Goal: Task Accomplishment & Management: Complete application form

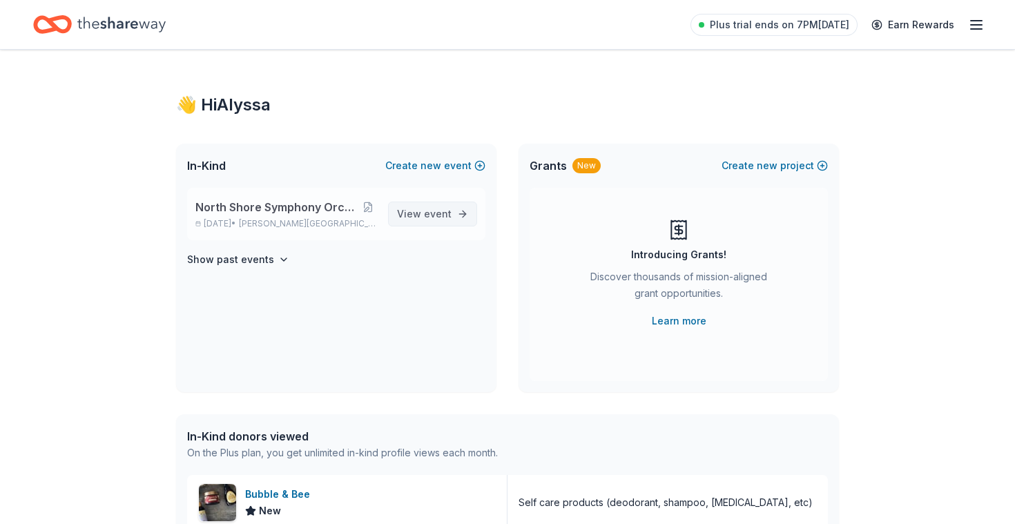
click at [442, 211] on span "event" at bounding box center [438, 214] width 28 height 12
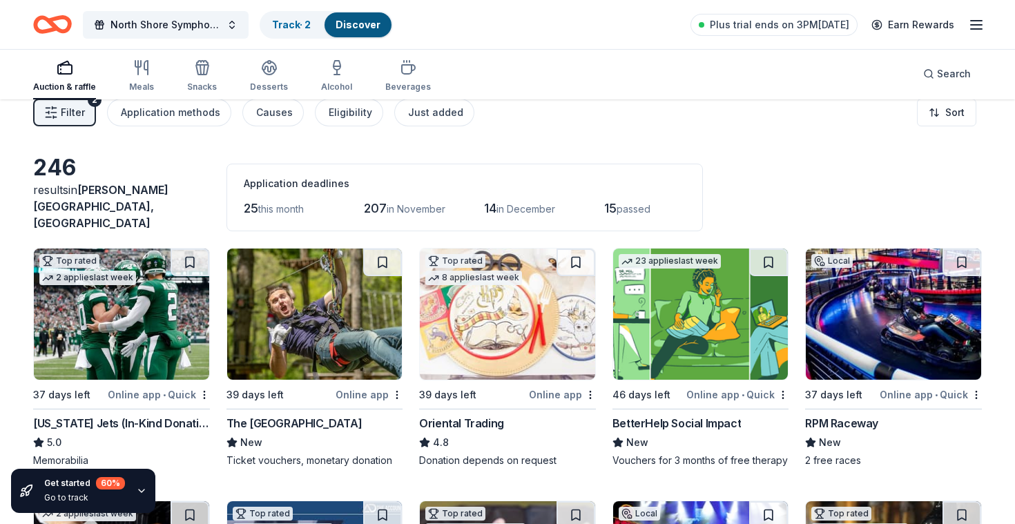
scroll to position [20, 0]
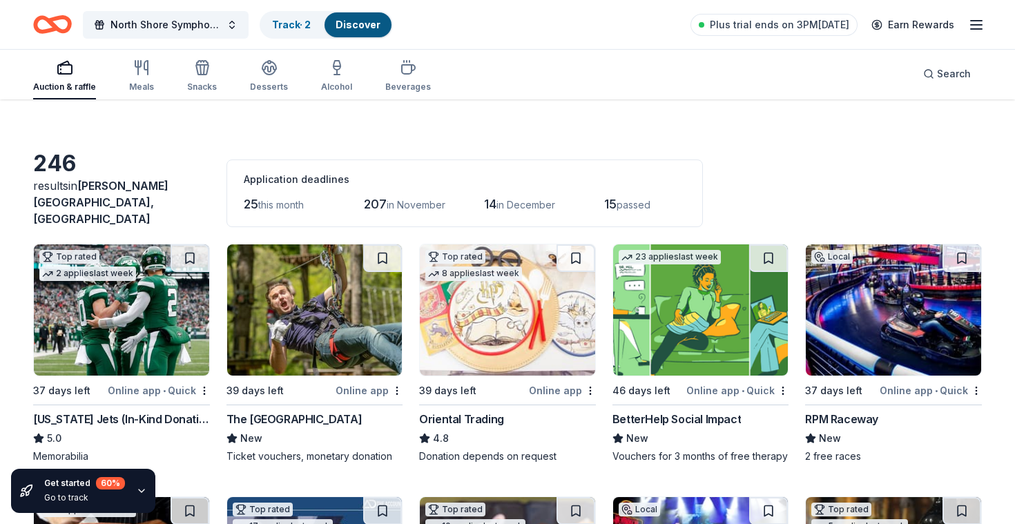
click at [255, 197] on span "25" at bounding box center [251, 204] width 15 height 15
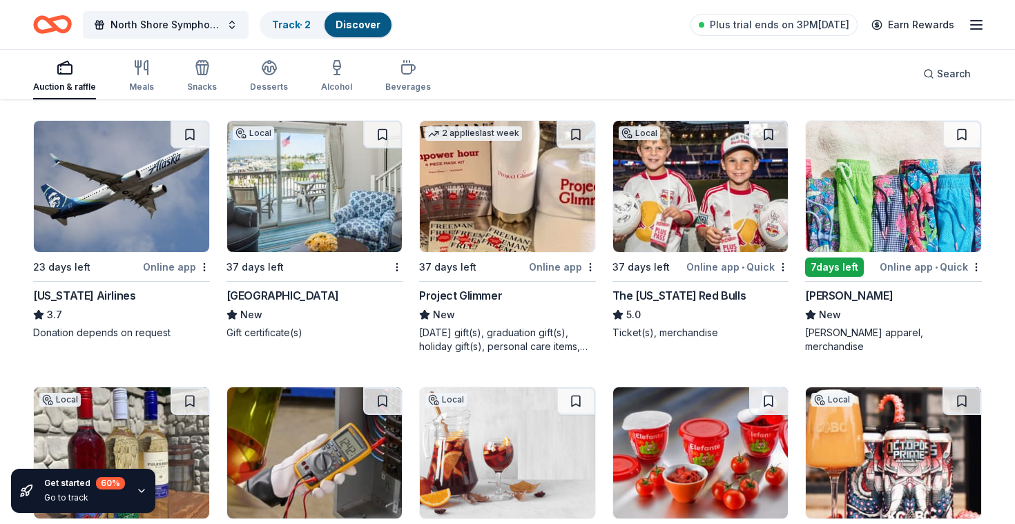
scroll to position [6740, 0]
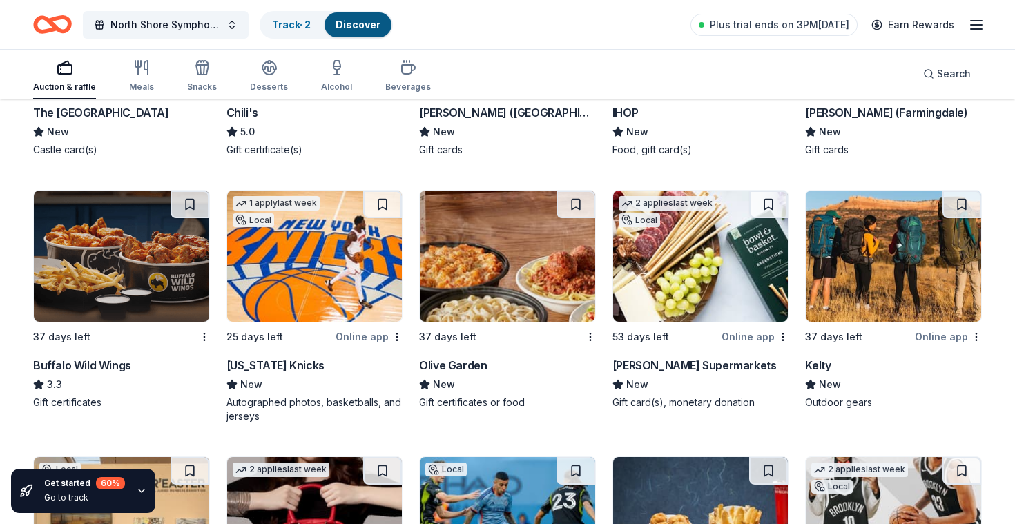
scroll to position [8229, 0]
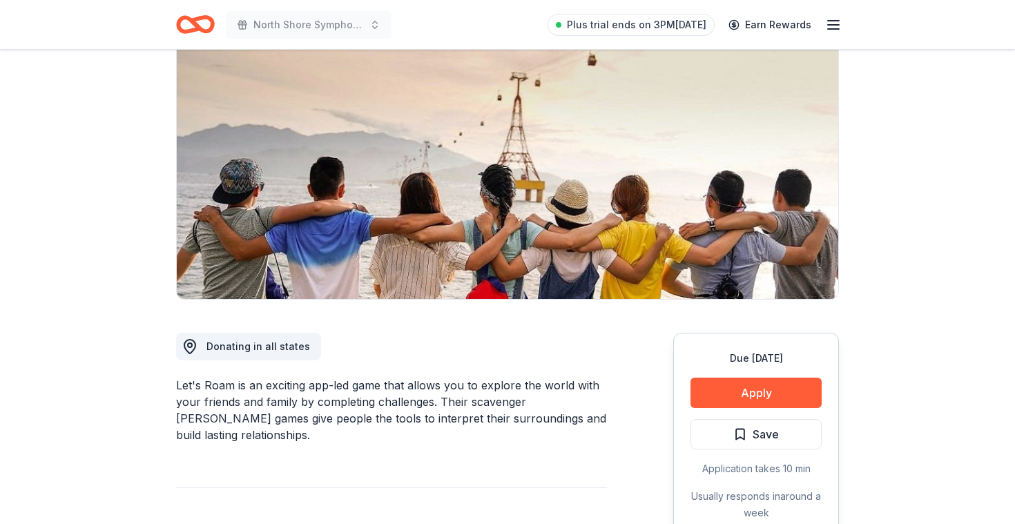
scroll to position [121, 0]
drag, startPoint x: 347, startPoint y: 384, endPoint x: 548, endPoint y: 423, distance: 204.8
click at [548, 423] on div "Let's Roam is an exciting app-led game that allows you to explore the world wit…" at bounding box center [391, 409] width 431 height 66
drag, startPoint x: 473, startPoint y: 381, endPoint x: 592, endPoint y: 428, distance: 128.0
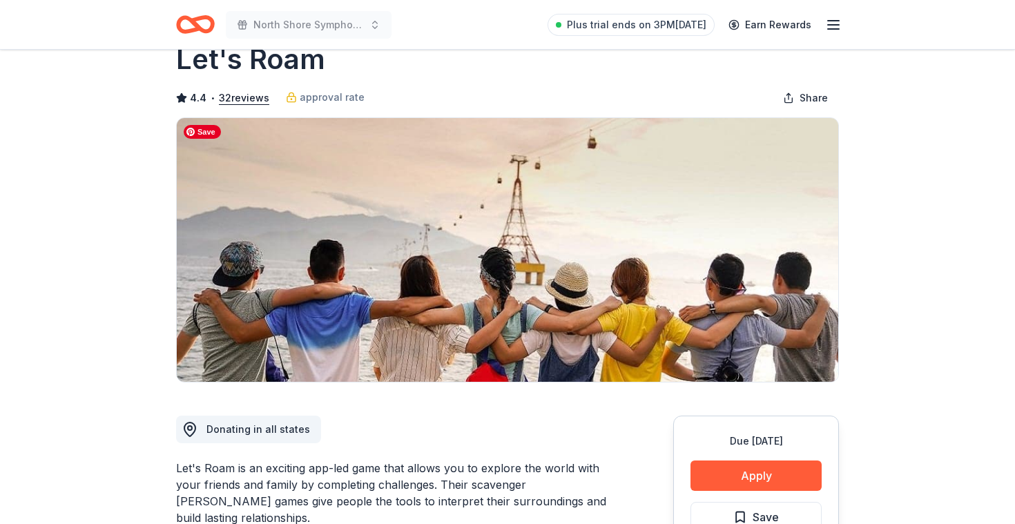
scroll to position [37, 0]
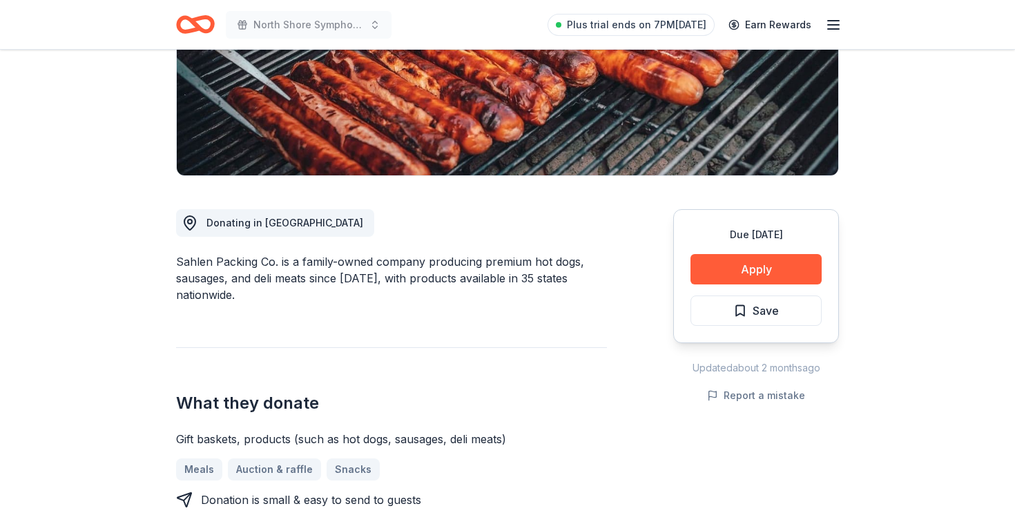
scroll to position [245, 0]
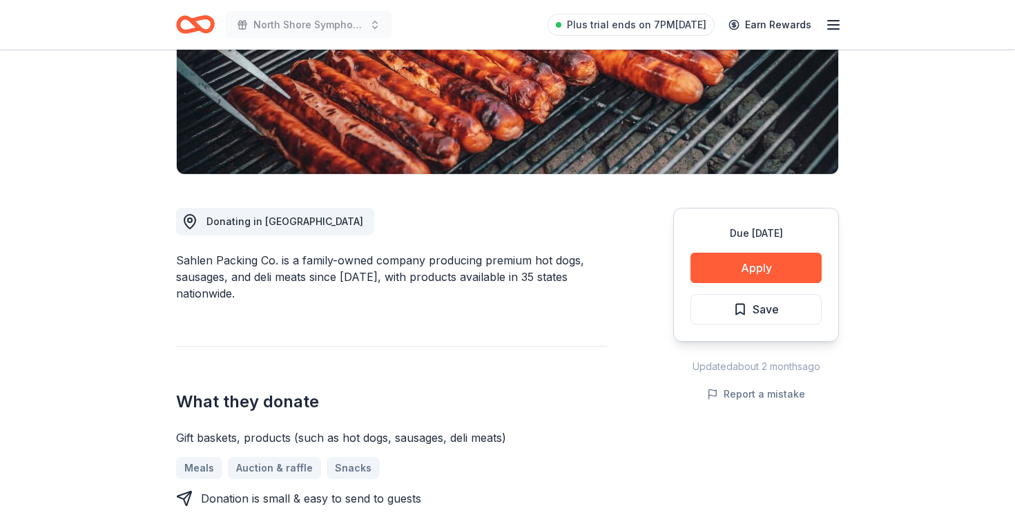
drag, startPoint x: 324, startPoint y: 252, endPoint x: 597, endPoint y: 275, distance: 274.5
click at [597, 274] on div "Sahlen Packing Co. is a family-owned company producing premium hot dogs, sausag…" at bounding box center [391, 277] width 431 height 50
drag, startPoint x: 398, startPoint y: 255, endPoint x: 562, endPoint y: 290, distance: 167.4
click at [564, 290] on div "Sahlen Packing Co. is a family-owned company producing premium hot dogs, sausag…" at bounding box center [391, 277] width 431 height 50
click at [562, 290] on div "Sahlen Packing Co. is a family-owned company producing premium hot dogs, sausag…" at bounding box center [391, 277] width 431 height 50
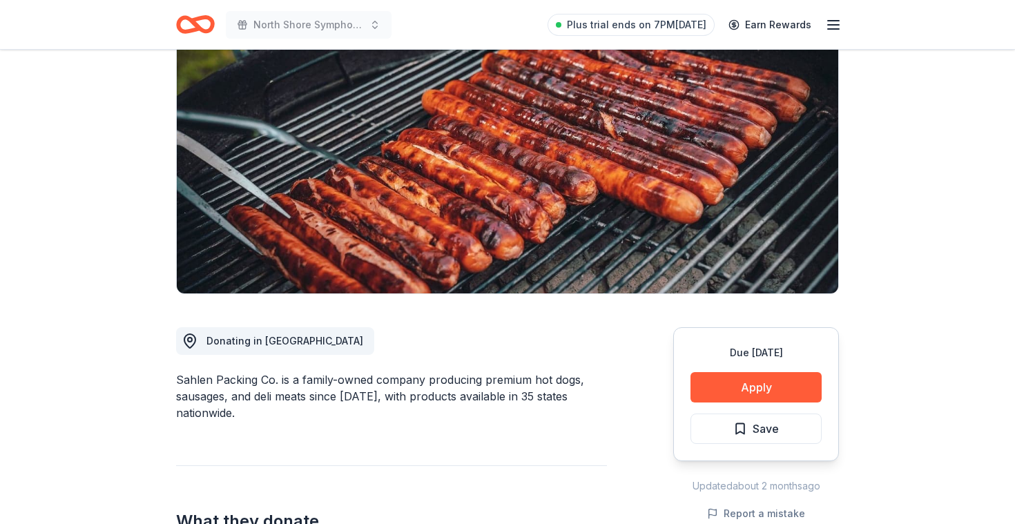
scroll to position [0, 0]
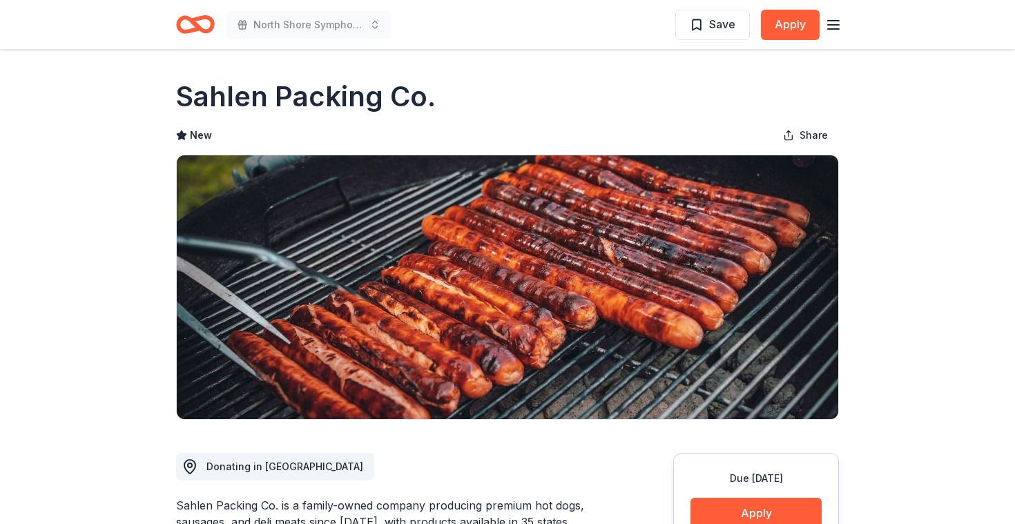
drag, startPoint x: 178, startPoint y: 97, endPoint x: 488, endPoint y: 118, distance: 310.9
click at [489, 118] on div "Sahlen Packing Co. New Share" at bounding box center [507, 248] width 663 height 343
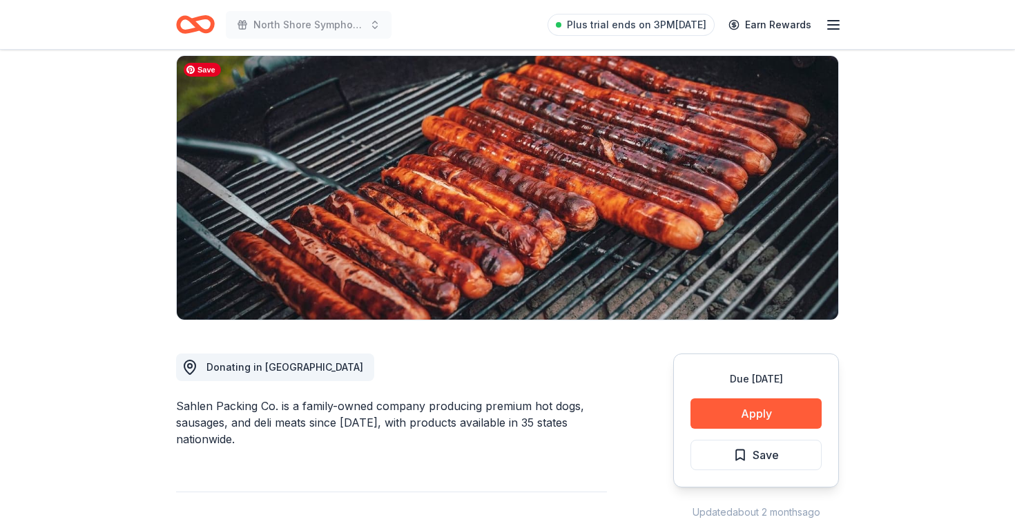
scroll to position [100, 0]
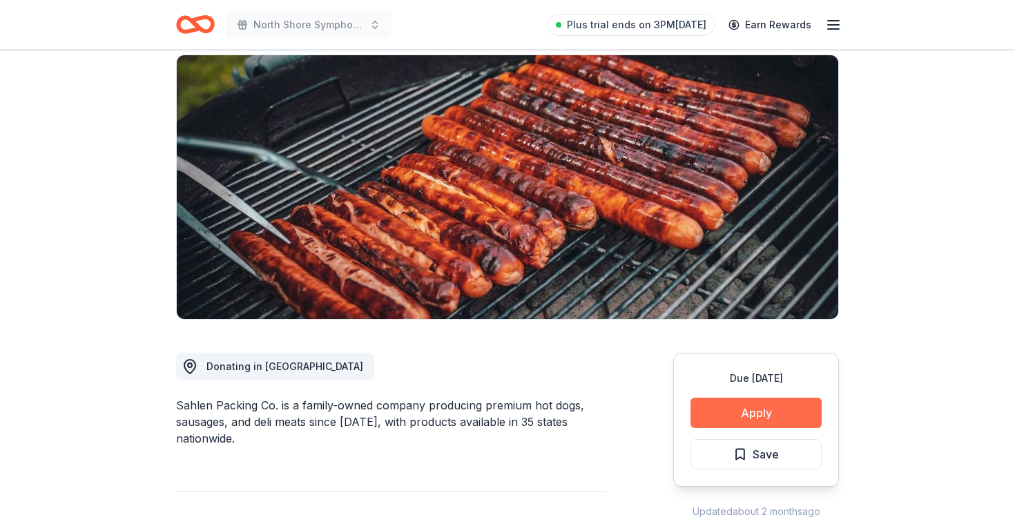
click at [748, 428] on button "Apply" at bounding box center [756, 413] width 131 height 30
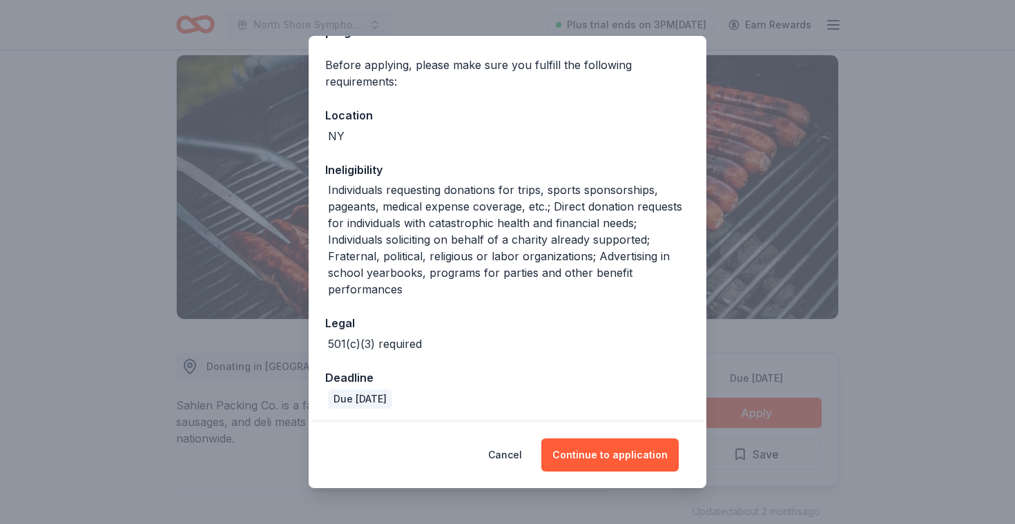
scroll to position [99, 0]
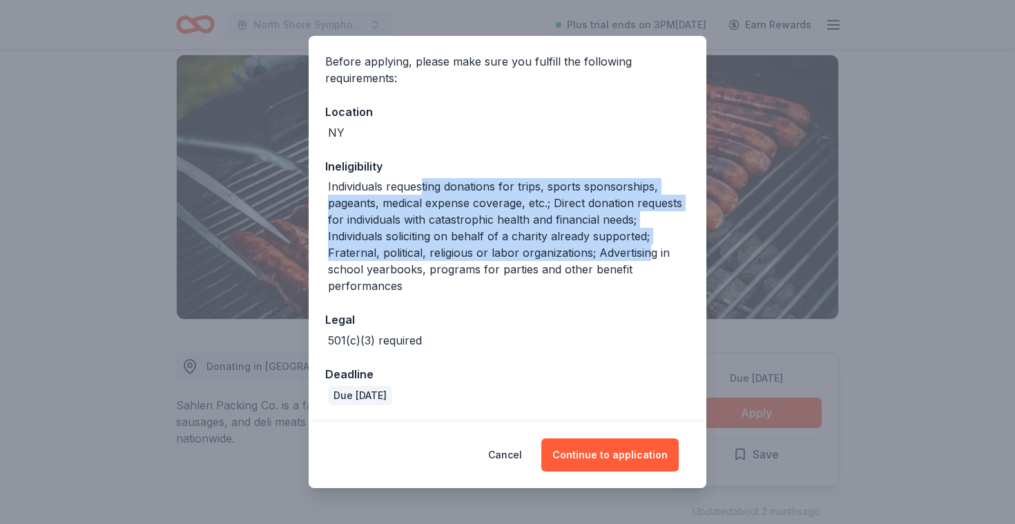
drag, startPoint x: 425, startPoint y: 191, endPoint x: 646, endPoint y: 251, distance: 229.7
click at [647, 250] on div "Individuals requesting donations for trips, sports sponsorships, pageants, medi…" at bounding box center [509, 236] width 362 height 116
click at [646, 251] on div "Individuals requesting donations for trips, sports sponsorships, pageants, medi…" at bounding box center [509, 236] width 362 height 116
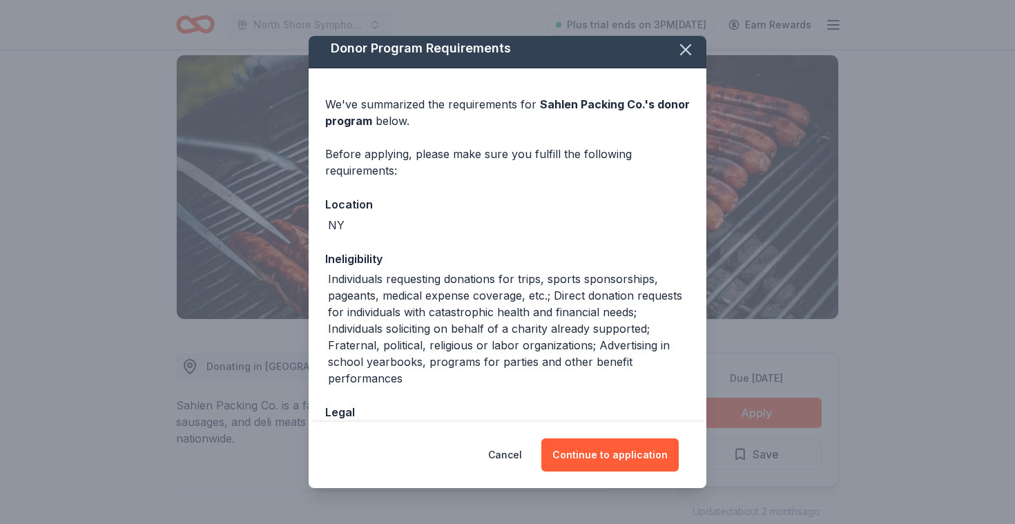
scroll to position [0, 0]
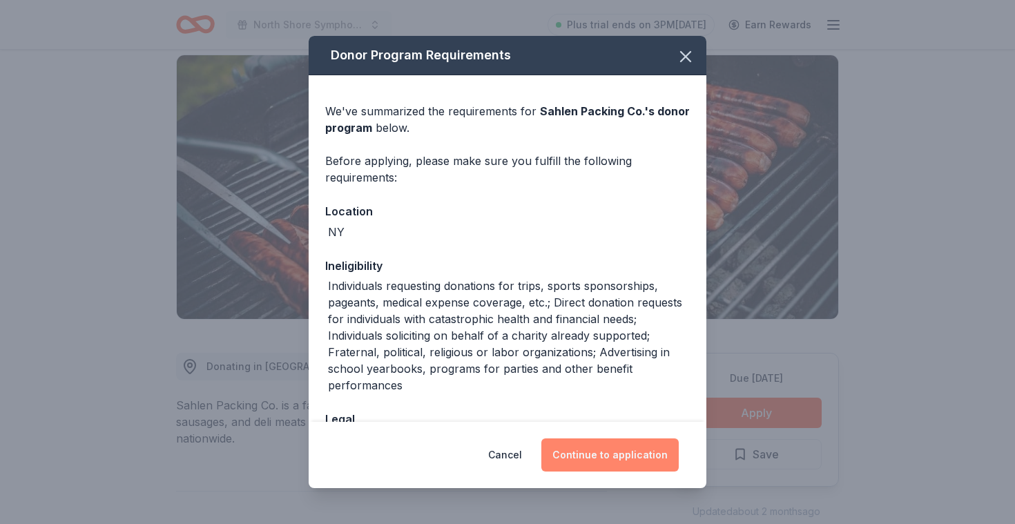
click at [624, 462] on button "Continue to application" at bounding box center [609, 455] width 137 height 33
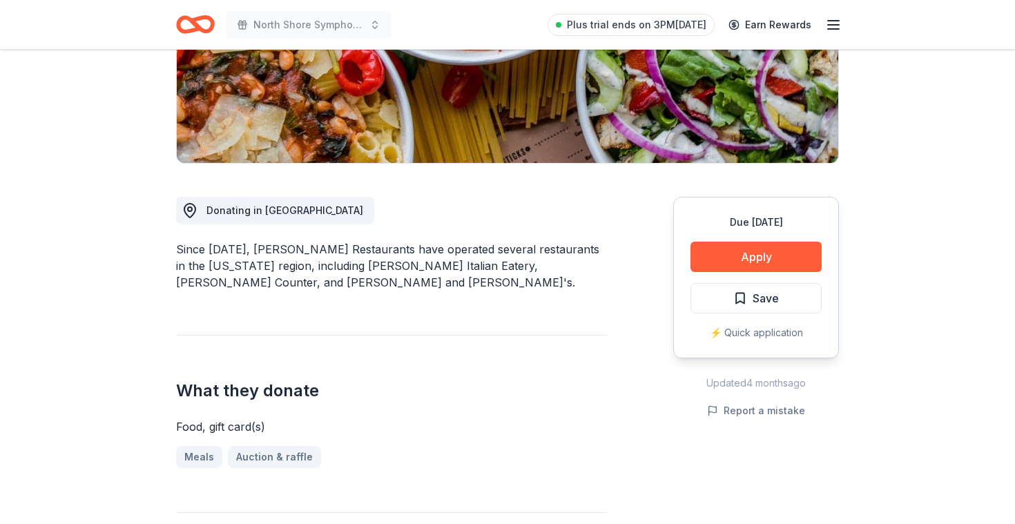
scroll to position [260, 0]
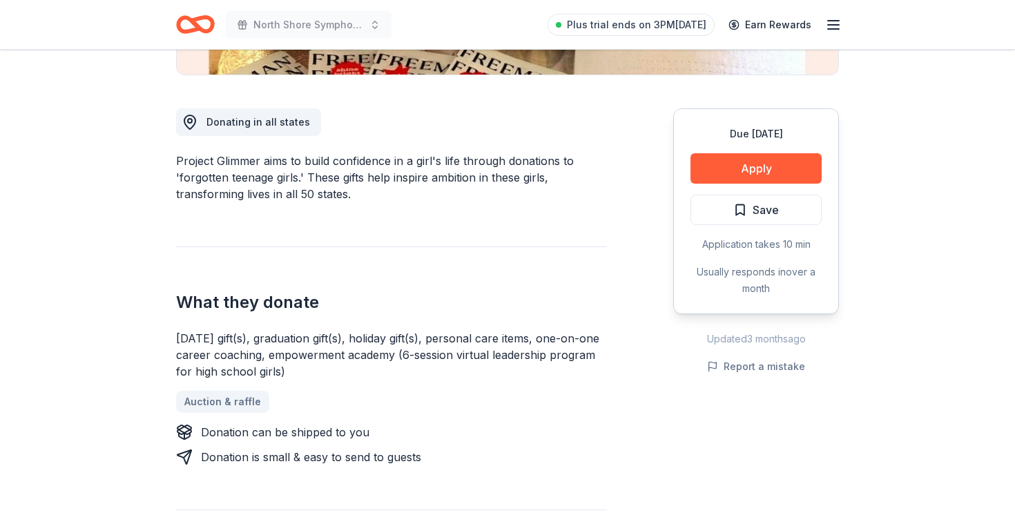
scroll to position [347, 0]
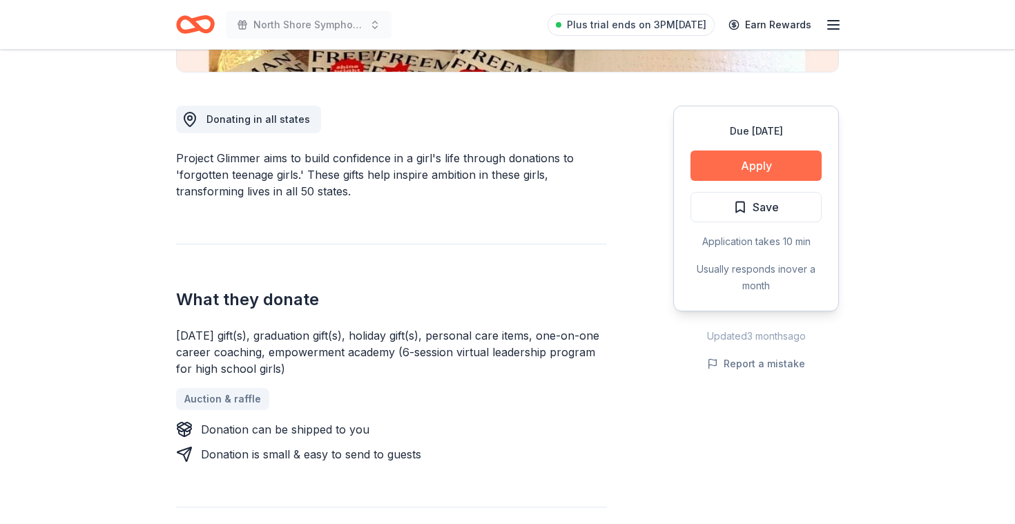
click at [765, 160] on button "Apply" at bounding box center [756, 166] width 131 height 30
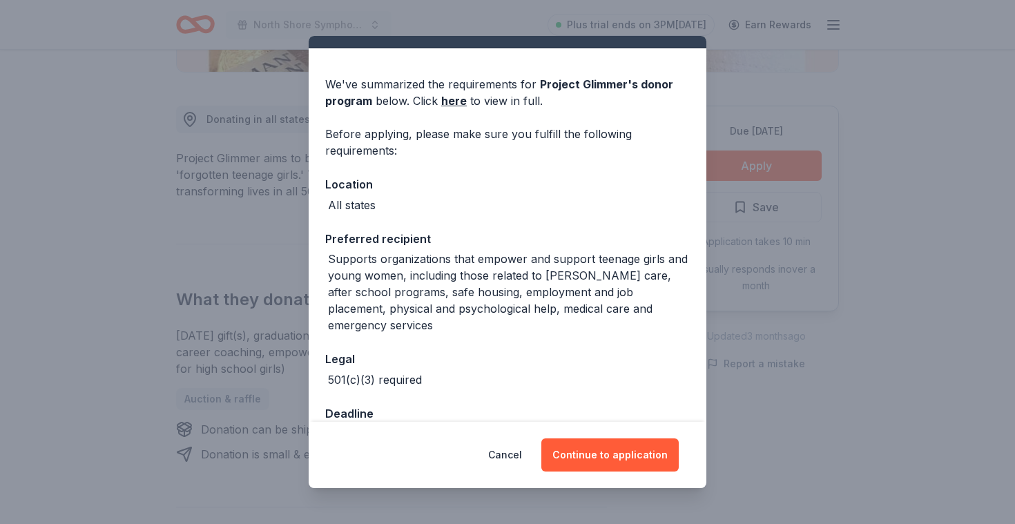
scroll to position [29, 0]
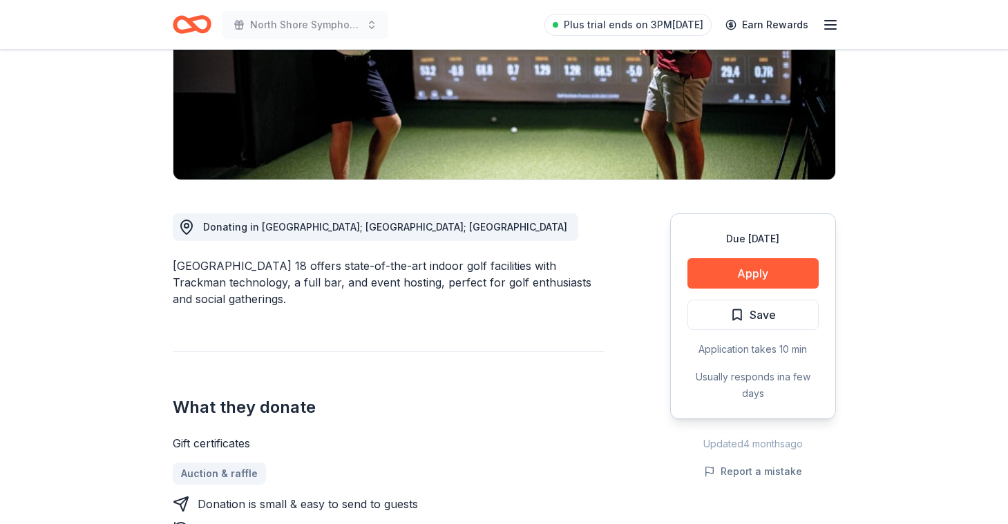
scroll to position [241, 0]
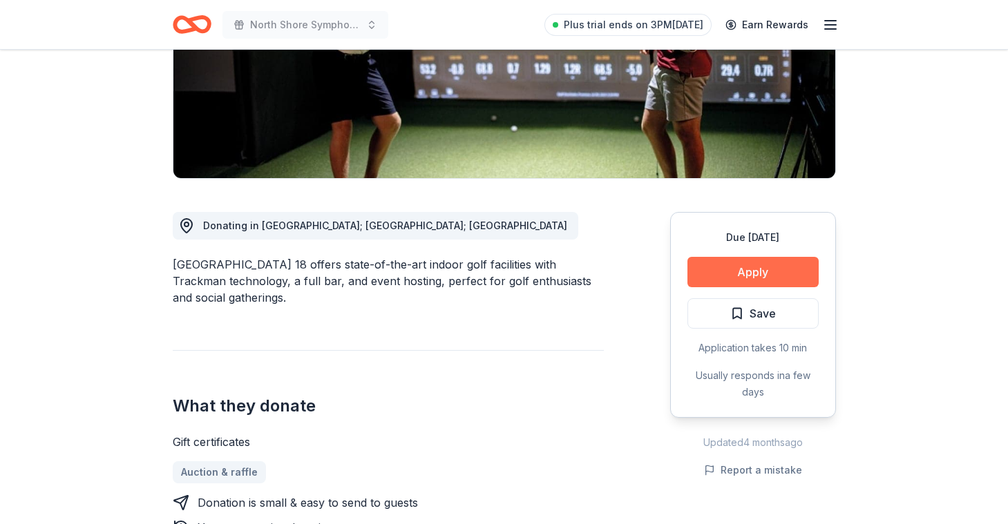
click at [753, 274] on button "Apply" at bounding box center [752, 272] width 131 height 30
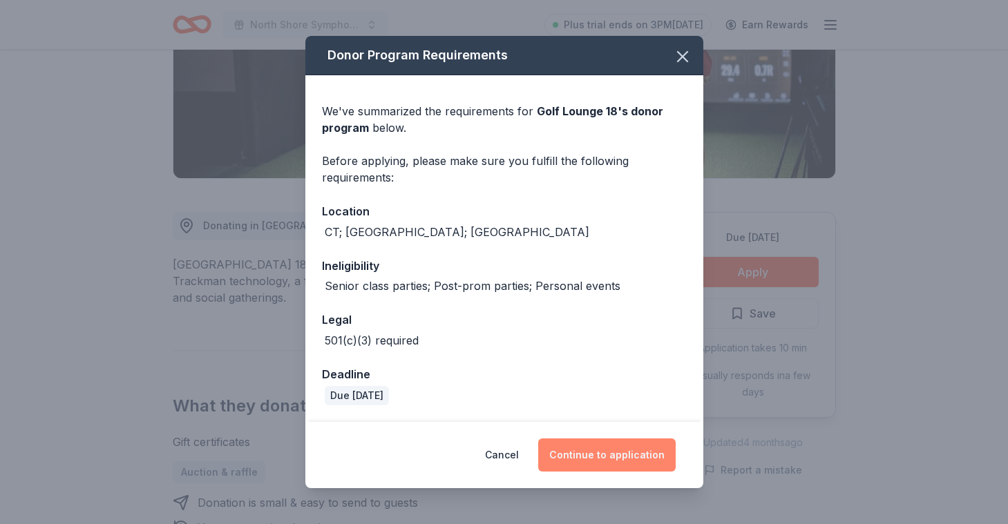
click at [620, 450] on button "Continue to application" at bounding box center [606, 455] width 137 height 33
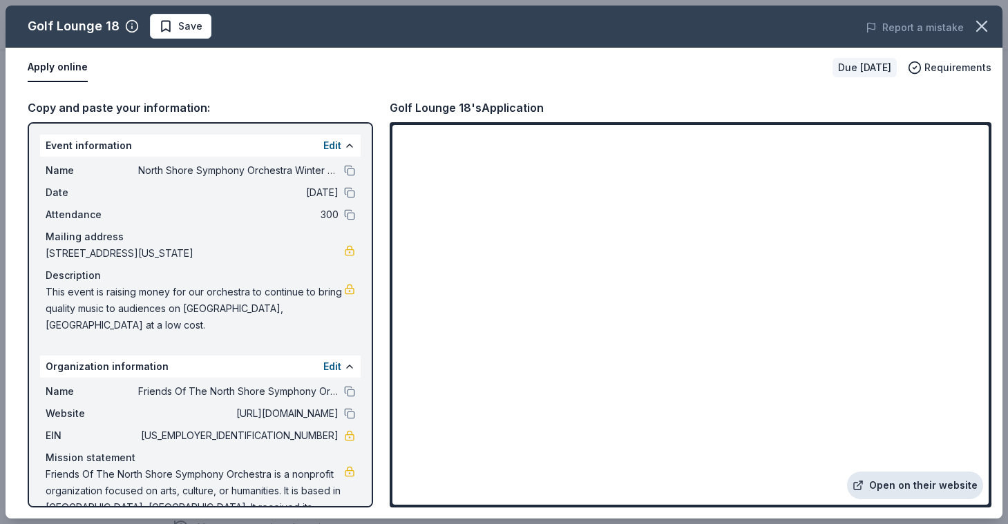
click at [909, 486] on link "Open on their website" at bounding box center [915, 486] width 136 height 28
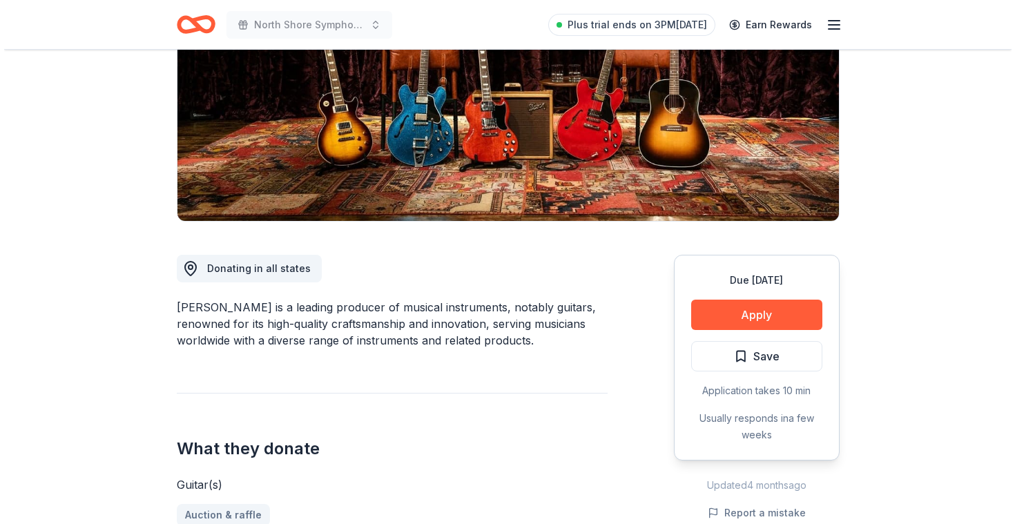
scroll to position [200, 0]
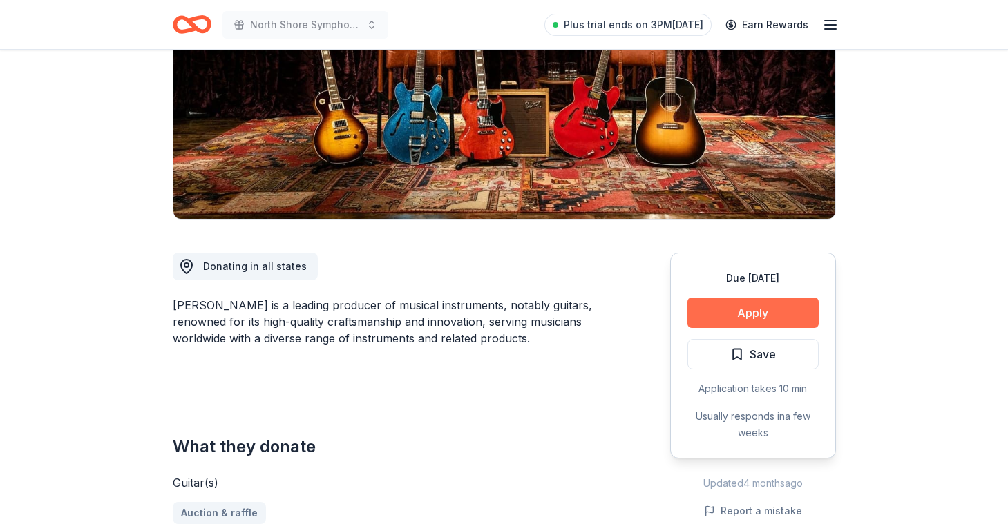
click at [769, 318] on button "Apply" at bounding box center [752, 313] width 131 height 30
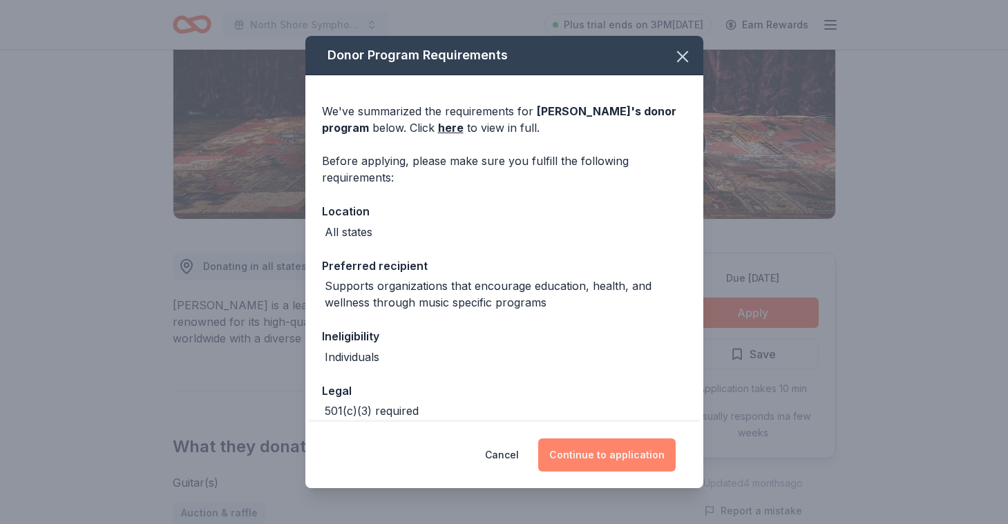
click at [613, 459] on button "Continue to application" at bounding box center [606, 455] width 137 height 33
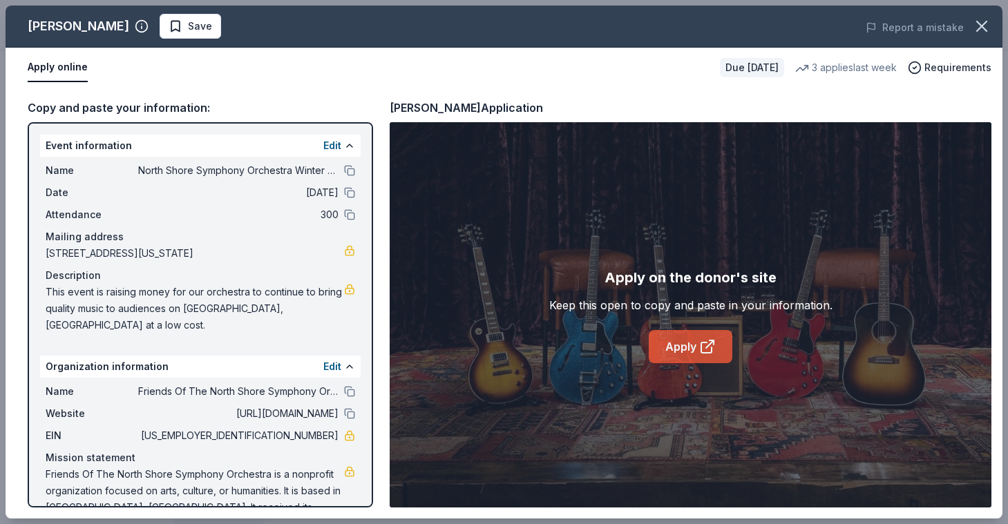
click at [687, 355] on link "Apply" at bounding box center [691, 346] width 84 height 33
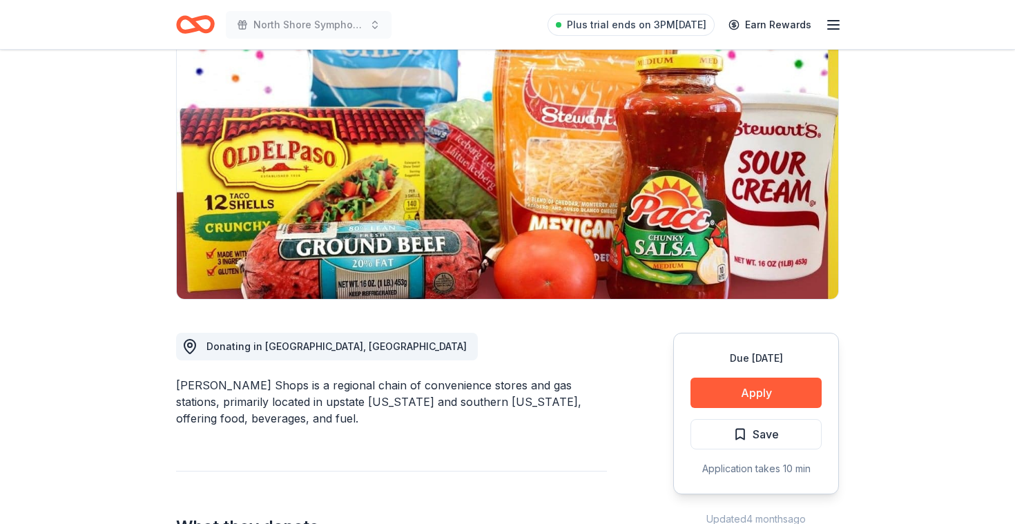
scroll to position [119, 0]
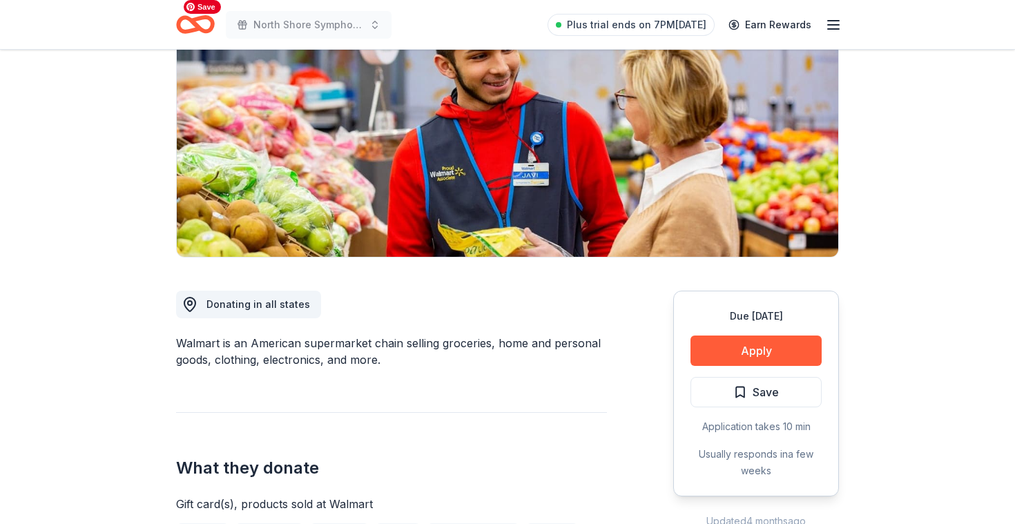
scroll to position [197, 0]
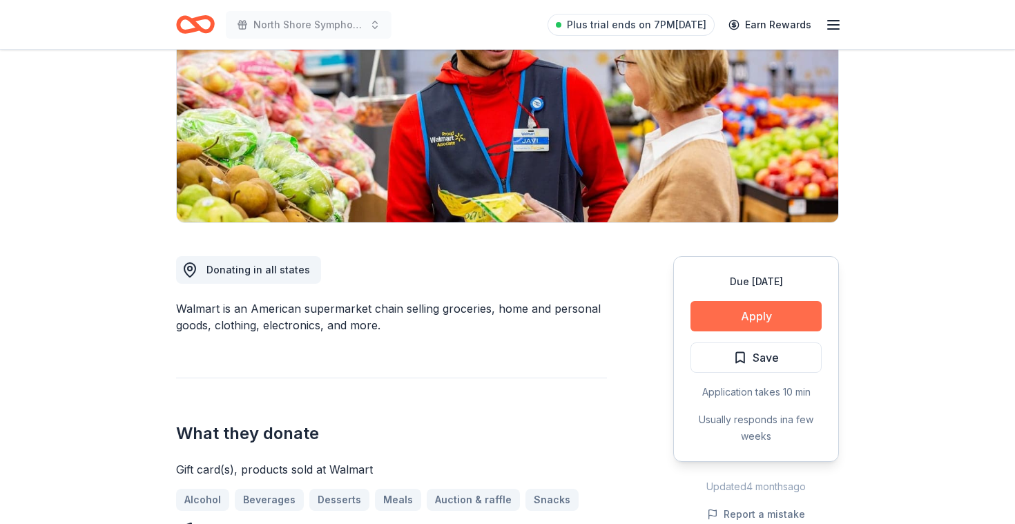
click at [760, 317] on button "Apply" at bounding box center [756, 316] width 131 height 30
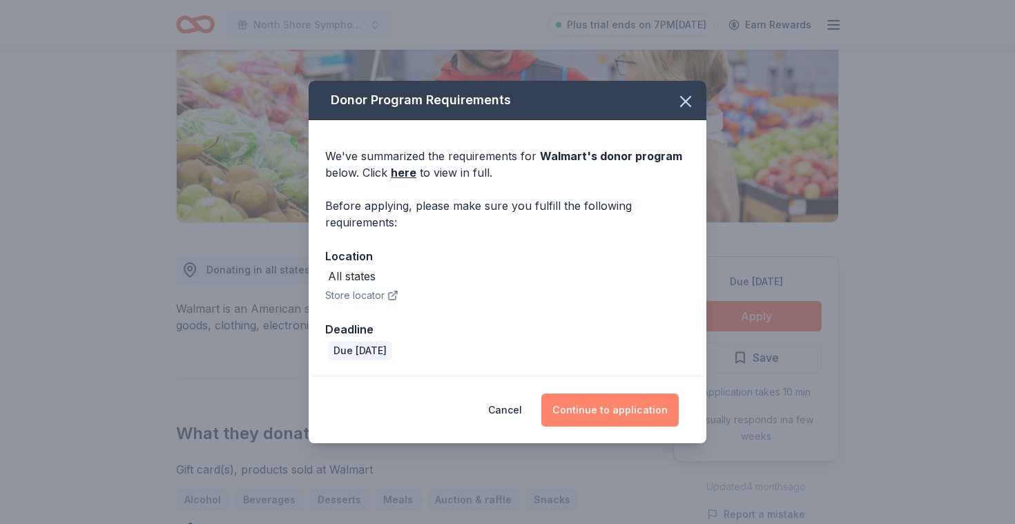
click at [607, 398] on button "Continue to application" at bounding box center [609, 410] width 137 height 33
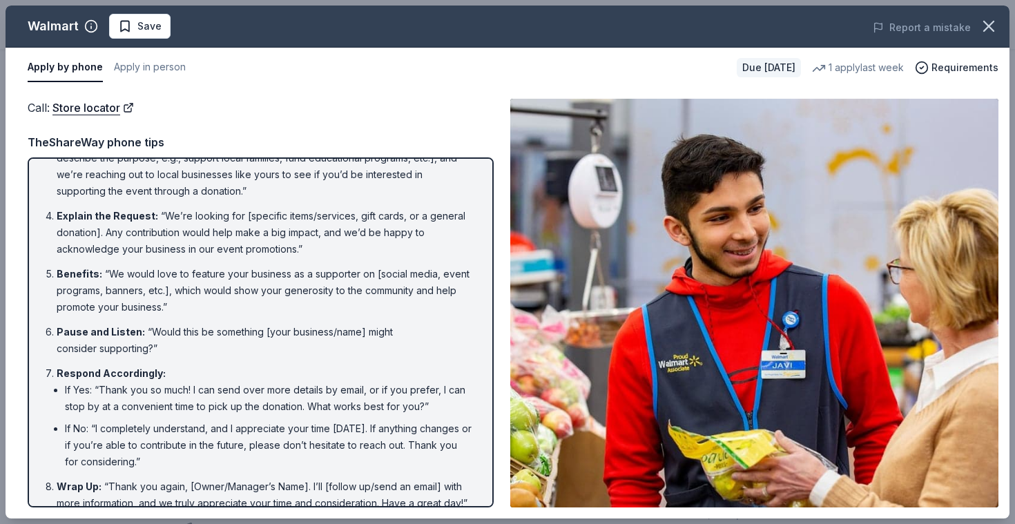
scroll to position [136, 0]
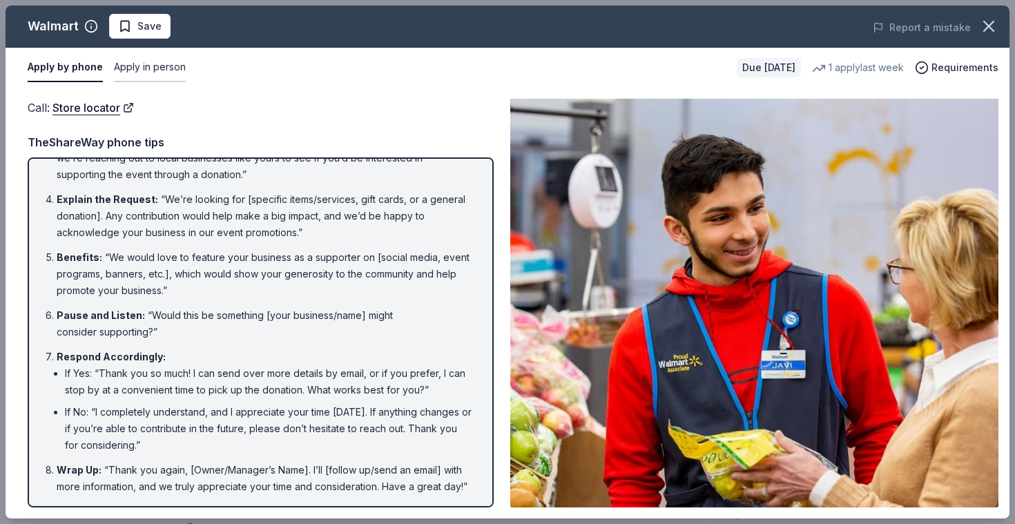
click at [156, 66] on button "Apply in person" at bounding box center [150, 67] width 72 height 29
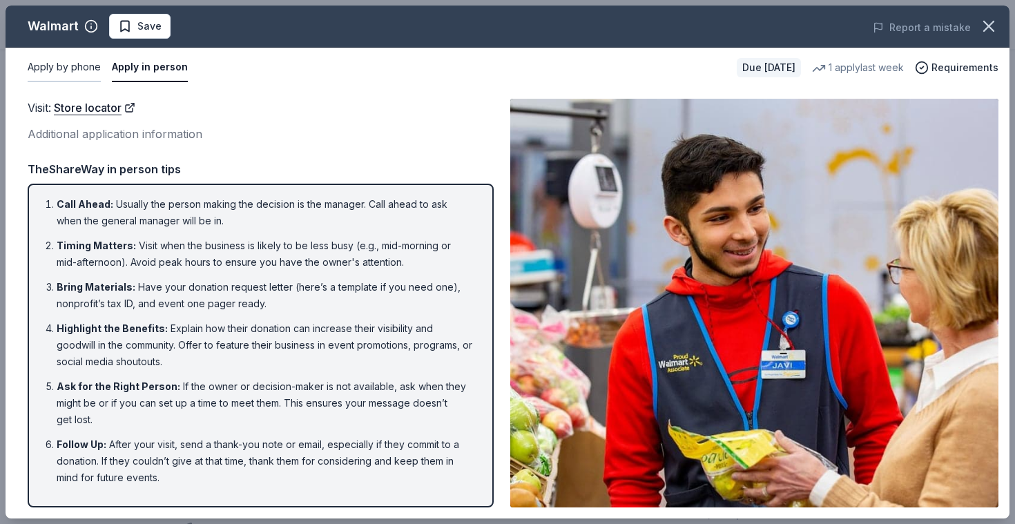
click at [67, 66] on button "Apply by phone" at bounding box center [64, 67] width 73 height 29
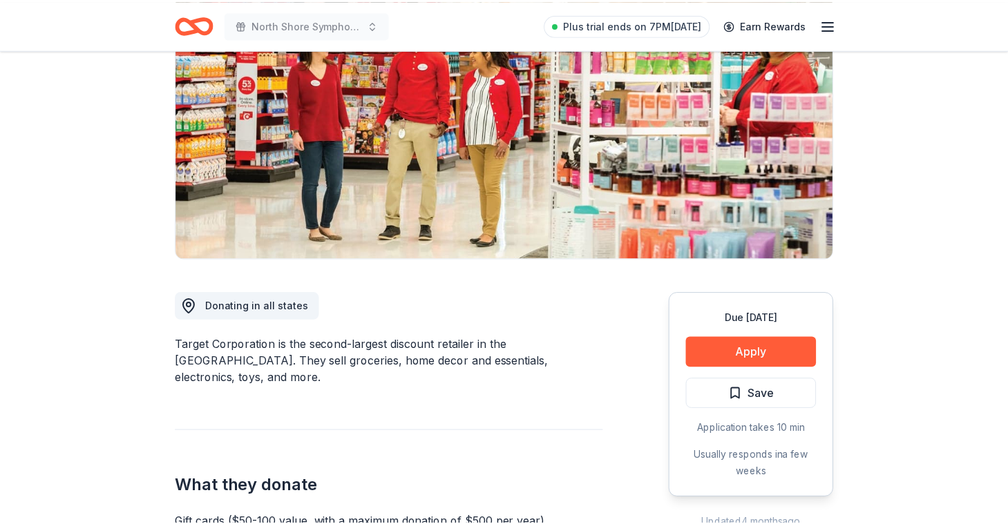
scroll to position [162, 0]
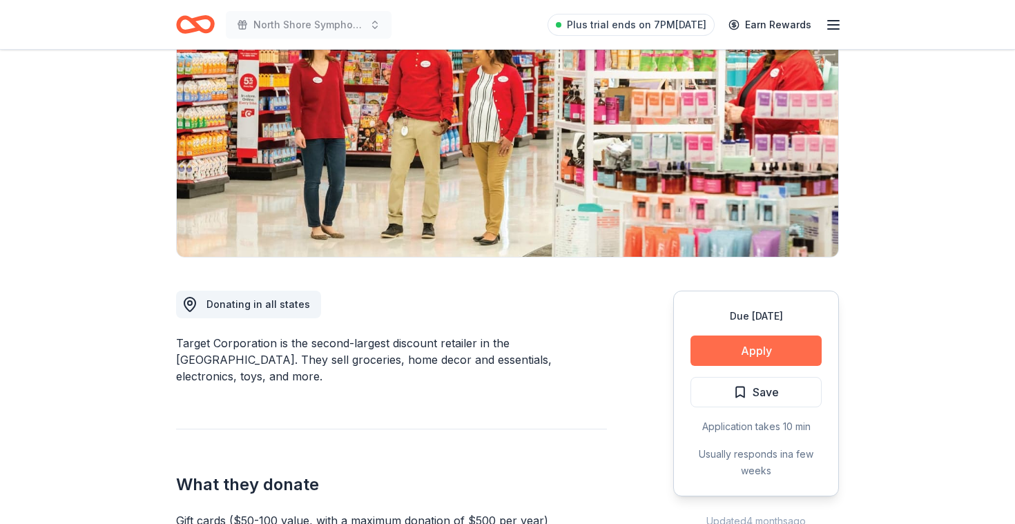
click at [787, 347] on button "Apply" at bounding box center [756, 351] width 131 height 30
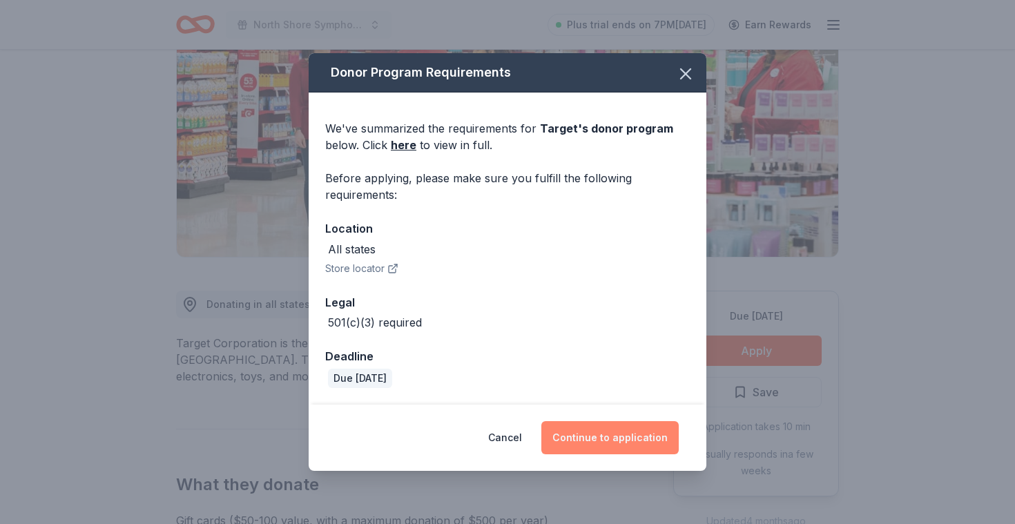
click at [610, 447] on button "Continue to application" at bounding box center [609, 437] width 137 height 33
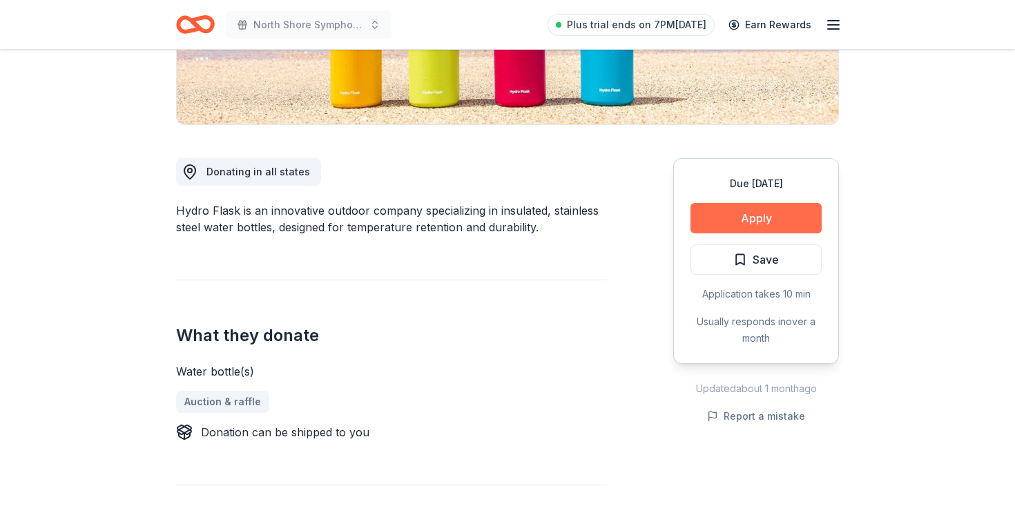
scroll to position [291, 0]
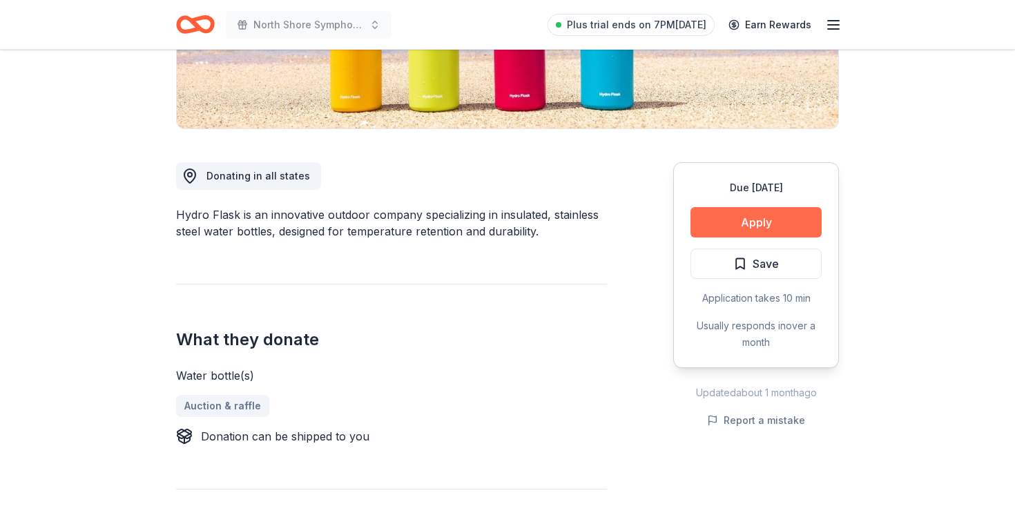
click at [756, 223] on button "Apply" at bounding box center [756, 222] width 131 height 30
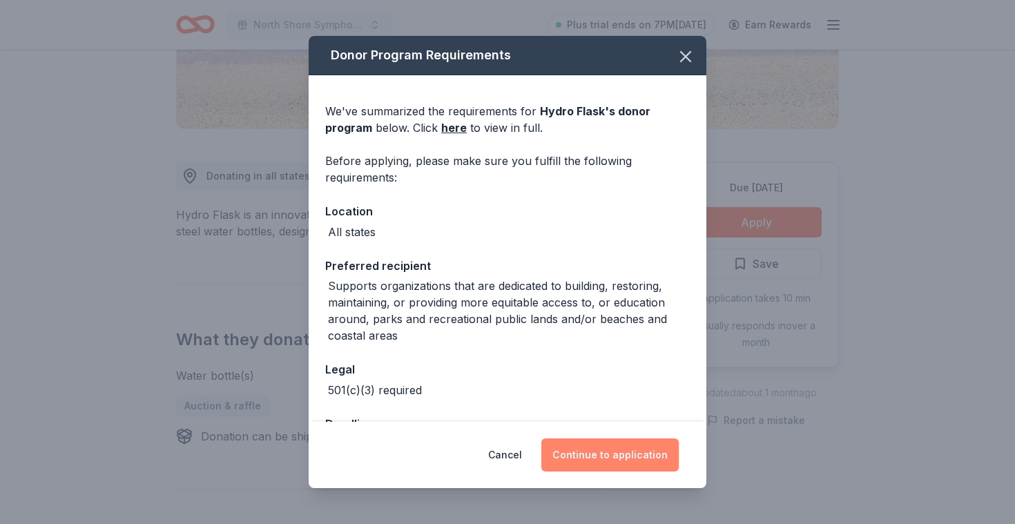
click at [611, 443] on button "Continue to application" at bounding box center [609, 455] width 137 height 33
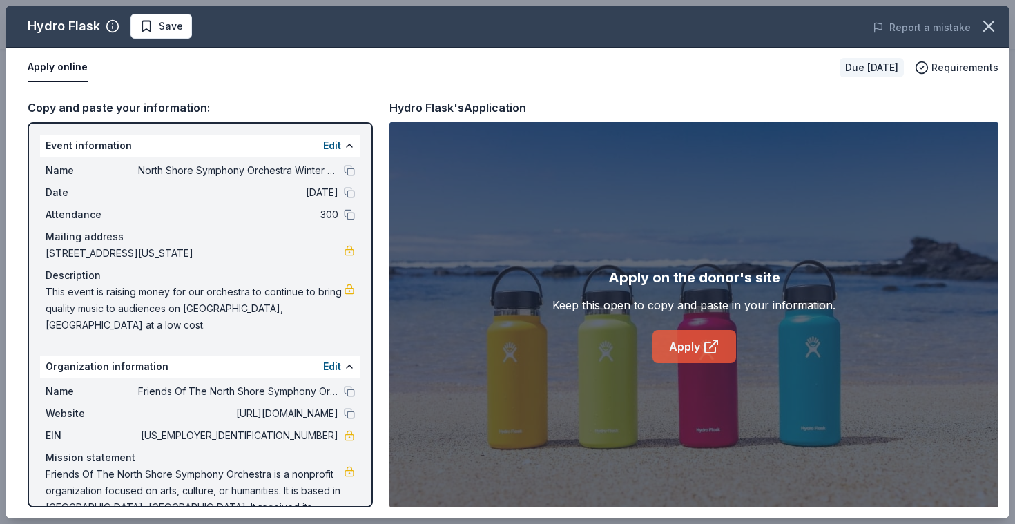
click at [701, 350] on link "Apply" at bounding box center [695, 346] width 84 height 33
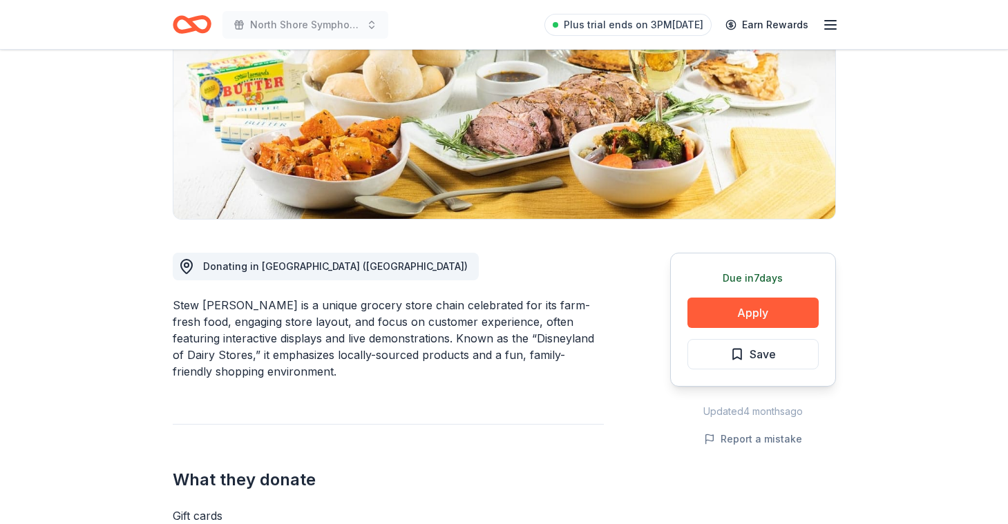
scroll to position [205, 0]
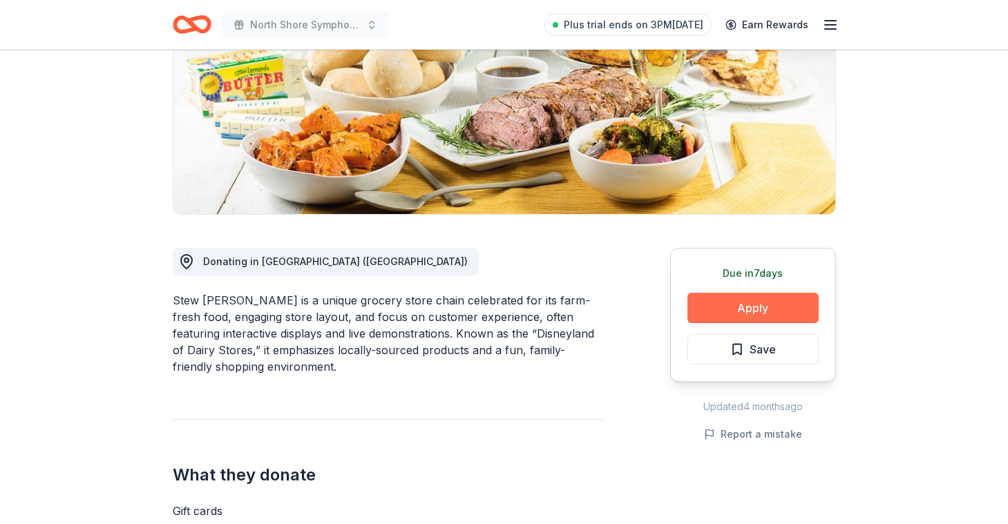
click at [778, 304] on button "Apply" at bounding box center [752, 308] width 131 height 30
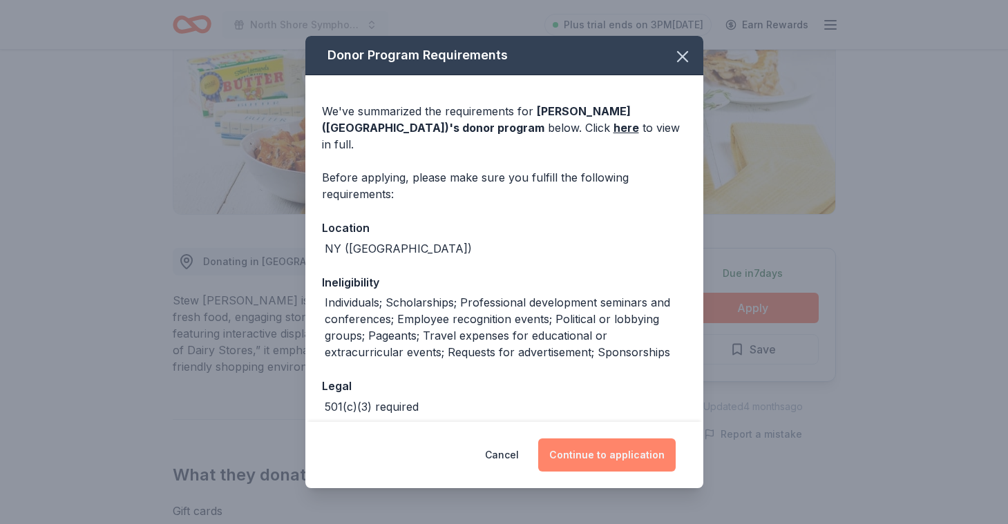
click at [595, 451] on button "Continue to application" at bounding box center [606, 455] width 137 height 33
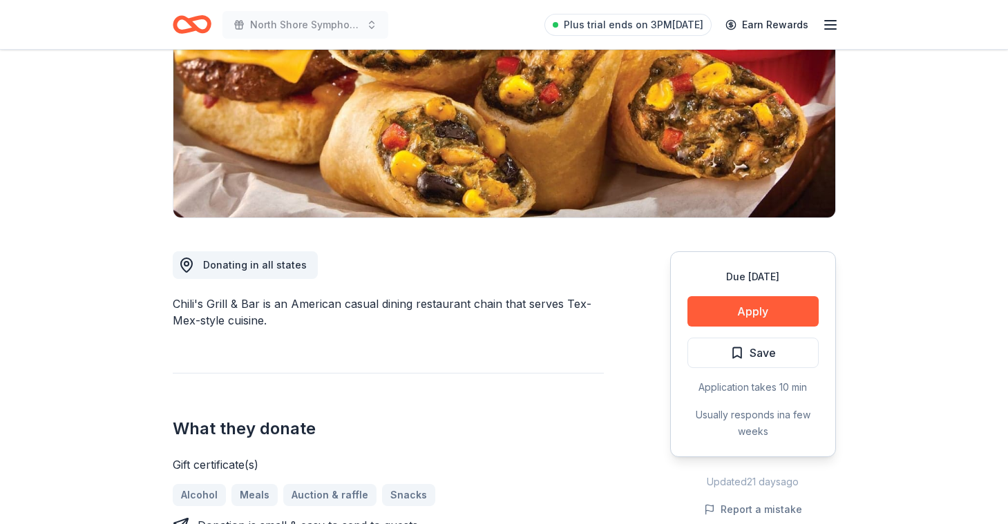
scroll to position [202, 0]
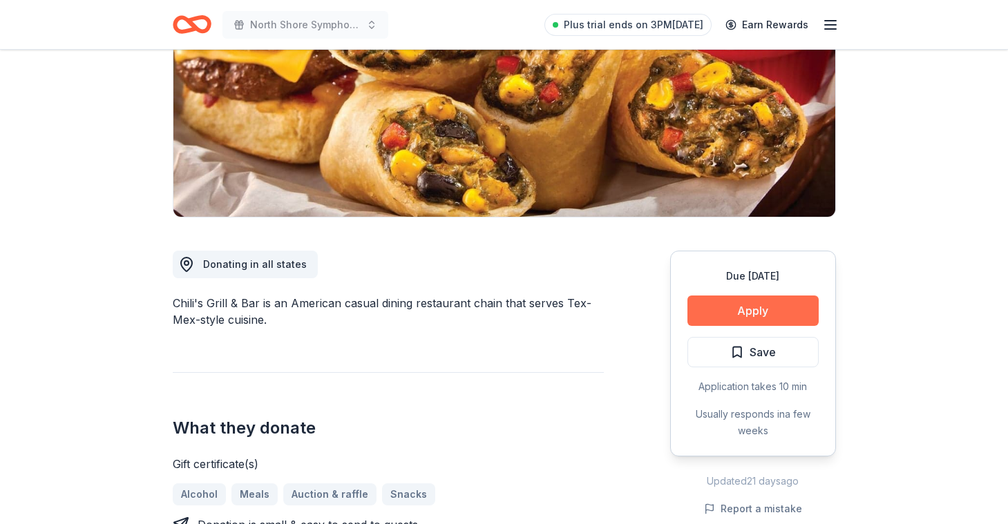
click at [780, 321] on button "Apply" at bounding box center [752, 311] width 131 height 30
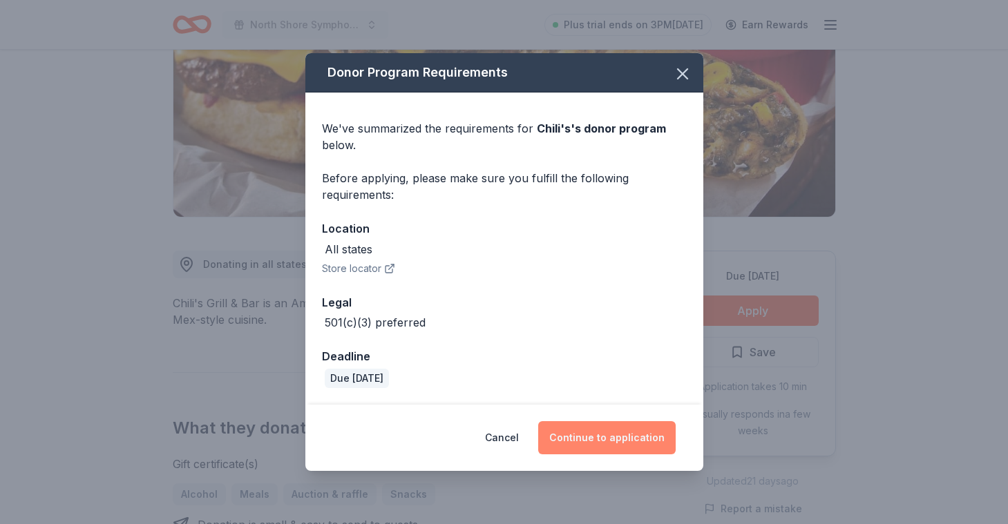
click at [626, 437] on button "Continue to application" at bounding box center [606, 437] width 137 height 33
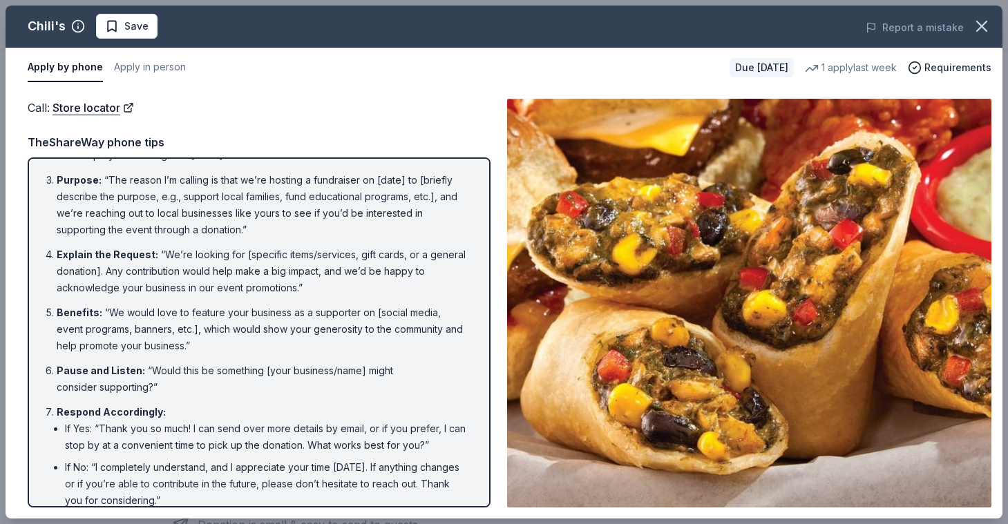
scroll to position [136, 0]
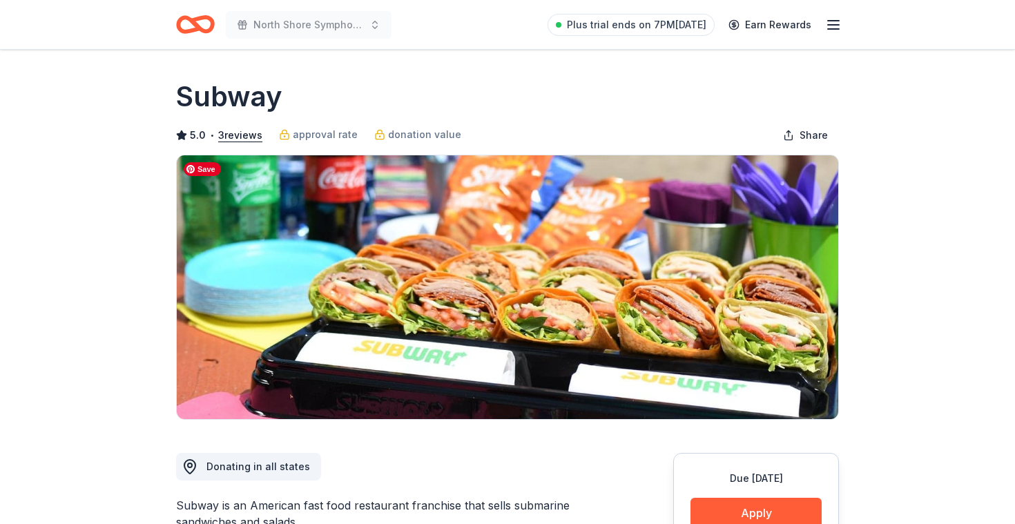
scroll to position [140, 0]
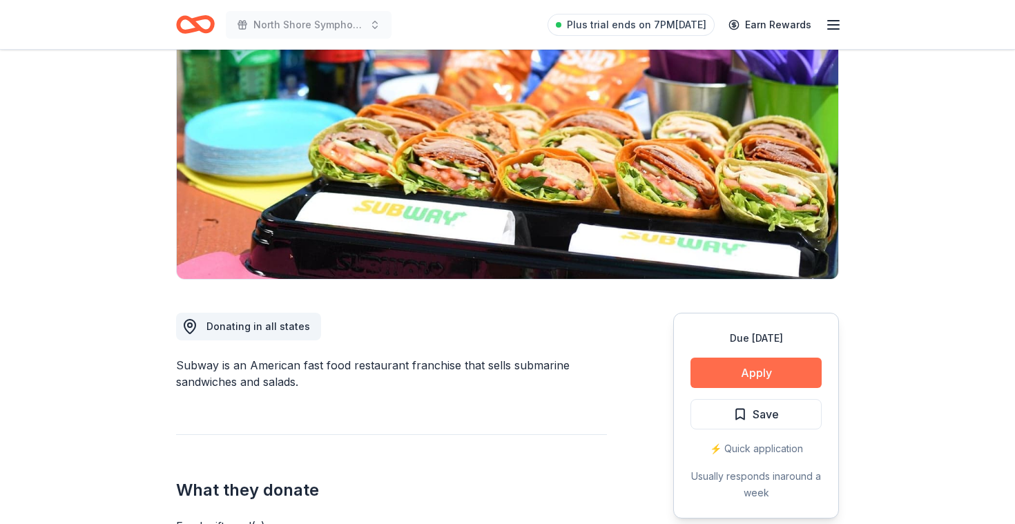
click at [743, 381] on button "Apply" at bounding box center [756, 373] width 131 height 30
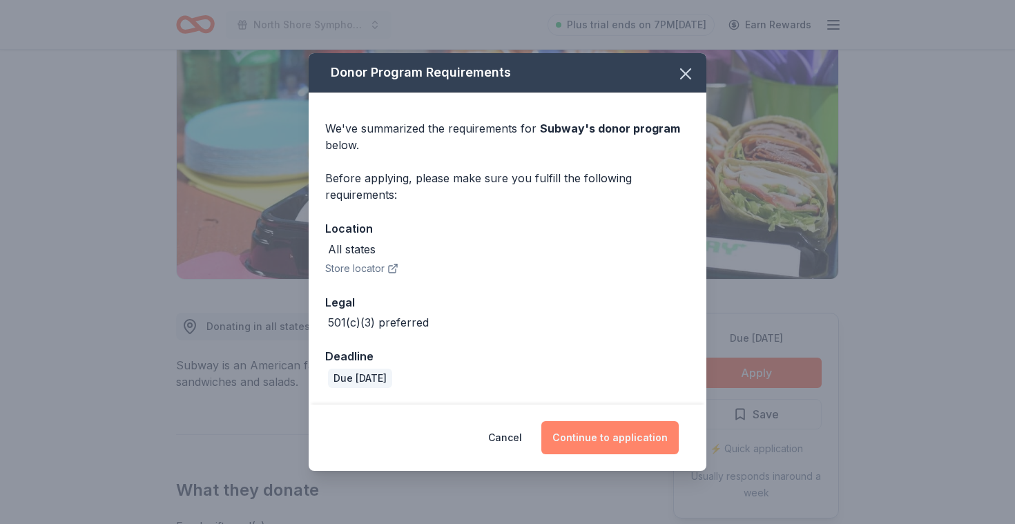
click at [597, 438] on button "Continue to application" at bounding box center [609, 437] width 137 height 33
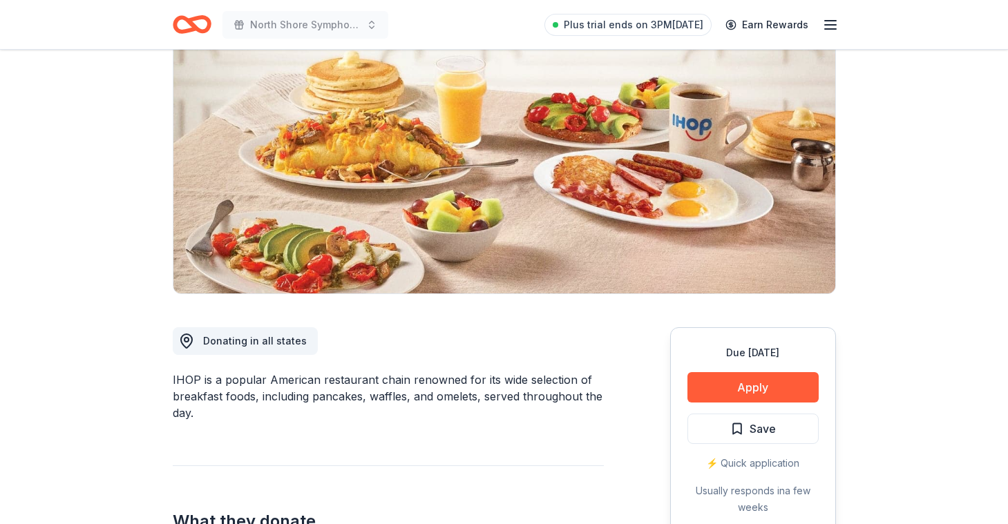
scroll to position [126, 0]
click at [776, 387] on button "Apply" at bounding box center [752, 387] width 131 height 30
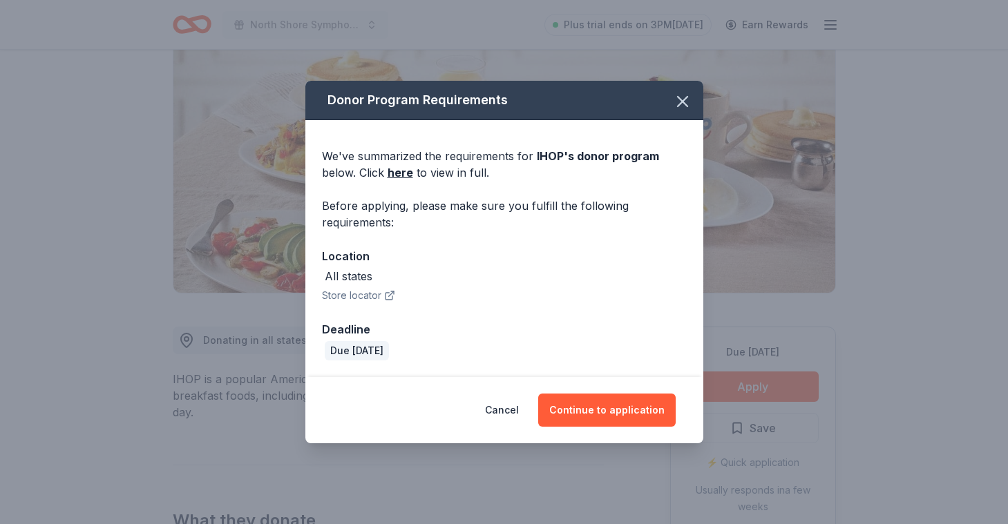
click at [602, 428] on div "Cancel Continue to application" at bounding box center [504, 410] width 398 height 66
click at [602, 401] on button "Continue to application" at bounding box center [606, 410] width 137 height 33
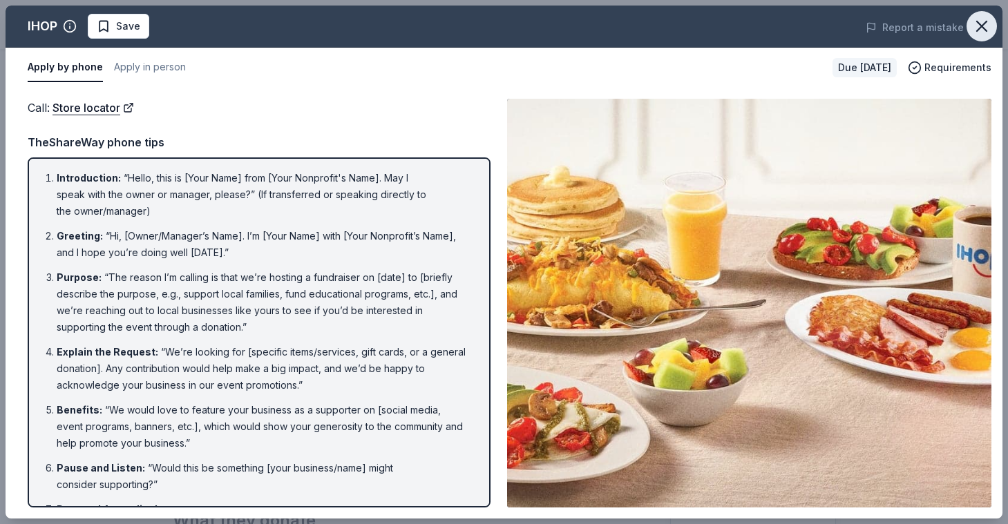
click at [977, 32] on icon "button" at bounding box center [981, 26] width 19 height 19
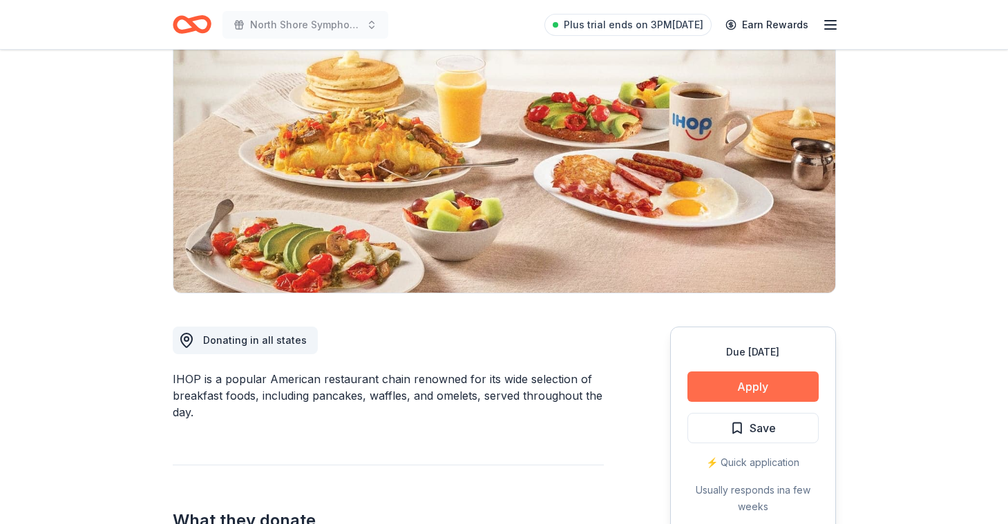
click at [756, 385] on button "Apply" at bounding box center [752, 387] width 131 height 30
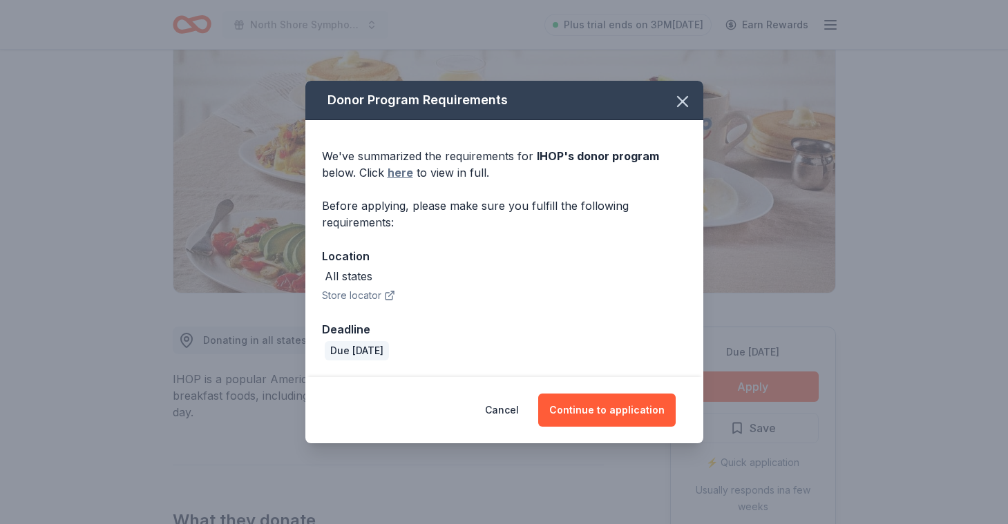
click at [402, 173] on link "here" at bounding box center [400, 172] width 26 height 17
click at [680, 109] on icon "button" at bounding box center [682, 101] width 19 height 19
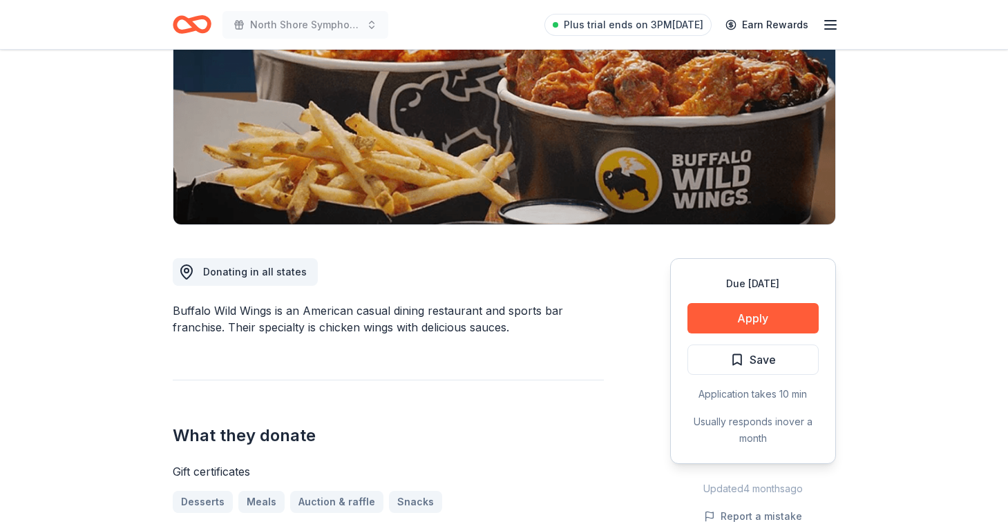
scroll to position [197, 0]
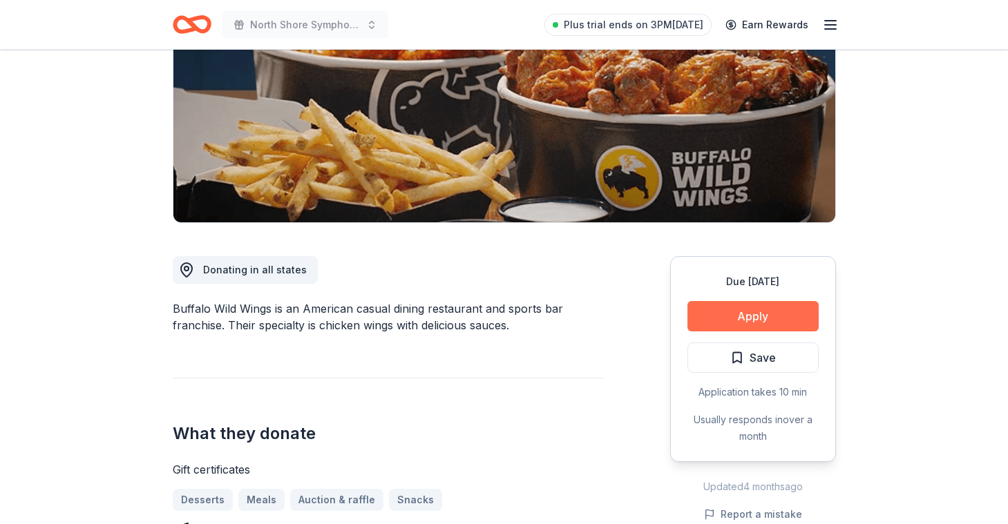
click at [754, 325] on button "Apply" at bounding box center [752, 316] width 131 height 30
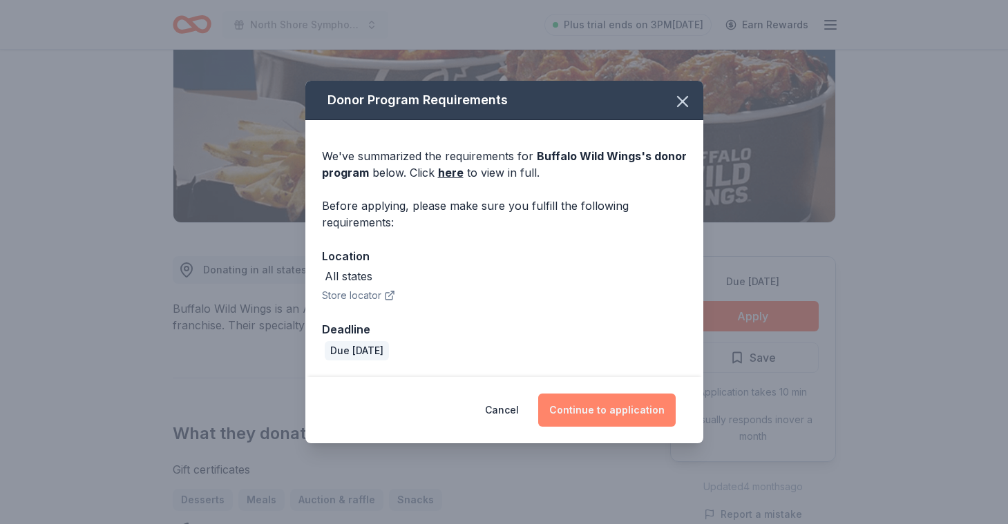
click at [629, 421] on button "Continue to application" at bounding box center [606, 410] width 137 height 33
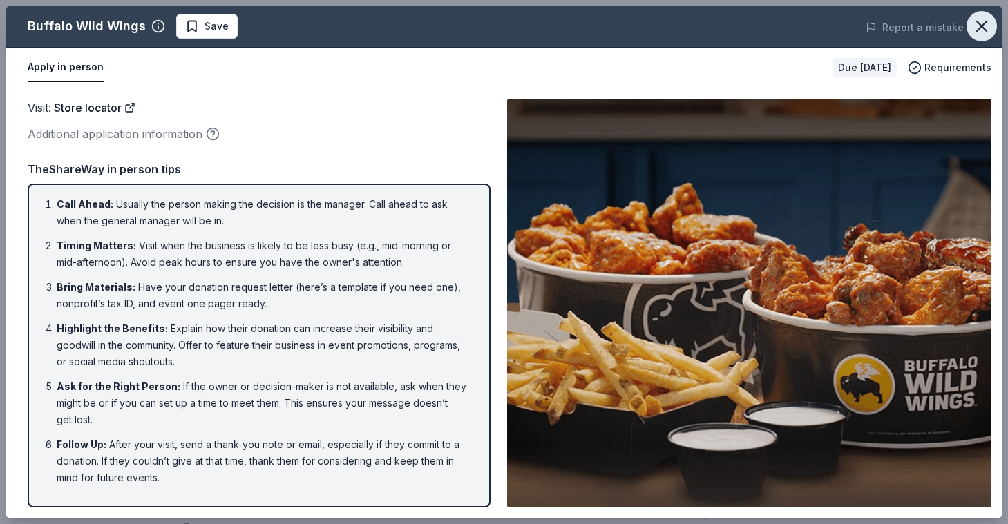
click at [986, 19] on icon "button" at bounding box center [981, 26] width 19 height 19
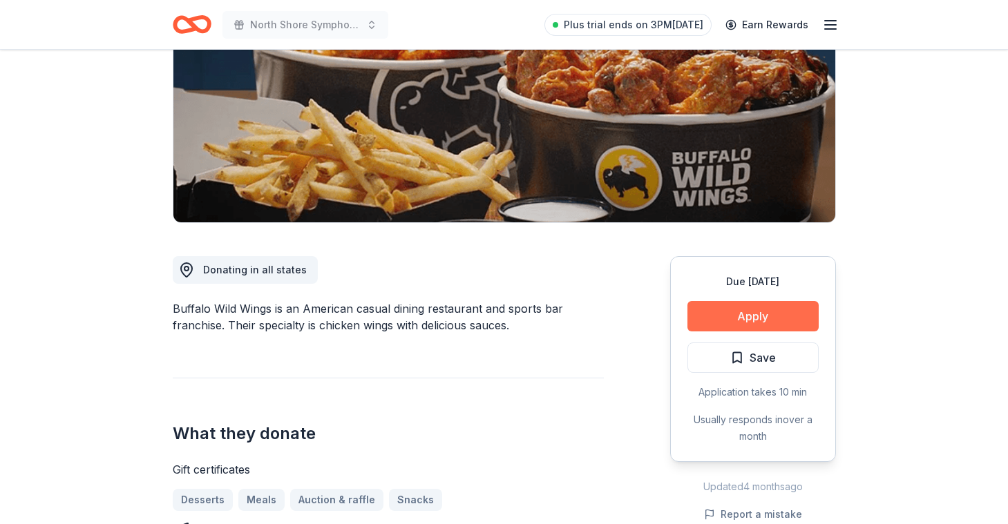
click at [787, 323] on button "Apply" at bounding box center [752, 316] width 131 height 30
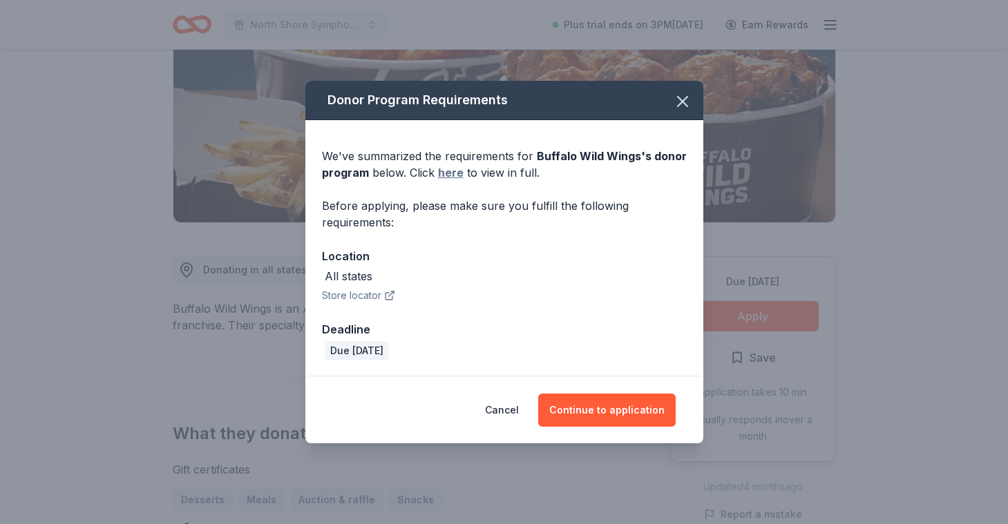
click at [448, 174] on link "here" at bounding box center [451, 172] width 26 height 17
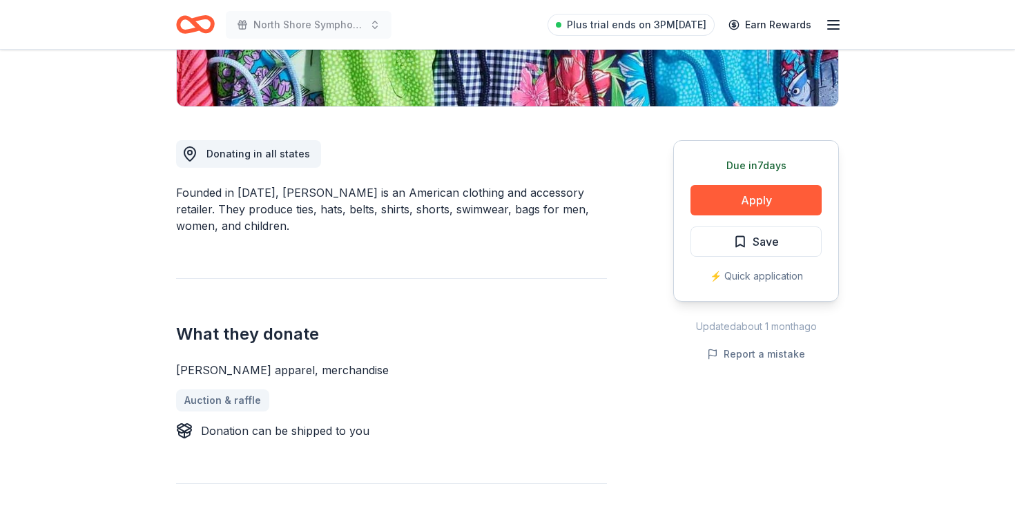
scroll to position [307, 0]
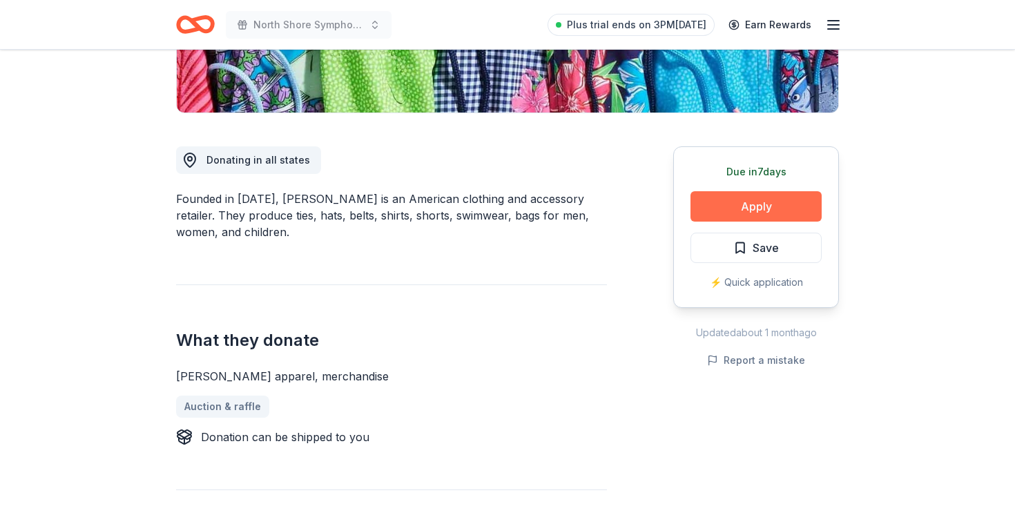
click at [758, 200] on button "Apply" at bounding box center [756, 206] width 131 height 30
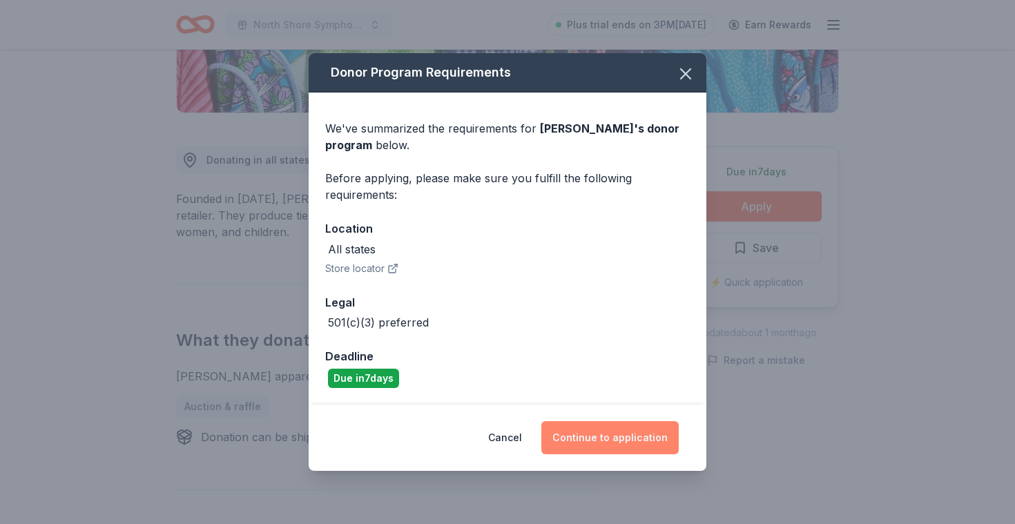
click at [612, 441] on button "Continue to application" at bounding box center [609, 437] width 137 height 33
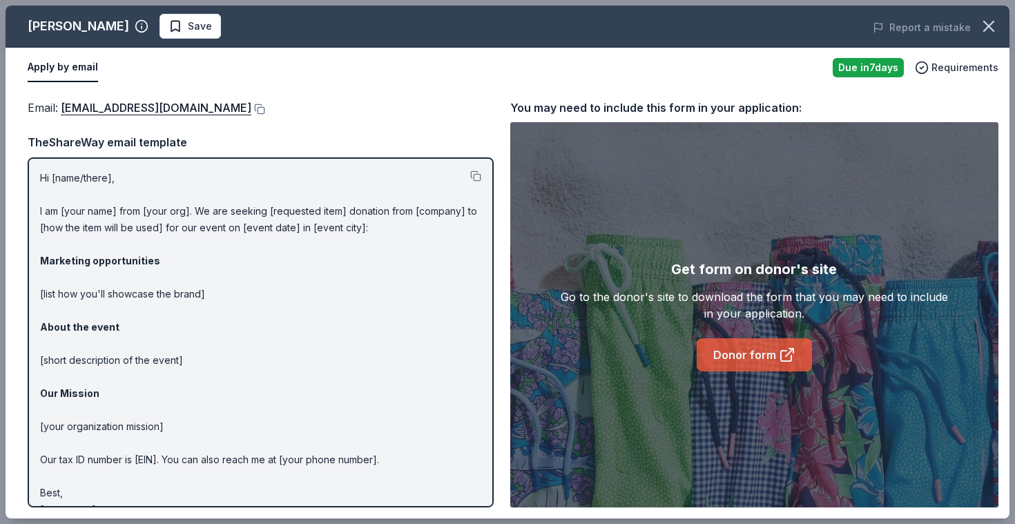
click at [750, 349] on link "Donor form" at bounding box center [754, 354] width 115 height 33
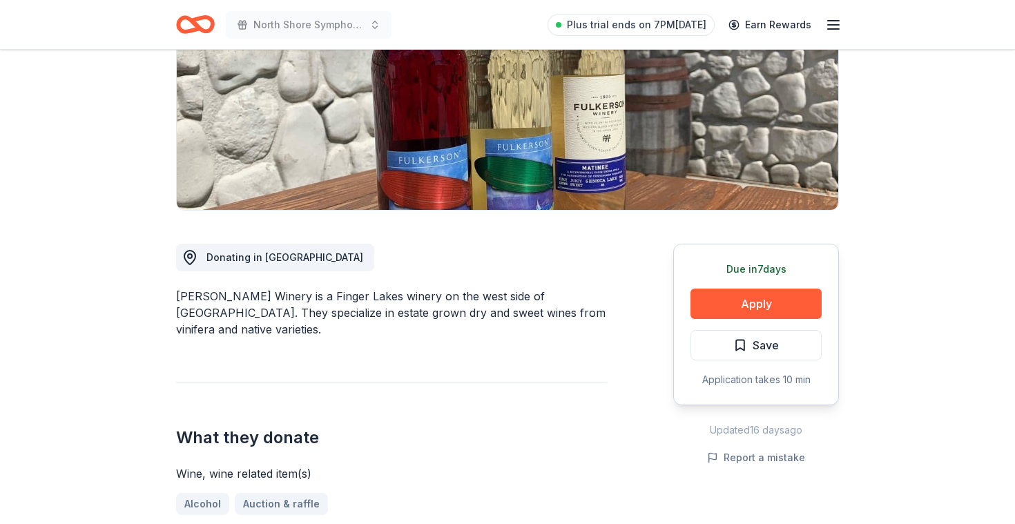
scroll to position [207, 0]
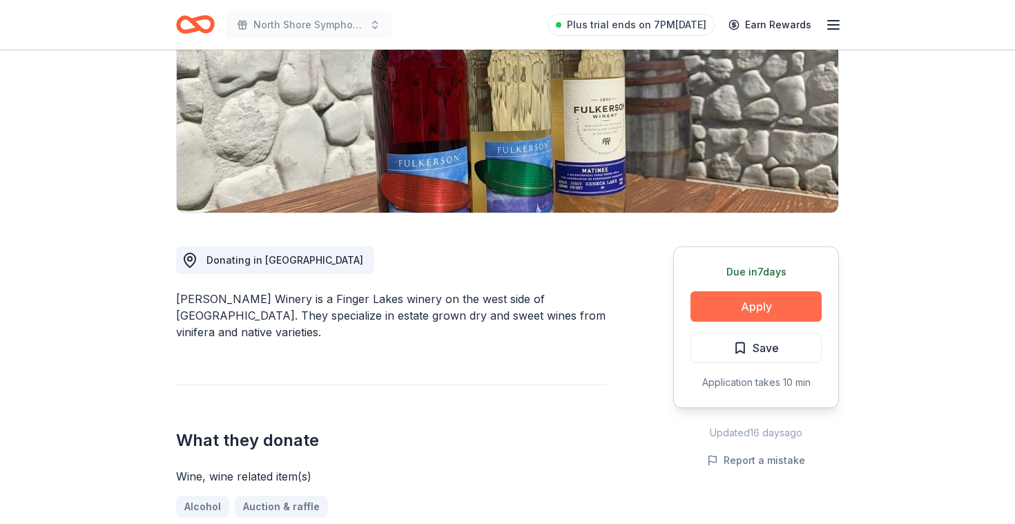
click at [755, 303] on button "Apply" at bounding box center [756, 306] width 131 height 30
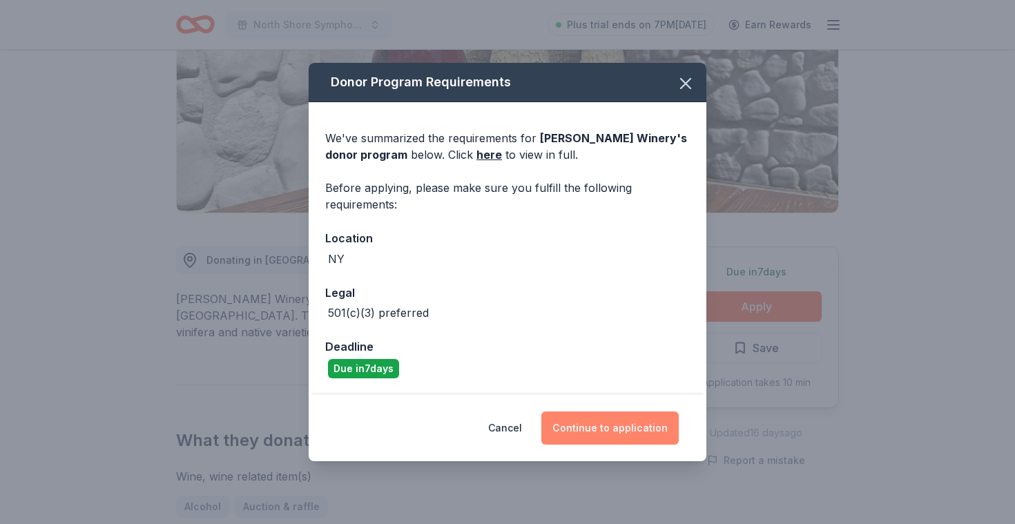
click at [637, 427] on button "Continue to application" at bounding box center [609, 428] width 137 height 33
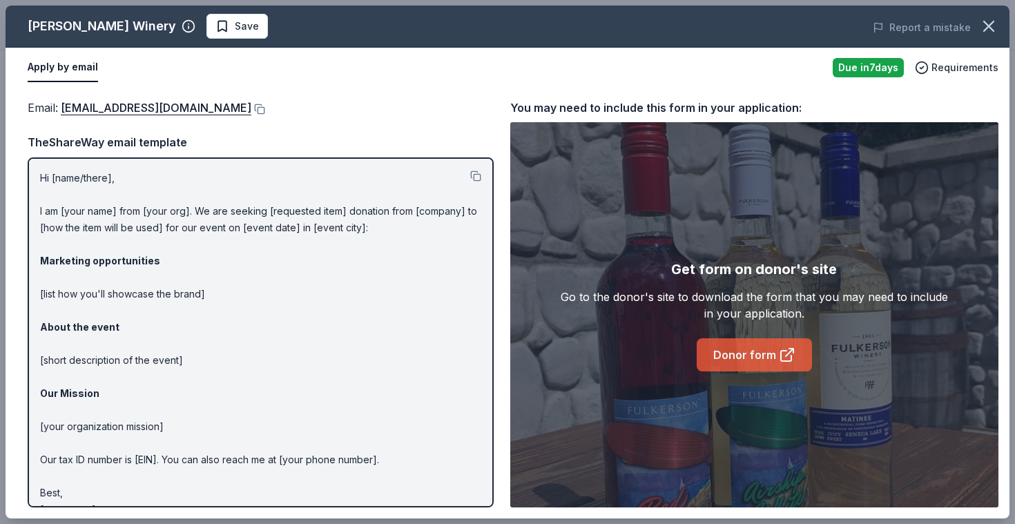
click at [746, 356] on link "Donor form" at bounding box center [754, 354] width 115 height 33
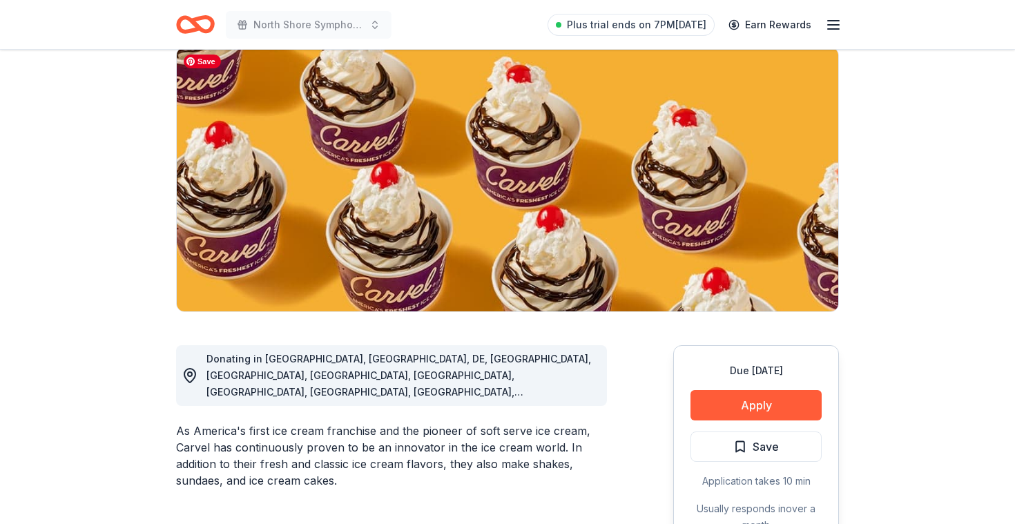
scroll to position [109, 0]
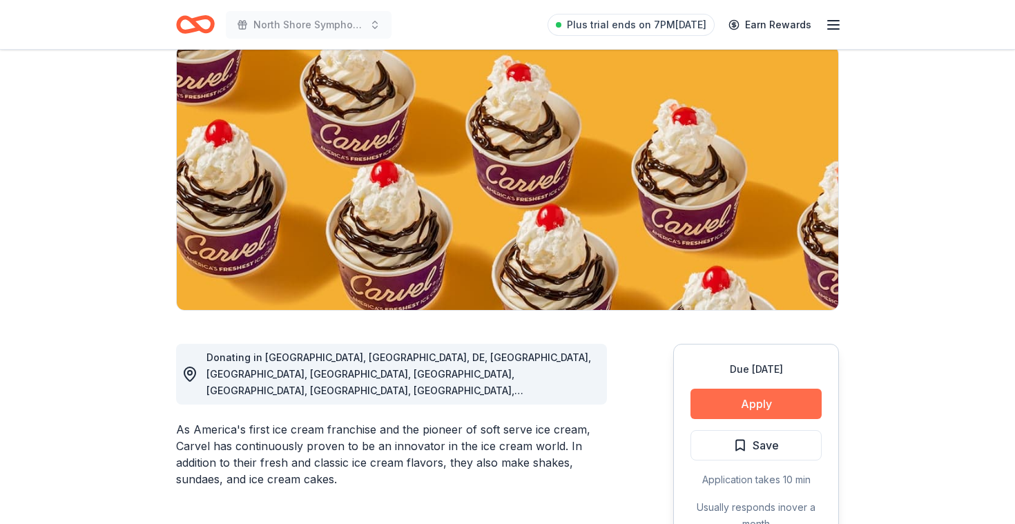
click at [787, 410] on button "Apply" at bounding box center [756, 404] width 131 height 30
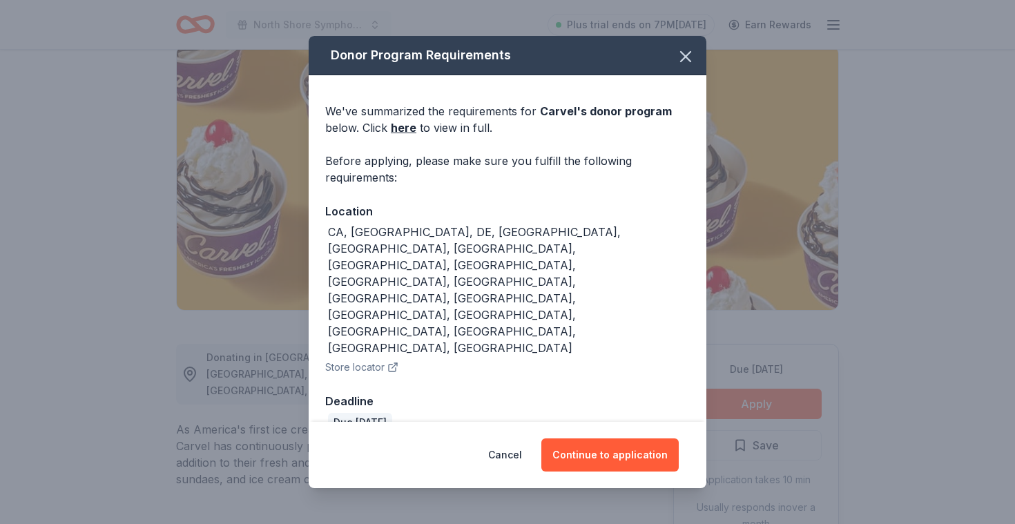
click at [627, 437] on div "Cancel Continue to application" at bounding box center [508, 455] width 398 height 66
click at [626, 439] on button "Continue to application" at bounding box center [609, 455] width 137 height 33
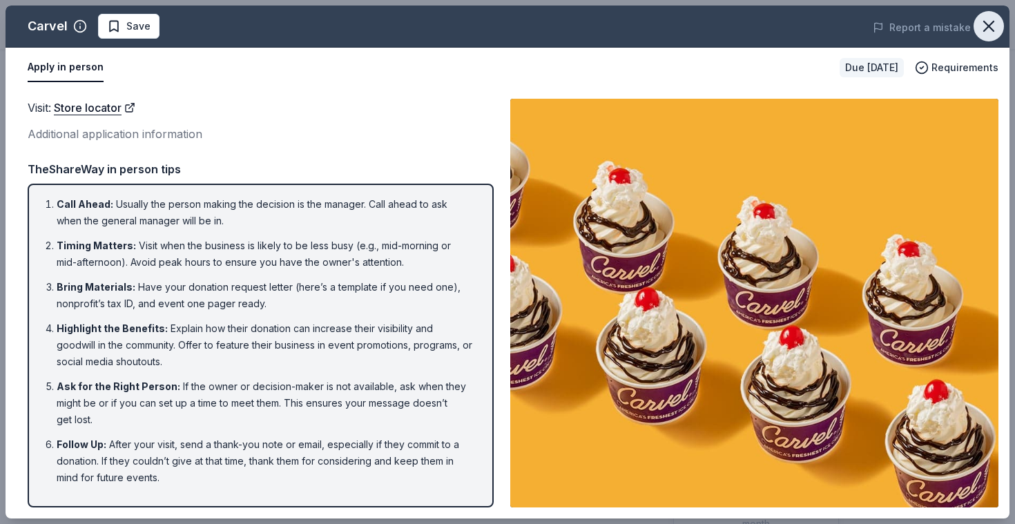
click at [995, 24] on icon "button" at bounding box center [988, 26] width 19 height 19
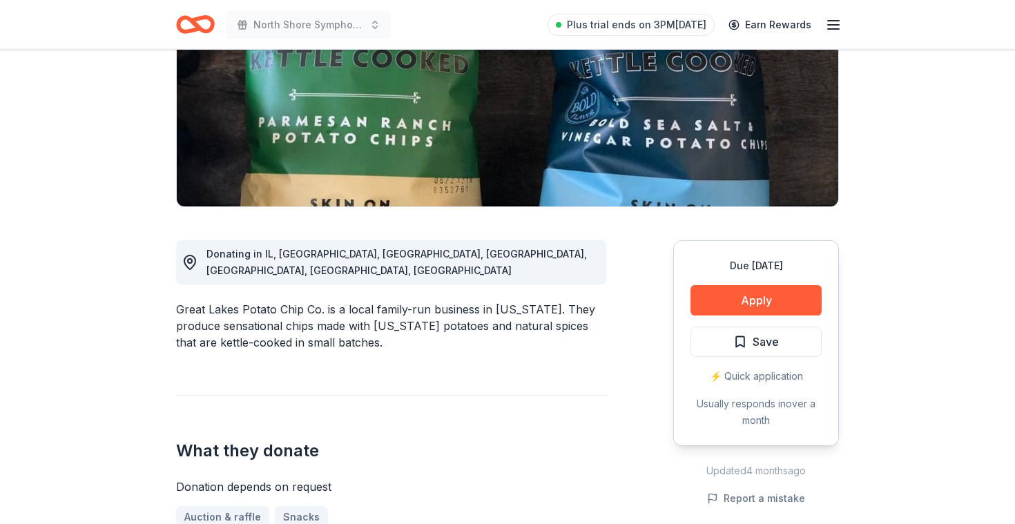
scroll to position [216, 0]
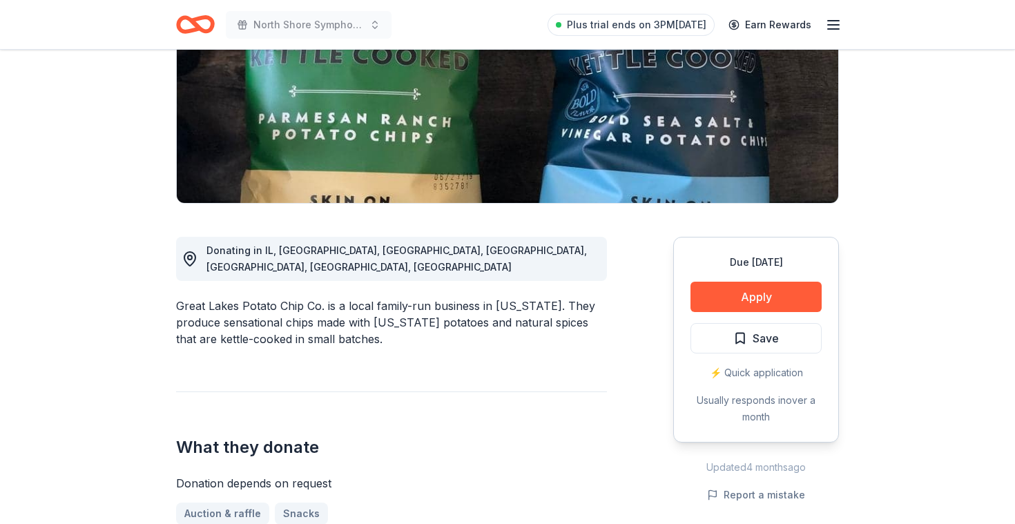
drag, startPoint x: 347, startPoint y: 282, endPoint x: 616, endPoint y: 331, distance: 273.1
drag, startPoint x: 495, startPoint y: 293, endPoint x: 597, endPoint y: 338, distance: 111.6
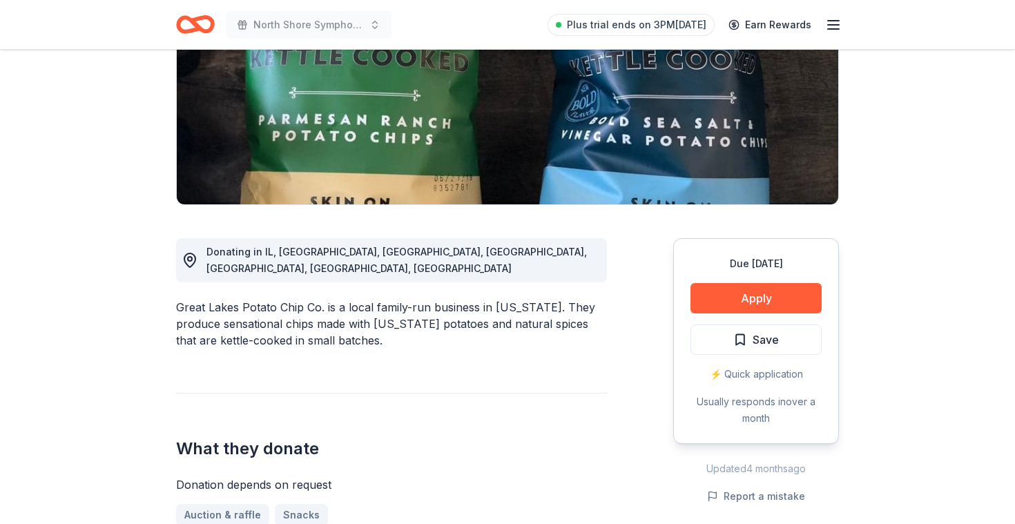
scroll to position [207, 0]
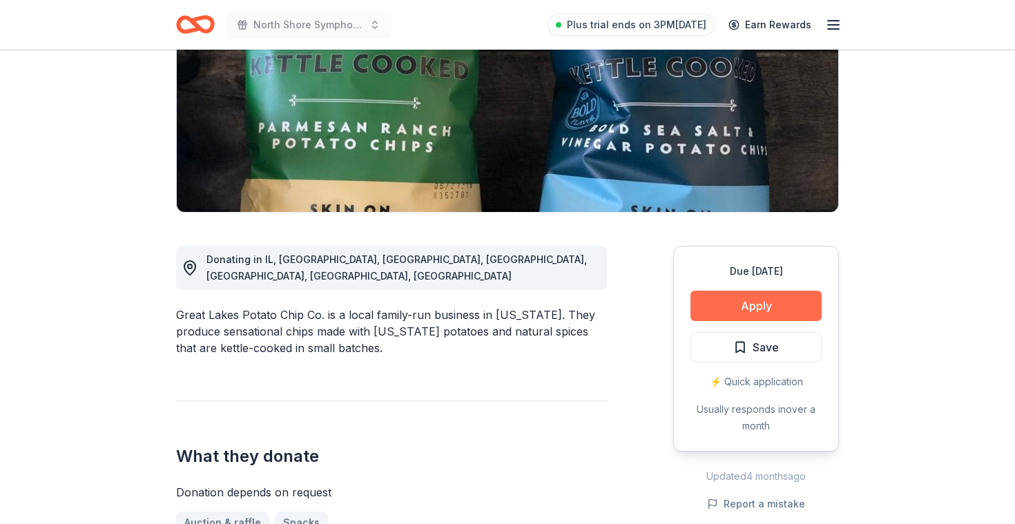
click at [753, 310] on button "Apply" at bounding box center [756, 306] width 131 height 30
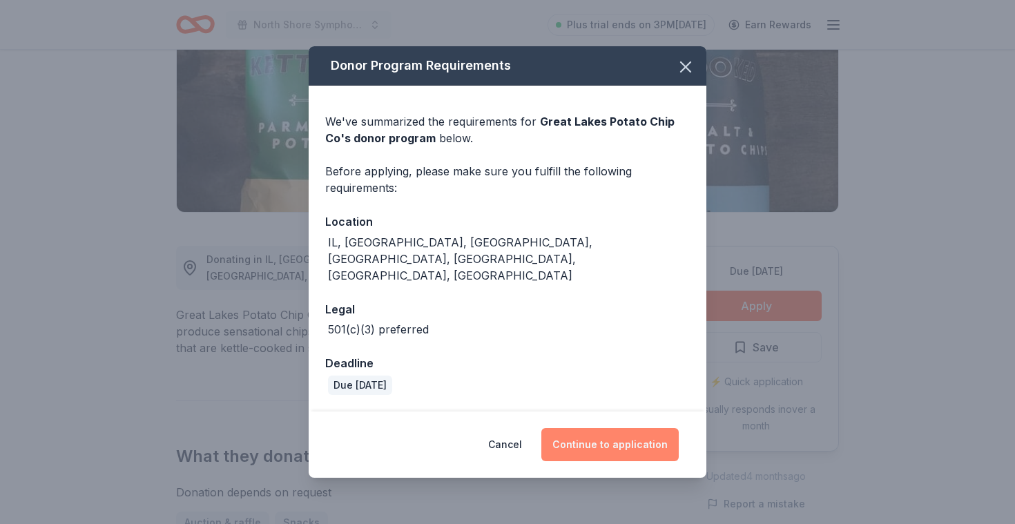
click at [598, 428] on button "Continue to application" at bounding box center [609, 444] width 137 height 33
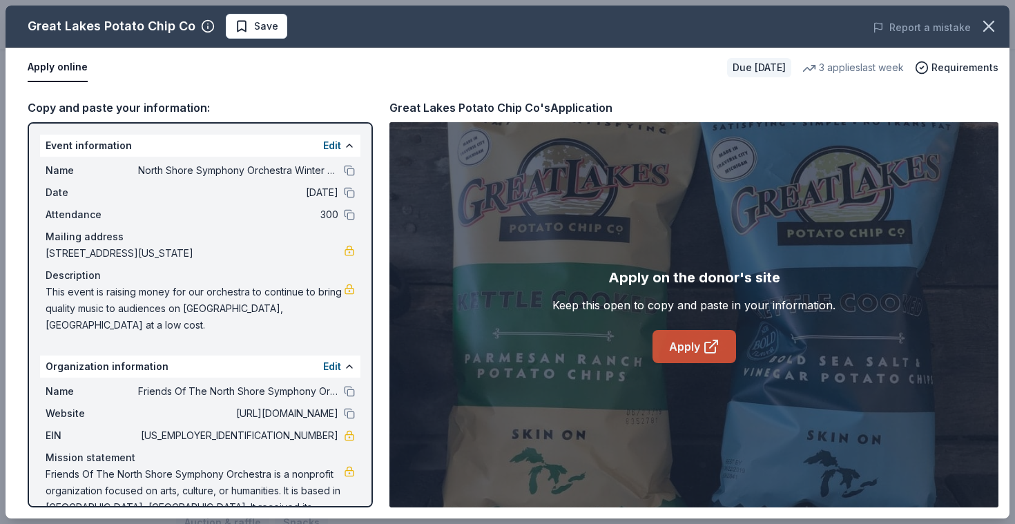
click at [706, 354] on icon at bounding box center [711, 346] width 17 height 17
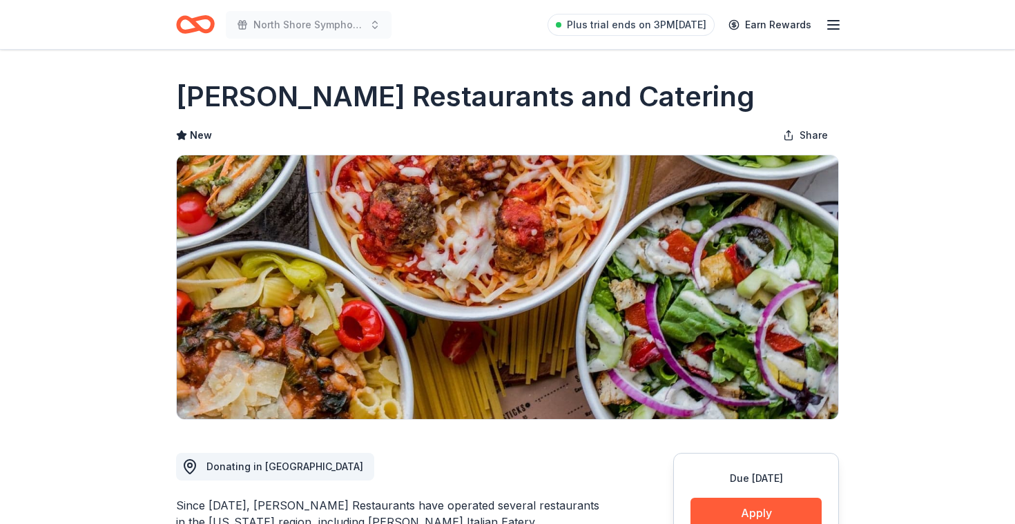
scroll to position [260, 0]
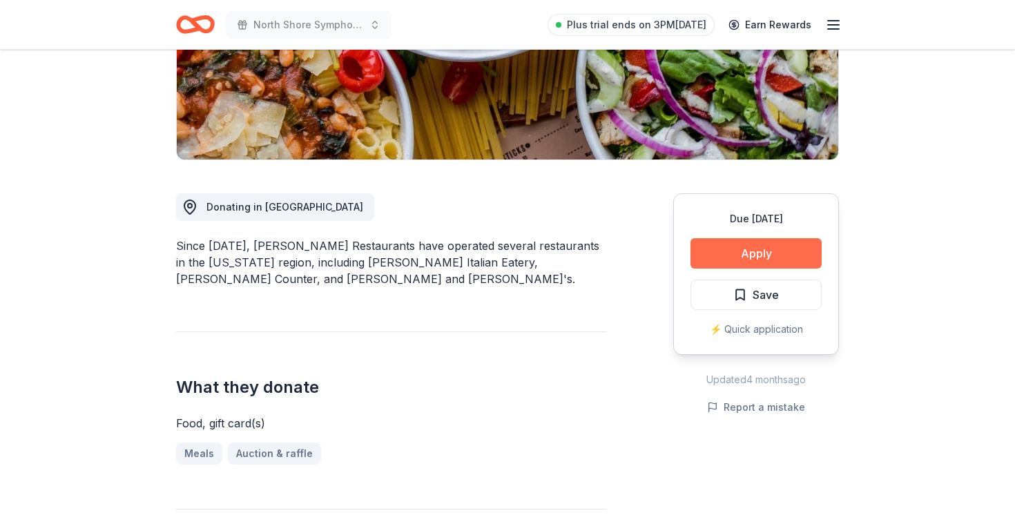
click at [783, 247] on button "Apply" at bounding box center [756, 253] width 131 height 30
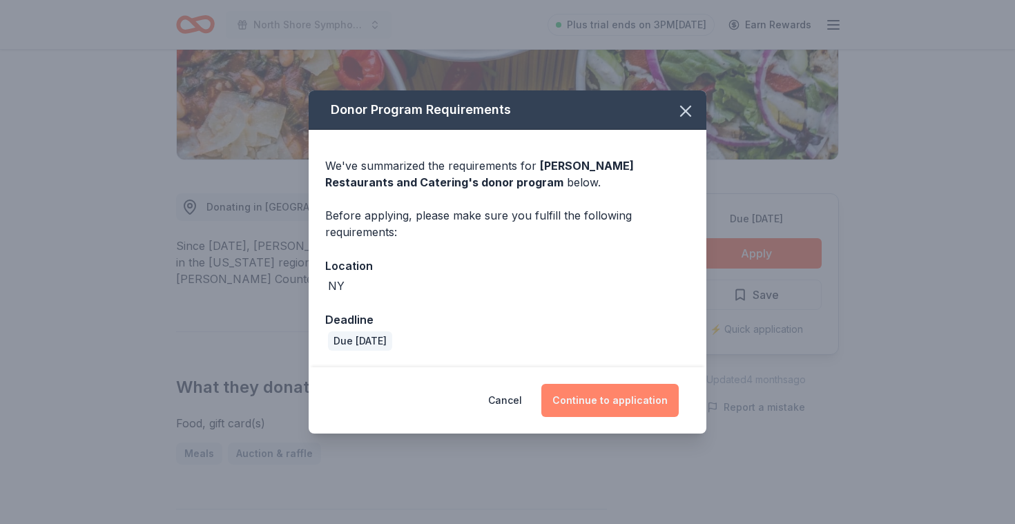
click at [629, 402] on button "Continue to application" at bounding box center [609, 400] width 137 height 33
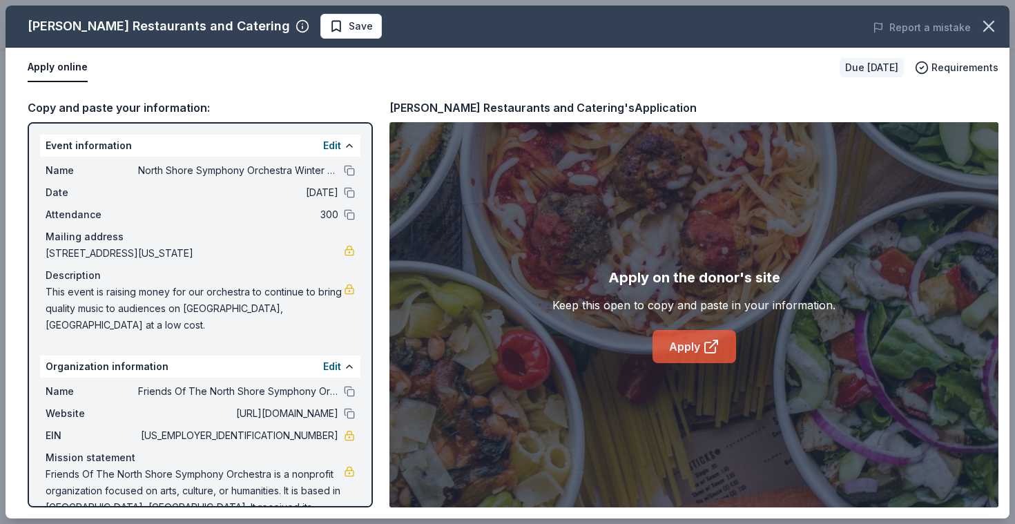
click at [680, 352] on link "Apply" at bounding box center [695, 346] width 84 height 33
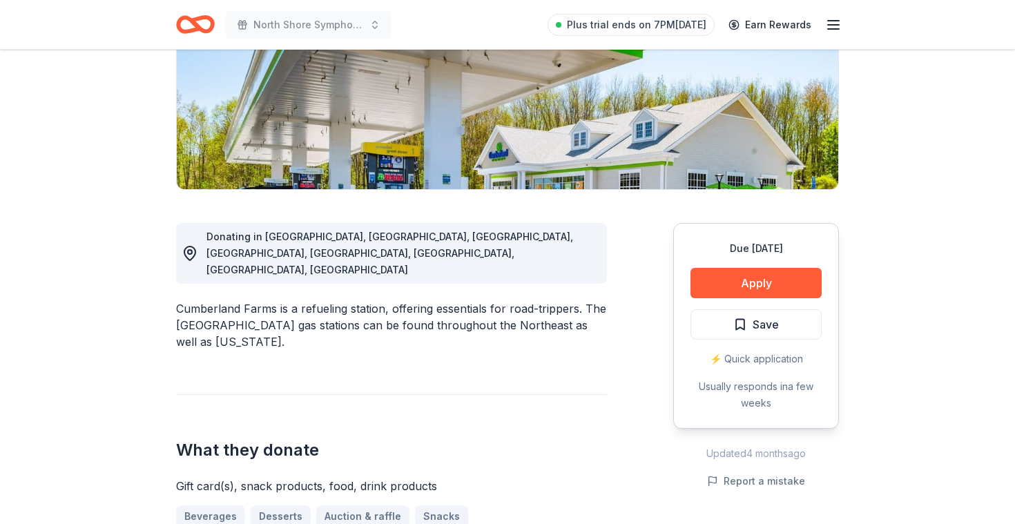
scroll to position [233, 0]
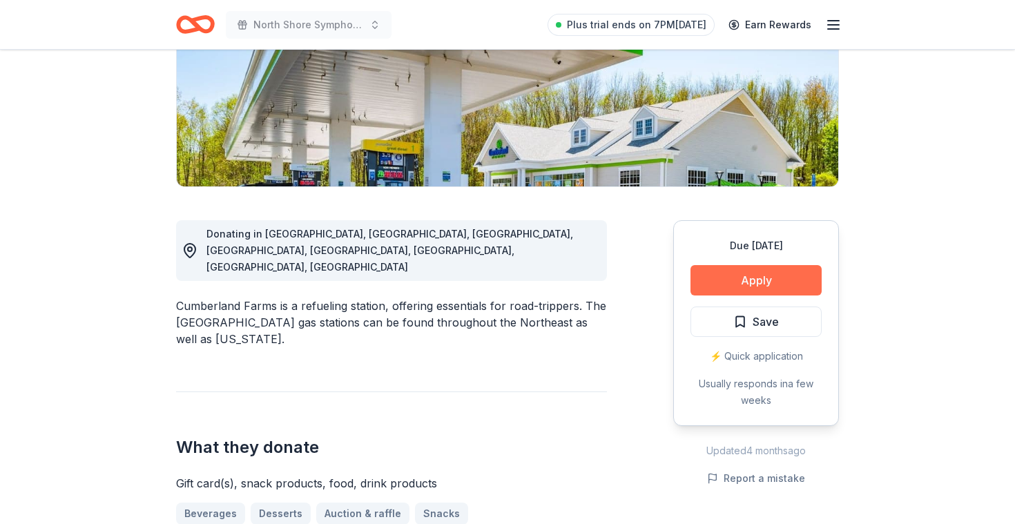
click at [729, 289] on button "Apply" at bounding box center [756, 280] width 131 height 30
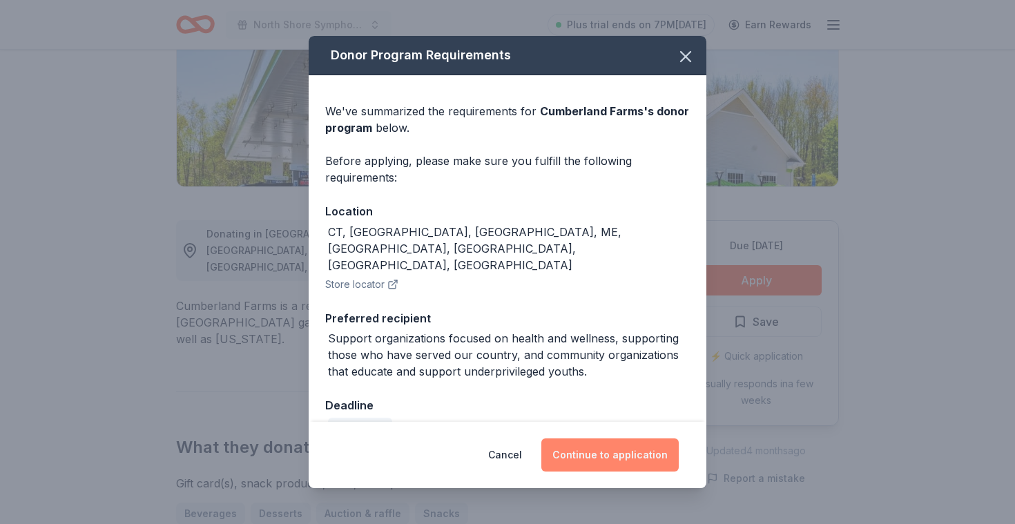
click at [606, 466] on button "Continue to application" at bounding box center [609, 455] width 137 height 33
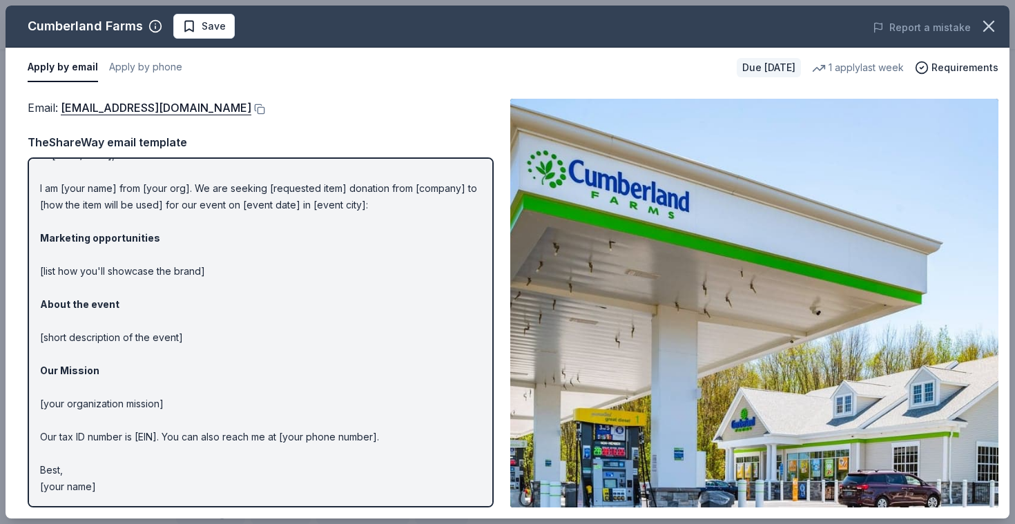
scroll to position [0, 0]
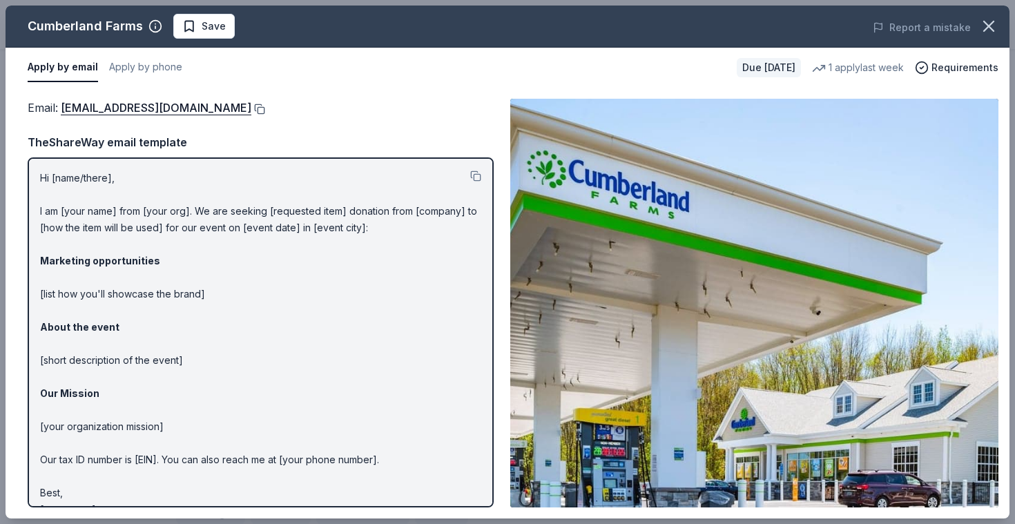
click at [251, 107] on button at bounding box center [258, 109] width 14 height 11
drag, startPoint x: 230, startPoint y: 205, endPoint x: 420, endPoint y: 240, distance: 193.2
click at [421, 240] on p "Hi [name/there], I am [your name] from [your org]. We are seeking [requested it…" at bounding box center [260, 344] width 441 height 348
click at [420, 240] on p "Hi [name/there], I am [your name] from [your org]. We are seeking [requested it…" at bounding box center [260, 344] width 441 height 348
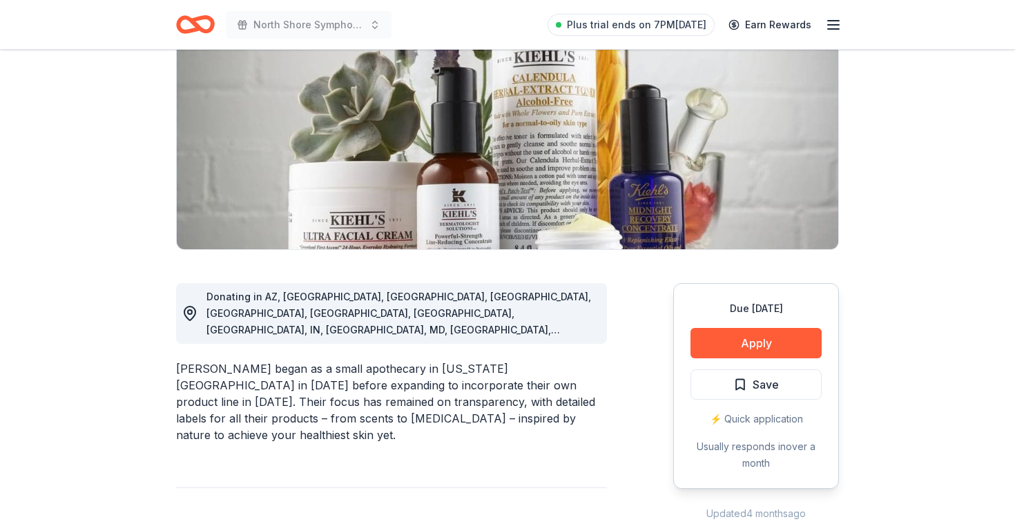
scroll to position [173, 0]
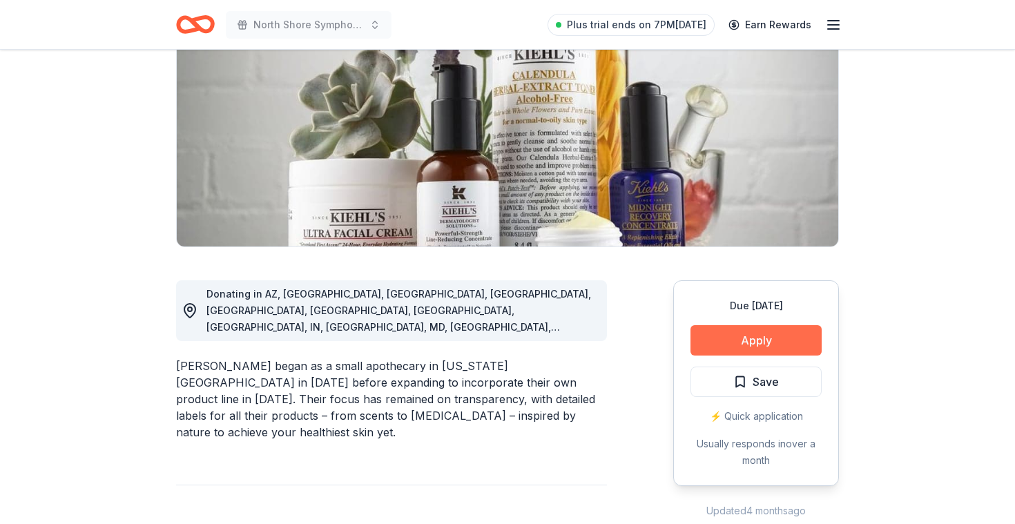
click at [798, 331] on button "Apply" at bounding box center [756, 340] width 131 height 30
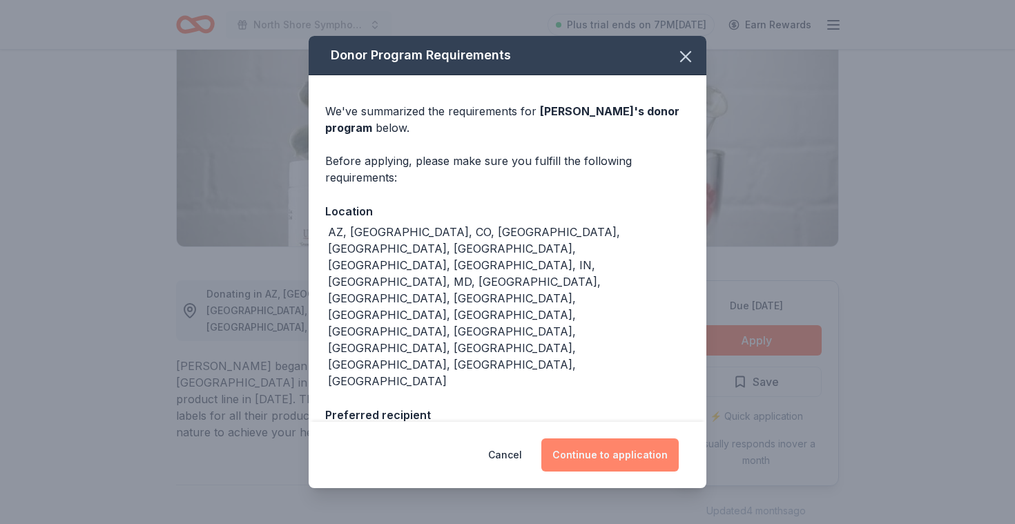
click at [595, 445] on button "Continue to application" at bounding box center [609, 455] width 137 height 33
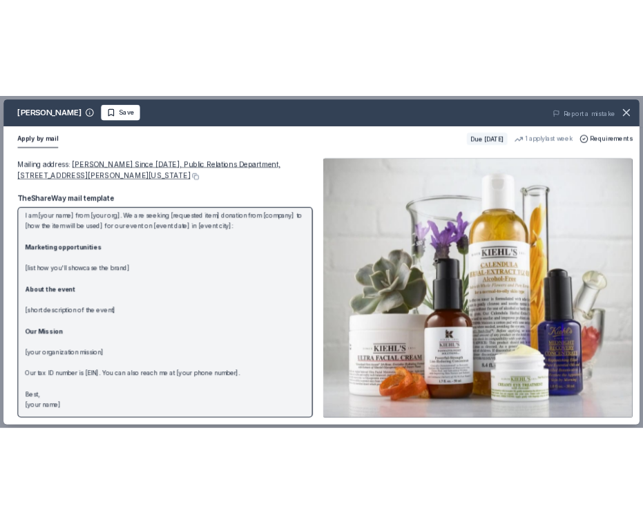
scroll to position [0, 0]
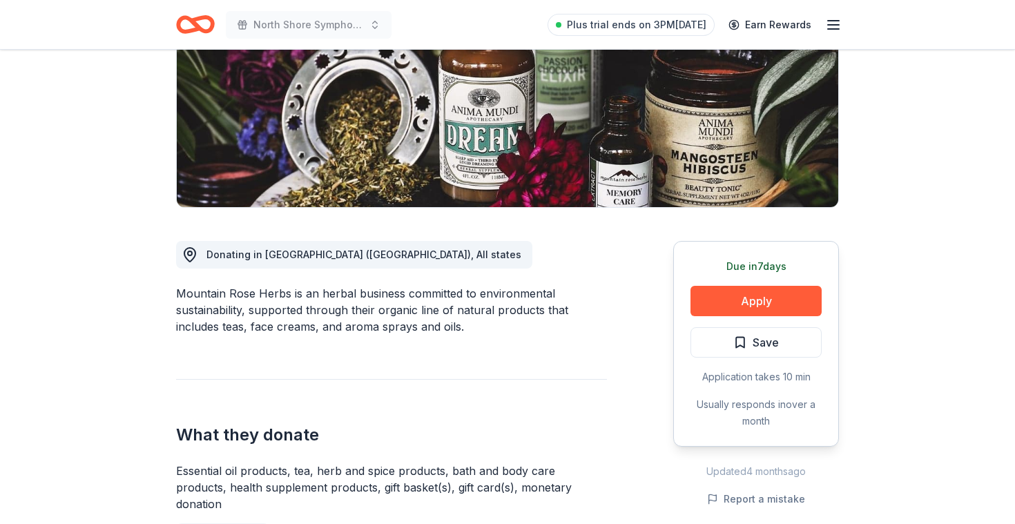
scroll to position [213, 0]
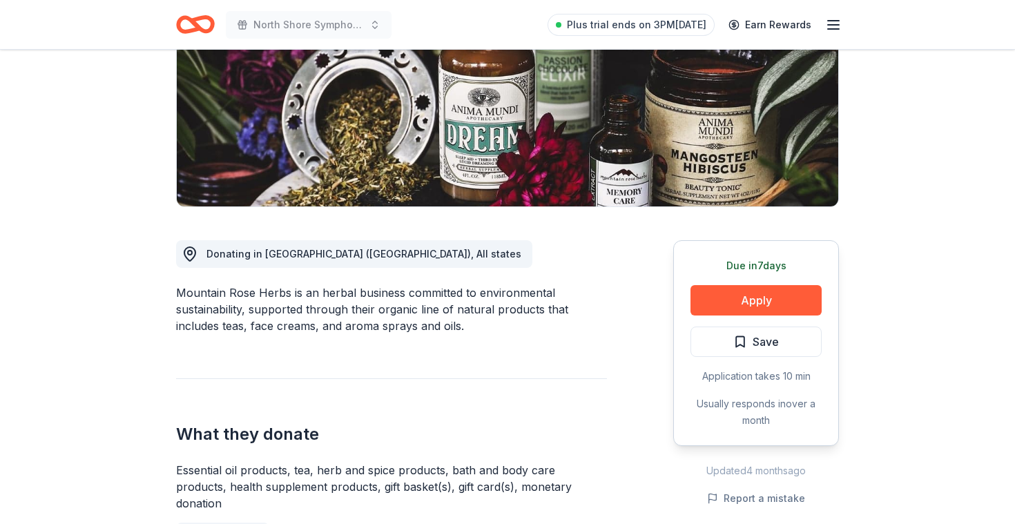
drag, startPoint x: 381, startPoint y: 293, endPoint x: 526, endPoint y: 314, distance: 146.6
click at [526, 314] on div "Mountain Rose Herbs is an herbal business committed to environmental sustainabi…" at bounding box center [391, 310] width 431 height 50
click at [642, 294] on button "Apply" at bounding box center [756, 300] width 131 height 30
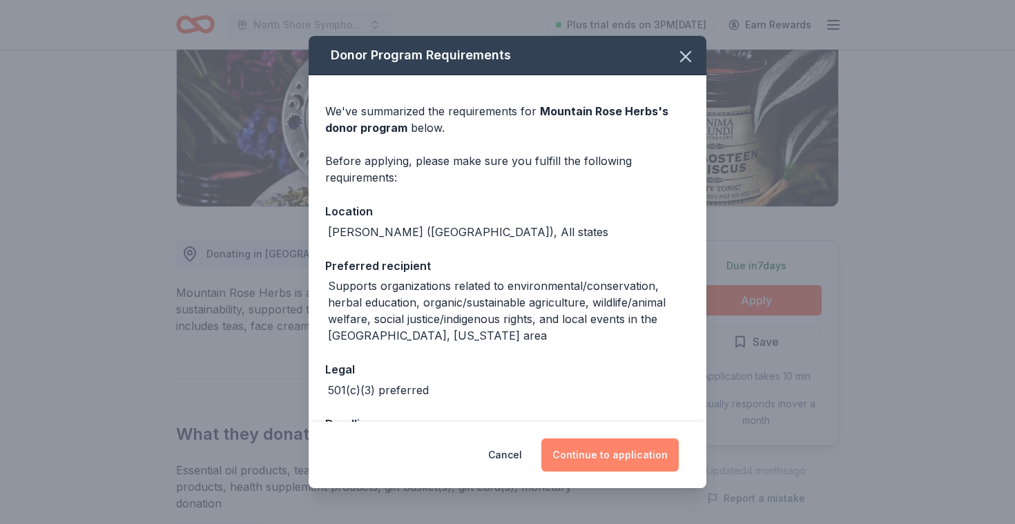
click at [633, 443] on button "Continue to application" at bounding box center [609, 455] width 137 height 33
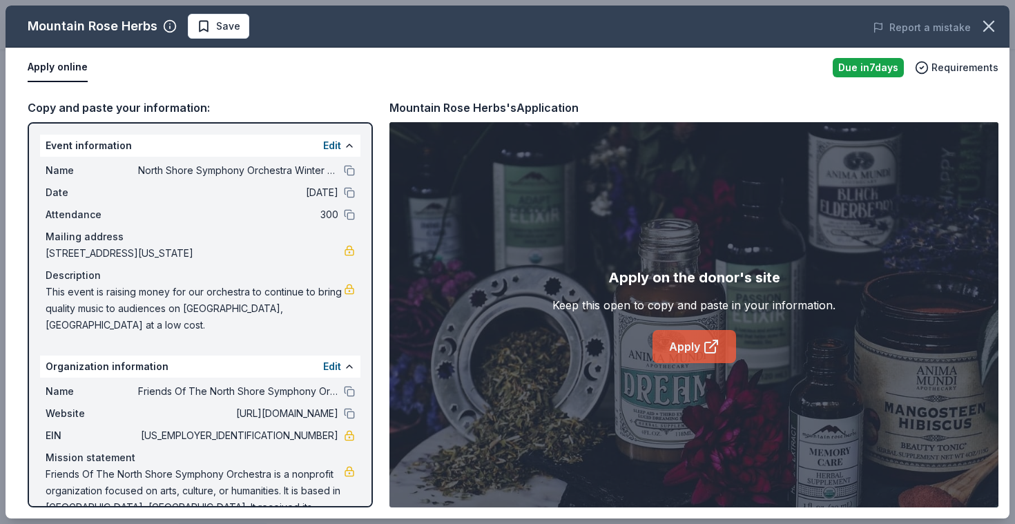
click at [642, 338] on link "Apply" at bounding box center [695, 346] width 84 height 33
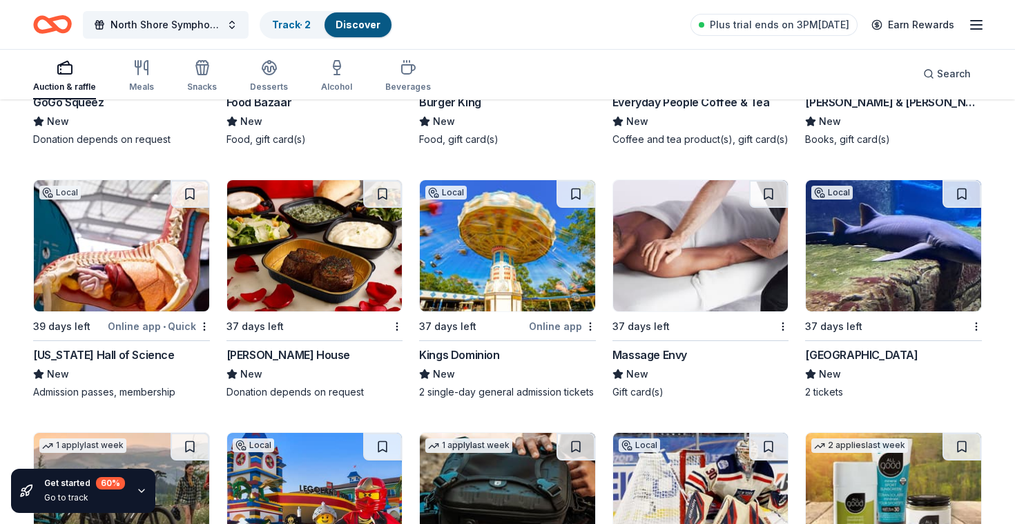
scroll to position [9015, 0]
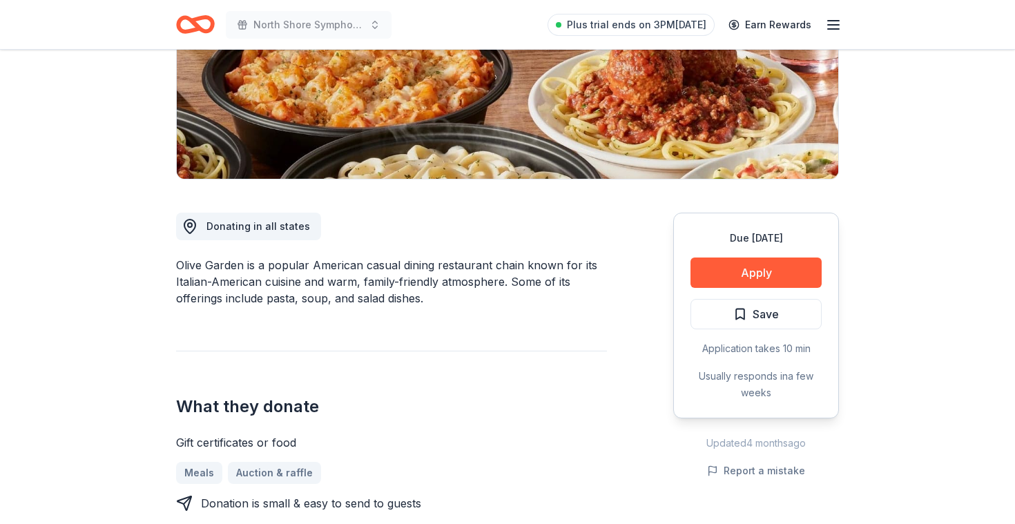
scroll to position [244, 0]
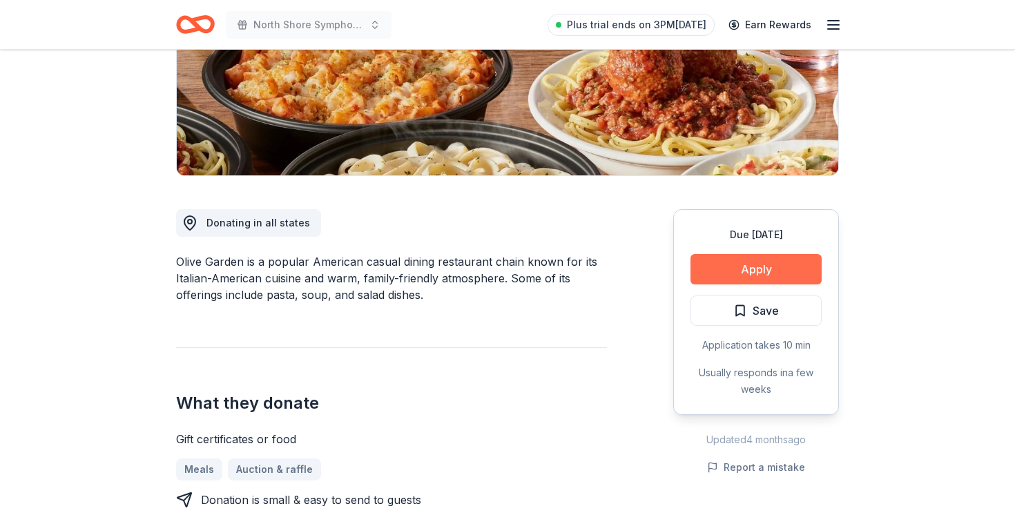
click at [749, 270] on button "Apply" at bounding box center [756, 269] width 131 height 30
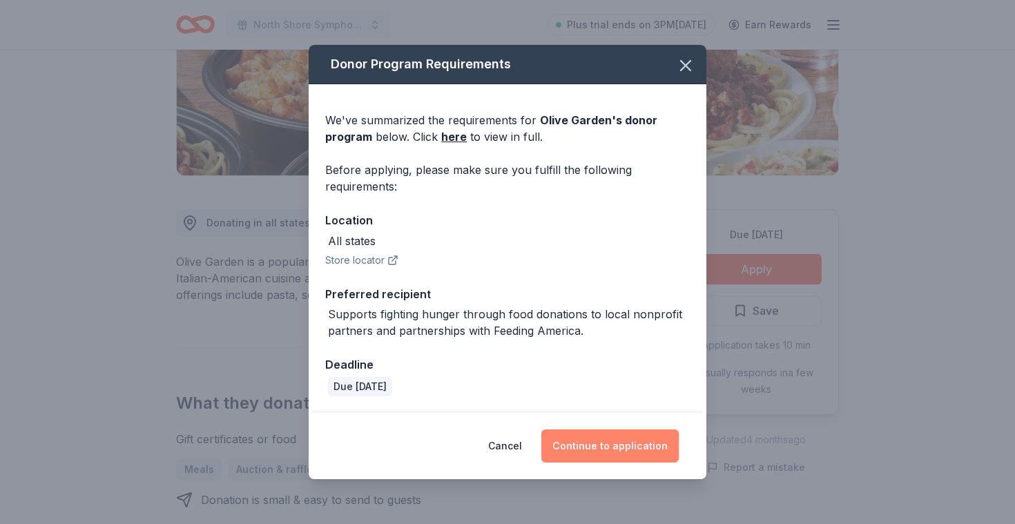
click at [608, 446] on button "Continue to application" at bounding box center [609, 446] width 137 height 33
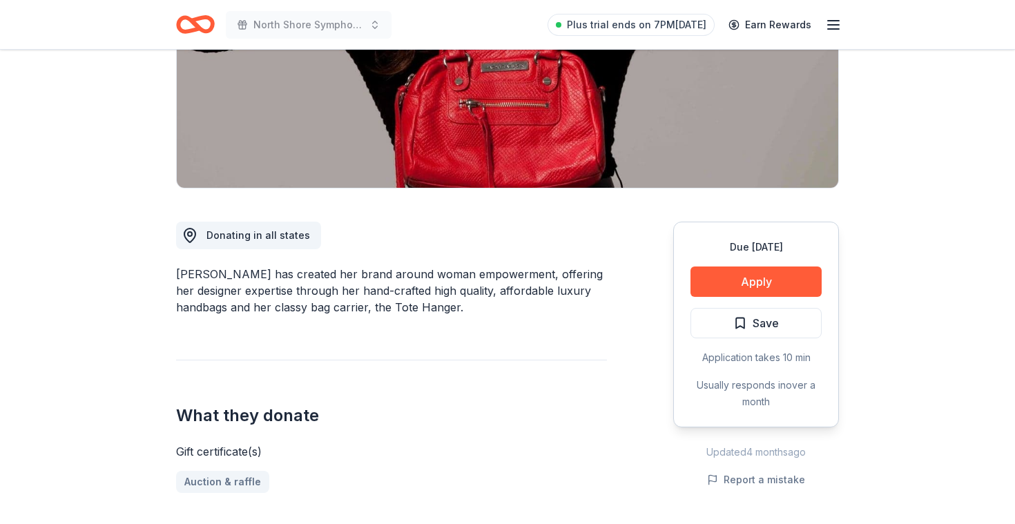
scroll to position [233, 0]
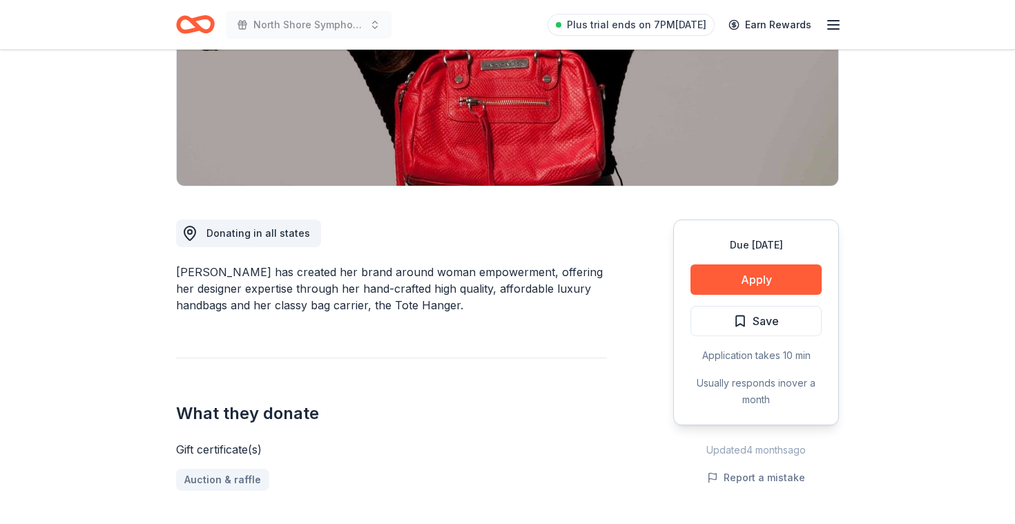
drag, startPoint x: 336, startPoint y: 271, endPoint x: 526, endPoint y: 318, distance: 195.8
drag, startPoint x: 428, startPoint y: 269, endPoint x: 565, endPoint y: 325, distance: 148.4
click at [475, 298] on div "Jacki Easlick has created her brand around woman empowerment, offering her desi…" at bounding box center [391, 289] width 431 height 50
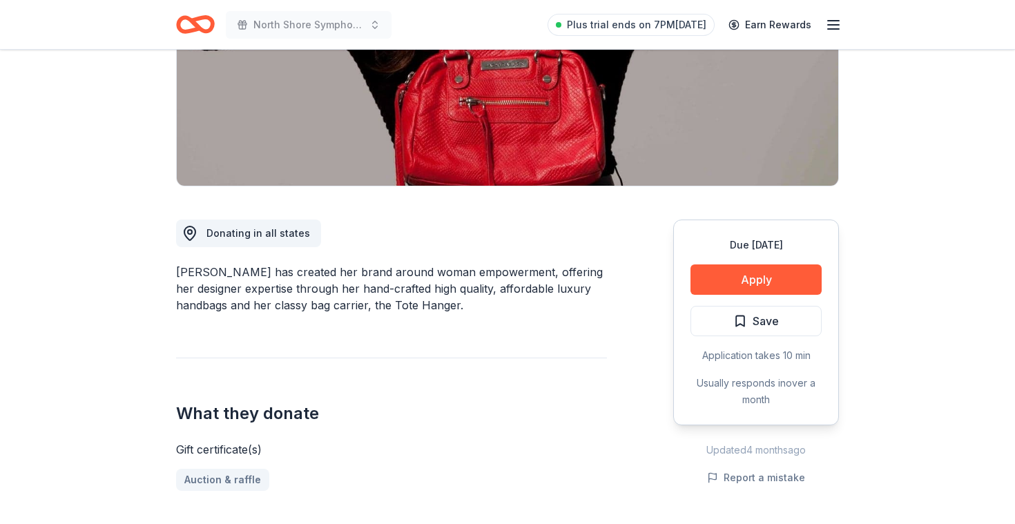
click at [475, 297] on div "Jacki Easlick has created her brand around woman empowerment, offering her desi…" at bounding box center [391, 289] width 431 height 50
click at [514, 307] on div "Jacki Easlick has created her brand around woman empowerment, offering her desi…" at bounding box center [391, 289] width 431 height 50
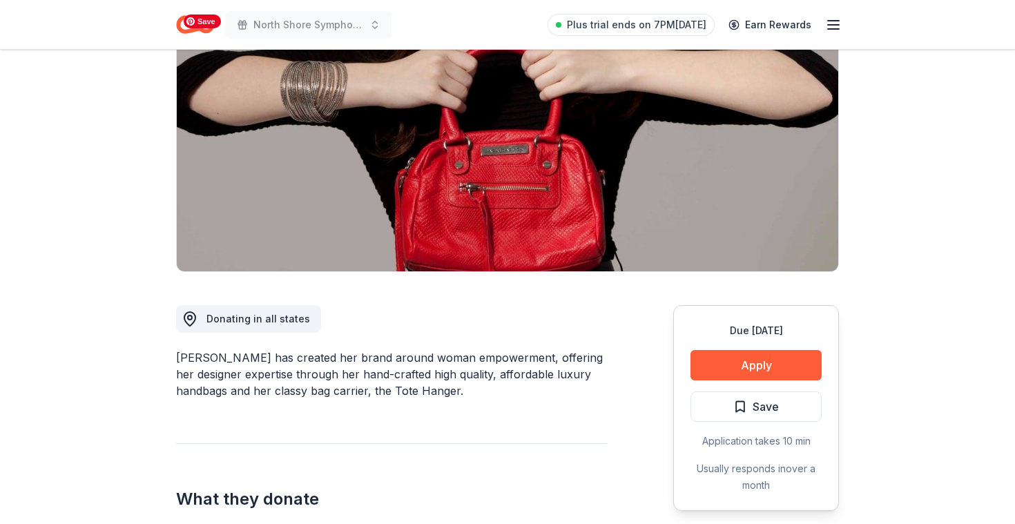
scroll to position [164, 0]
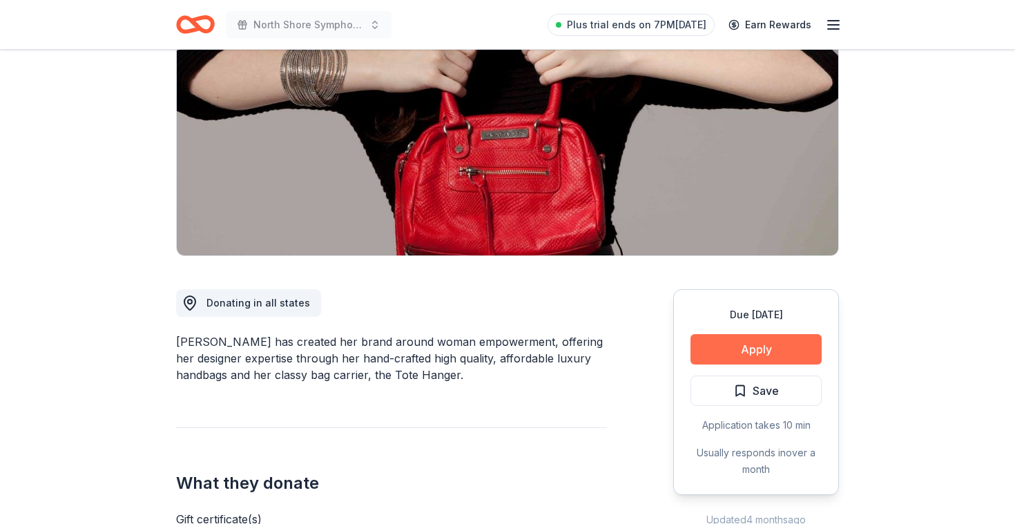
click at [772, 351] on button "Apply" at bounding box center [756, 349] width 131 height 30
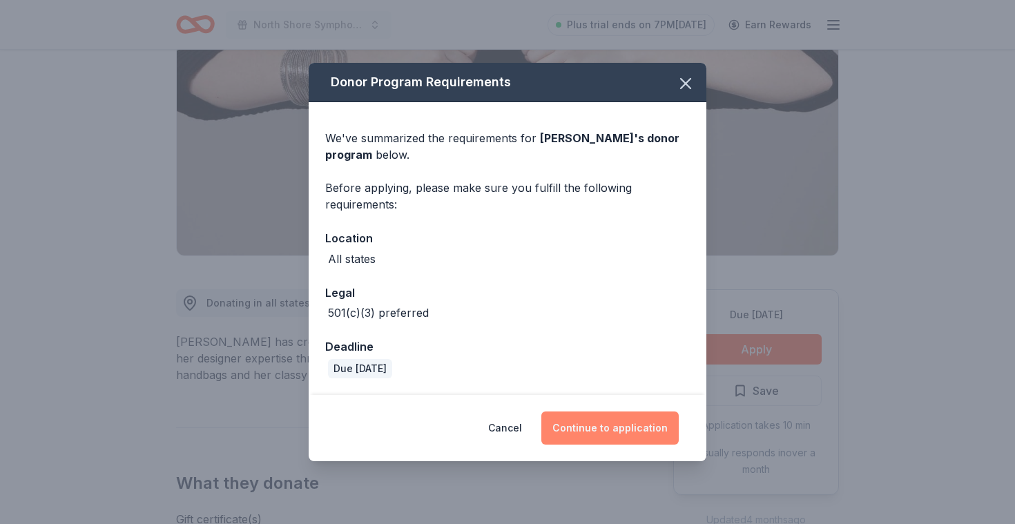
click at [608, 422] on button "Continue to application" at bounding box center [609, 428] width 137 height 33
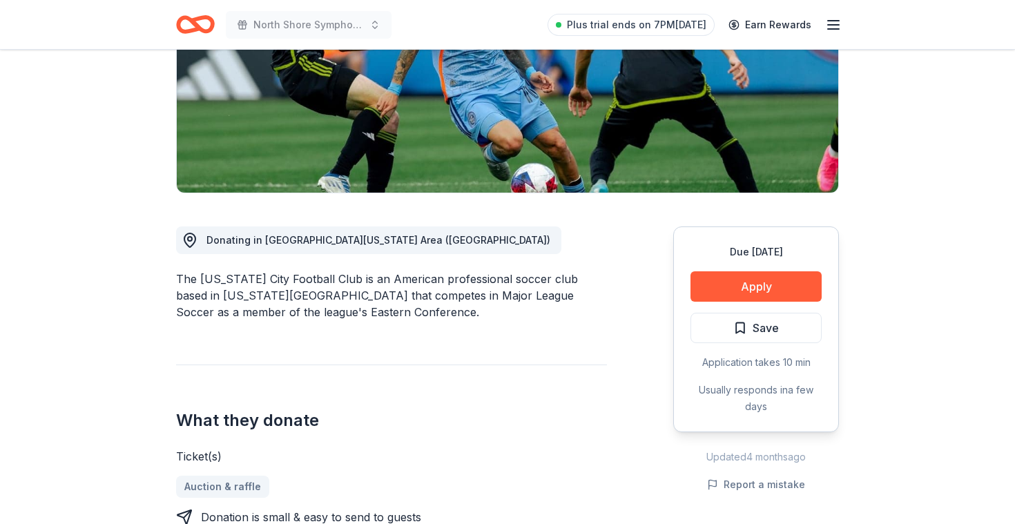
scroll to position [229, 0]
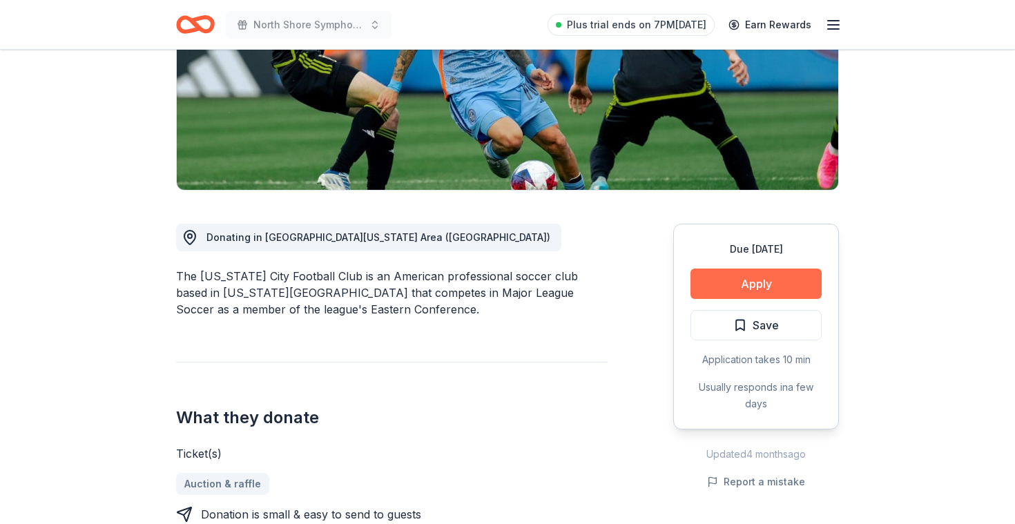
click at [763, 282] on button "Apply" at bounding box center [756, 284] width 131 height 30
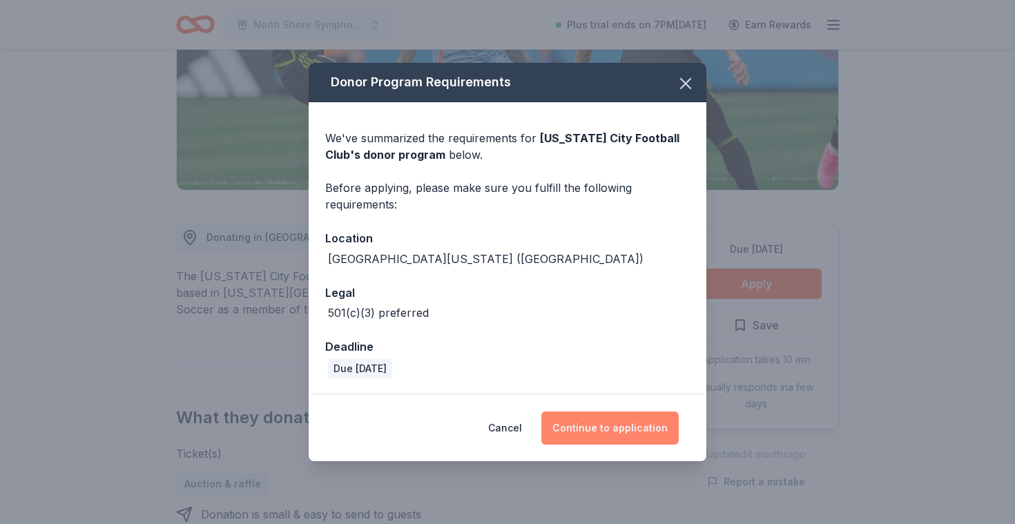
click at [608, 423] on button "Continue to application" at bounding box center [609, 428] width 137 height 33
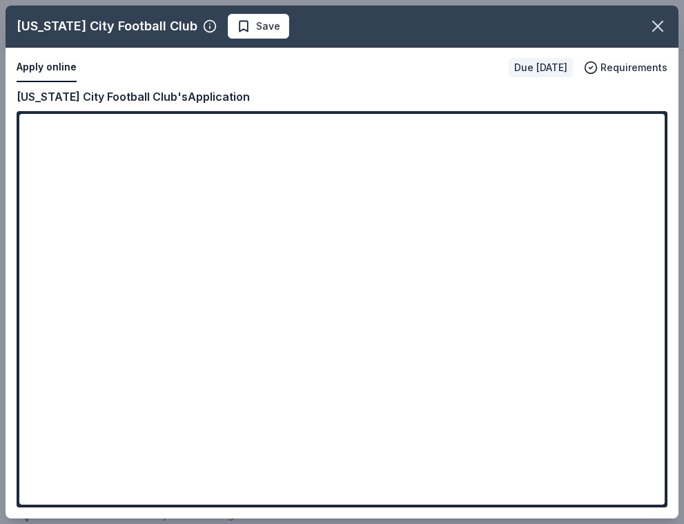
click at [320, 515] on div "Copy and paste your information: Event information Edit Name North Shore Sympho…" at bounding box center [342, 303] width 673 height 431
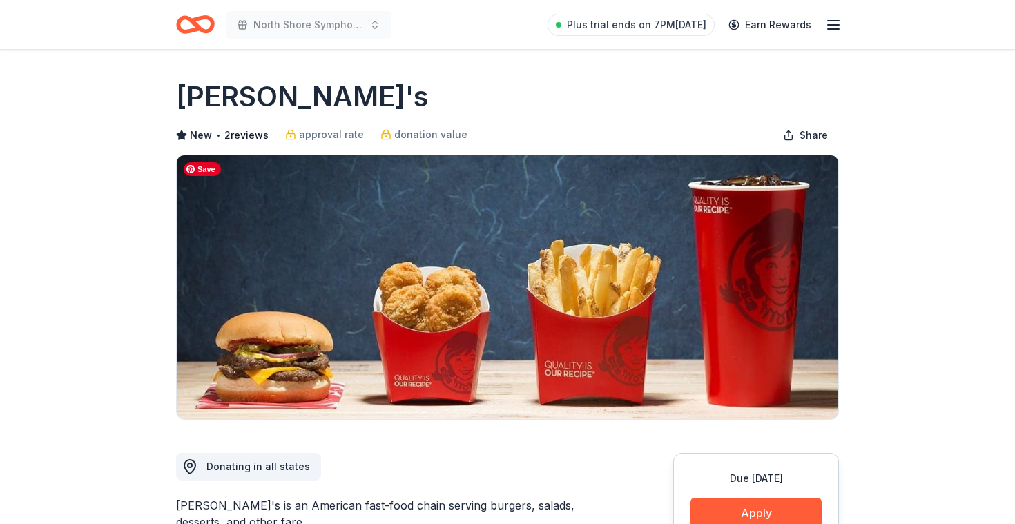
scroll to position [59, 0]
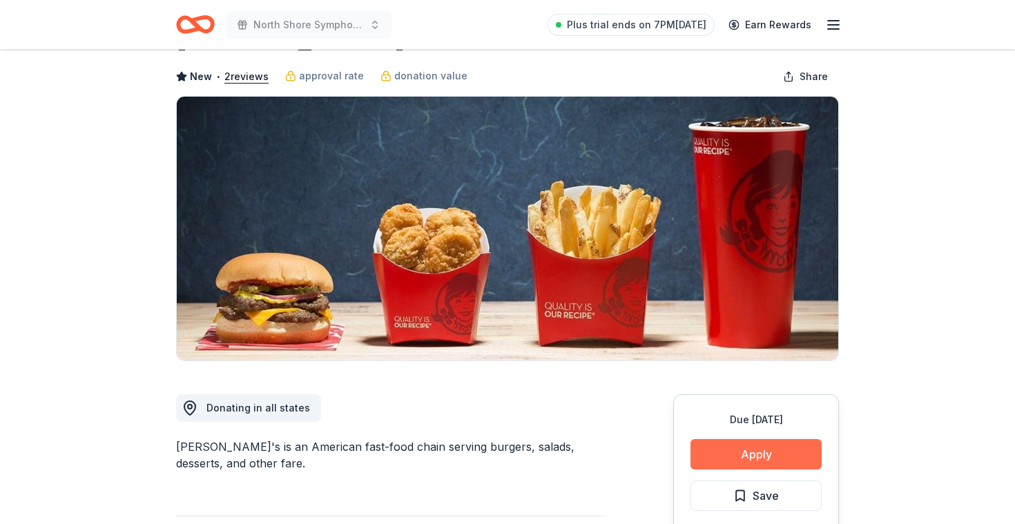
click at [751, 462] on button "Apply" at bounding box center [756, 454] width 131 height 30
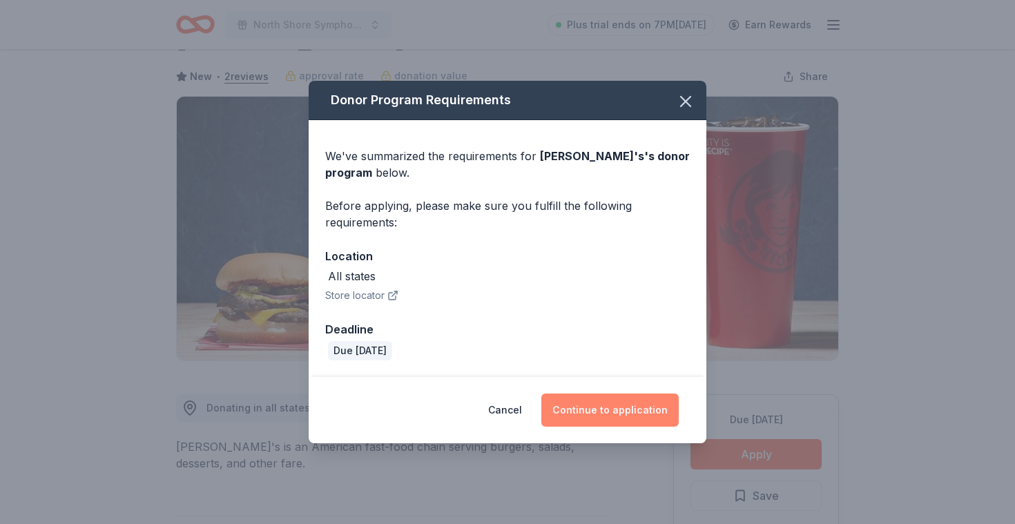
click at [605, 397] on button "Continue to application" at bounding box center [609, 410] width 137 height 33
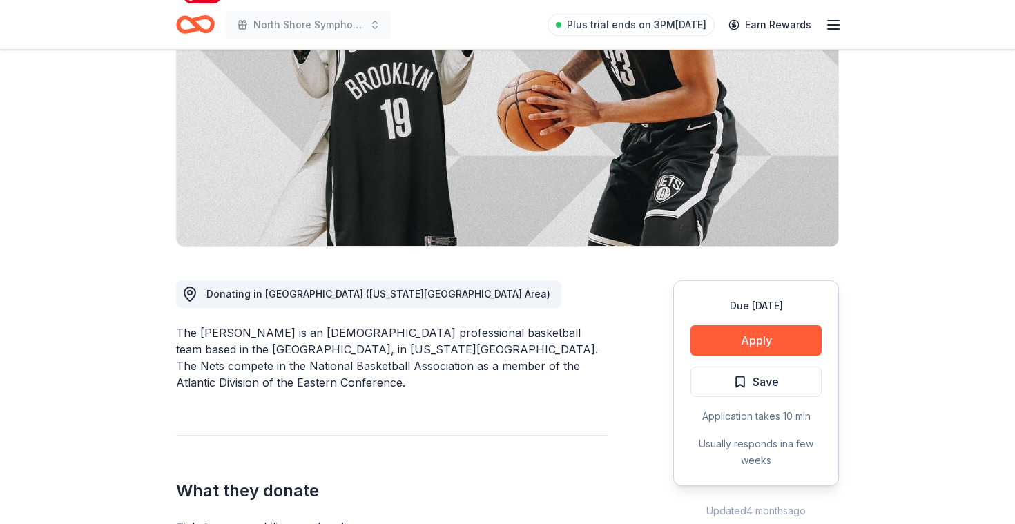
scroll to position [177, 0]
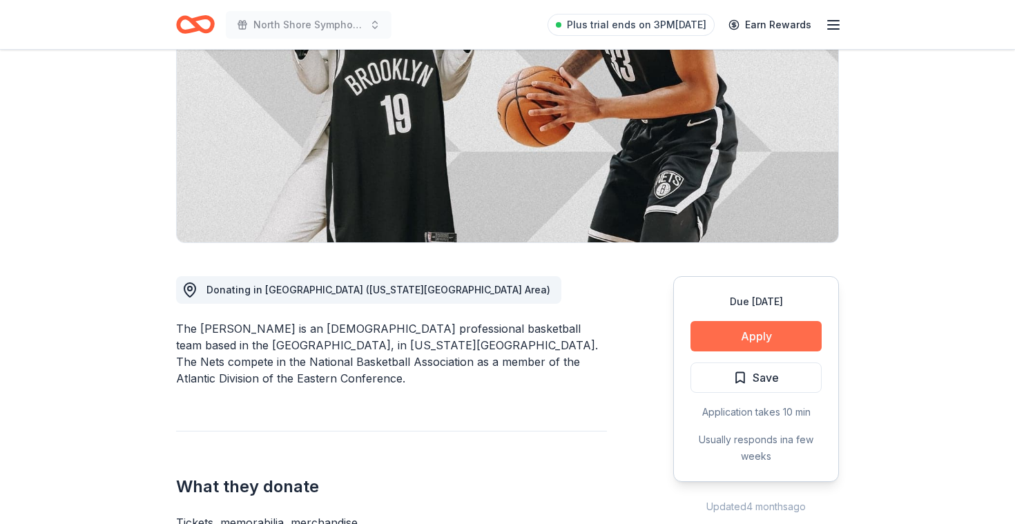
click at [778, 335] on button "Apply" at bounding box center [756, 336] width 131 height 30
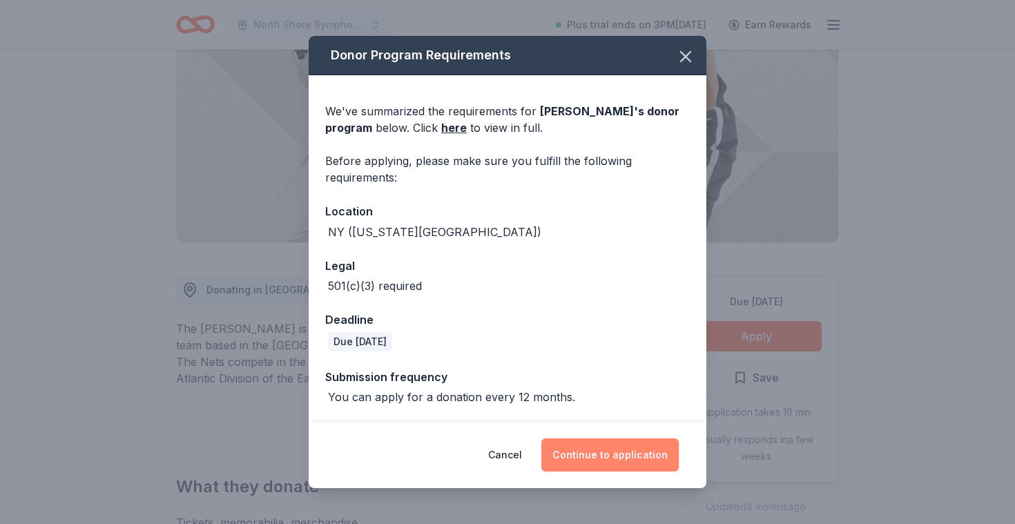
click at [601, 456] on button "Continue to application" at bounding box center [609, 455] width 137 height 33
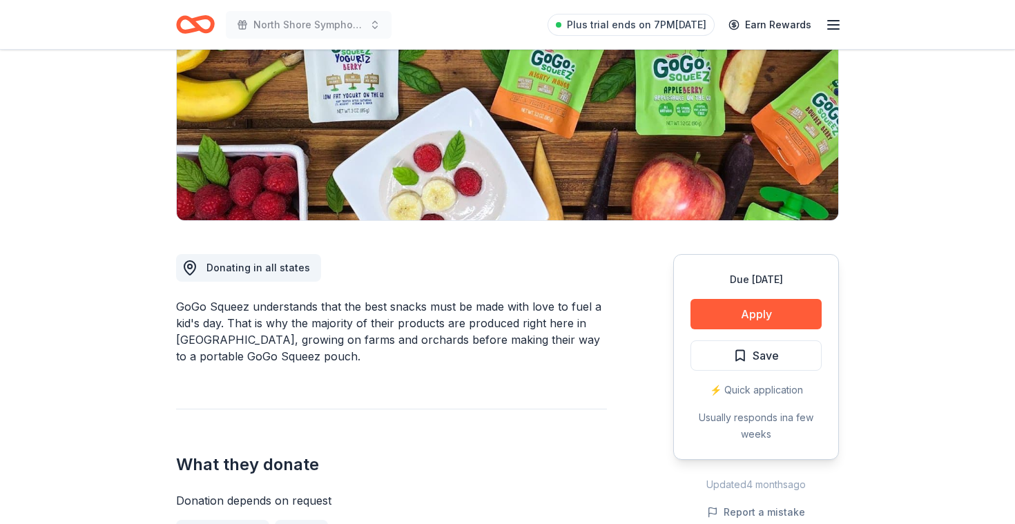
scroll to position [200, 0]
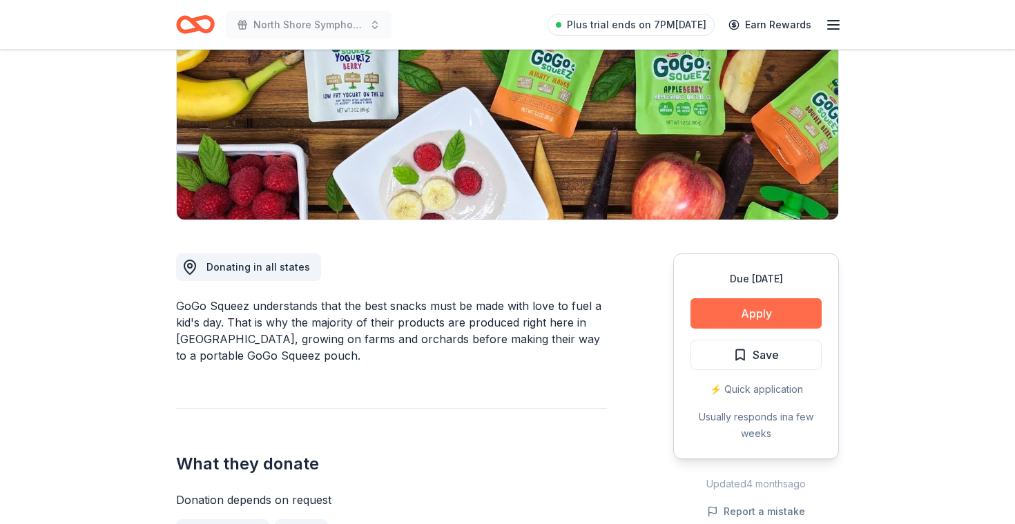
click at [780, 318] on button "Apply" at bounding box center [756, 313] width 131 height 30
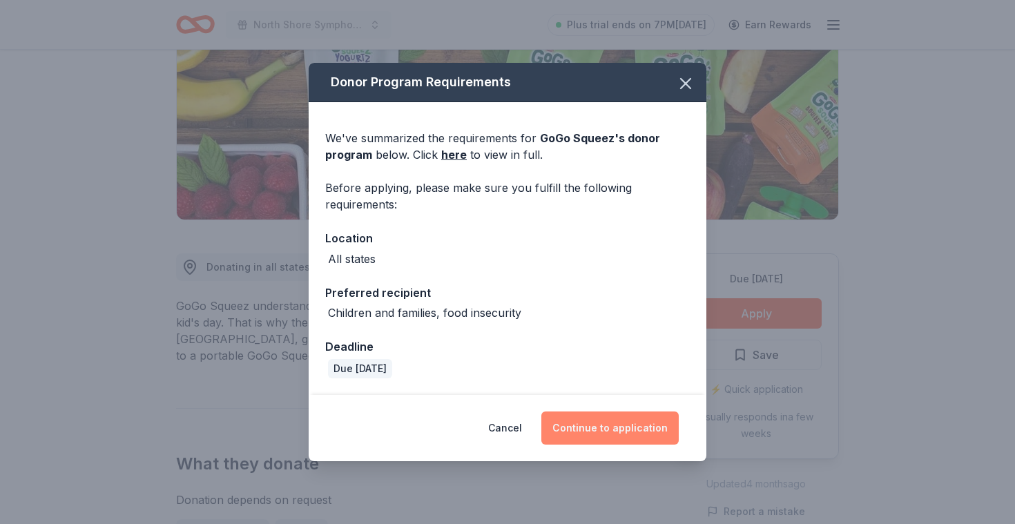
click at [617, 423] on button "Continue to application" at bounding box center [609, 428] width 137 height 33
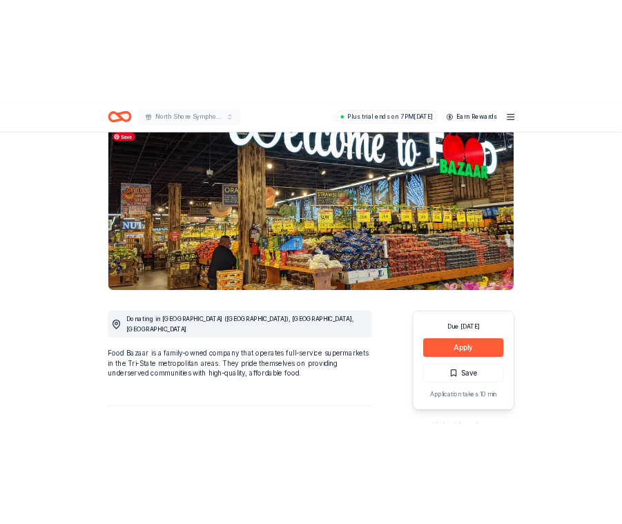
scroll to position [113, 0]
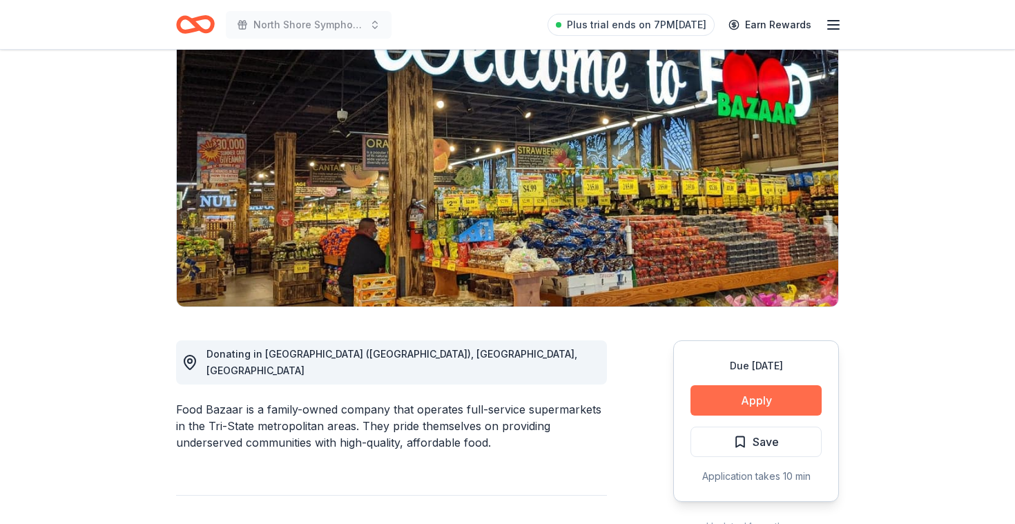
click at [796, 402] on button "Apply" at bounding box center [756, 400] width 131 height 30
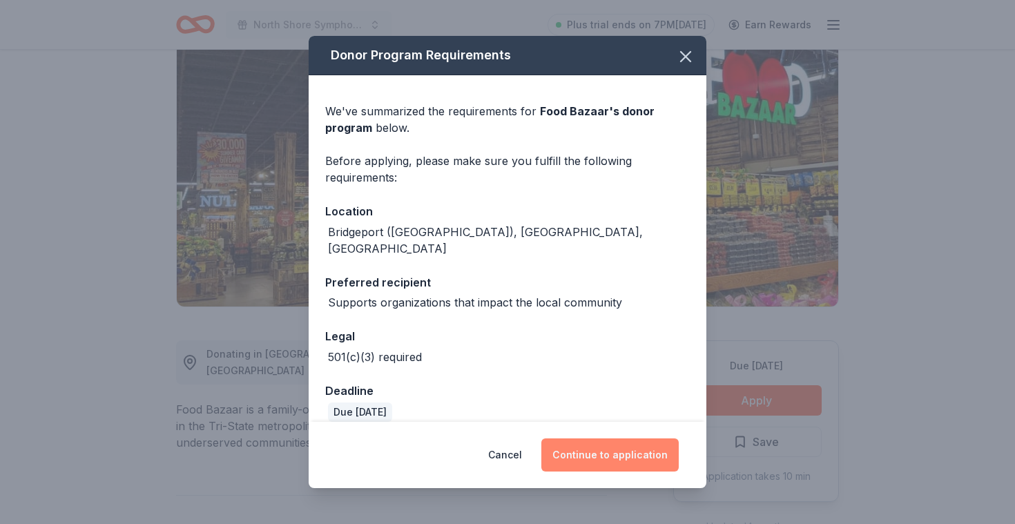
click at [657, 456] on button "Continue to application" at bounding box center [609, 455] width 137 height 33
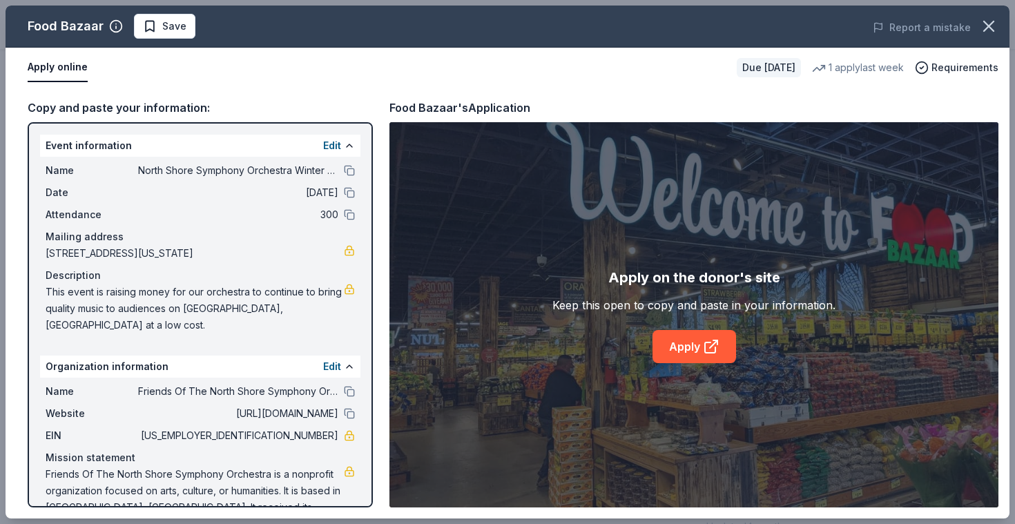
click at [673, 374] on div "Apply on the donor's site Keep this open to copy and paste in your information.…" at bounding box center [694, 314] width 609 height 385
click at [675, 347] on link "Apply" at bounding box center [695, 346] width 84 height 33
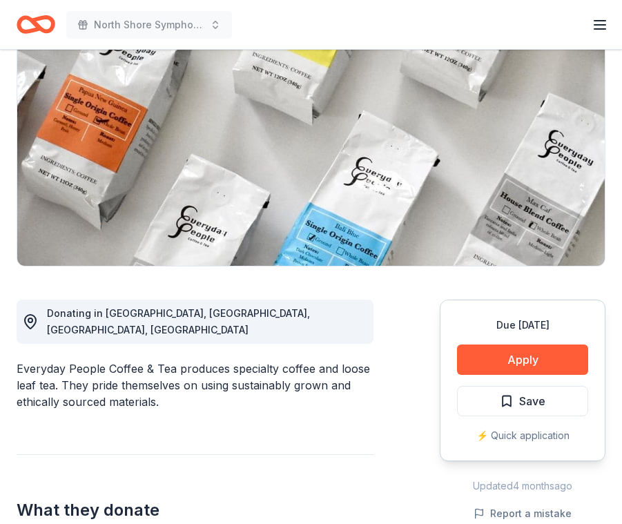
scroll to position [156, 0]
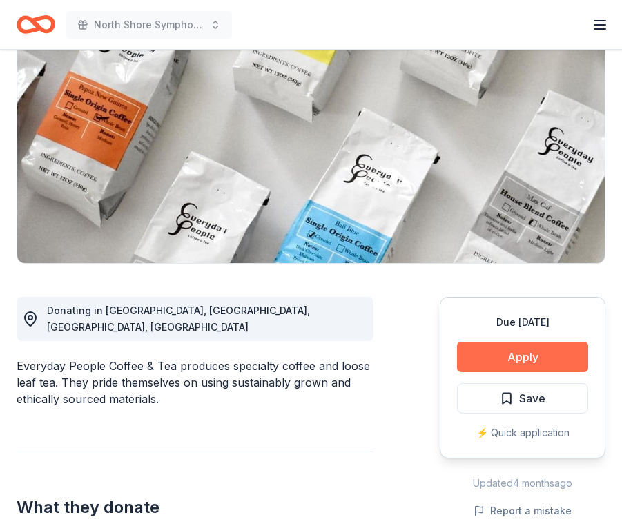
click at [499, 357] on button "Apply" at bounding box center [522, 357] width 131 height 30
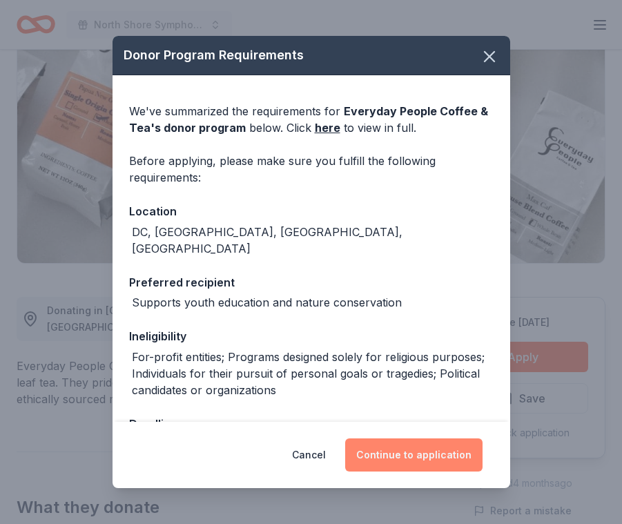
click at [416, 449] on button "Continue to application" at bounding box center [413, 455] width 137 height 33
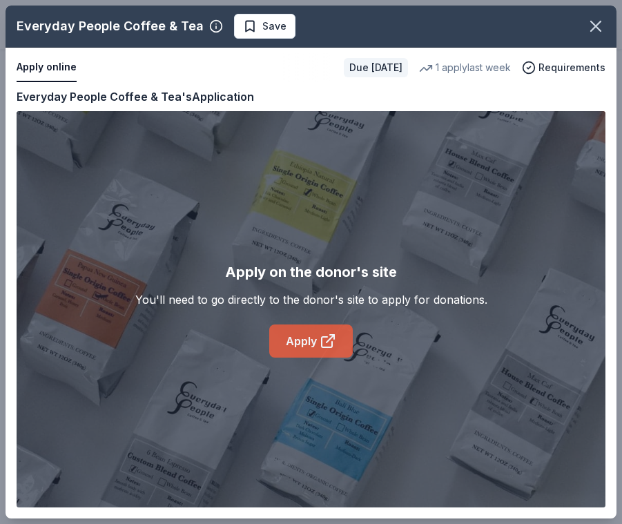
click at [296, 343] on link "Apply" at bounding box center [311, 341] width 84 height 33
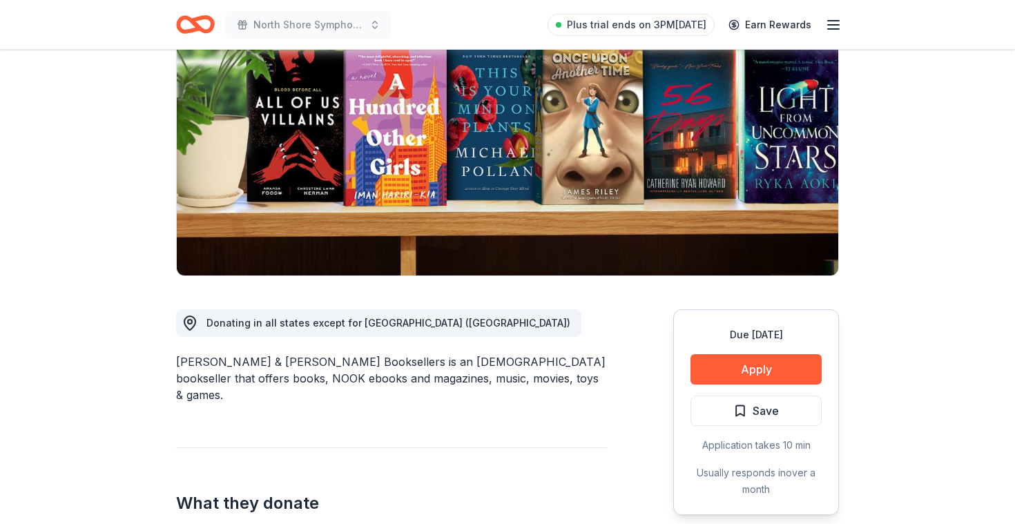
scroll to position [145, 0]
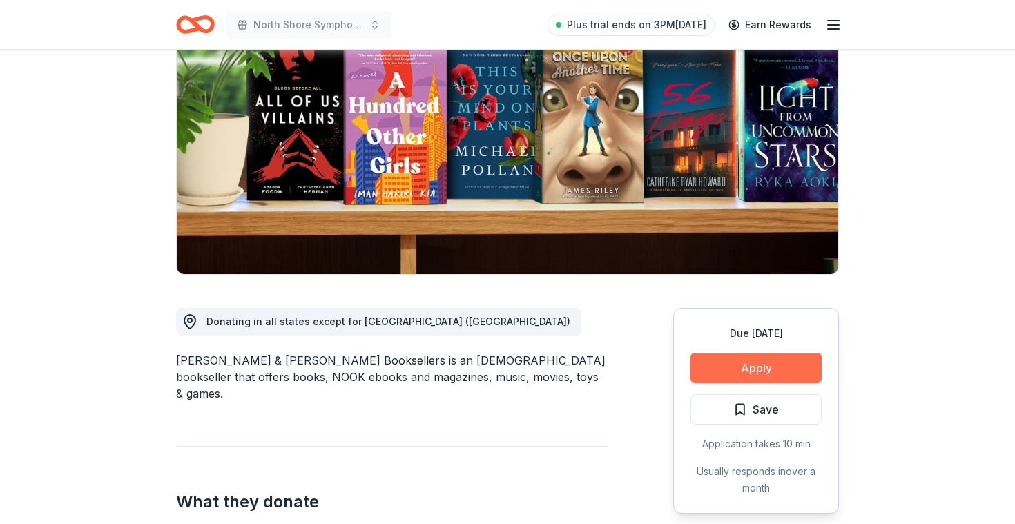
click at [772, 375] on button "Apply" at bounding box center [756, 368] width 131 height 30
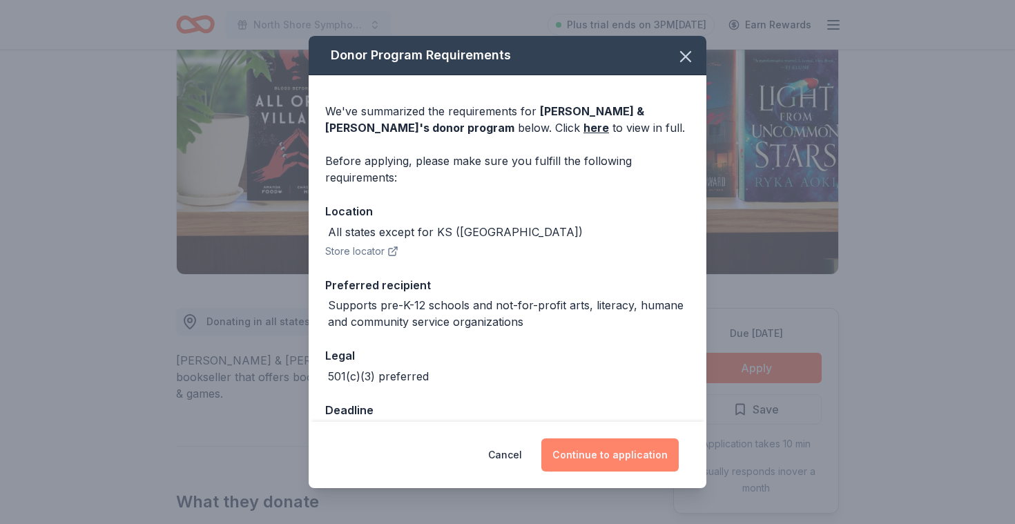
click at [614, 461] on button "Continue to application" at bounding box center [609, 455] width 137 height 33
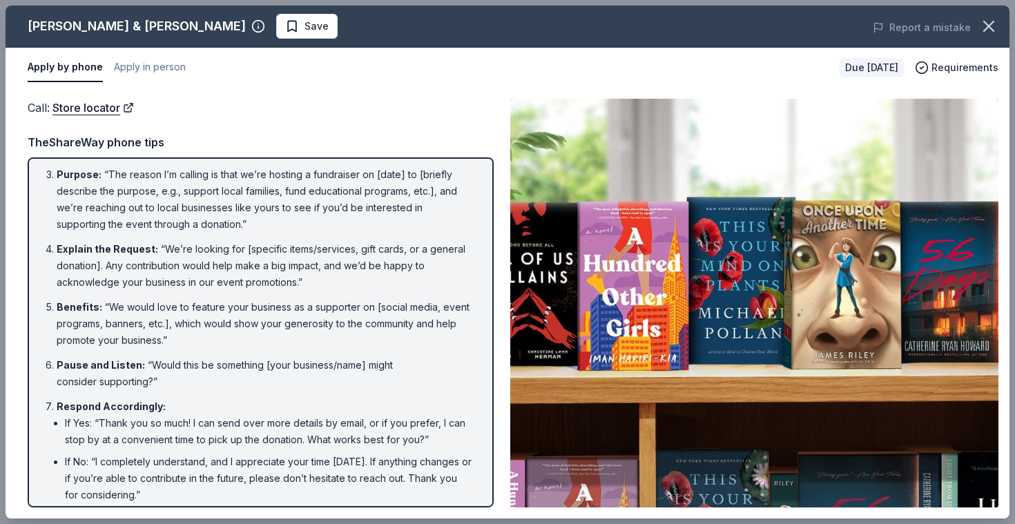
scroll to position [0, 0]
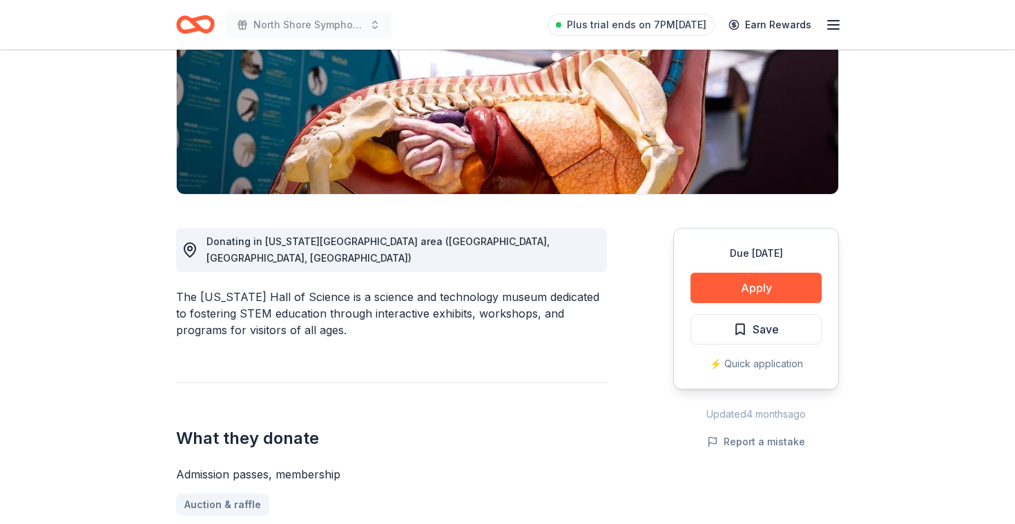
scroll to position [227, 0]
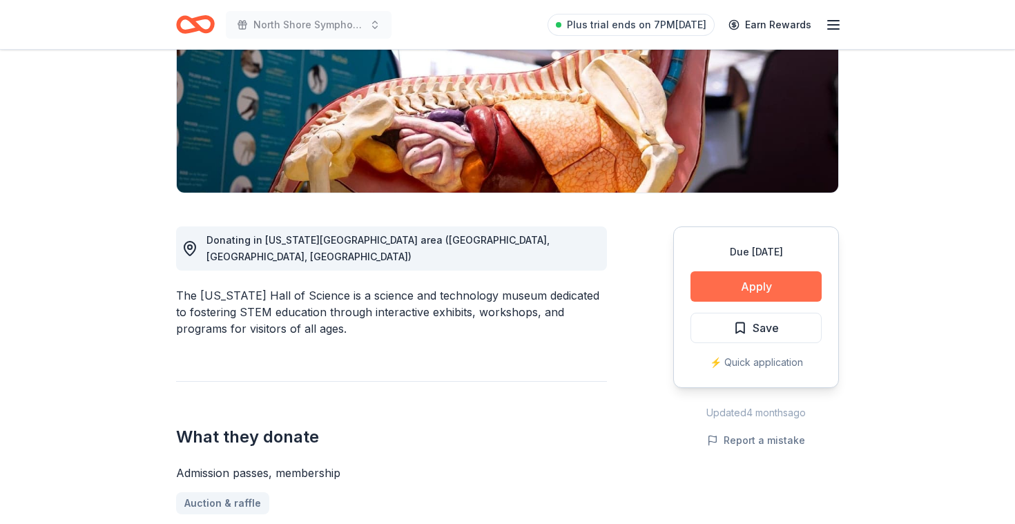
click at [745, 287] on button "Apply" at bounding box center [756, 286] width 131 height 30
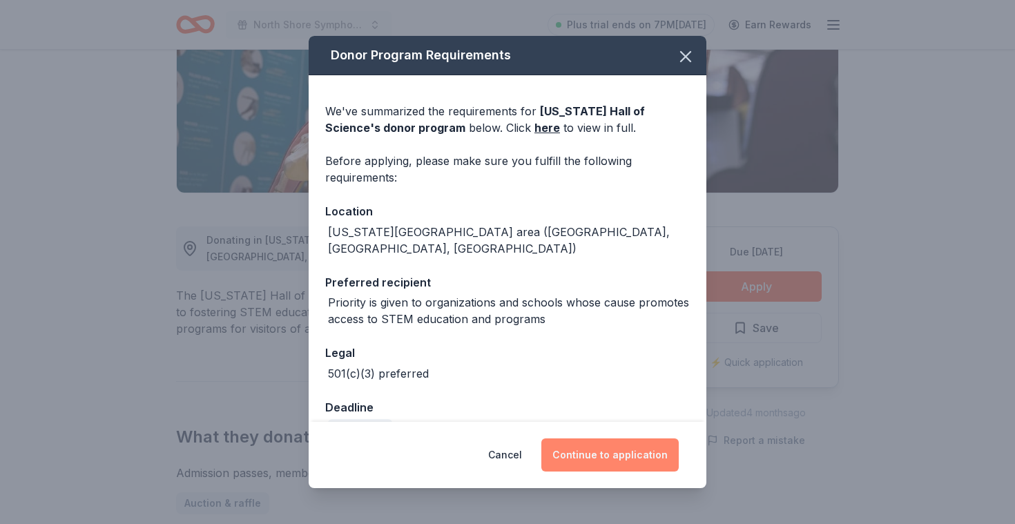
click at [617, 459] on button "Continue to application" at bounding box center [609, 455] width 137 height 33
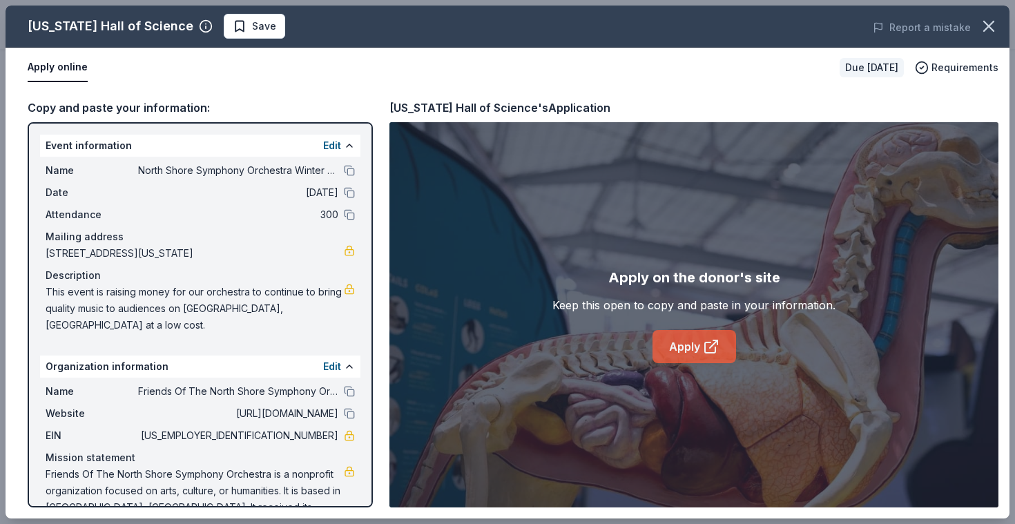
click at [683, 352] on link "Apply" at bounding box center [695, 346] width 84 height 33
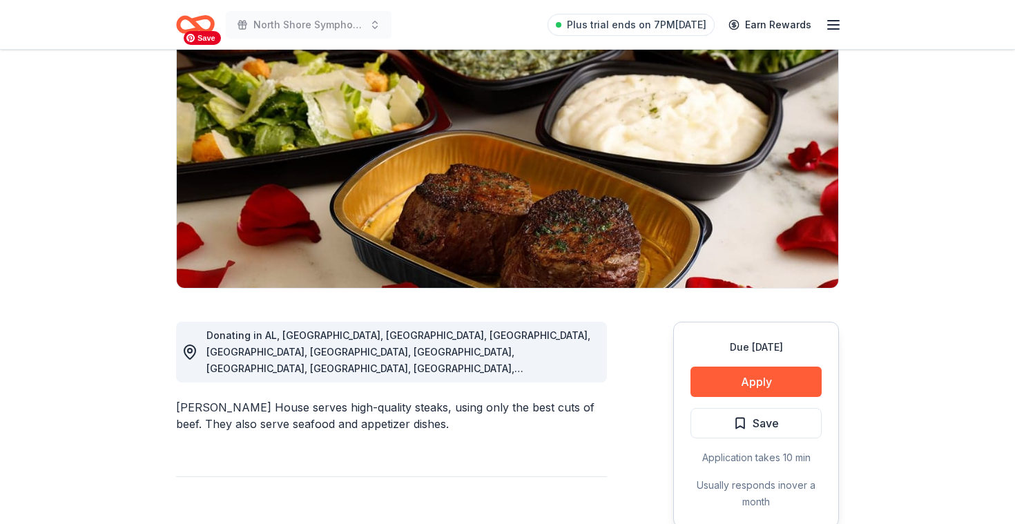
scroll to position [132, 0]
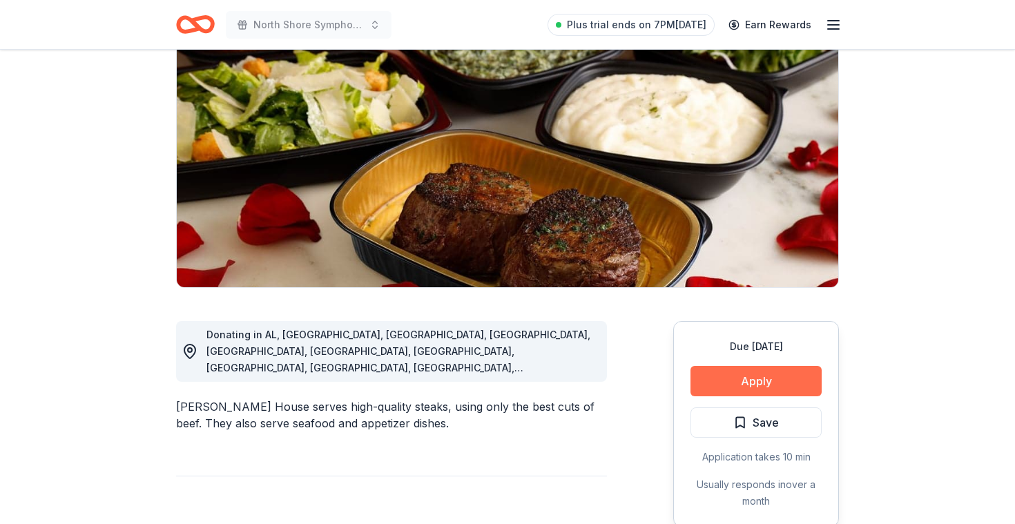
click at [733, 385] on button "Apply" at bounding box center [756, 381] width 131 height 30
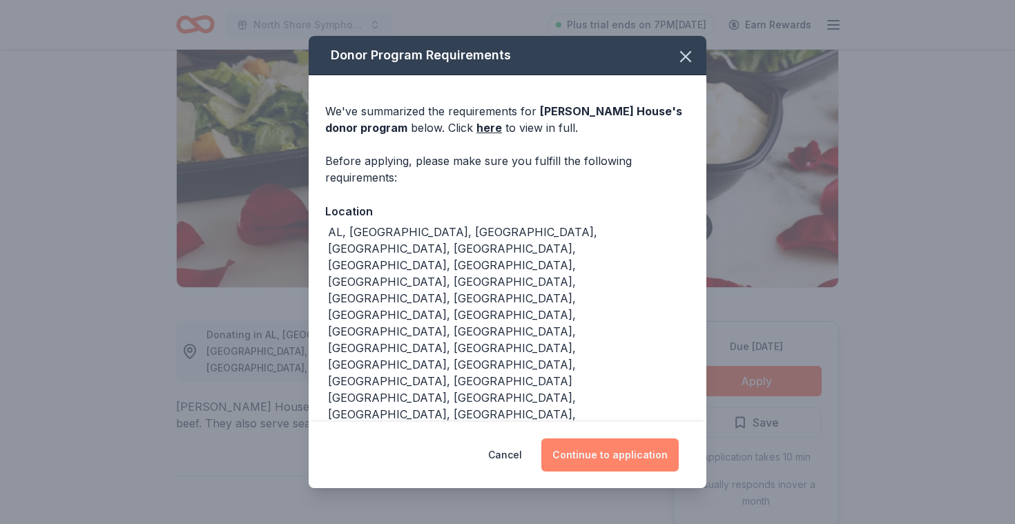
click at [615, 439] on button "Continue to application" at bounding box center [609, 455] width 137 height 33
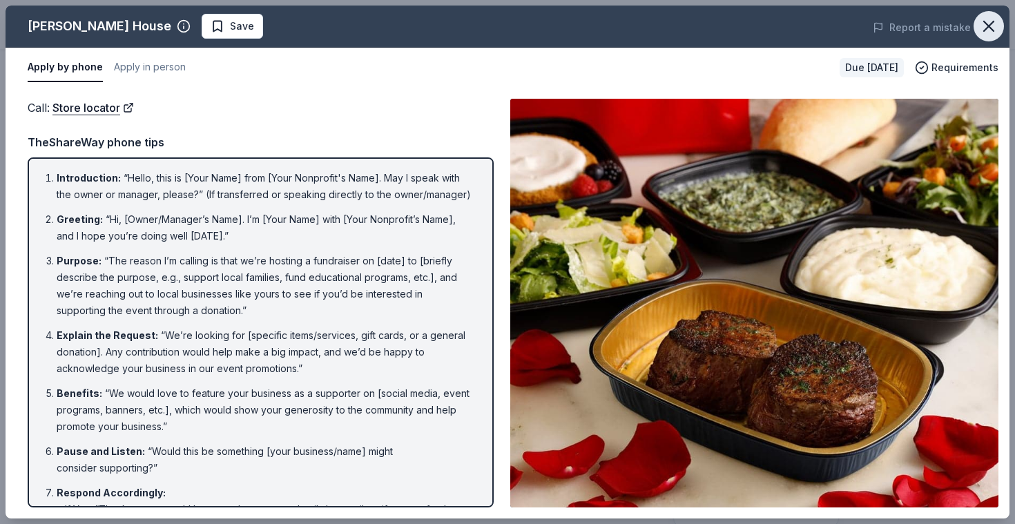
click at [989, 21] on icon "button" at bounding box center [988, 26] width 19 height 19
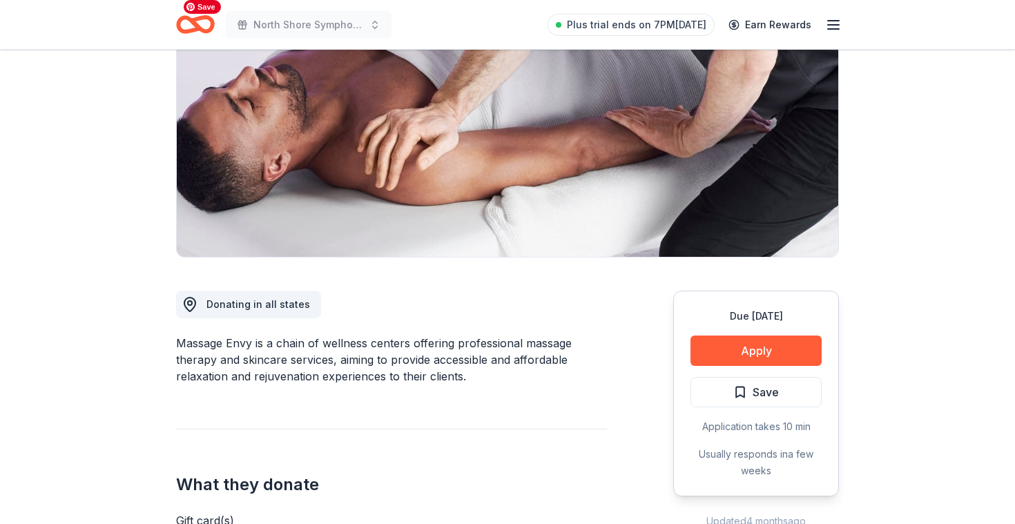
scroll to position [164, 0]
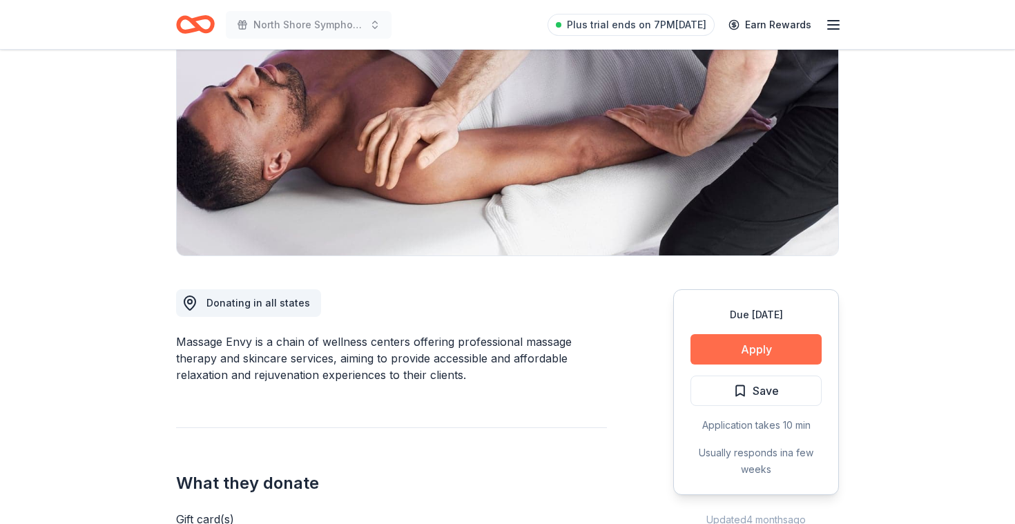
click at [761, 352] on button "Apply" at bounding box center [756, 349] width 131 height 30
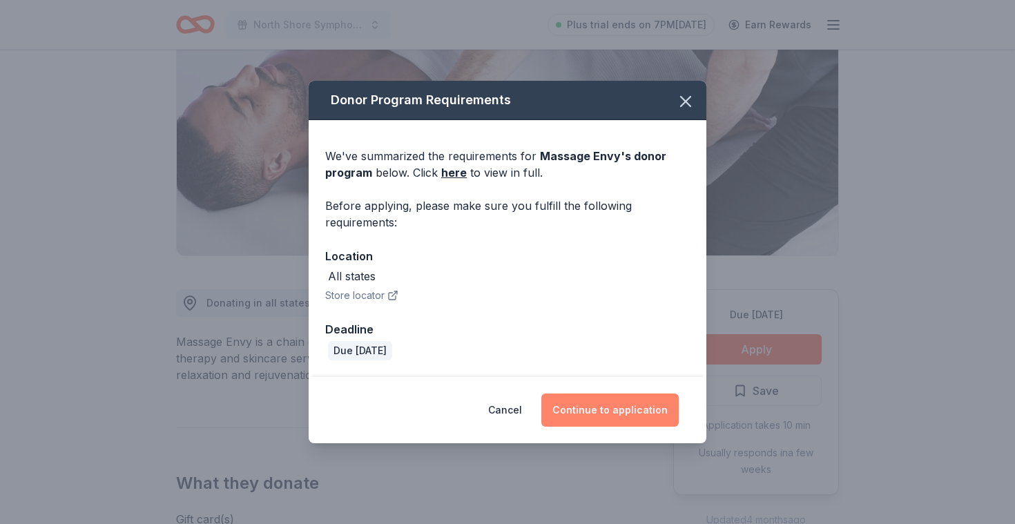
click at [595, 410] on button "Continue to application" at bounding box center [609, 410] width 137 height 33
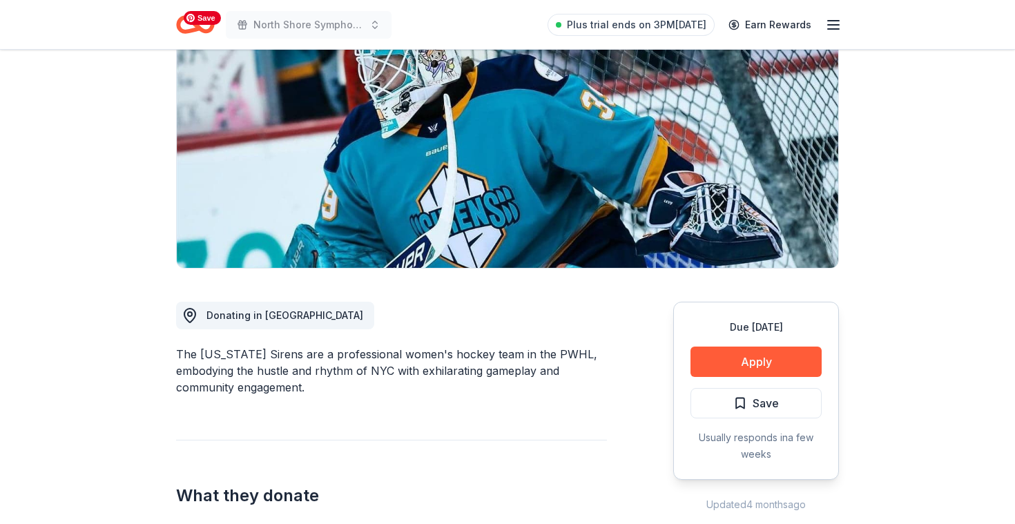
scroll to position [158, 0]
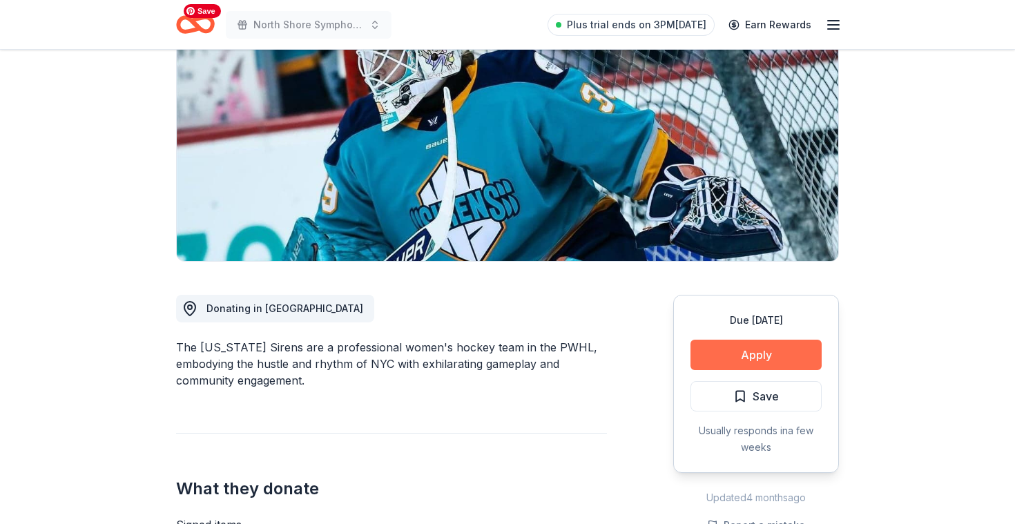
click at [774, 363] on button "Apply" at bounding box center [756, 355] width 131 height 30
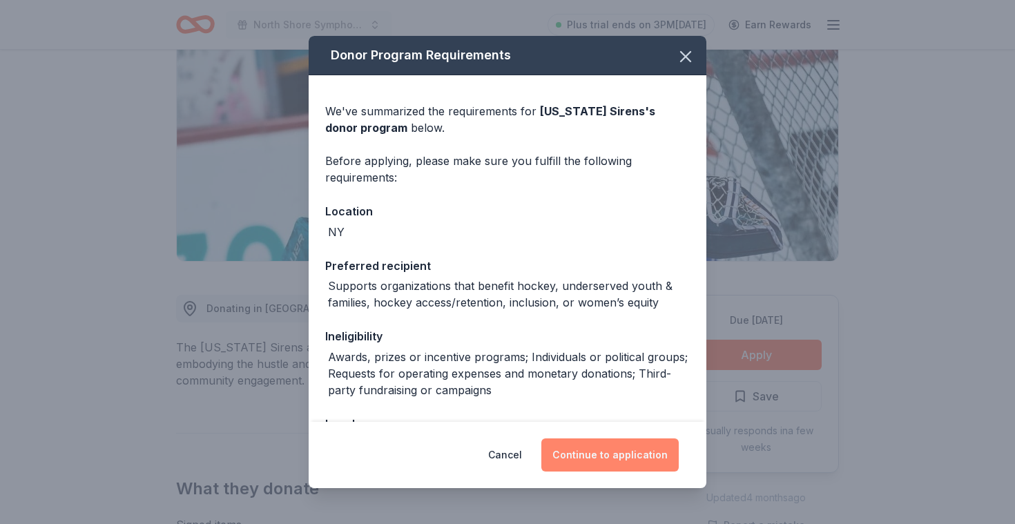
click at [602, 463] on button "Continue to application" at bounding box center [609, 455] width 137 height 33
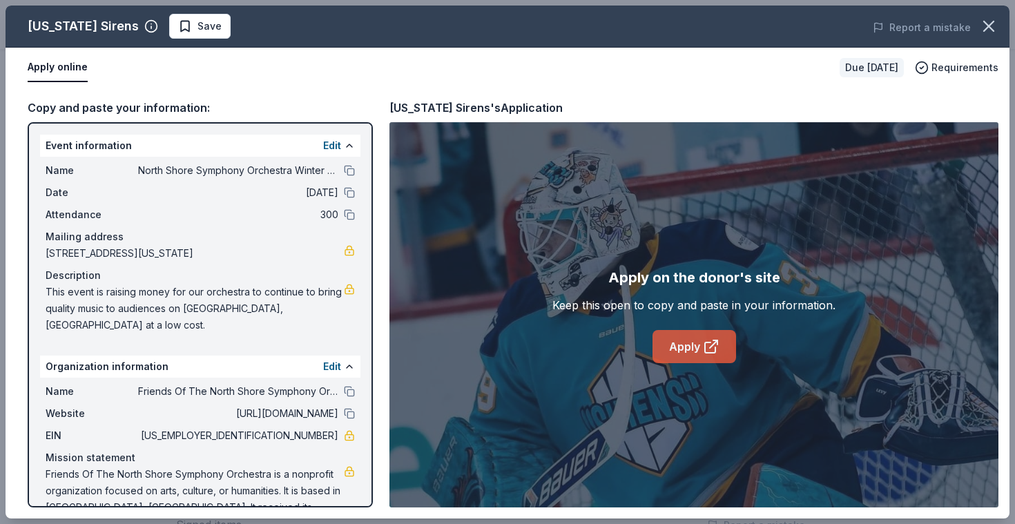
click at [686, 339] on link "Apply" at bounding box center [695, 346] width 84 height 33
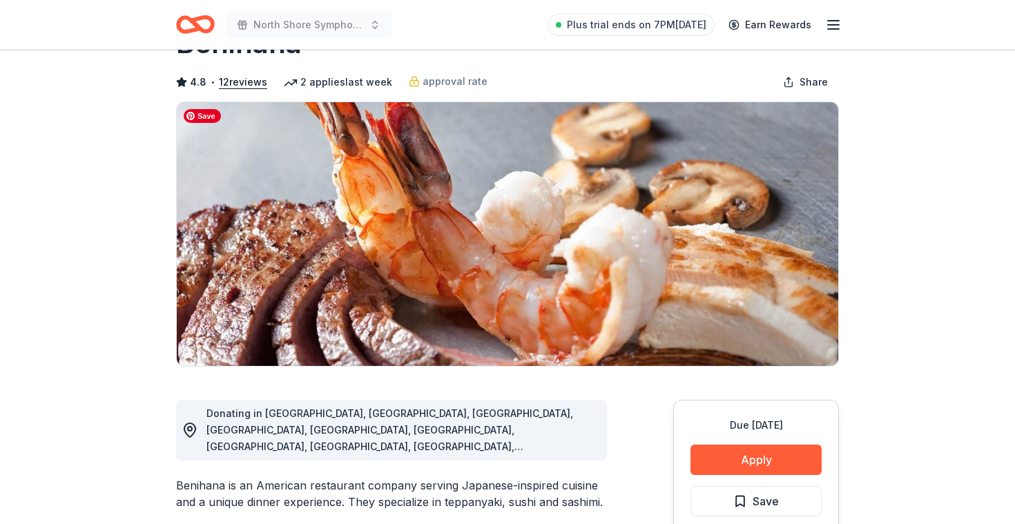
scroll to position [57, 0]
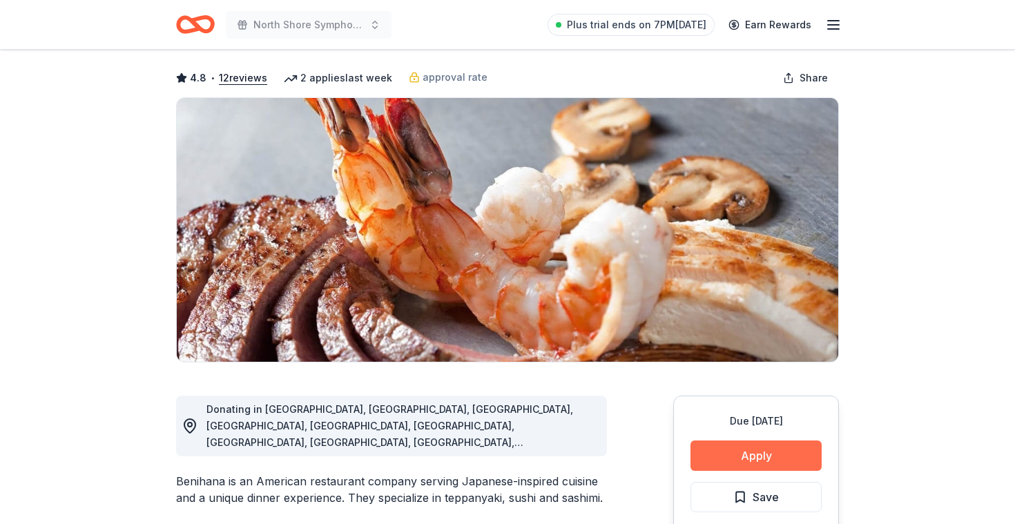
click at [729, 450] on button "Apply" at bounding box center [756, 456] width 131 height 30
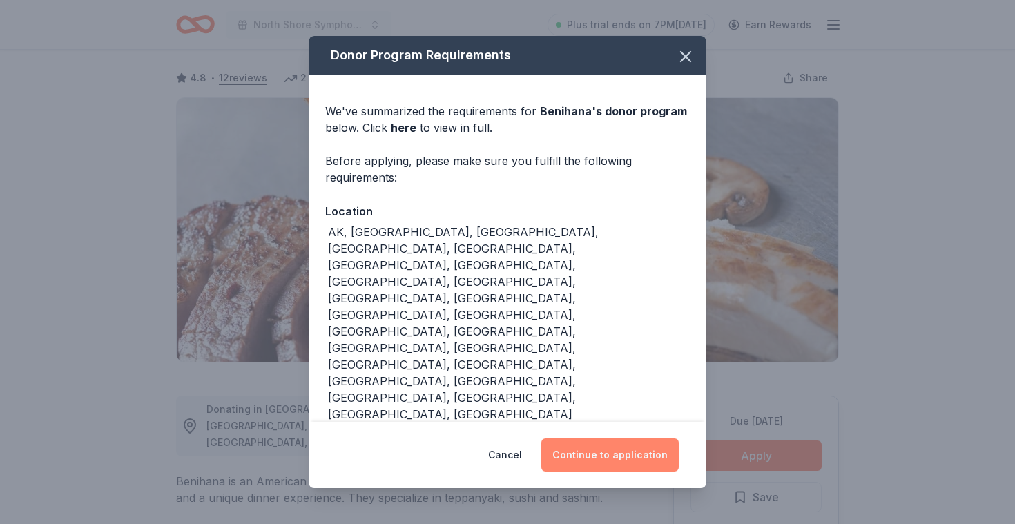
click at [635, 459] on button "Continue to application" at bounding box center [609, 455] width 137 height 33
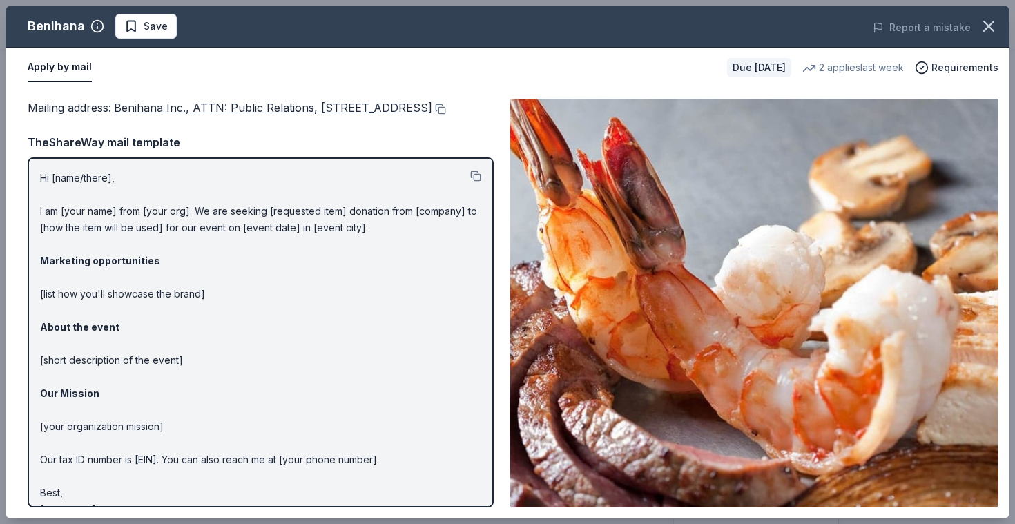
scroll to position [41, 0]
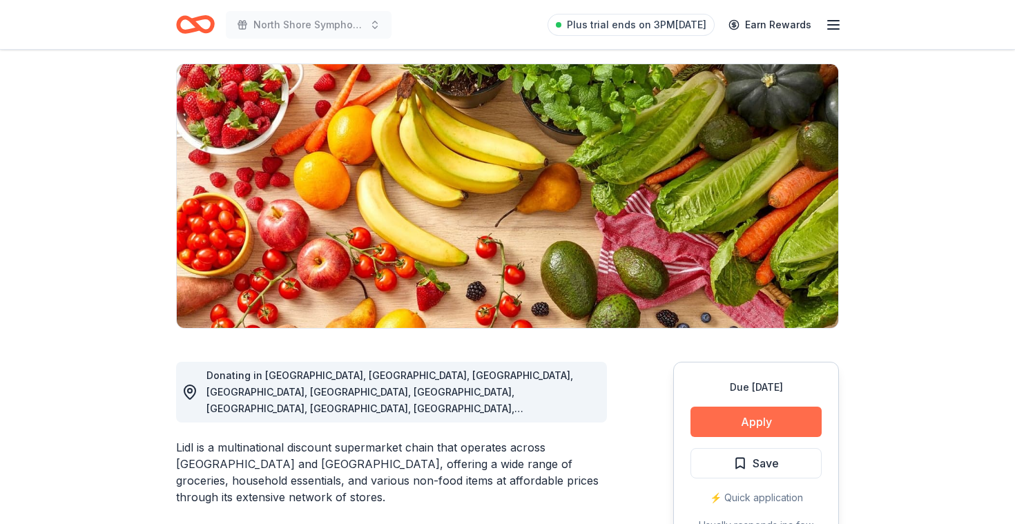
scroll to position [92, 0]
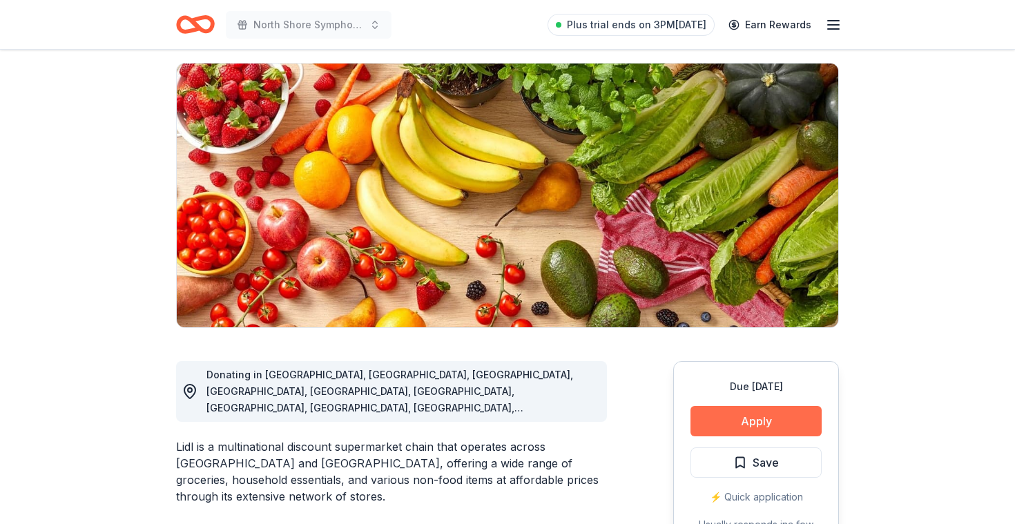
click at [763, 426] on button "Apply" at bounding box center [756, 421] width 131 height 30
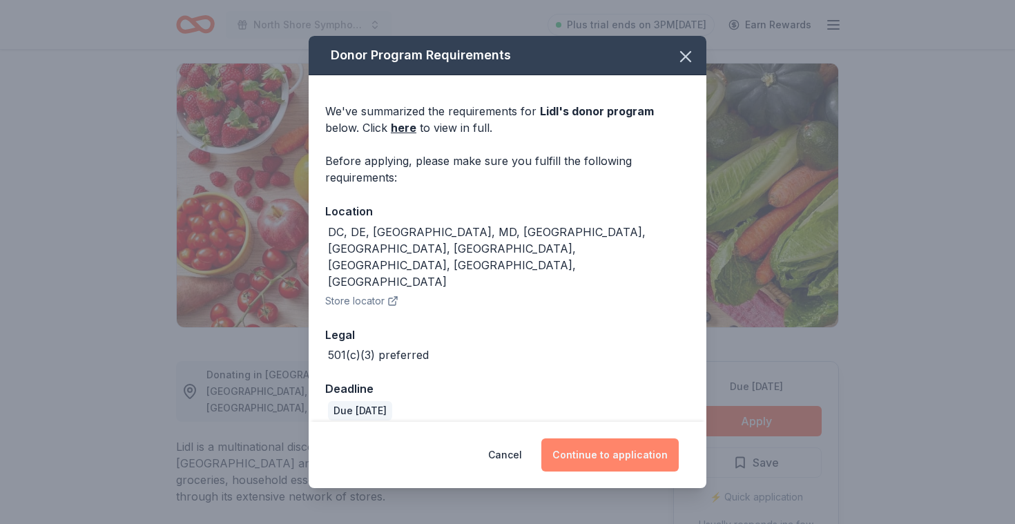
click at [606, 441] on button "Continue to application" at bounding box center [609, 455] width 137 height 33
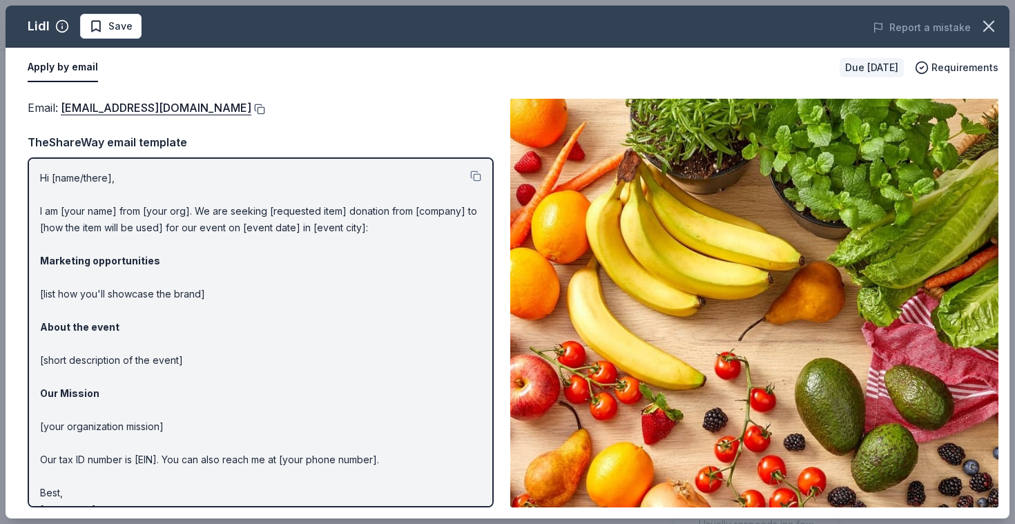
click at [251, 111] on button at bounding box center [258, 109] width 14 height 11
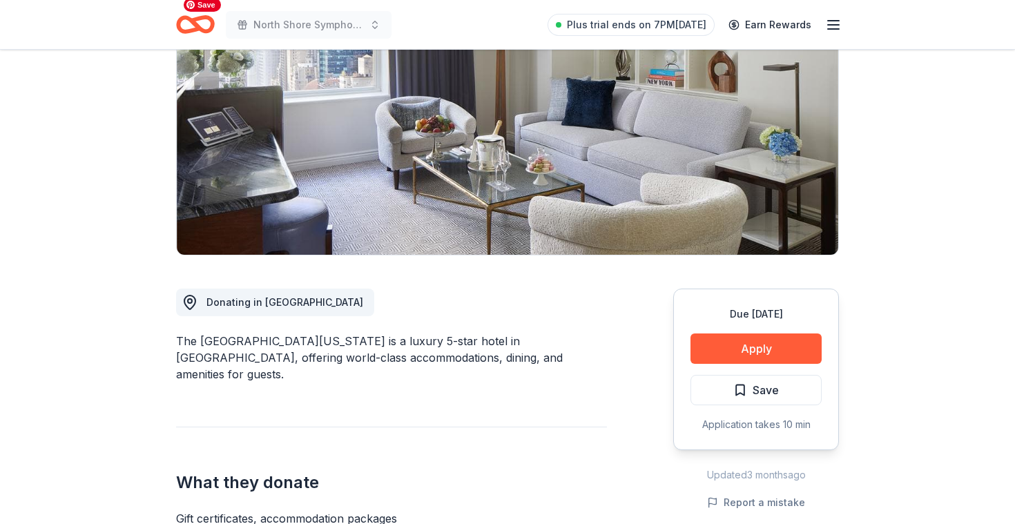
scroll to position [169, 0]
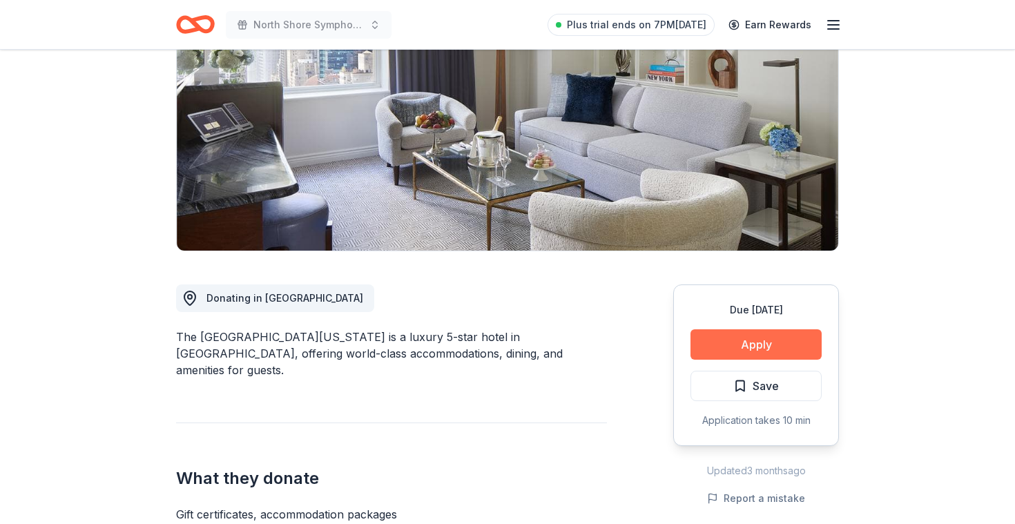
click at [761, 342] on button "Apply" at bounding box center [756, 344] width 131 height 30
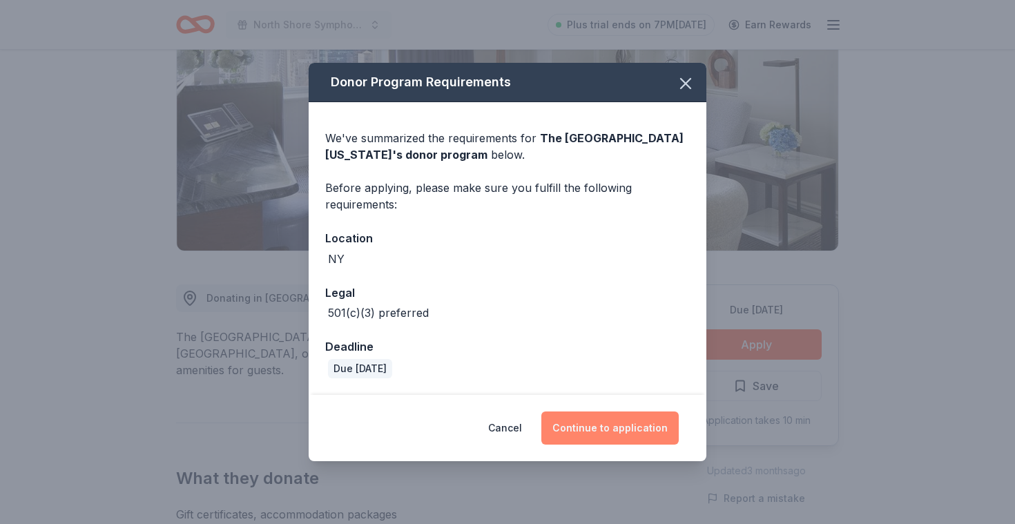
click at [649, 419] on button "Continue to application" at bounding box center [609, 428] width 137 height 33
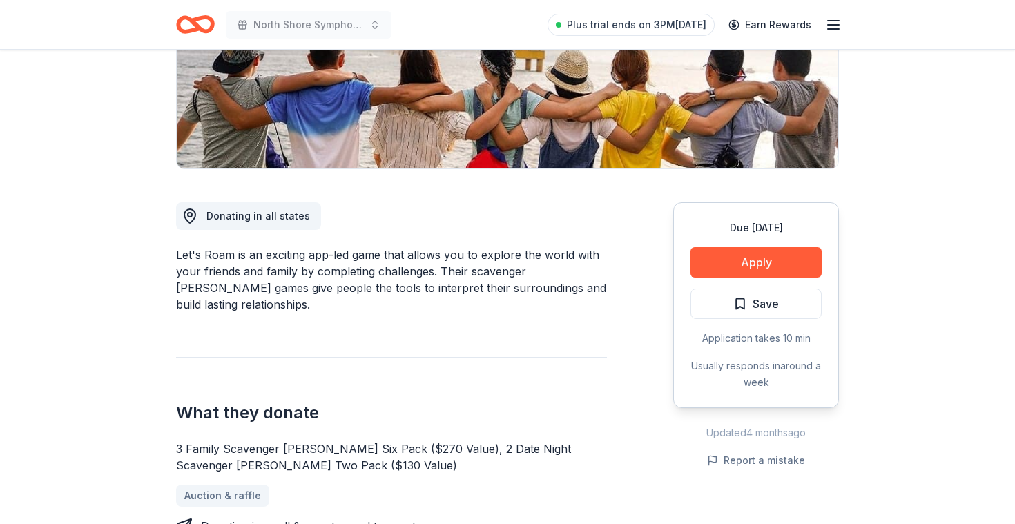
scroll to position [253, 0]
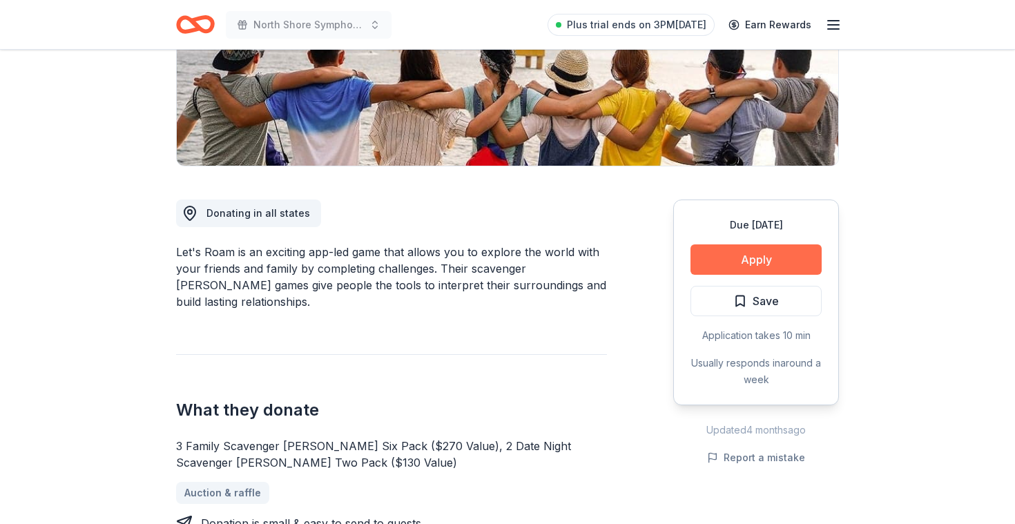
click at [784, 260] on button "Apply" at bounding box center [756, 259] width 131 height 30
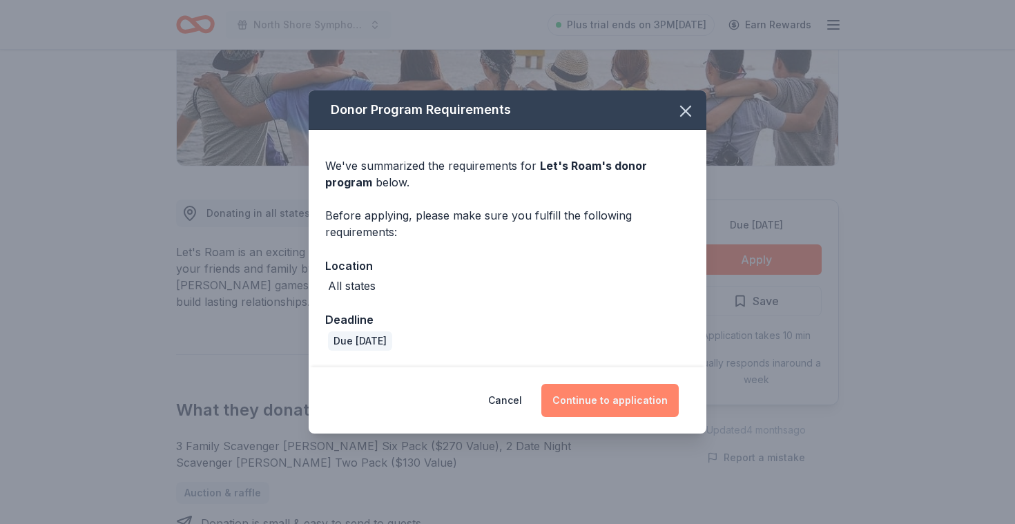
click at [638, 407] on button "Continue to application" at bounding box center [609, 400] width 137 height 33
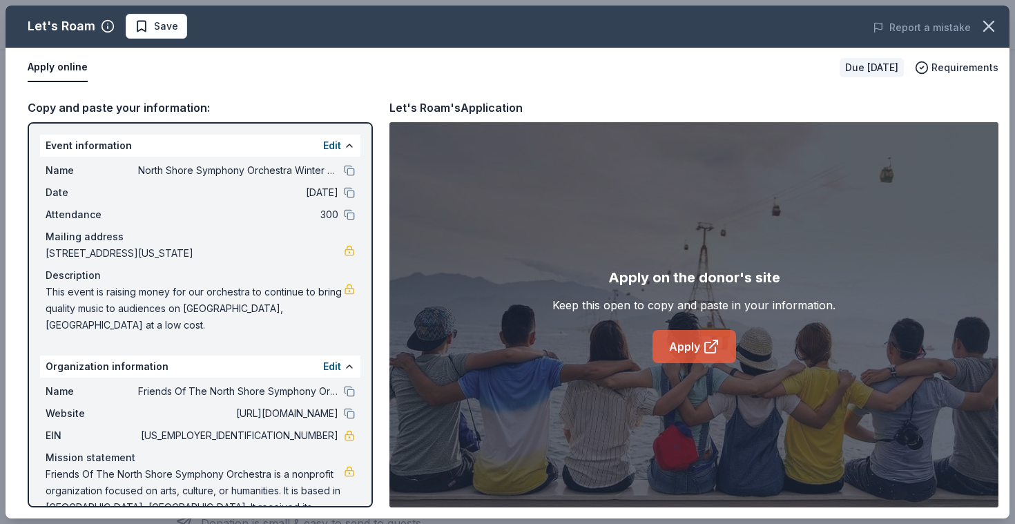
click at [687, 347] on link "Apply" at bounding box center [695, 346] width 84 height 33
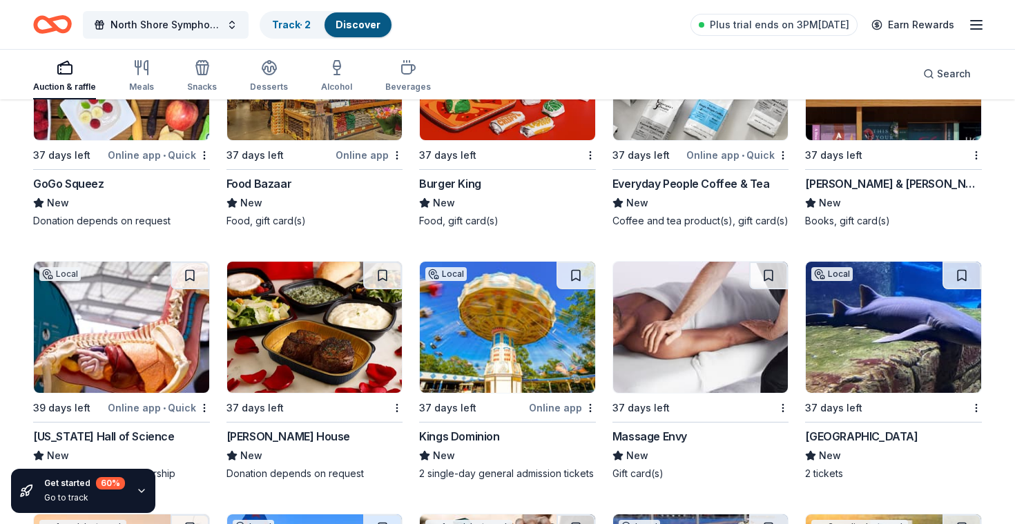
scroll to position [8823, 0]
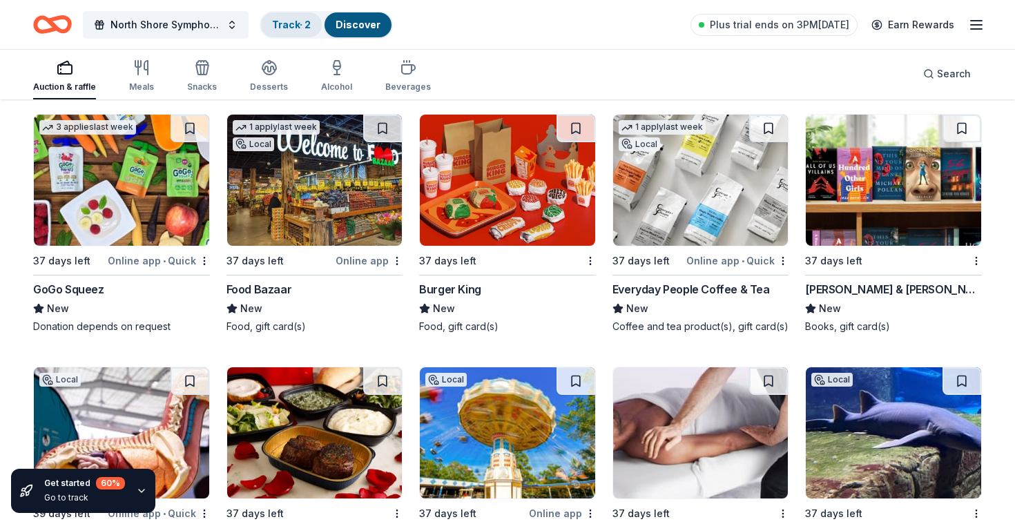
click at [291, 26] on link "Track · 2" at bounding box center [291, 25] width 39 height 12
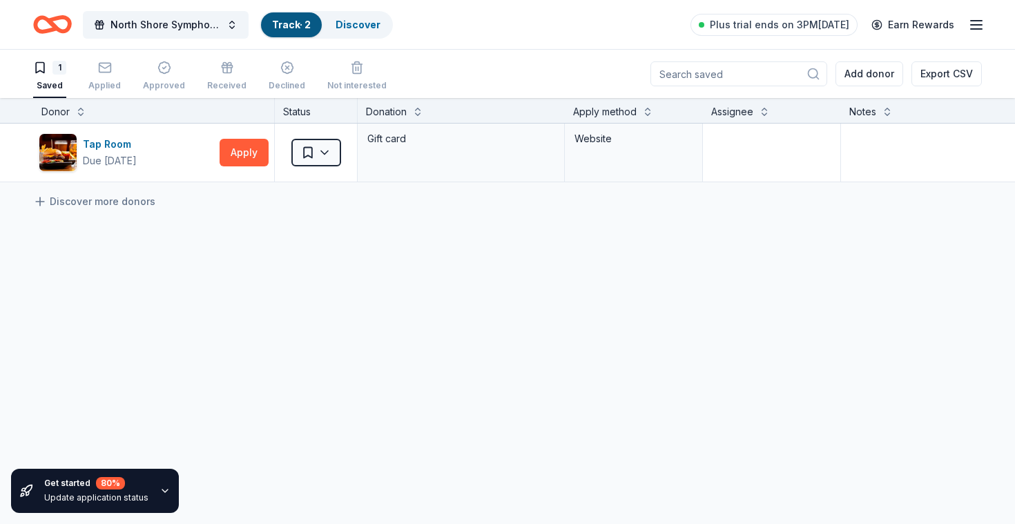
click at [39, 70] on icon "button" at bounding box center [40, 68] width 14 height 14
click at [104, 83] on div "Applied" at bounding box center [104, 85] width 32 height 11
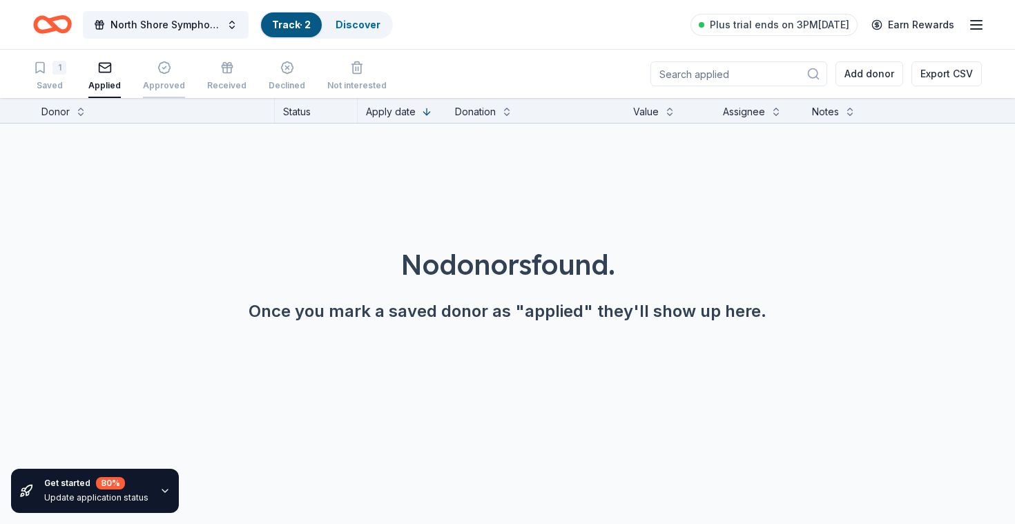
click at [171, 86] on div "Approved" at bounding box center [164, 85] width 42 height 11
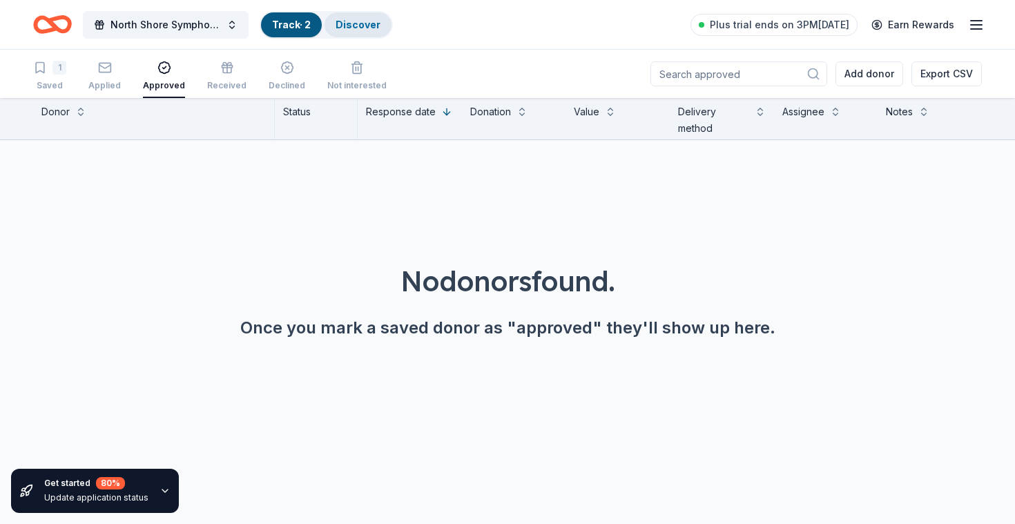
click at [359, 21] on link "Discover" at bounding box center [358, 25] width 45 height 12
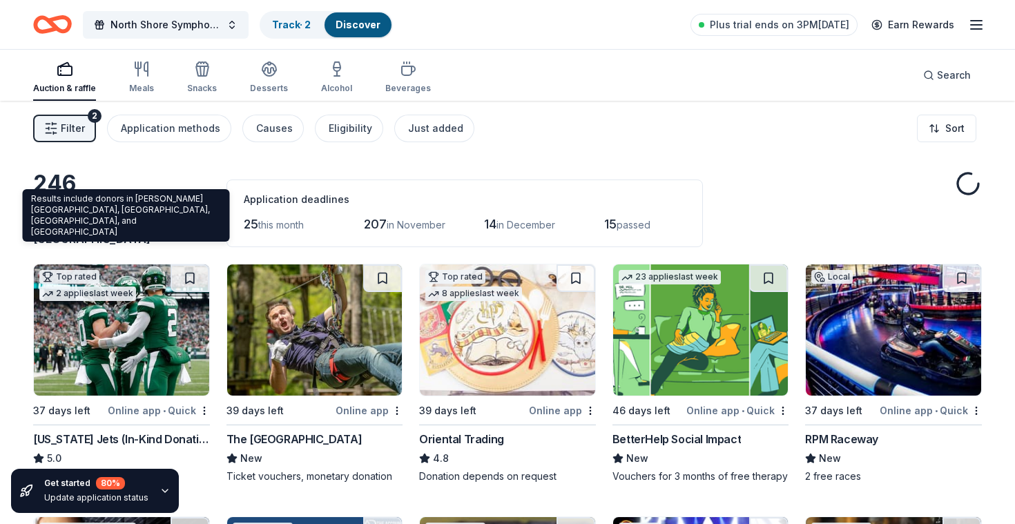
click at [154, 224] on span "Stewart Manor, NY" at bounding box center [100, 222] width 135 height 47
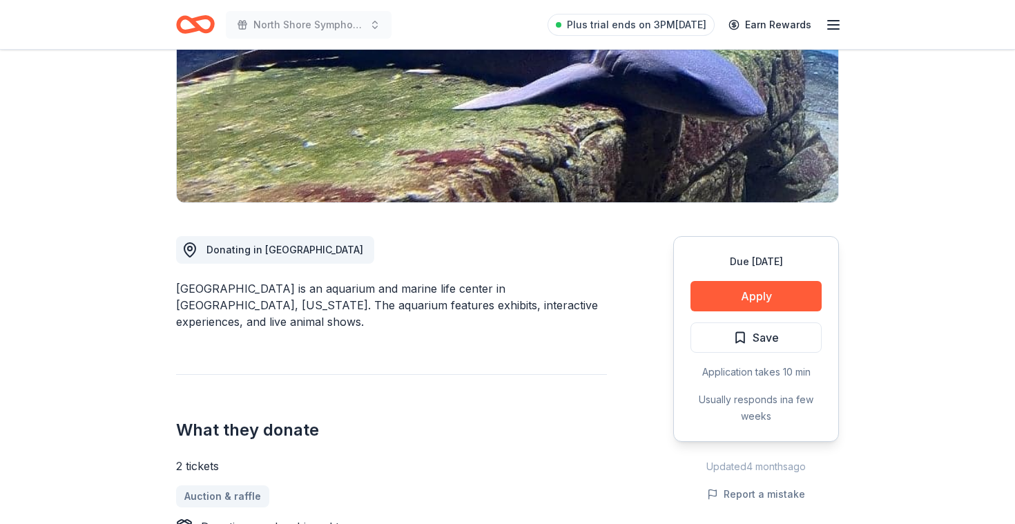
scroll to position [219, 0]
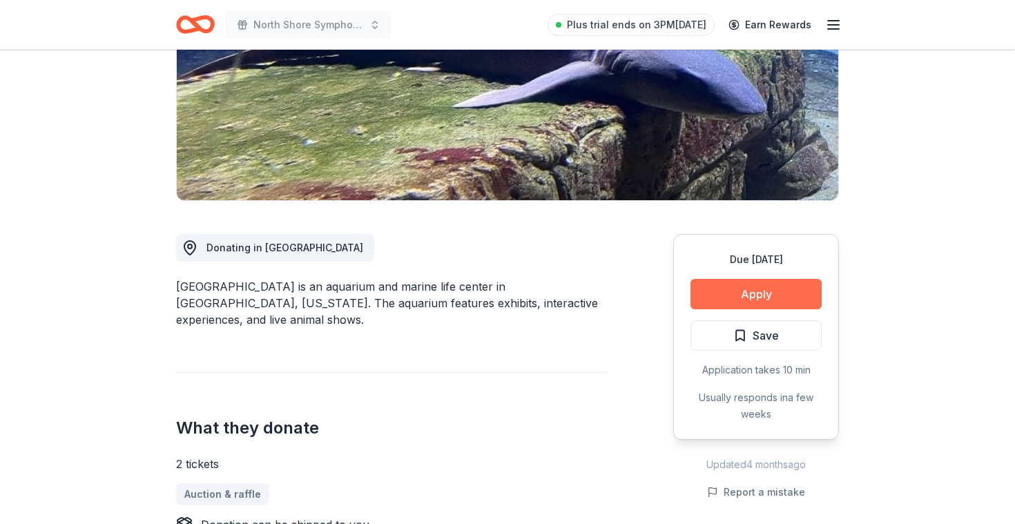
click at [733, 293] on button "Apply" at bounding box center [756, 294] width 131 height 30
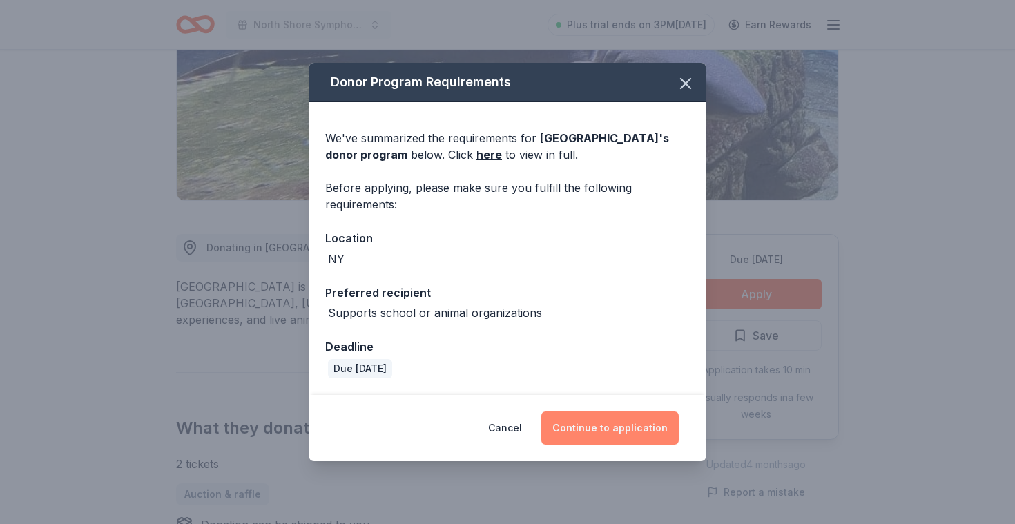
click at [587, 428] on button "Continue to application" at bounding box center [609, 428] width 137 height 33
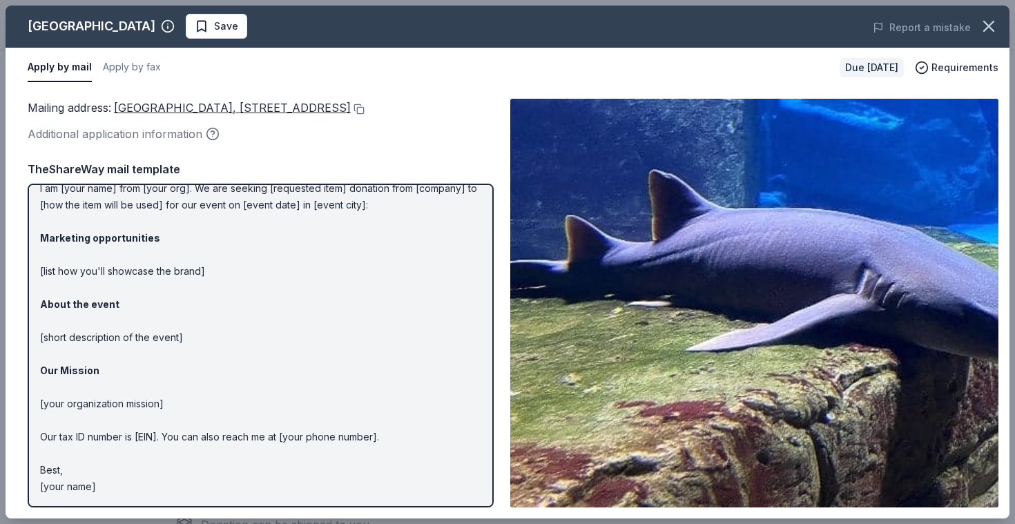
scroll to position [0, 0]
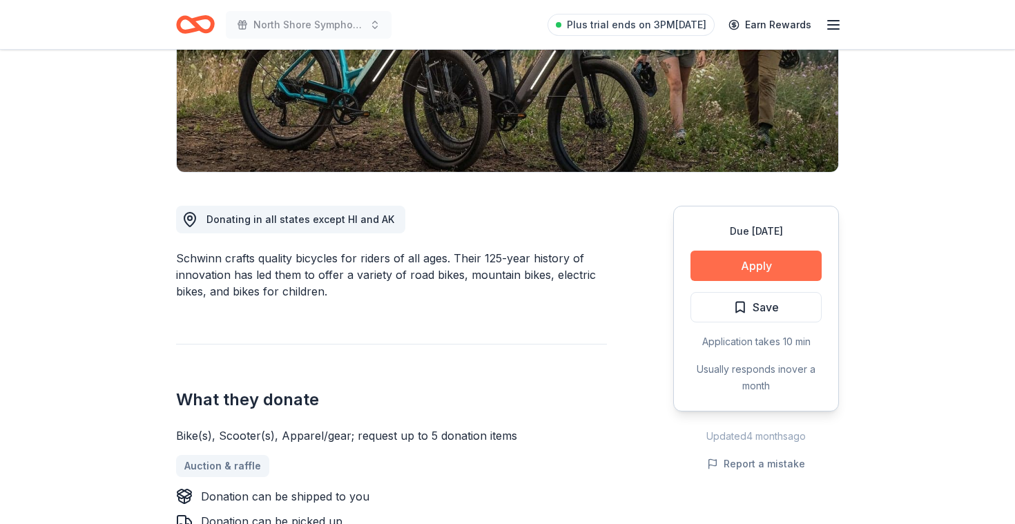
scroll to position [246, 0]
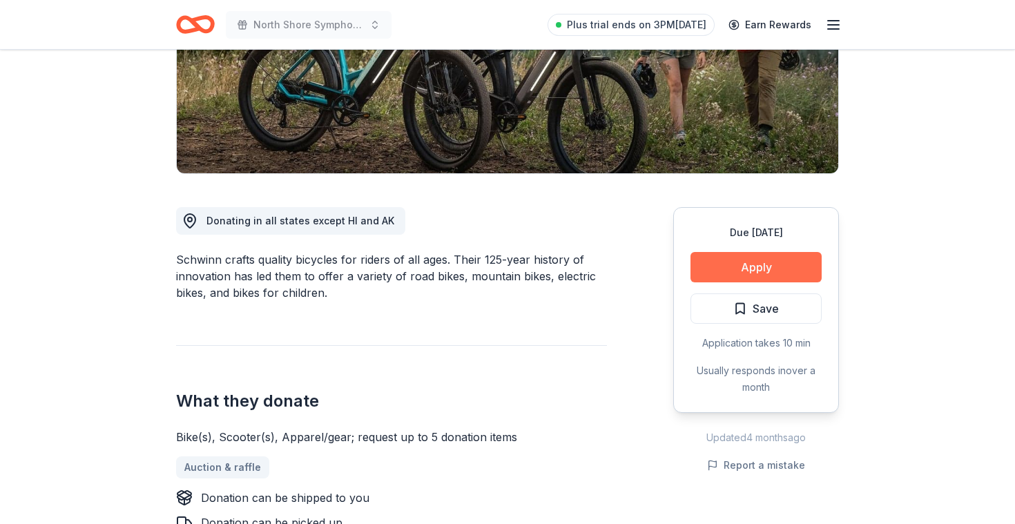
click at [784, 271] on button "Apply" at bounding box center [756, 267] width 131 height 30
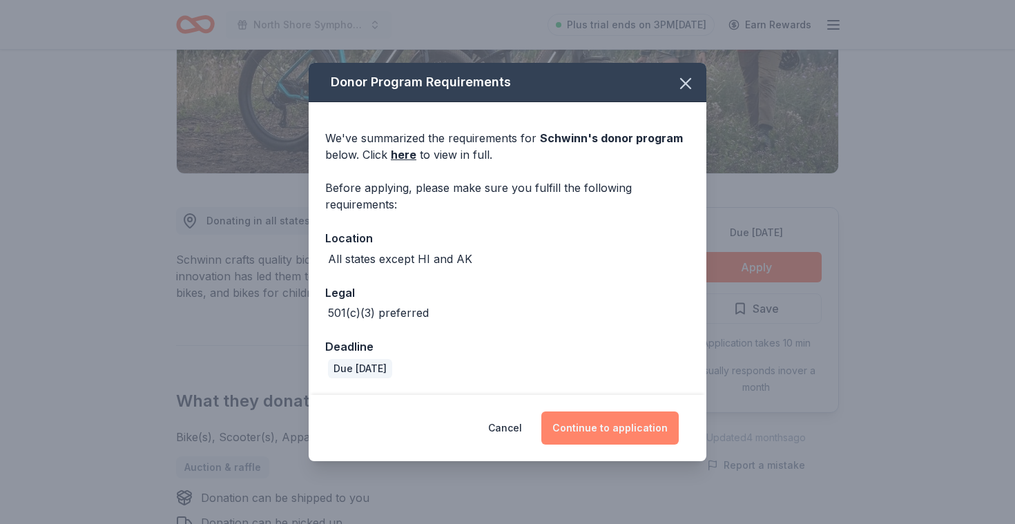
click at [626, 422] on button "Continue to application" at bounding box center [609, 428] width 137 height 33
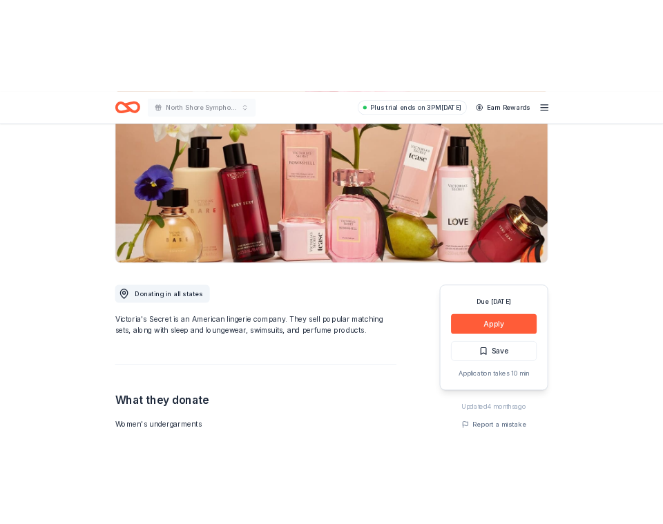
scroll to position [159, 0]
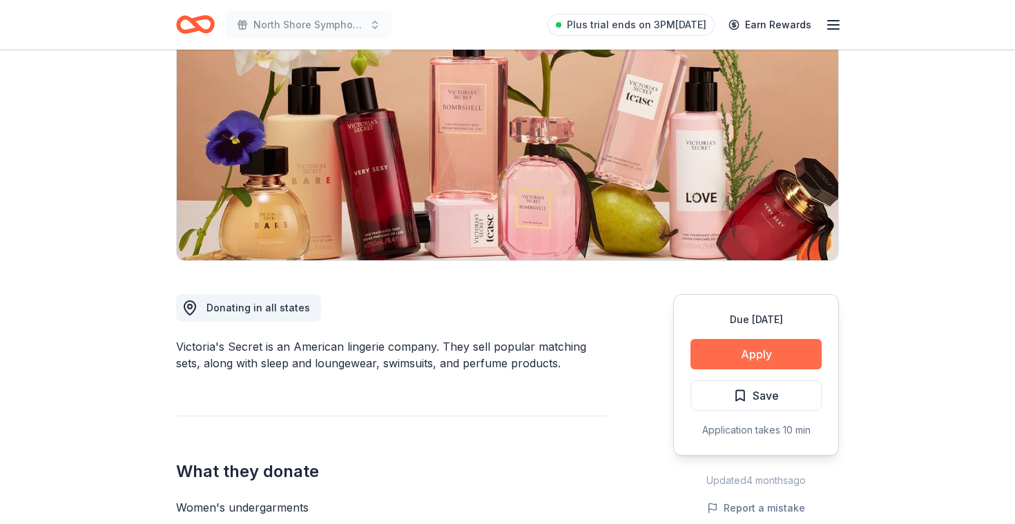
click at [795, 361] on button "Apply" at bounding box center [756, 354] width 131 height 30
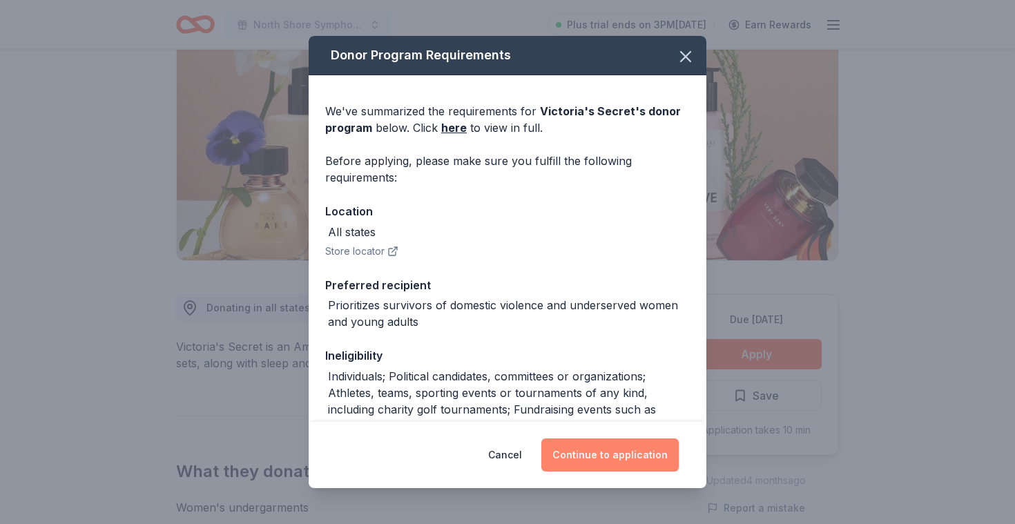
click at [611, 454] on button "Continue to application" at bounding box center [609, 455] width 137 height 33
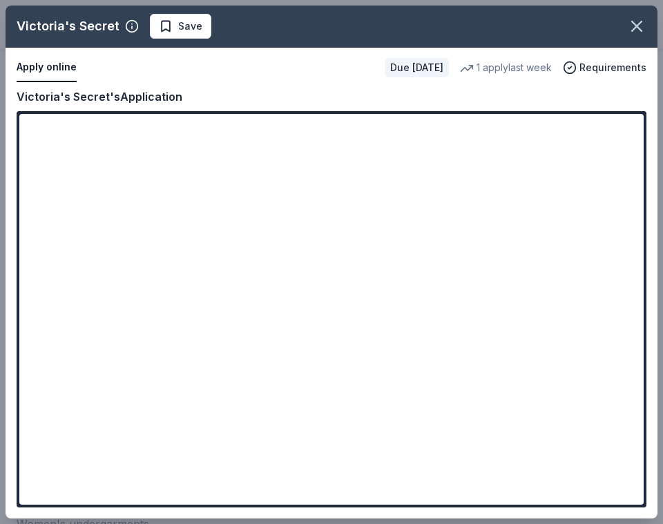
click at [15, 374] on div "Copy and paste your information: Event information Edit Name North Shore Sympho…" at bounding box center [332, 303] width 652 height 431
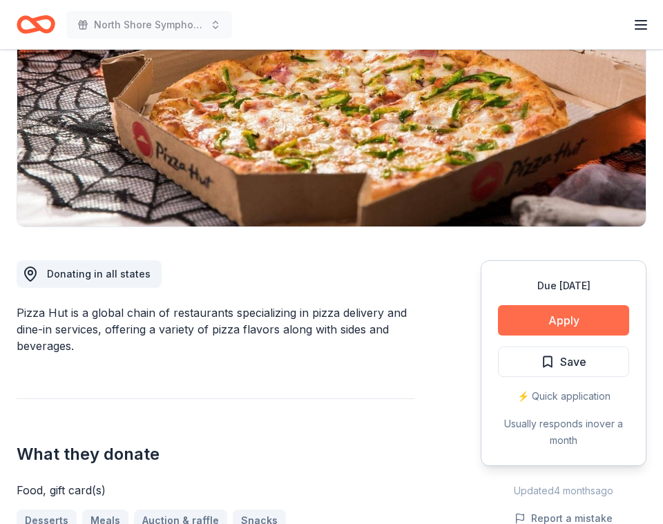
scroll to position [195, 0]
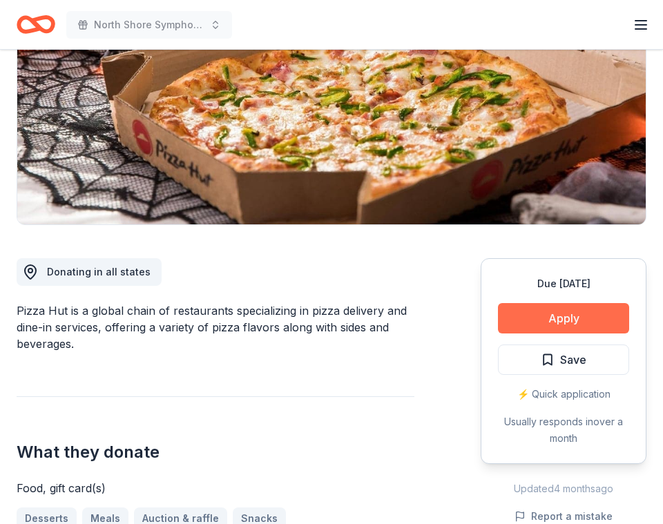
click at [568, 316] on button "Apply" at bounding box center [563, 318] width 131 height 30
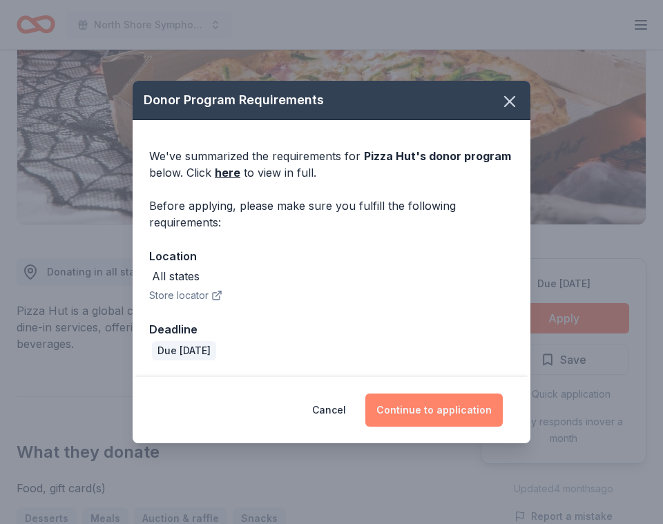
click at [444, 421] on button "Continue to application" at bounding box center [433, 410] width 137 height 33
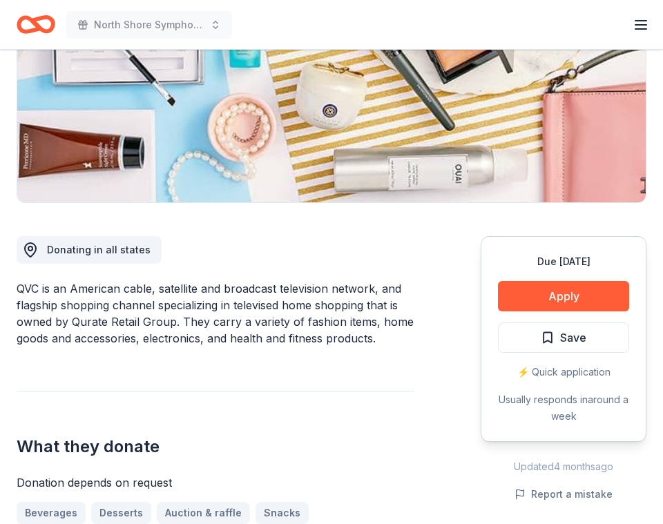
scroll to position [218, 0]
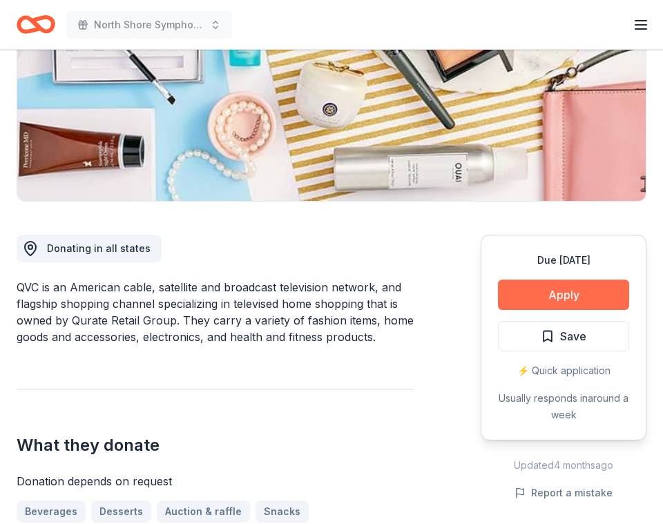
click at [541, 292] on button "Apply" at bounding box center [563, 295] width 131 height 30
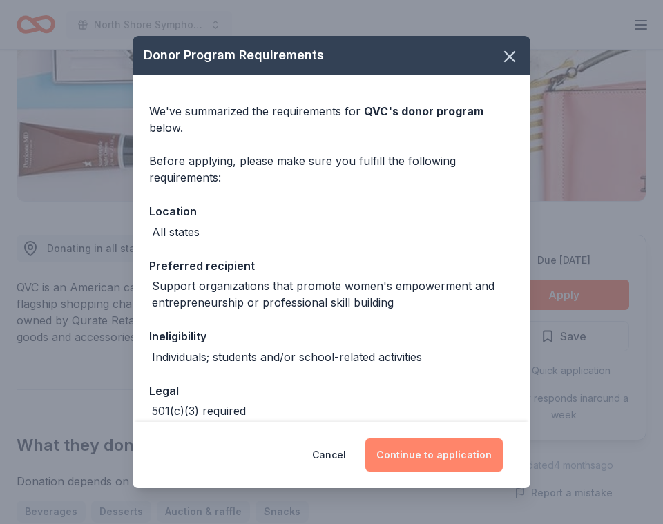
click at [448, 446] on button "Continue to application" at bounding box center [433, 455] width 137 height 33
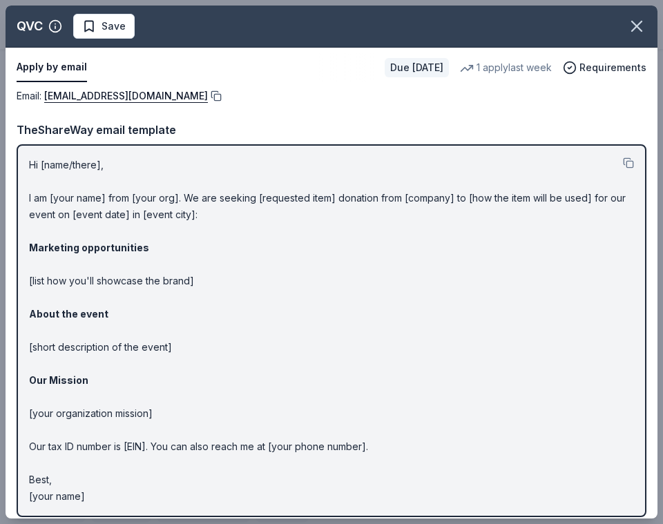
click at [208, 96] on button at bounding box center [215, 95] width 14 height 11
click at [208, 99] on button at bounding box center [215, 95] width 14 height 11
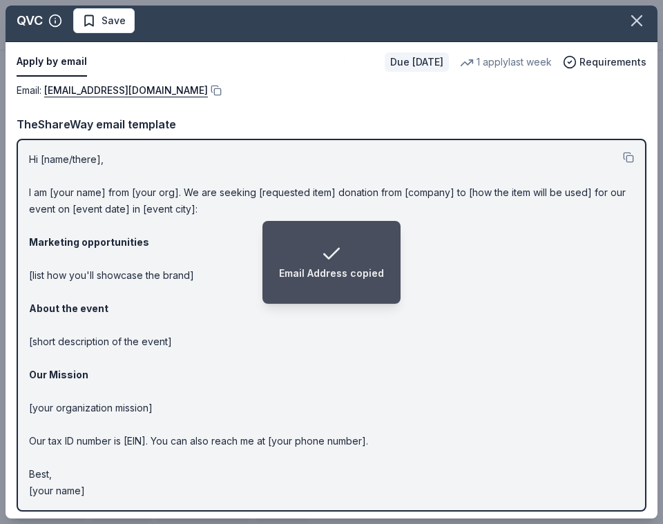
scroll to position [10, 0]
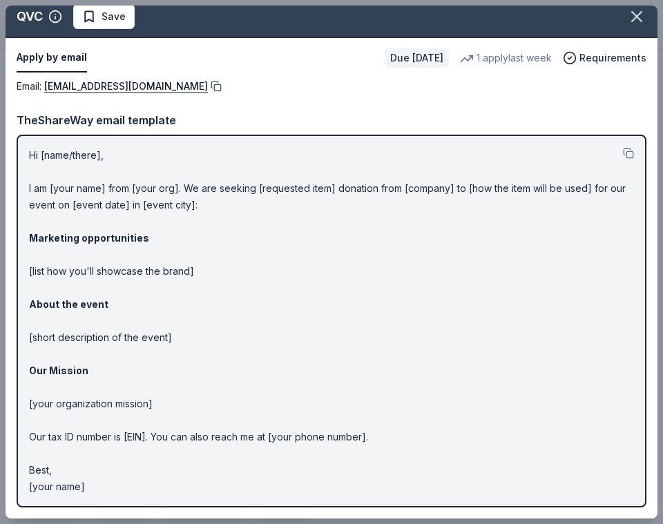
click at [208, 87] on button at bounding box center [215, 86] width 14 height 11
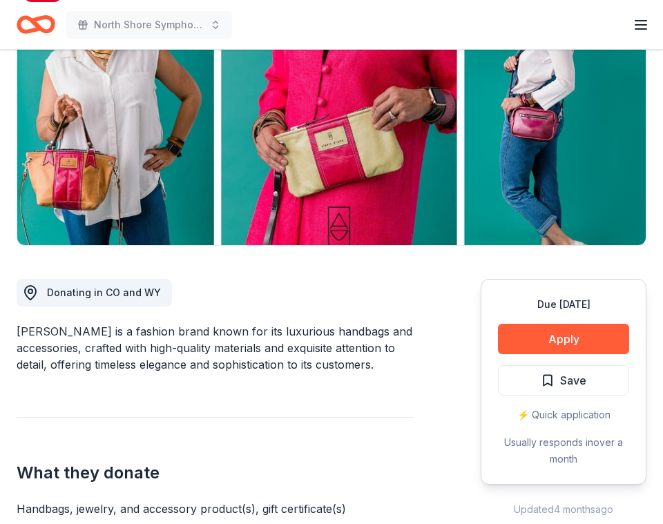
scroll to position [175, 0]
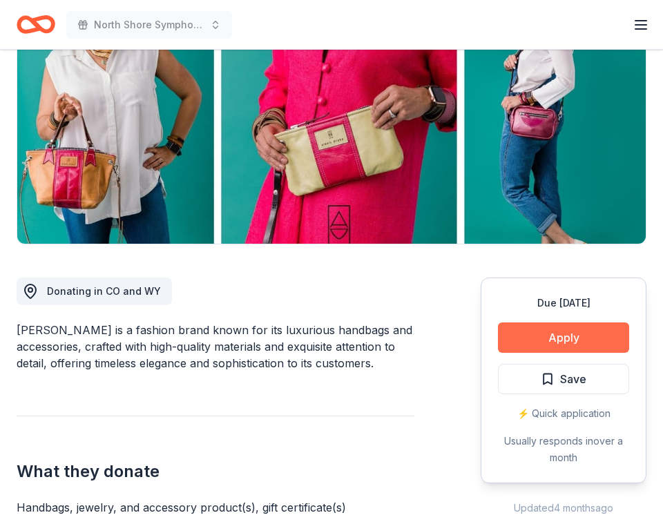
click at [578, 336] on button "Apply" at bounding box center [563, 338] width 131 height 30
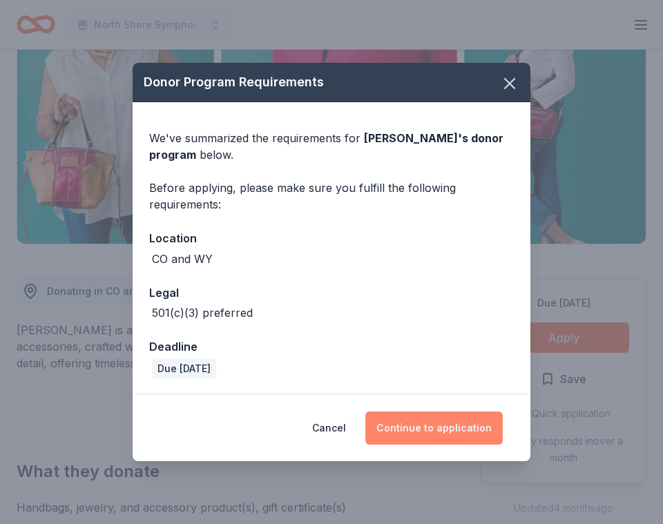
click at [433, 420] on button "Continue to application" at bounding box center [433, 428] width 137 height 33
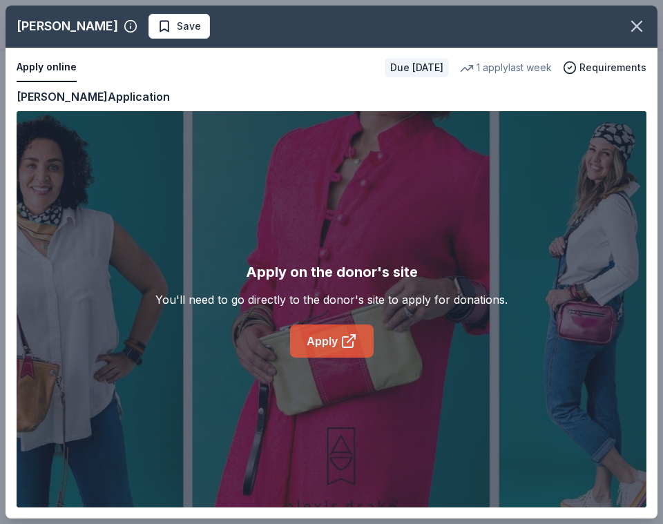
click at [327, 341] on link "Apply" at bounding box center [332, 341] width 84 height 33
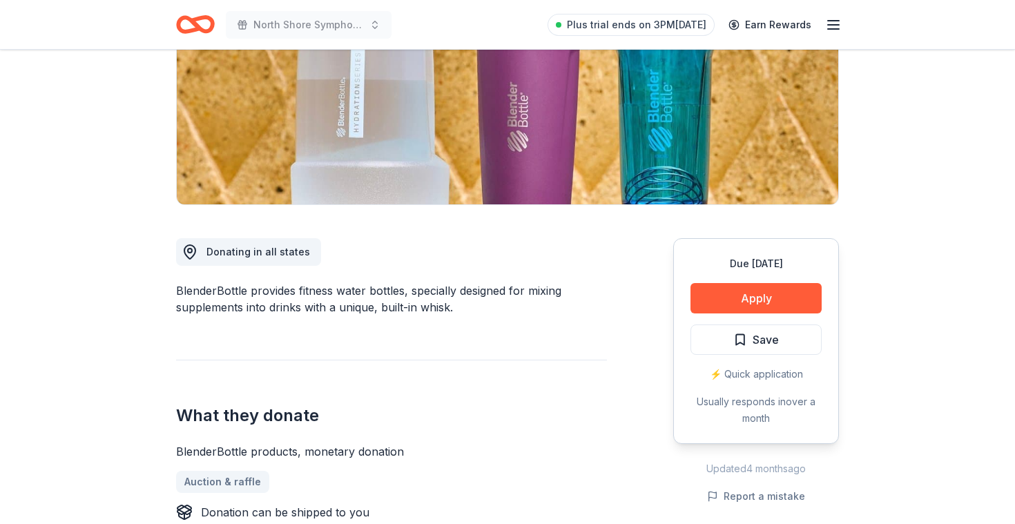
scroll to position [215, 0]
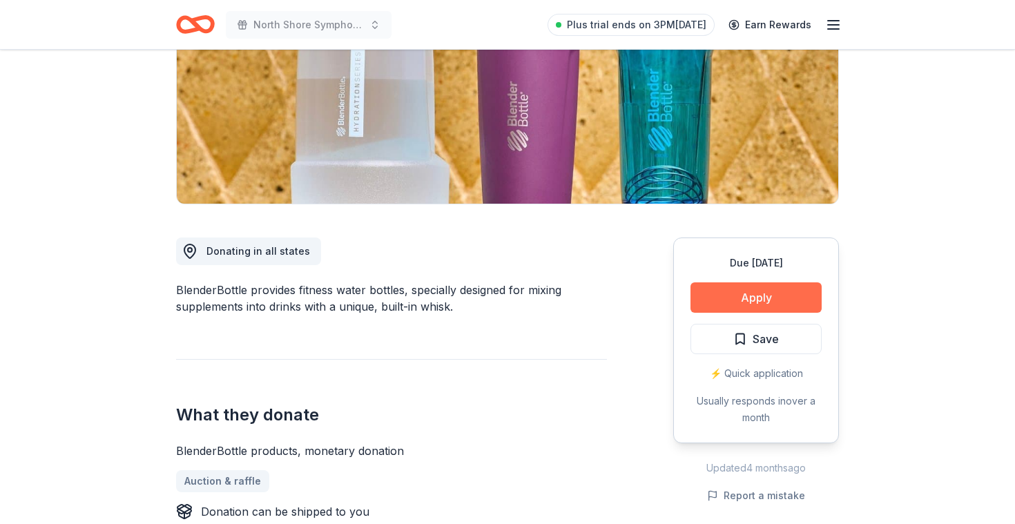
click at [787, 295] on button "Apply" at bounding box center [756, 297] width 131 height 30
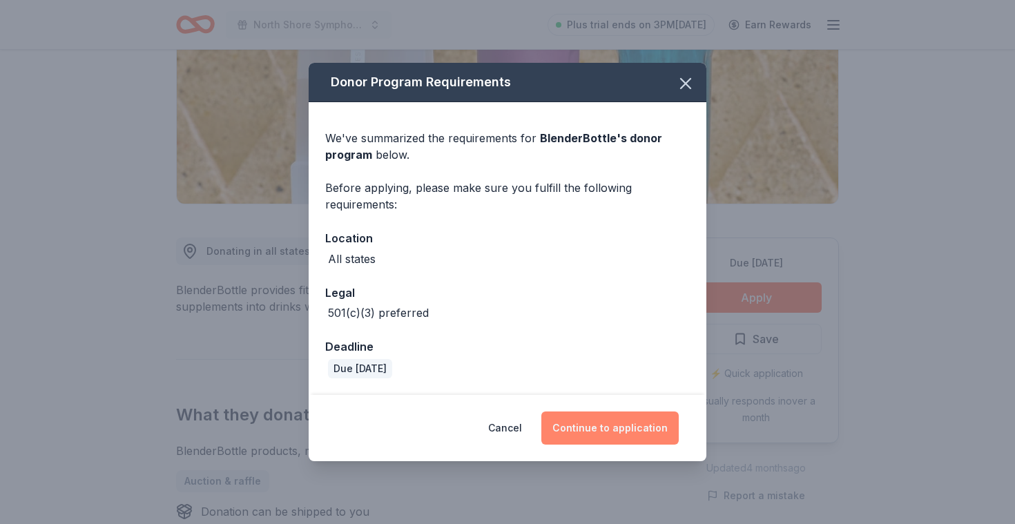
click at [622, 428] on button "Continue to application" at bounding box center [609, 428] width 137 height 33
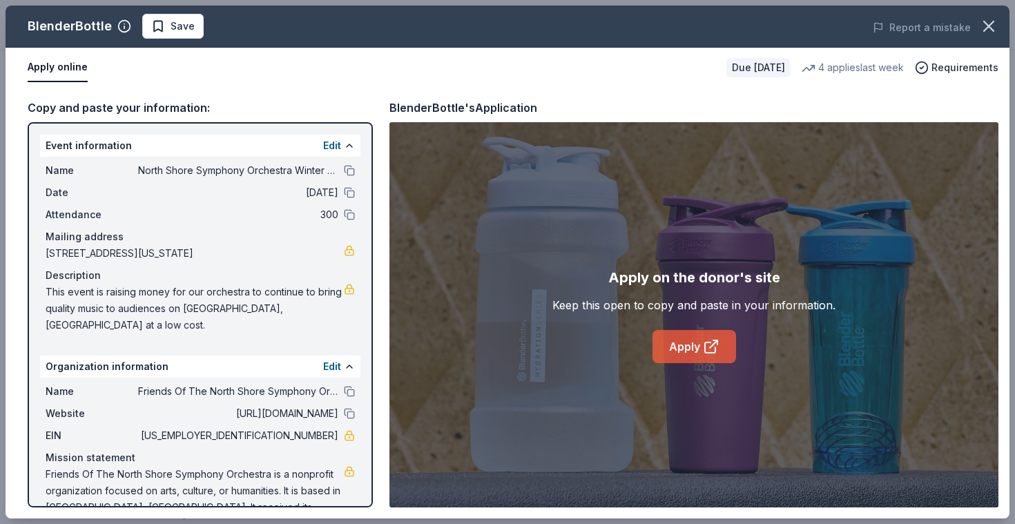
click at [681, 339] on link "Apply" at bounding box center [695, 346] width 84 height 33
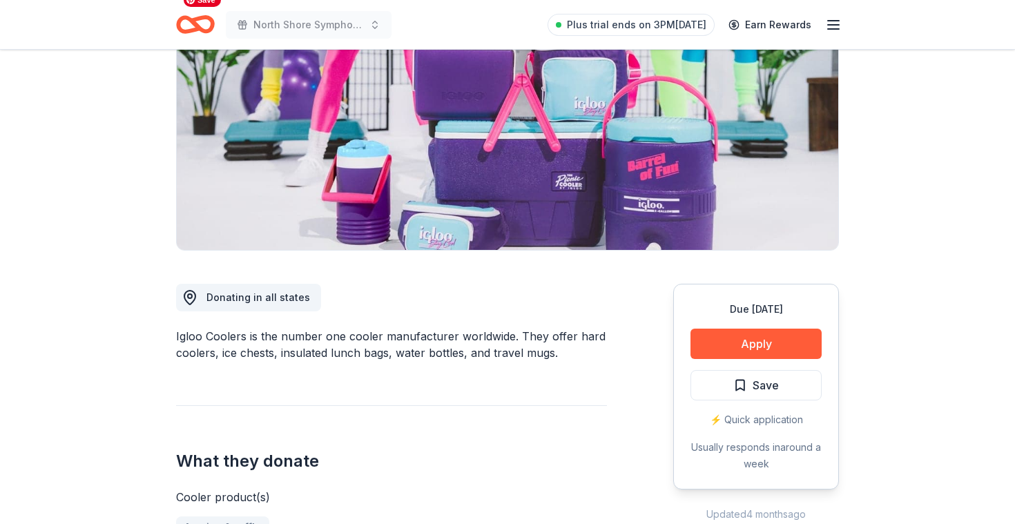
scroll to position [177, 0]
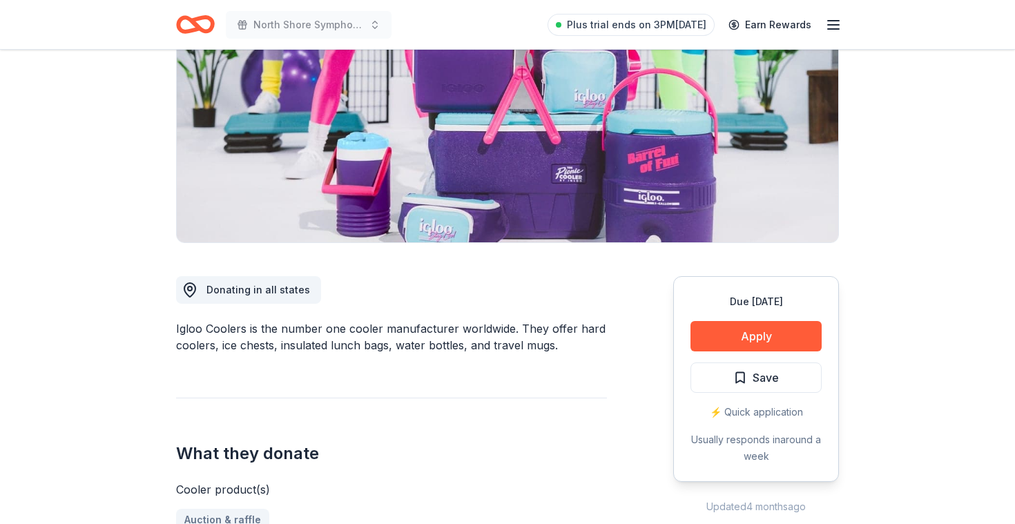
click at [767, 355] on div "Due [DATE] Apply Save ⚡️ Quick application Usually responds in around a week" at bounding box center [756, 379] width 166 height 206
click at [768, 338] on button "Apply" at bounding box center [756, 336] width 131 height 30
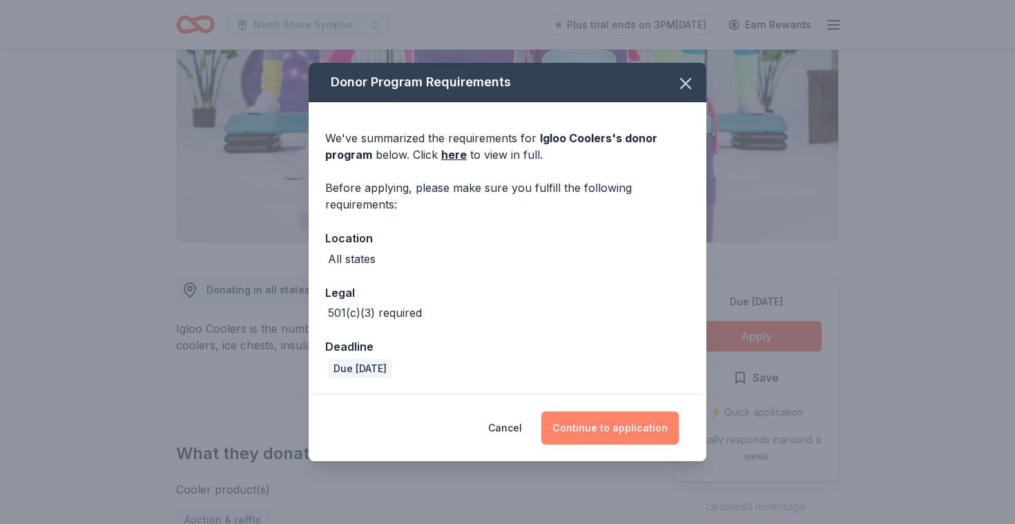
click at [613, 432] on button "Continue to application" at bounding box center [609, 428] width 137 height 33
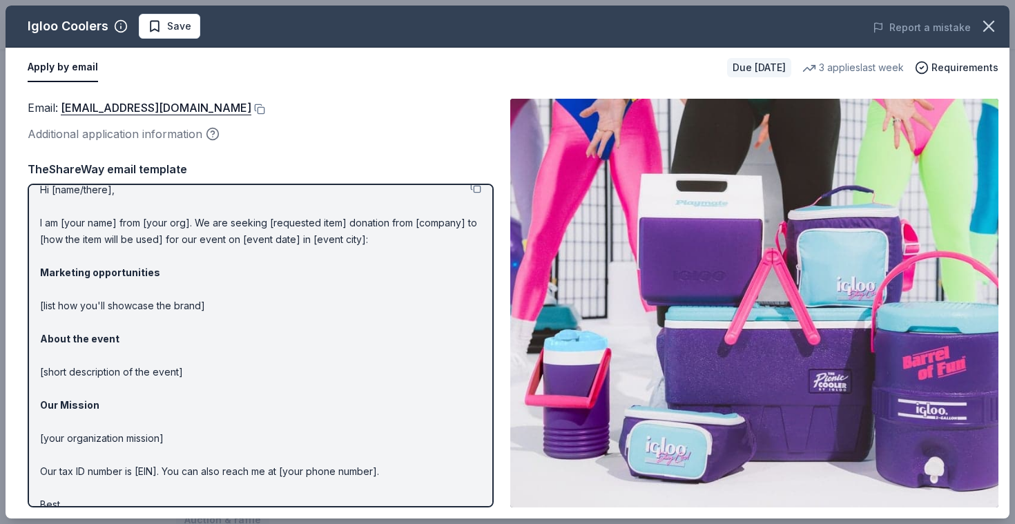
scroll to position [15, 0]
click at [251, 111] on button at bounding box center [258, 109] width 14 height 11
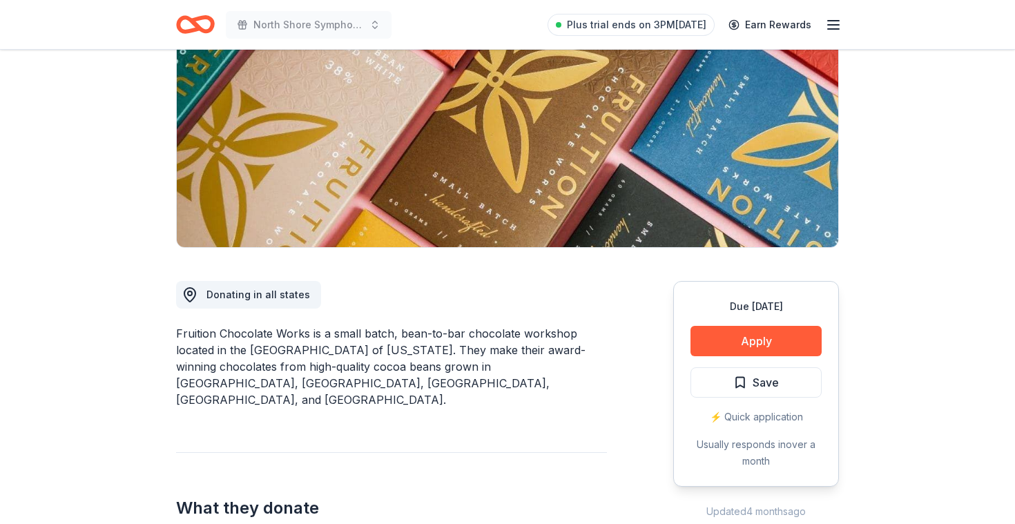
scroll to position [173, 0]
drag, startPoint x: 372, startPoint y: 330, endPoint x: 562, endPoint y: 377, distance: 195.0
click at [562, 377] on div "Fruition Chocolate Works is a small batch, bean-to-bar chocolate workshop locat…" at bounding box center [391, 366] width 431 height 83
click at [754, 344] on button "Apply" at bounding box center [756, 340] width 131 height 30
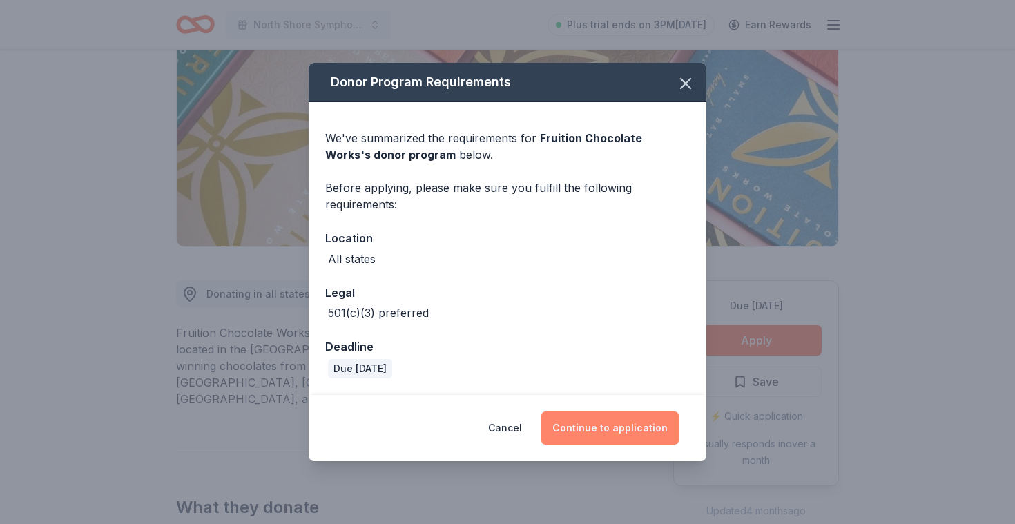
click at [641, 429] on button "Continue to application" at bounding box center [609, 428] width 137 height 33
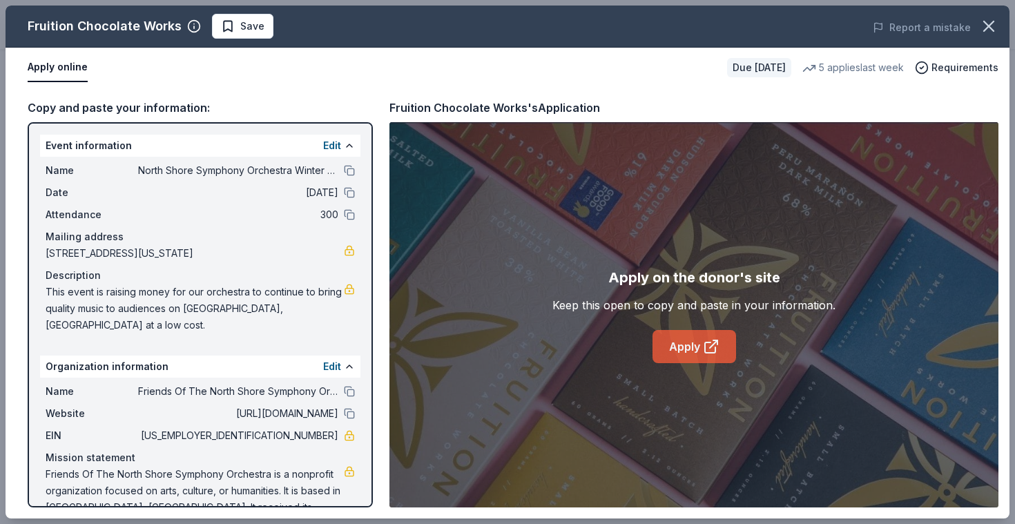
click at [696, 353] on link "Apply" at bounding box center [695, 346] width 84 height 33
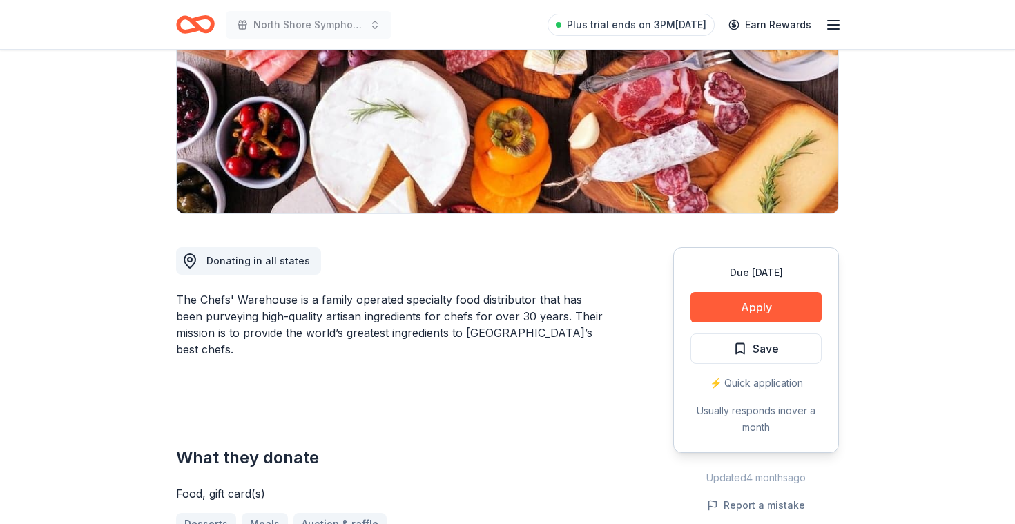
scroll to position [228, 0]
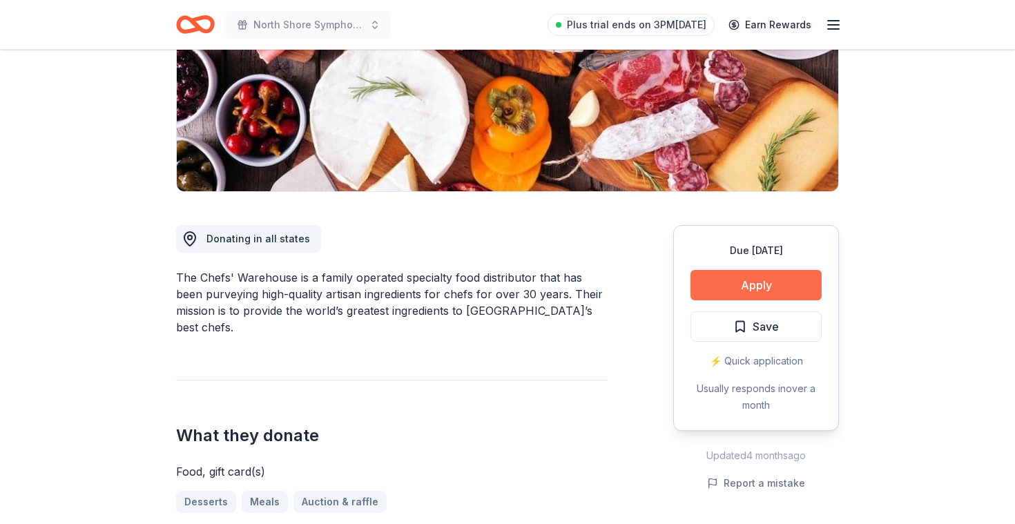
click at [735, 289] on button "Apply" at bounding box center [756, 285] width 131 height 30
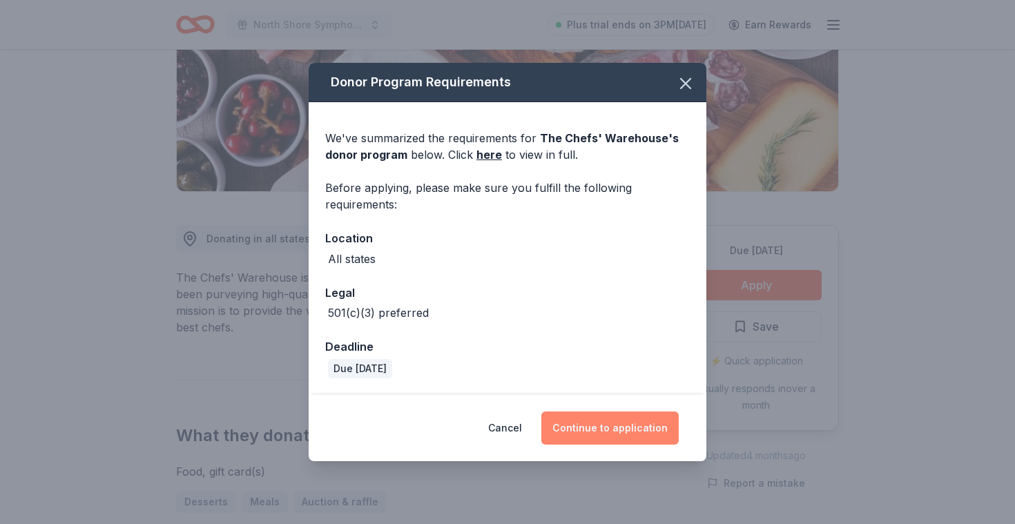
click at [633, 430] on button "Continue to application" at bounding box center [609, 428] width 137 height 33
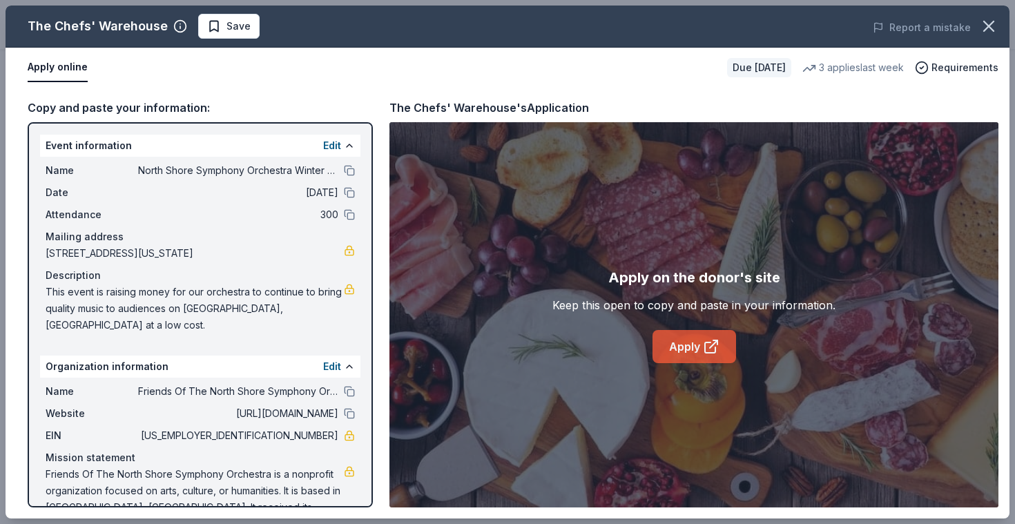
click at [691, 358] on link "Apply" at bounding box center [695, 346] width 84 height 33
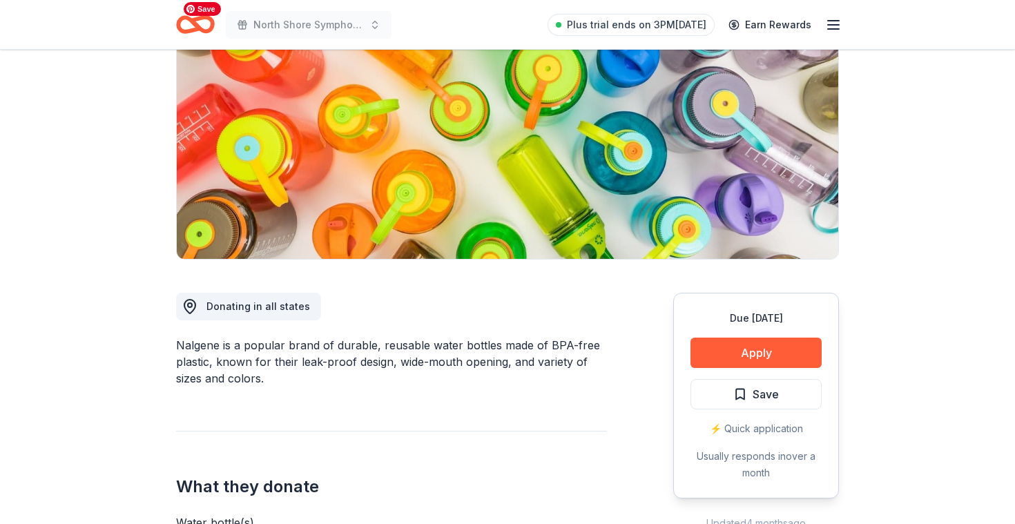
scroll to position [162, 0]
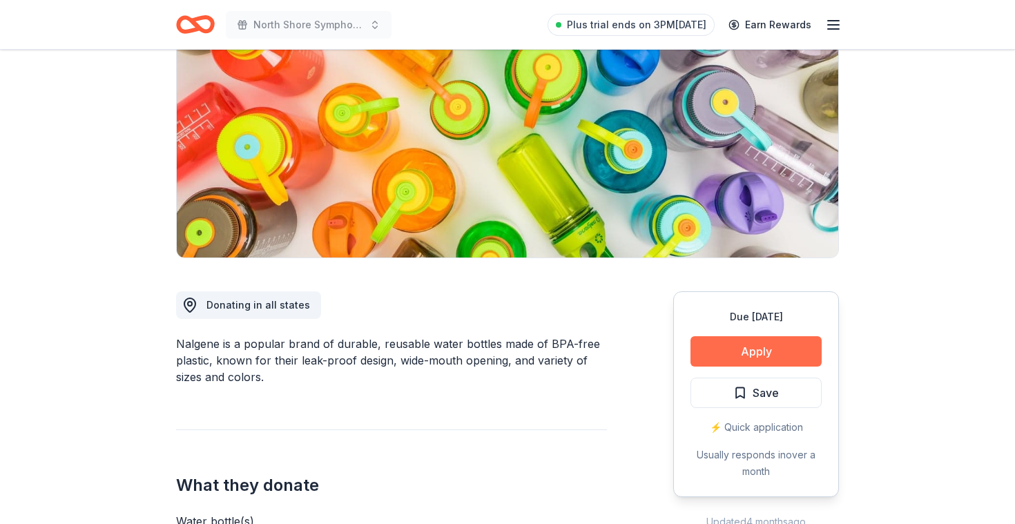
click at [759, 355] on button "Apply" at bounding box center [756, 351] width 131 height 30
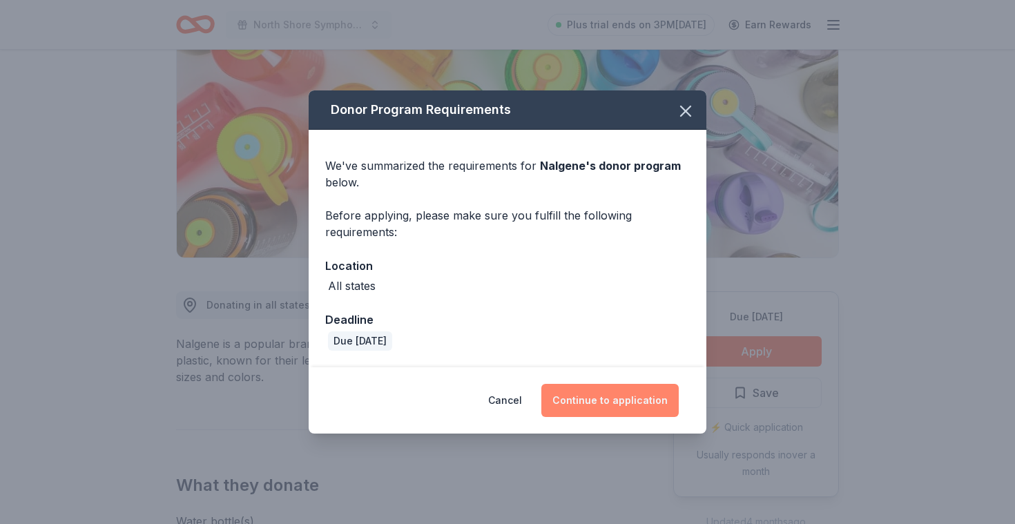
click at [582, 393] on button "Continue to application" at bounding box center [609, 400] width 137 height 33
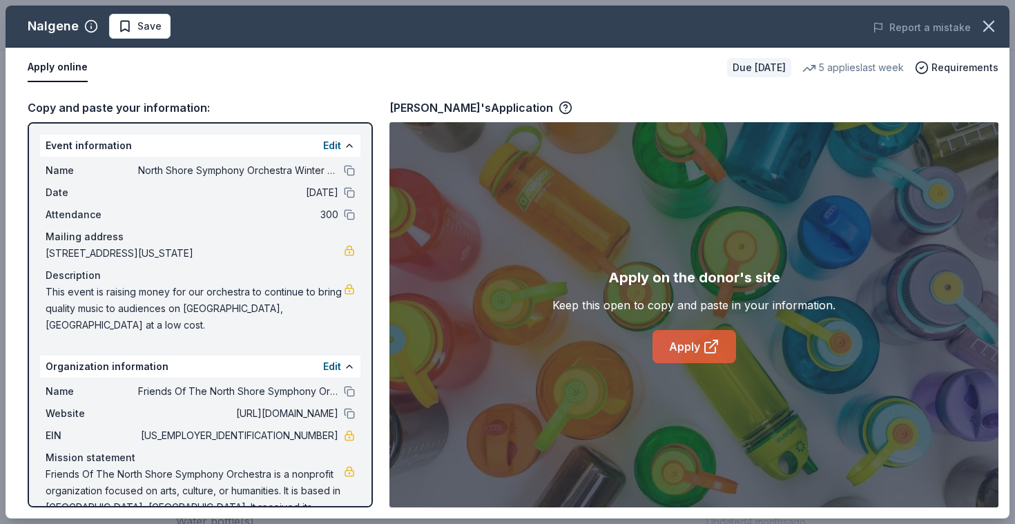
click at [713, 337] on link "Apply" at bounding box center [695, 346] width 84 height 33
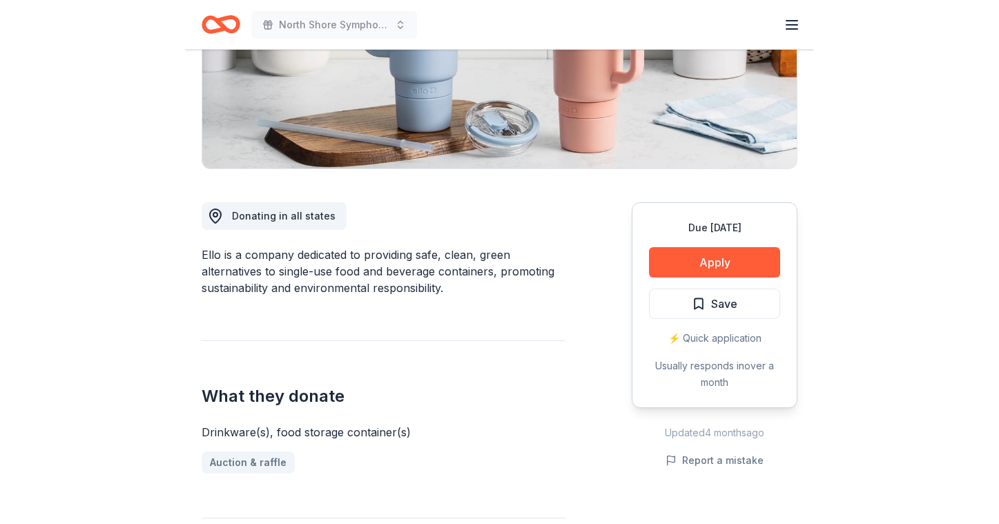
scroll to position [260, 0]
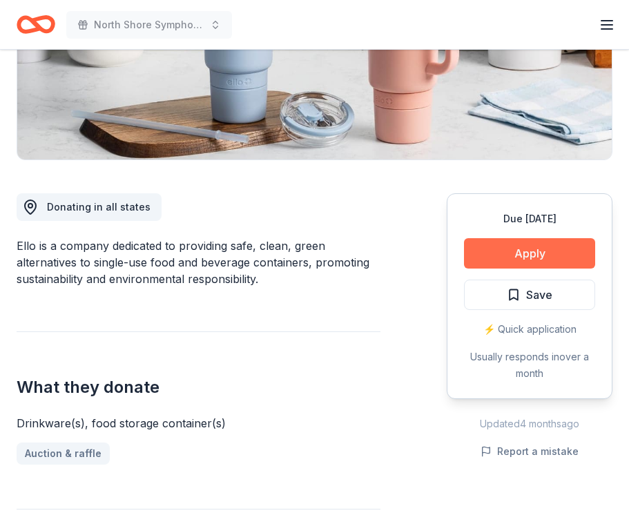
click at [526, 262] on button "Apply" at bounding box center [529, 253] width 131 height 30
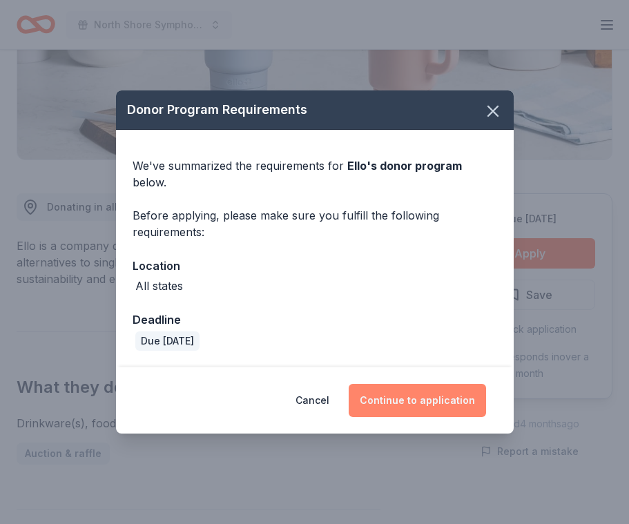
click at [404, 394] on button "Continue to application" at bounding box center [417, 400] width 137 height 33
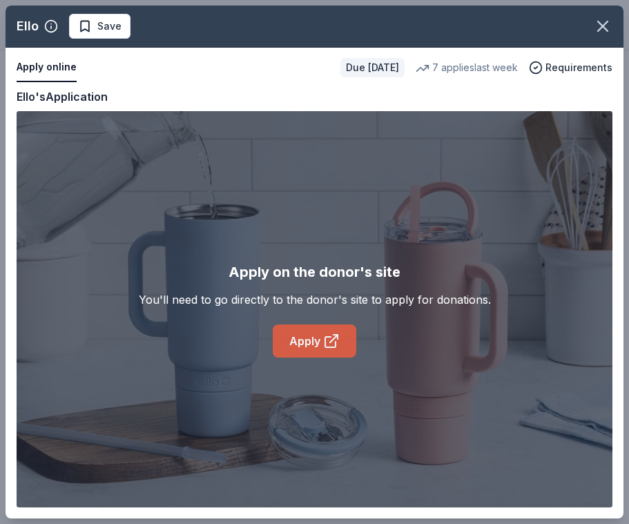
click at [318, 332] on link "Apply" at bounding box center [315, 341] width 84 height 33
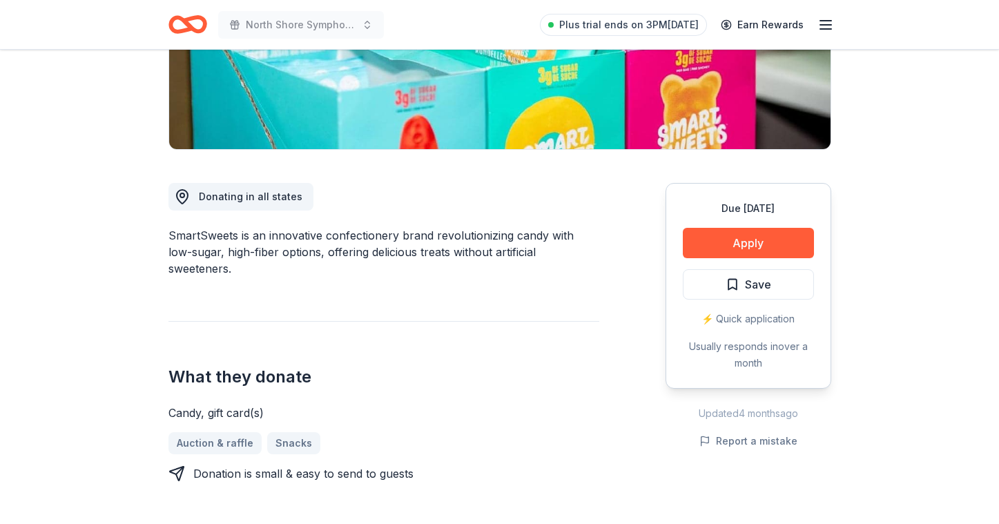
scroll to position [271, 0]
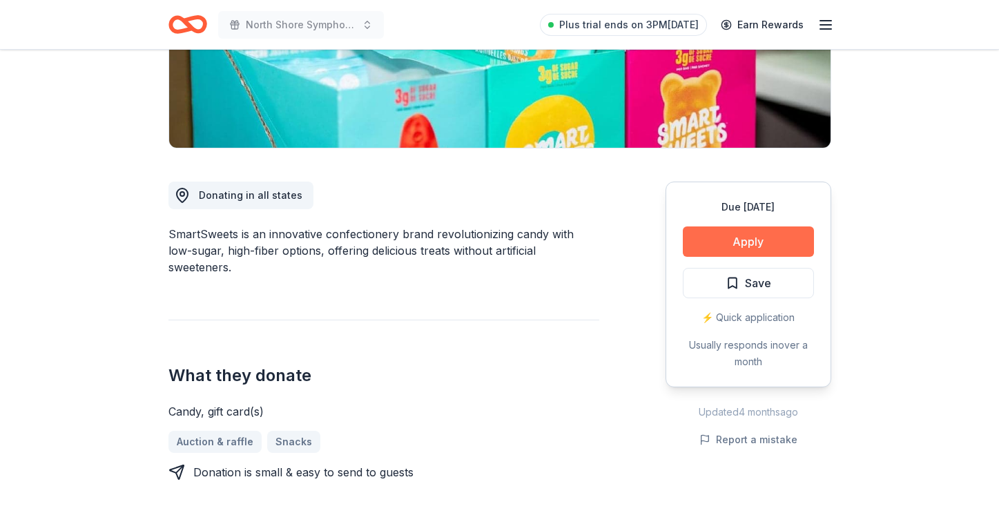
click at [760, 236] on button "Apply" at bounding box center [748, 242] width 131 height 30
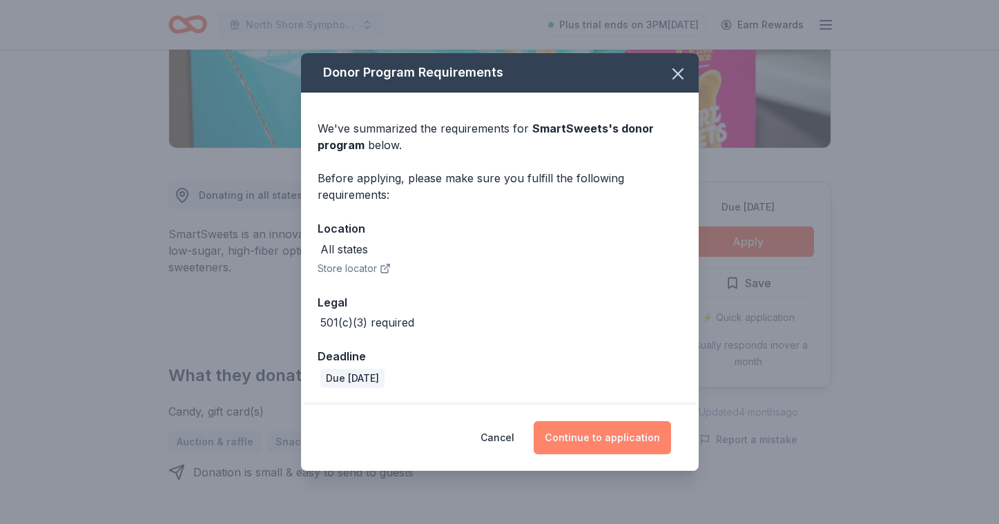
click at [629, 430] on button "Continue to application" at bounding box center [602, 437] width 137 height 33
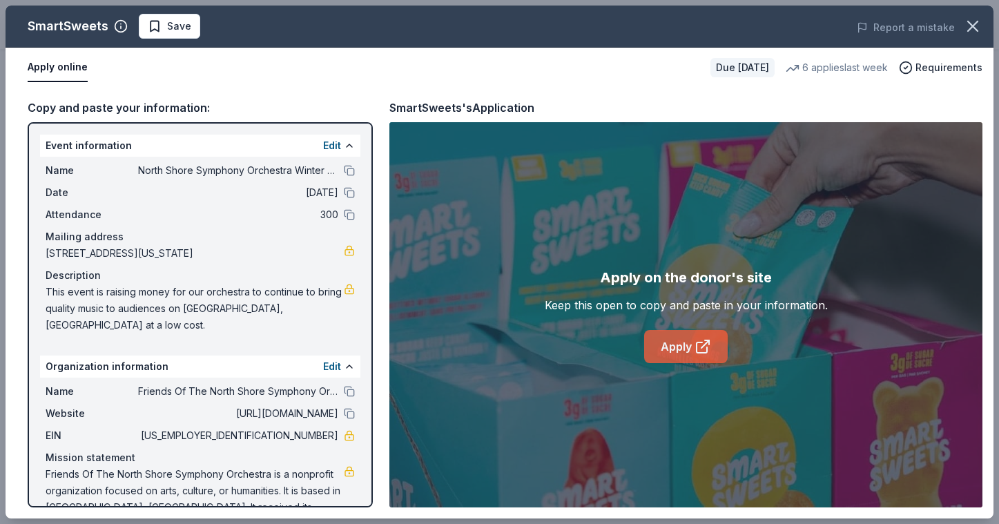
click at [646, 338] on link "Apply" at bounding box center [686, 346] width 84 height 33
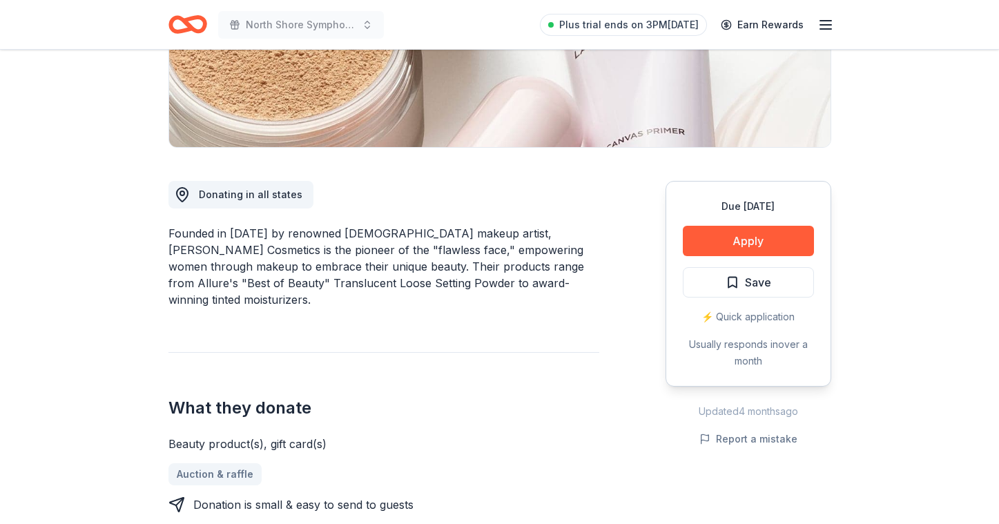
scroll to position [273, 0]
click at [758, 244] on button "Apply" at bounding box center [748, 240] width 131 height 30
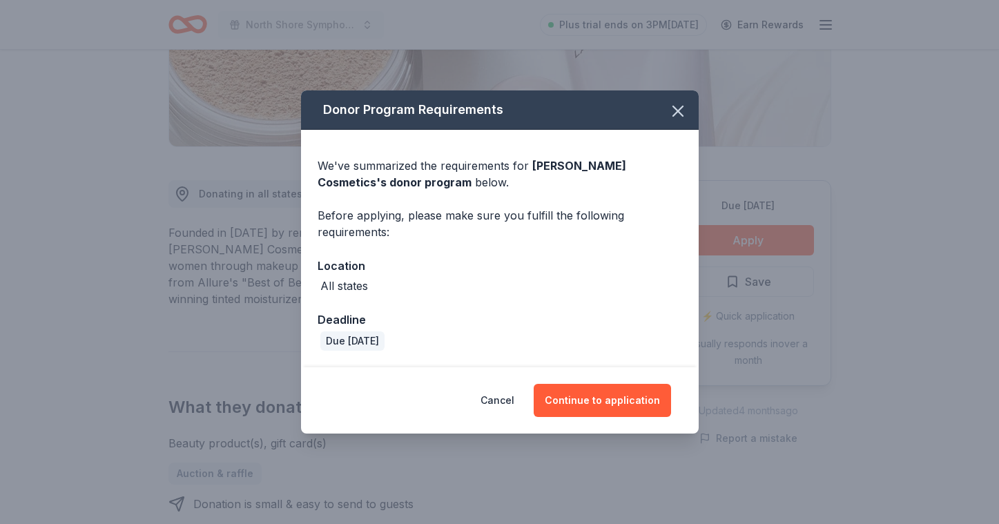
click at [584, 421] on div "Cancel Continue to application" at bounding box center [500, 400] width 398 height 66
click at [585, 401] on button "Continue to application" at bounding box center [602, 400] width 137 height 33
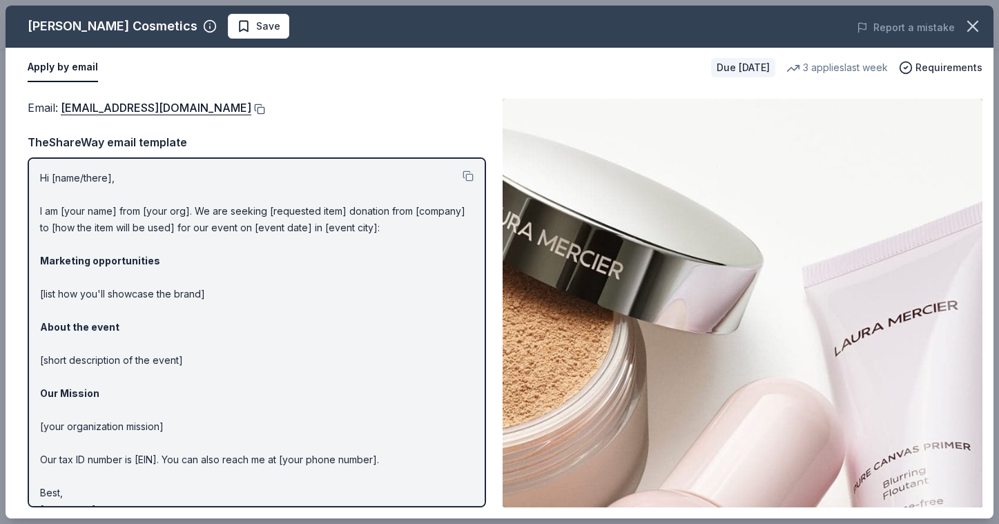
click at [251, 108] on button at bounding box center [258, 109] width 14 height 11
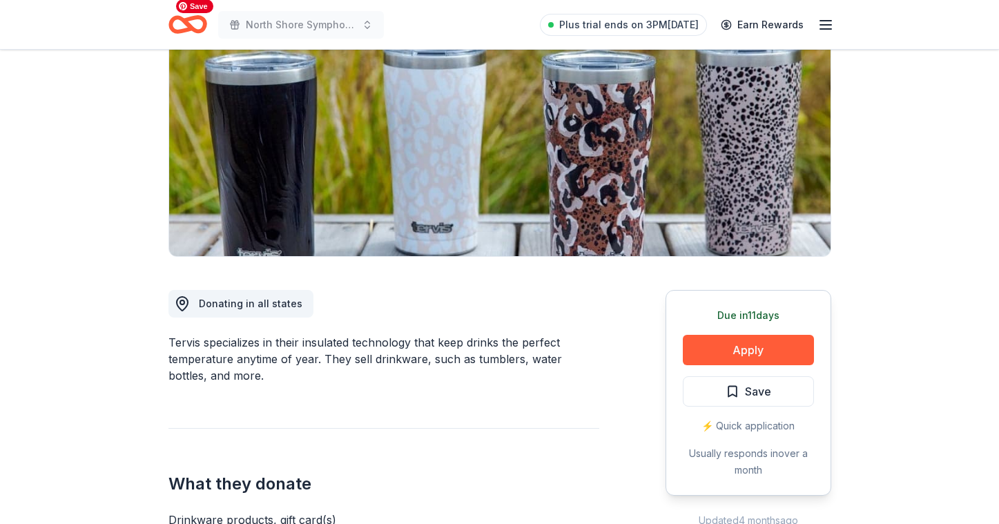
scroll to position [168, 0]
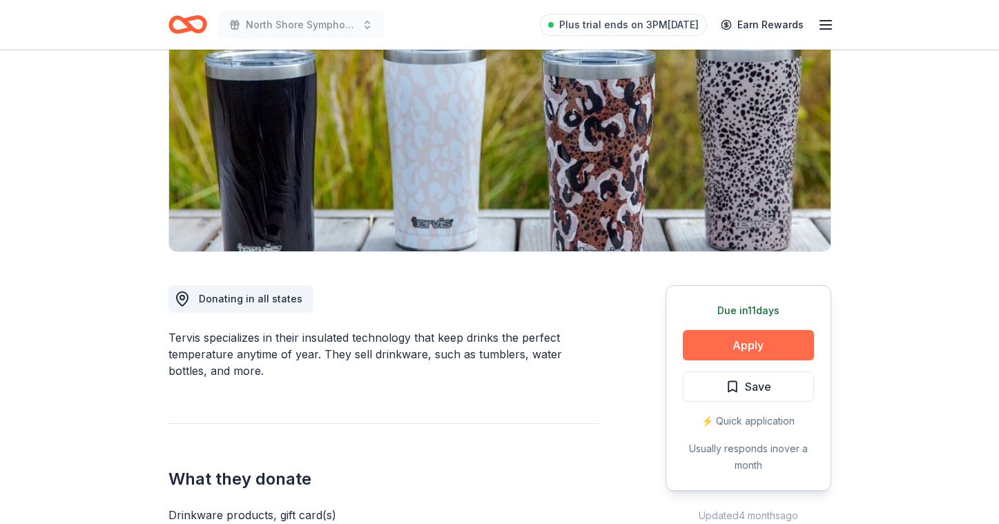
click at [704, 342] on button "Apply" at bounding box center [748, 345] width 131 height 30
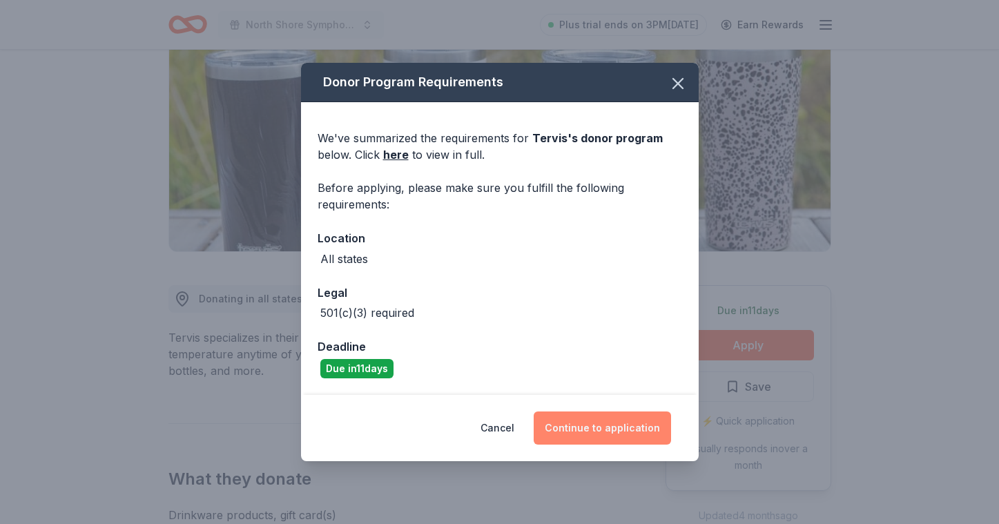
click at [590, 435] on button "Continue to application" at bounding box center [602, 428] width 137 height 33
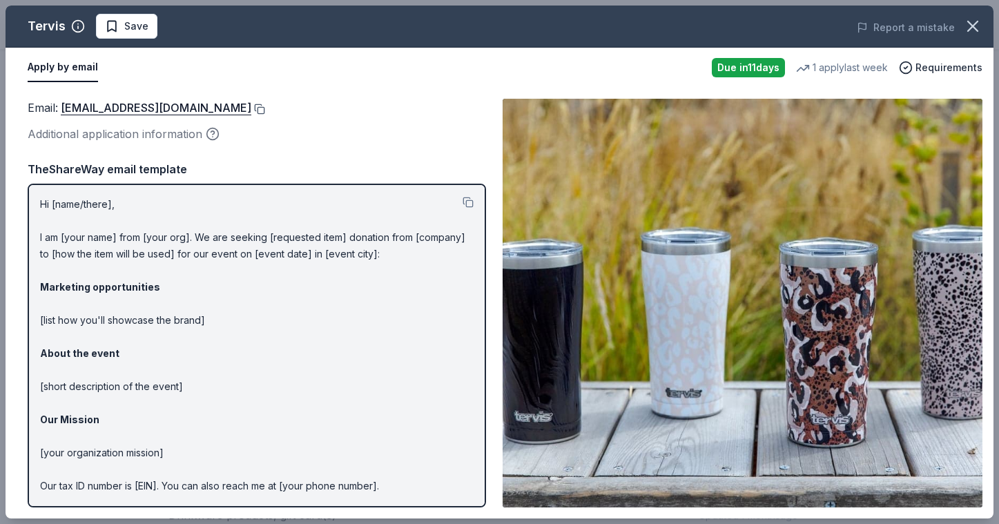
click at [251, 108] on button at bounding box center [258, 109] width 14 height 11
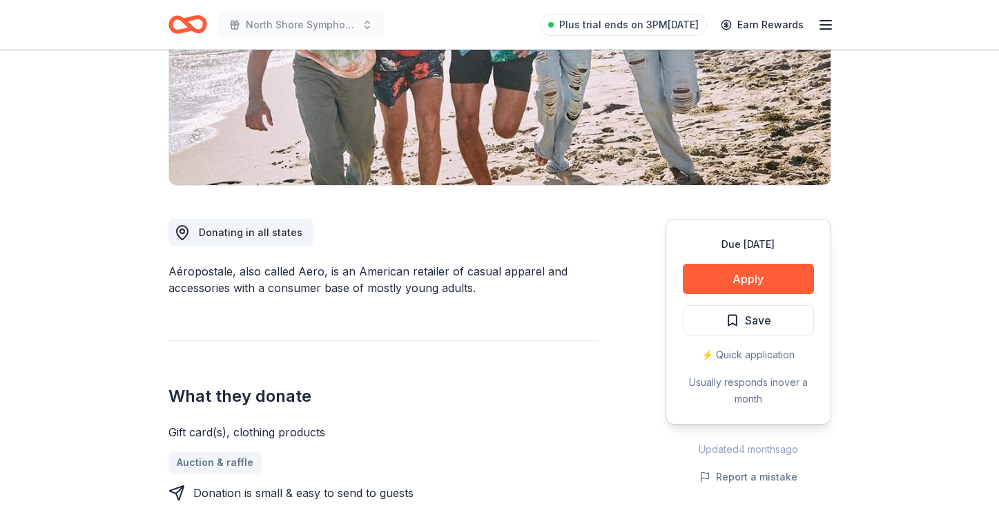
scroll to position [235, 0]
click at [763, 273] on button "Apply" at bounding box center [748, 278] width 131 height 30
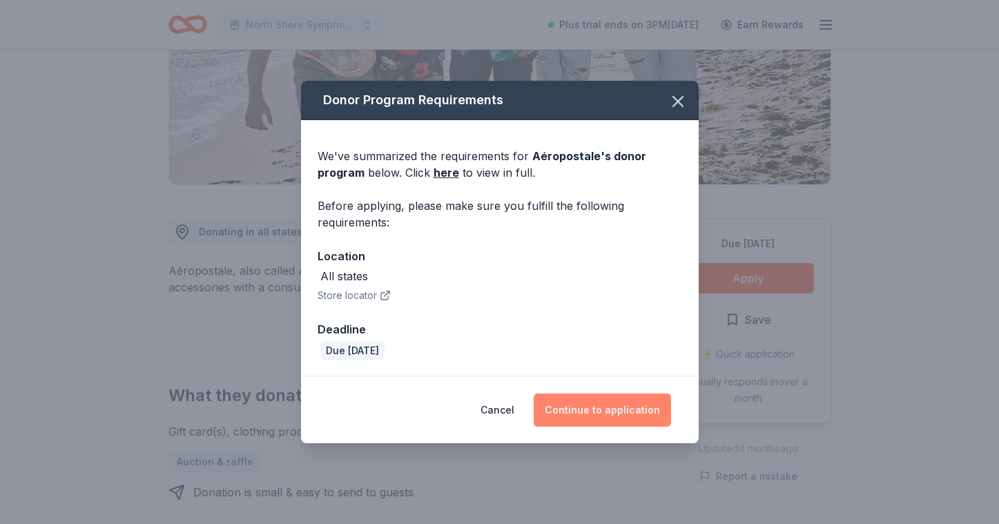
click at [591, 410] on button "Continue to application" at bounding box center [602, 410] width 137 height 33
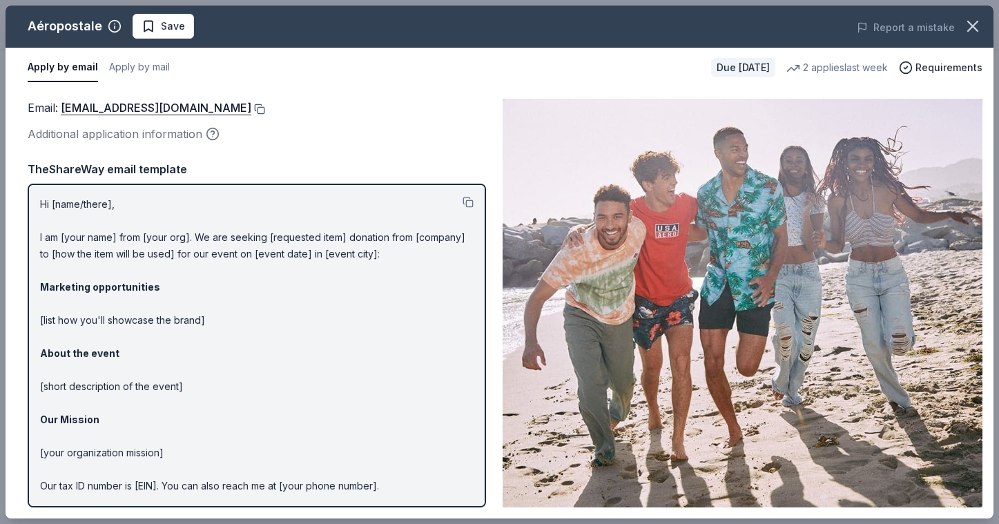
click at [265, 109] on button at bounding box center [258, 109] width 14 height 11
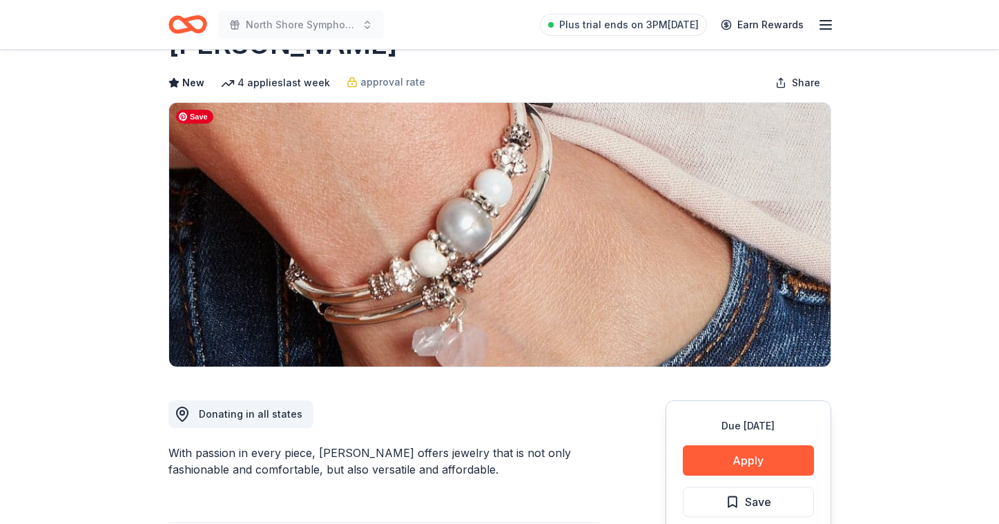
scroll to position [65, 0]
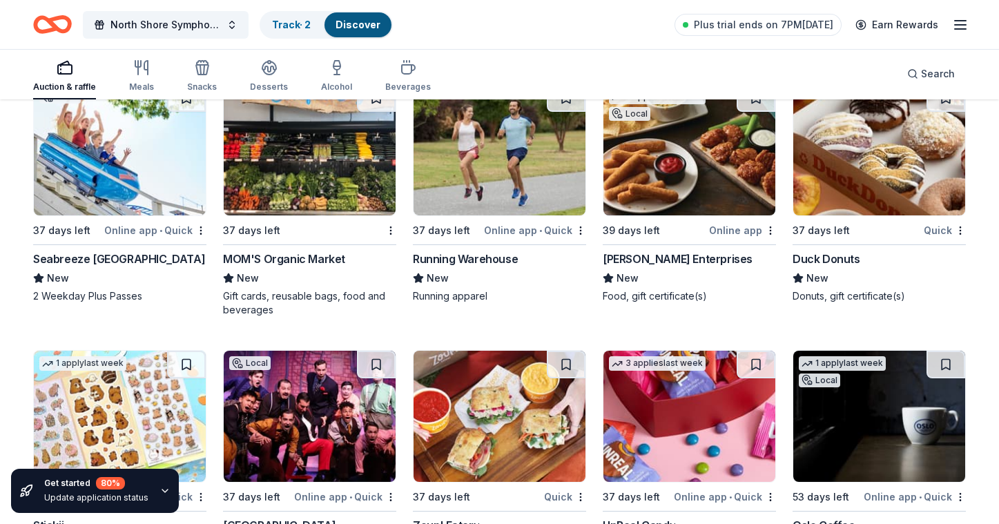
scroll to position [4903, 0]
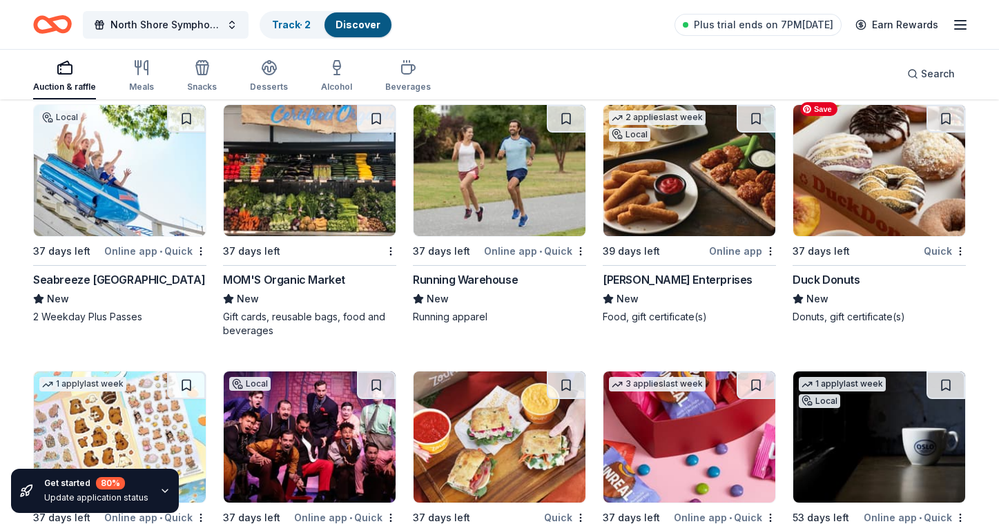
click at [836, 199] on img at bounding box center [880, 170] width 172 height 131
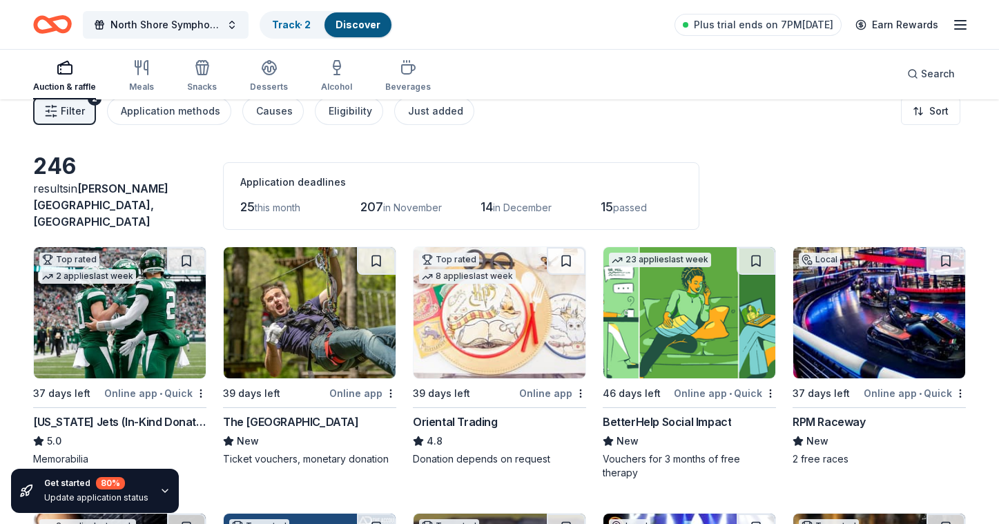
scroll to position [0, 0]
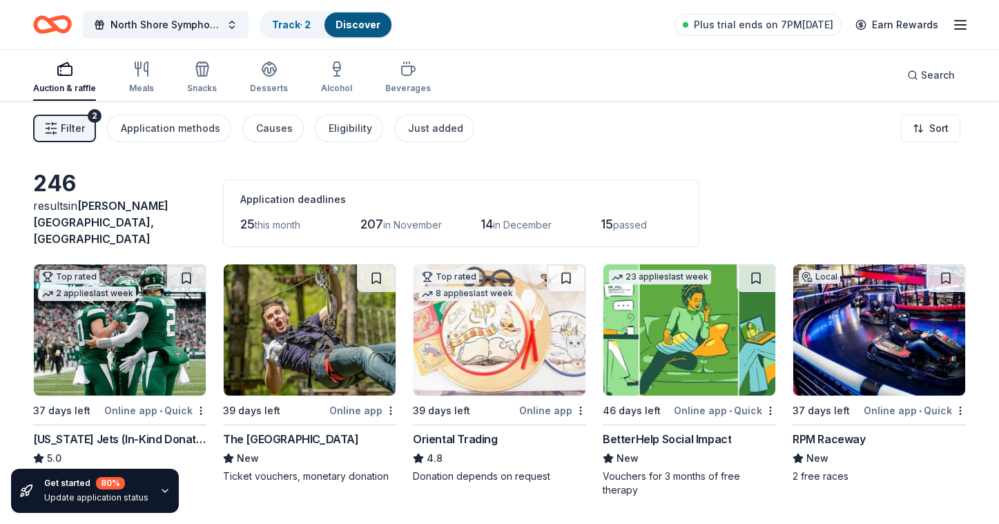
click at [80, 129] on span "Filter" at bounding box center [73, 128] width 24 height 17
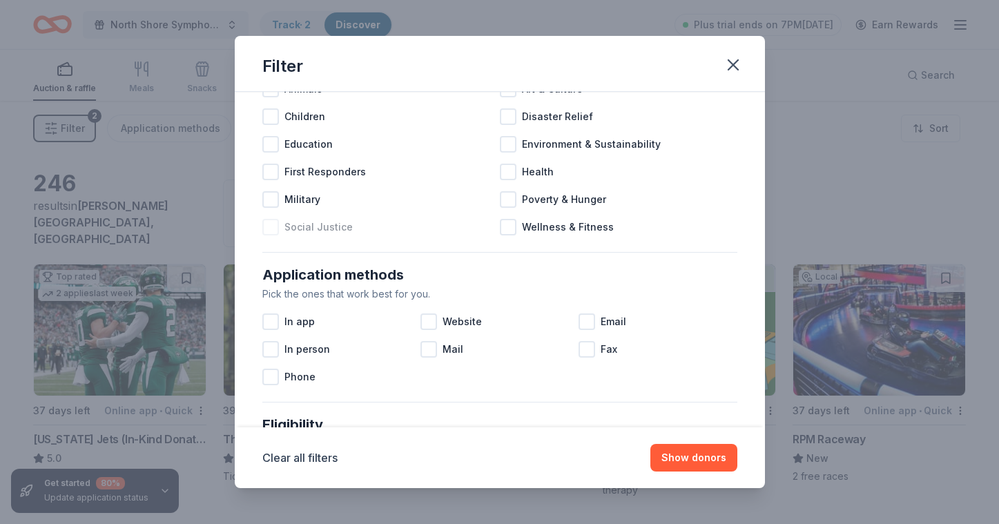
scroll to position [88, 0]
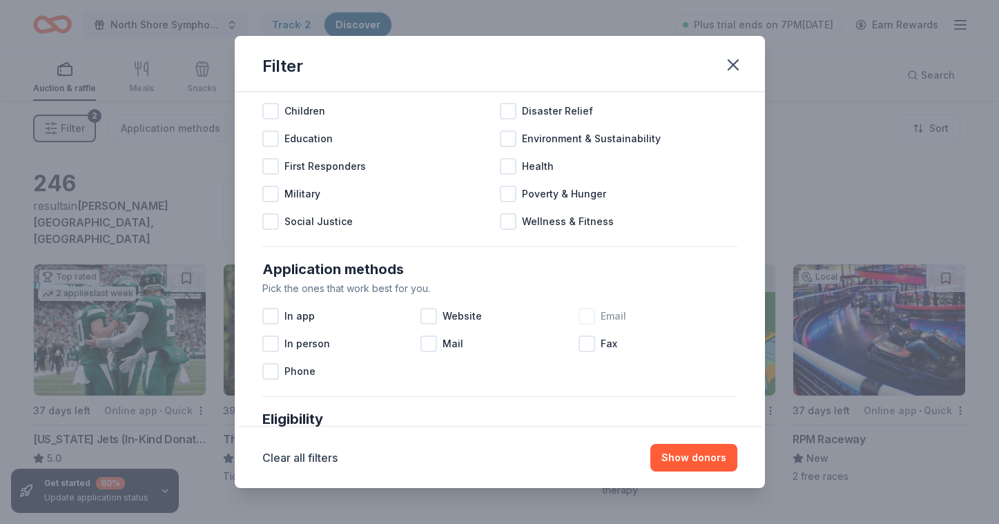
click at [588, 316] on div at bounding box center [587, 316] width 17 height 17
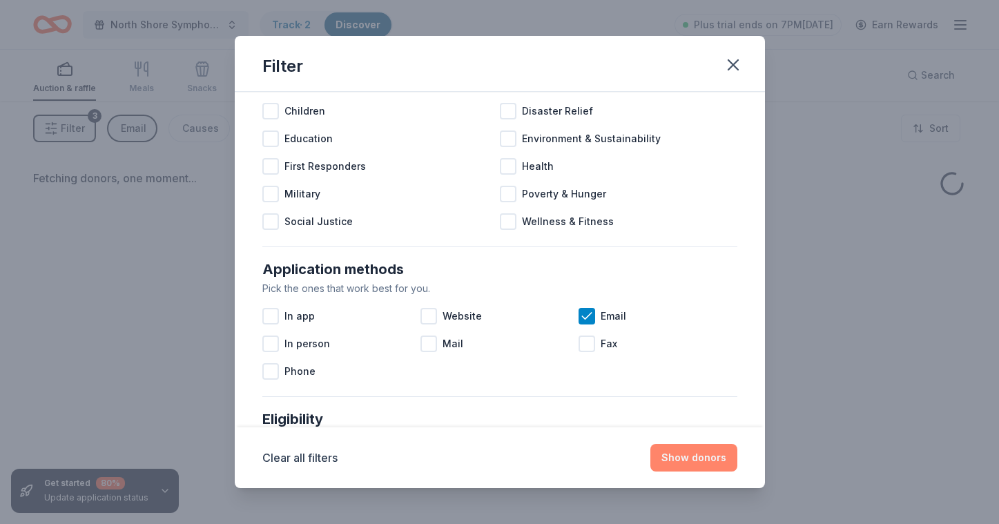
click at [706, 454] on button "Show donors" at bounding box center [694, 458] width 87 height 28
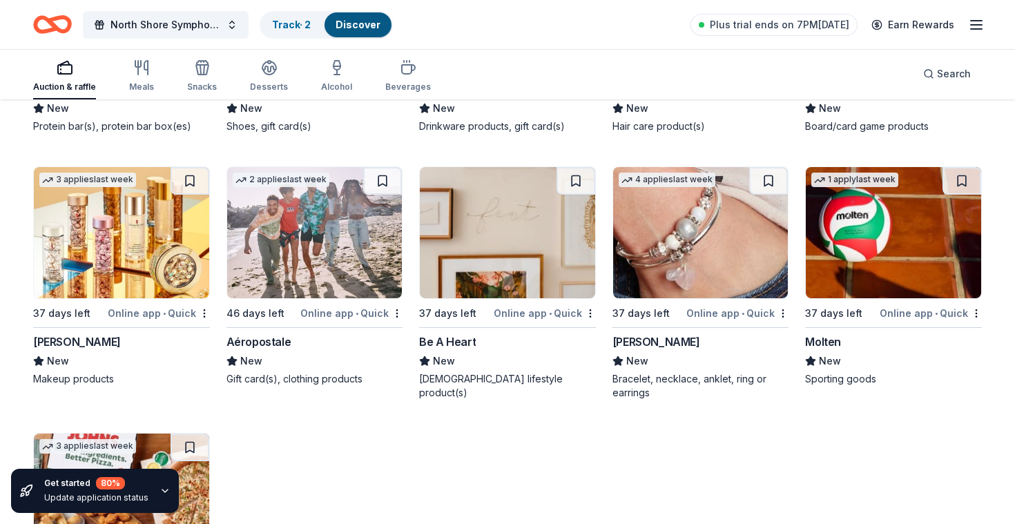
scroll to position [2069, 0]
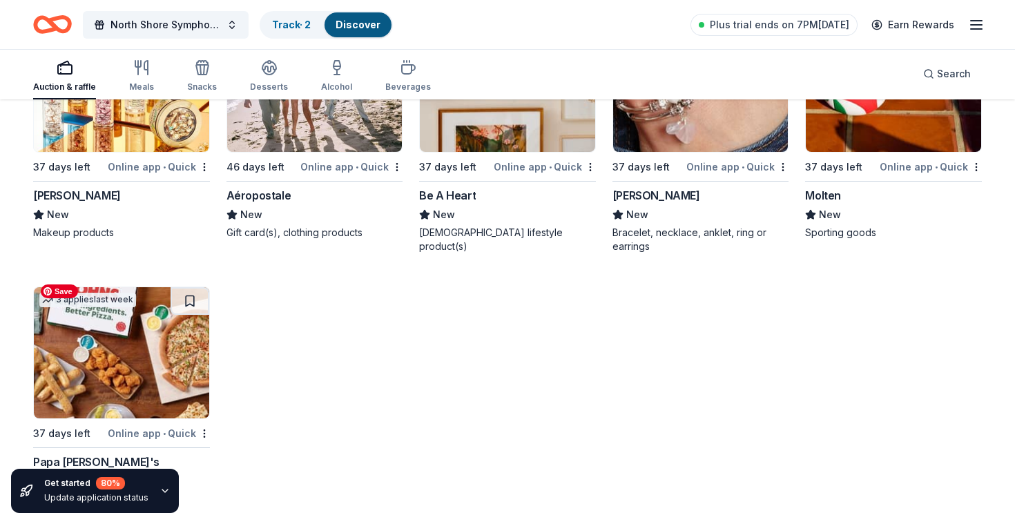
click at [155, 314] on img at bounding box center [121, 352] width 175 height 131
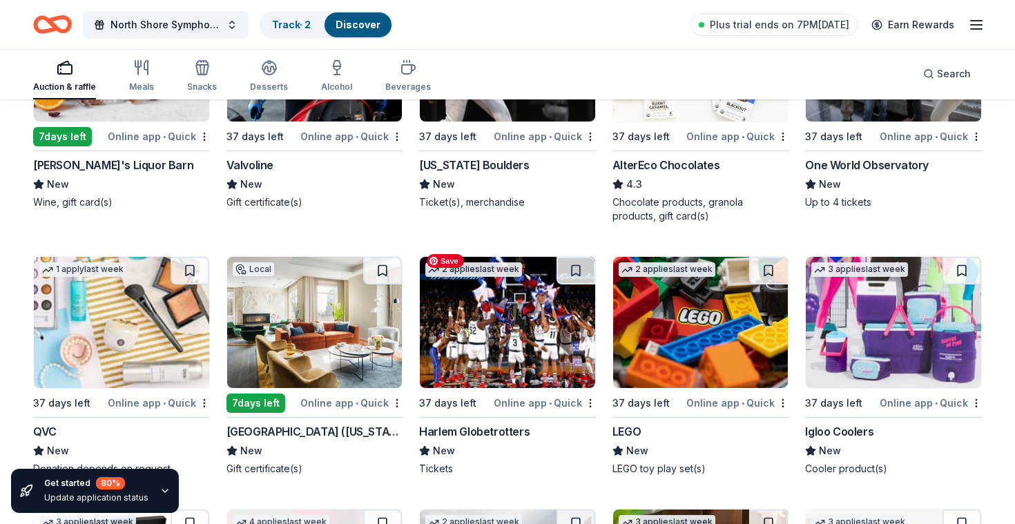
scroll to position [1202, 0]
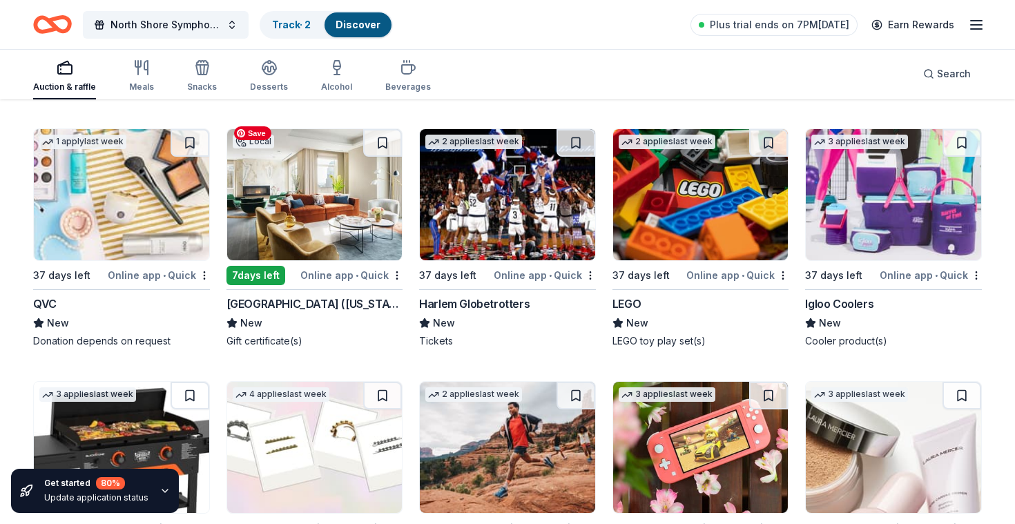
click at [312, 180] on img at bounding box center [314, 194] width 175 height 131
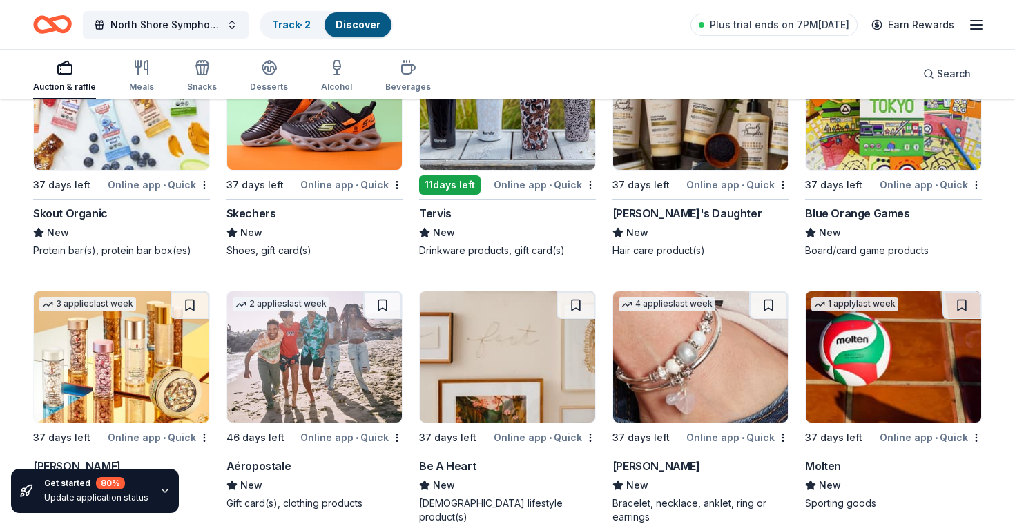
scroll to position [1722, 0]
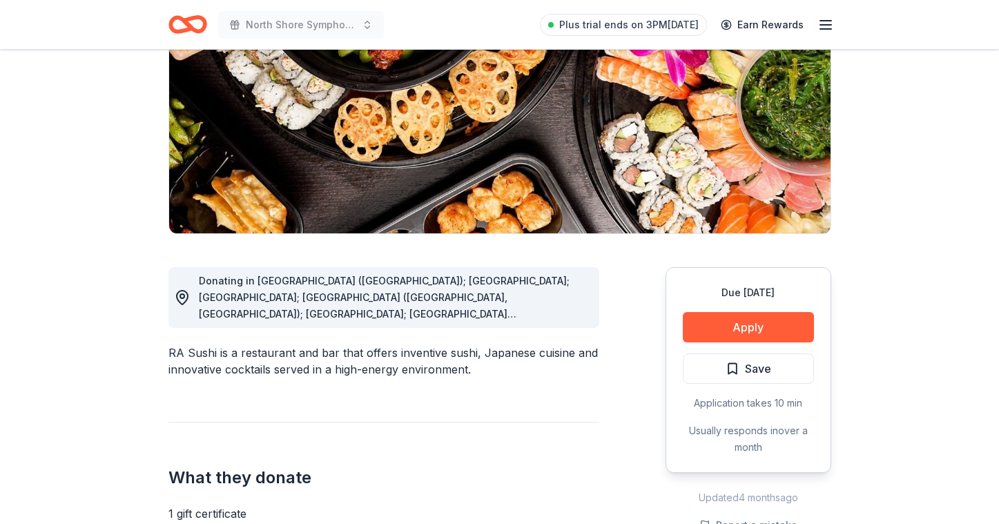
scroll to position [187, 0]
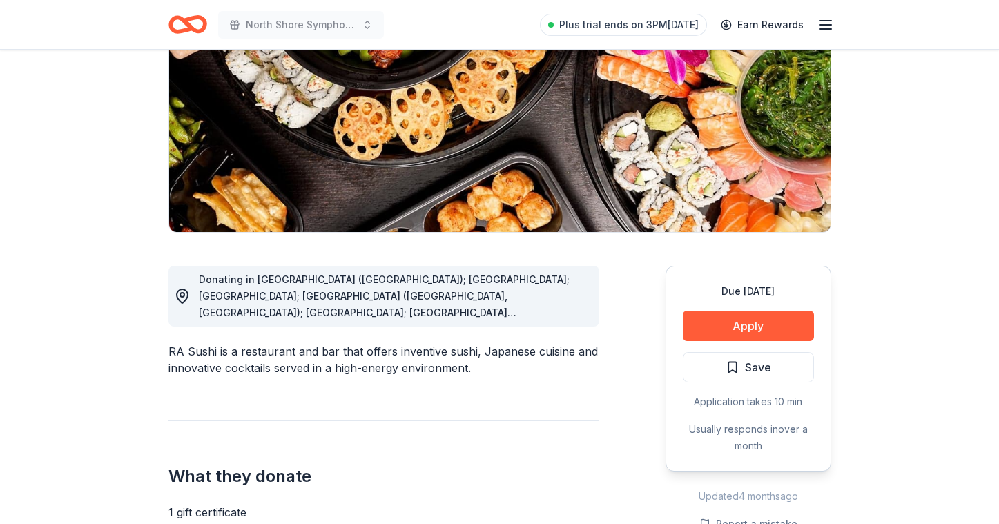
drag, startPoint x: 488, startPoint y: 278, endPoint x: 539, endPoint y: 313, distance: 62.1
click at [540, 313] on span "Donating in [GEOGRAPHIC_DATA] ([GEOGRAPHIC_DATA]); [GEOGRAPHIC_DATA]; [GEOGRAPH…" at bounding box center [385, 454] width 372 height 360
click at [729, 332] on button "Apply" at bounding box center [748, 326] width 131 height 30
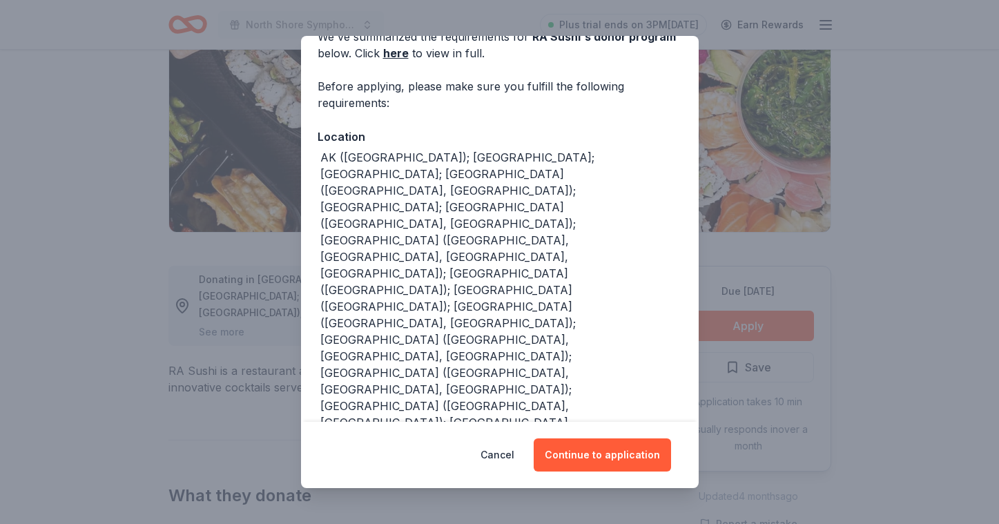
scroll to position [0, 0]
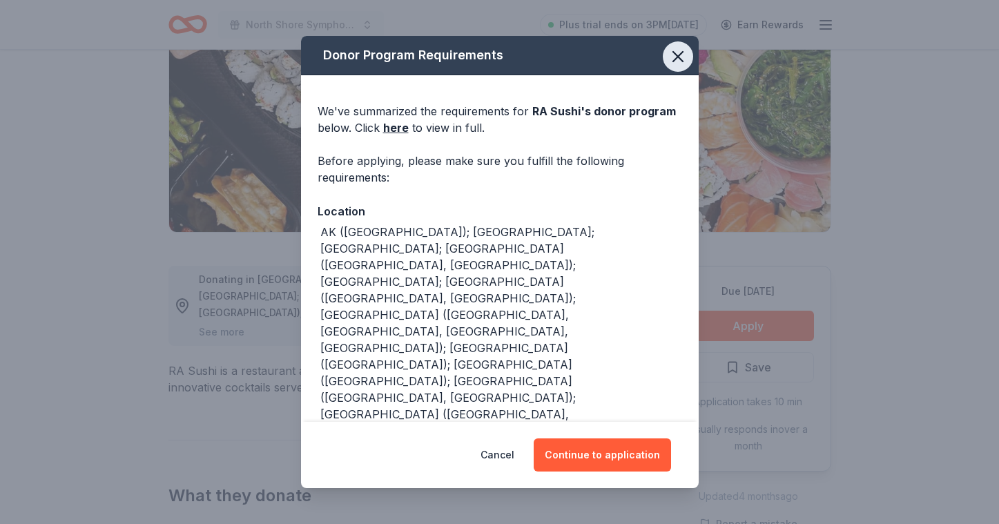
click at [682, 52] on icon "button" at bounding box center [678, 56] width 19 height 19
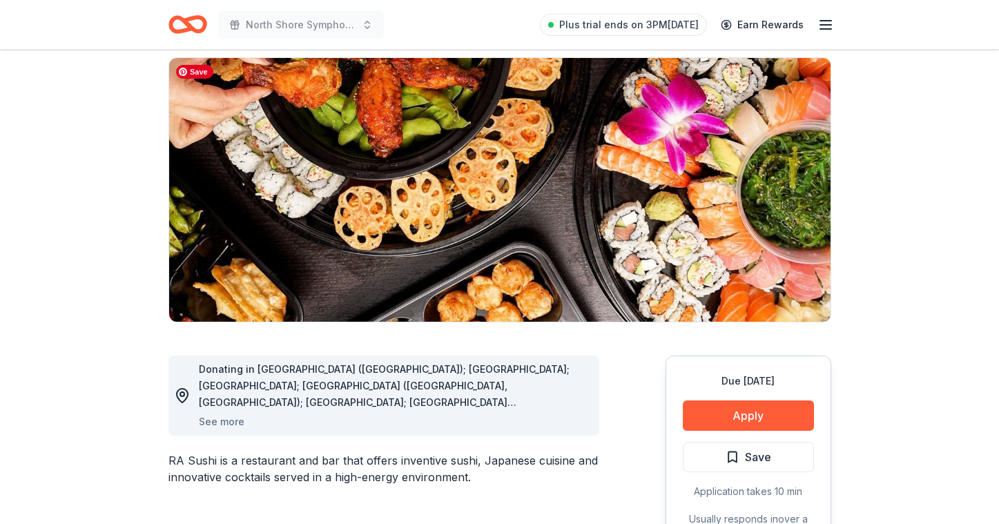
scroll to position [86, 0]
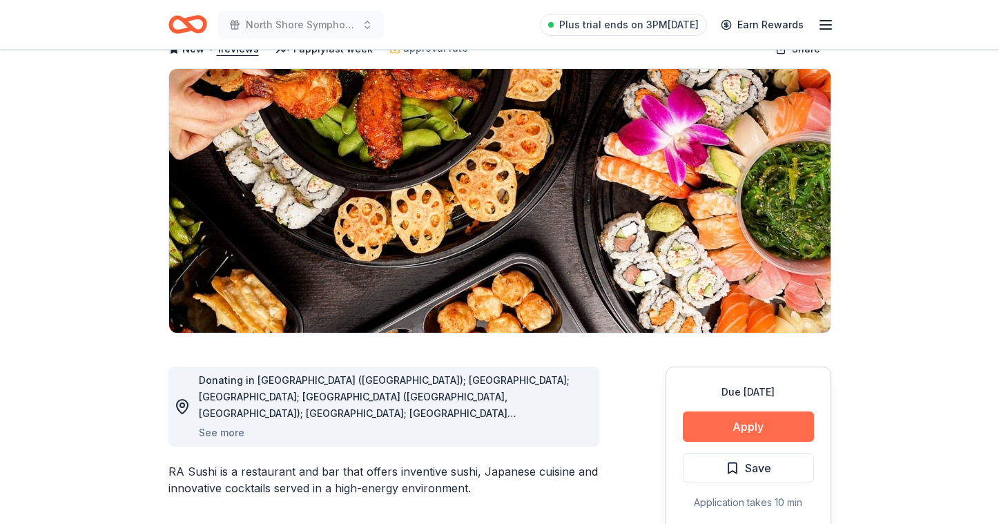
click at [785, 428] on button "Apply" at bounding box center [748, 427] width 131 height 30
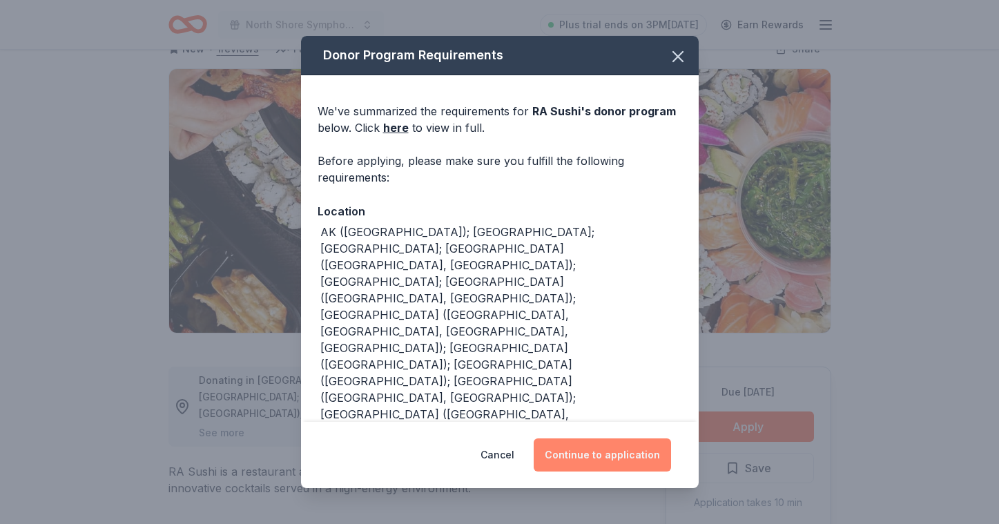
click at [589, 460] on button "Continue to application" at bounding box center [602, 455] width 137 height 33
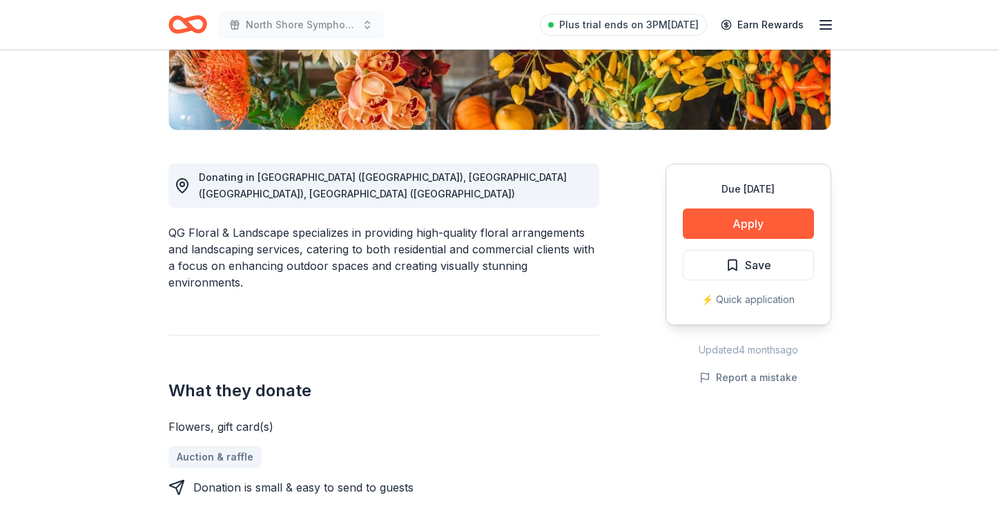
scroll to position [293, 0]
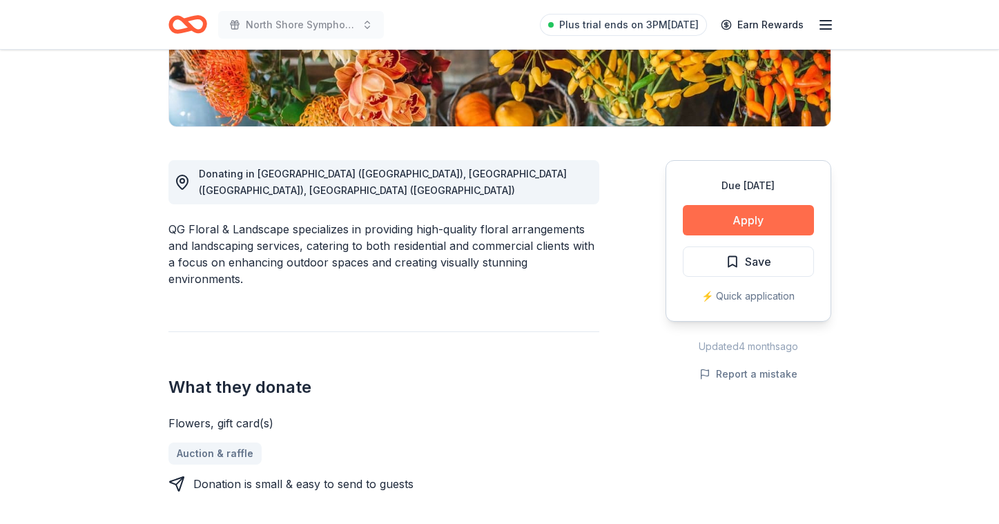
click at [782, 228] on button "Apply" at bounding box center [748, 220] width 131 height 30
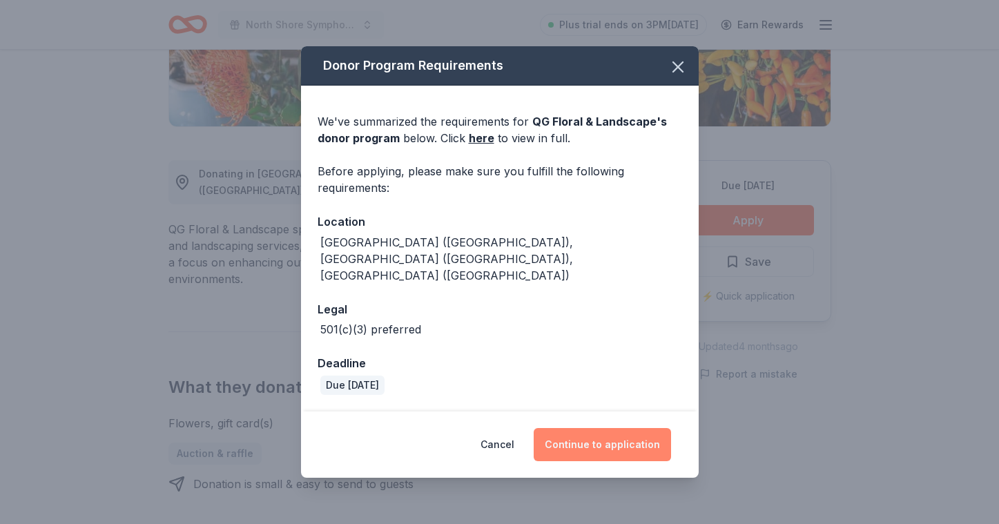
click at [603, 428] on button "Continue to application" at bounding box center [602, 444] width 137 height 33
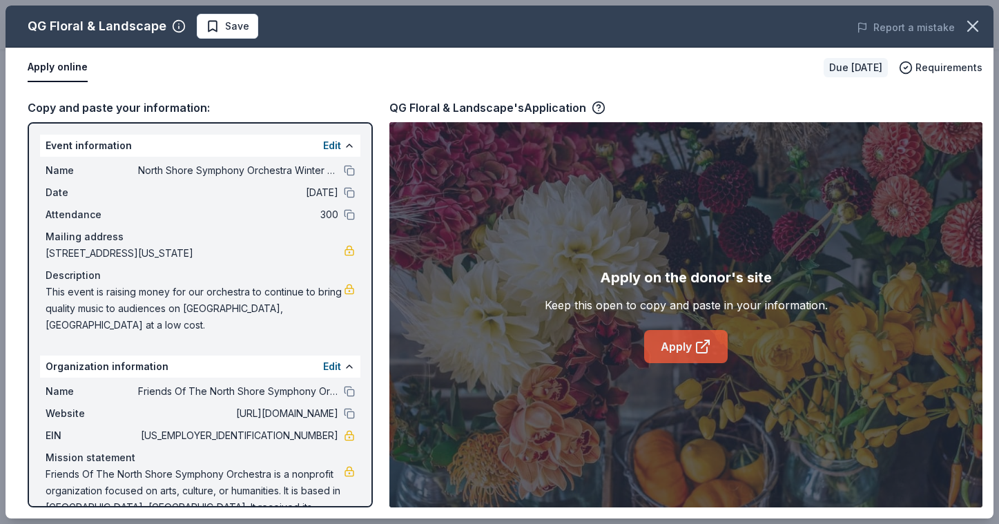
click at [696, 347] on icon at bounding box center [703, 346] width 17 height 17
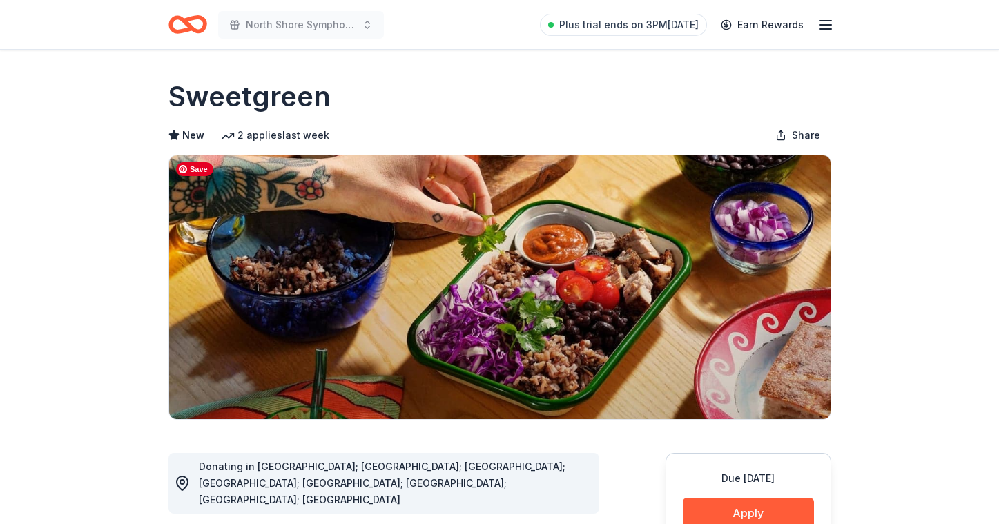
scroll to position [109, 0]
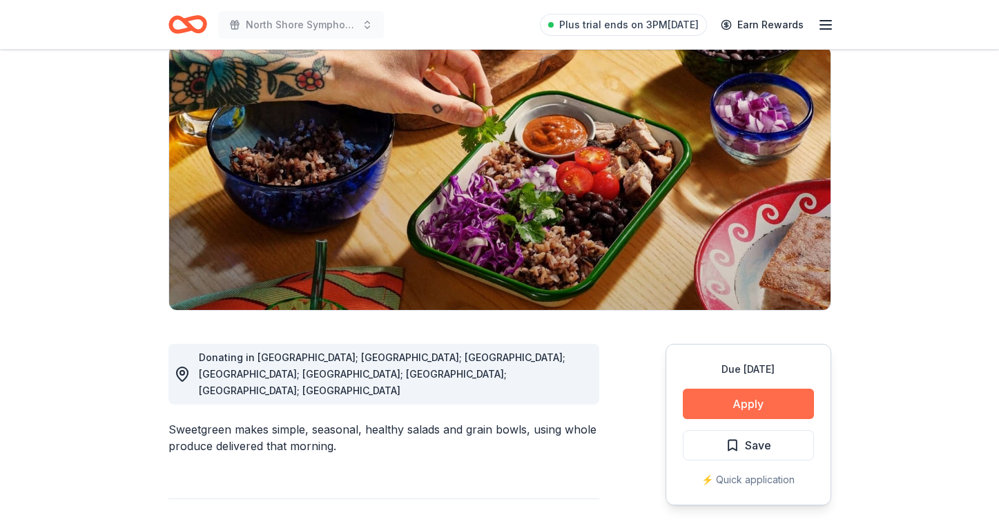
click at [747, 403] on button "Apply" at bounding box center [748, 404] width 131 height 30
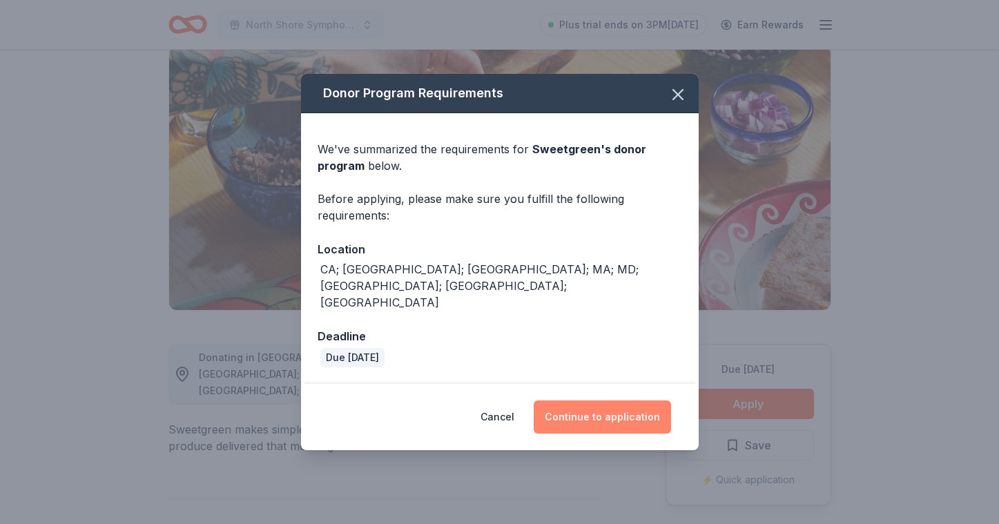
click at [600, 401] on button "Continue to application" at bounding box center [602, 417] width 137 height 33
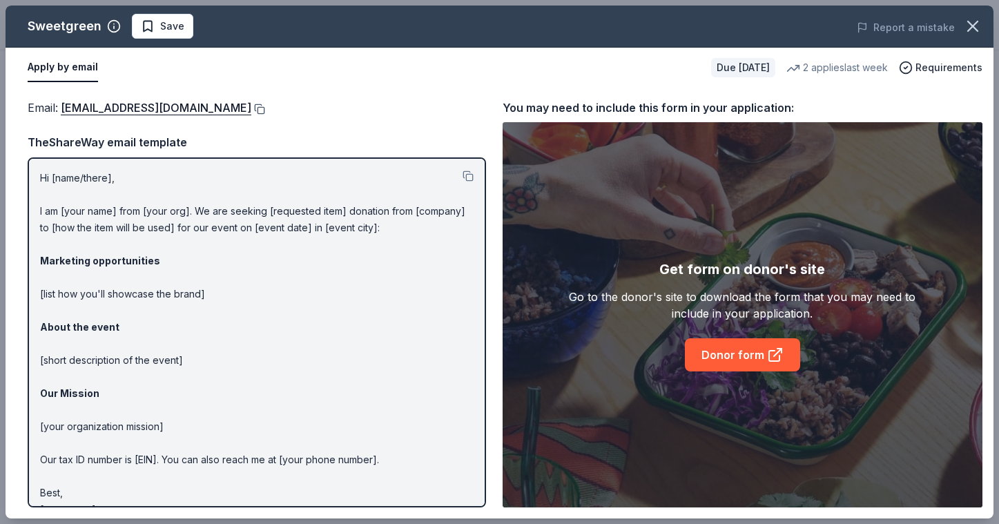
click at [251, 108] on button at bounding box center [258, 109] width 14 height 11
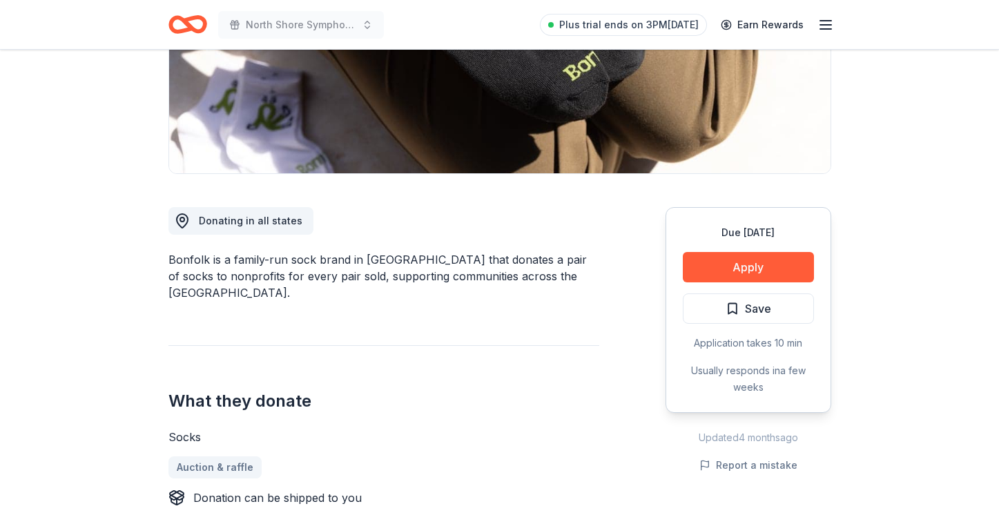
scroll to position [251, 0]
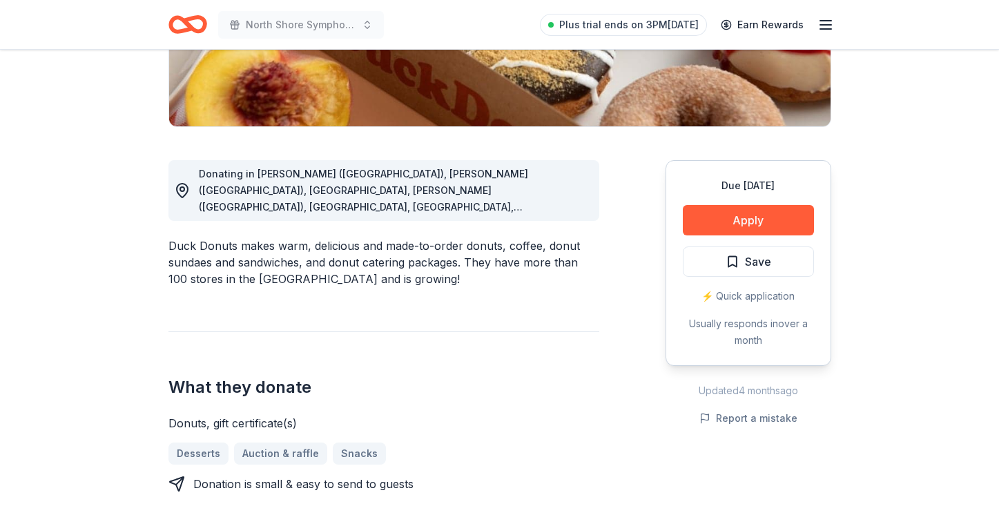
scroll to position [302, 0]
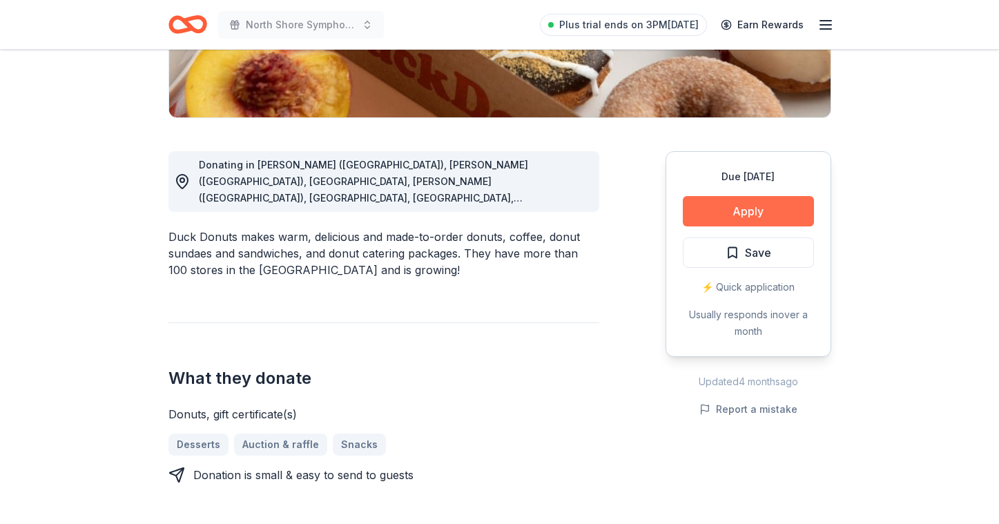
click at [742, 219] on button "Apply" at bounding box center [748, 211] width 131 height 30
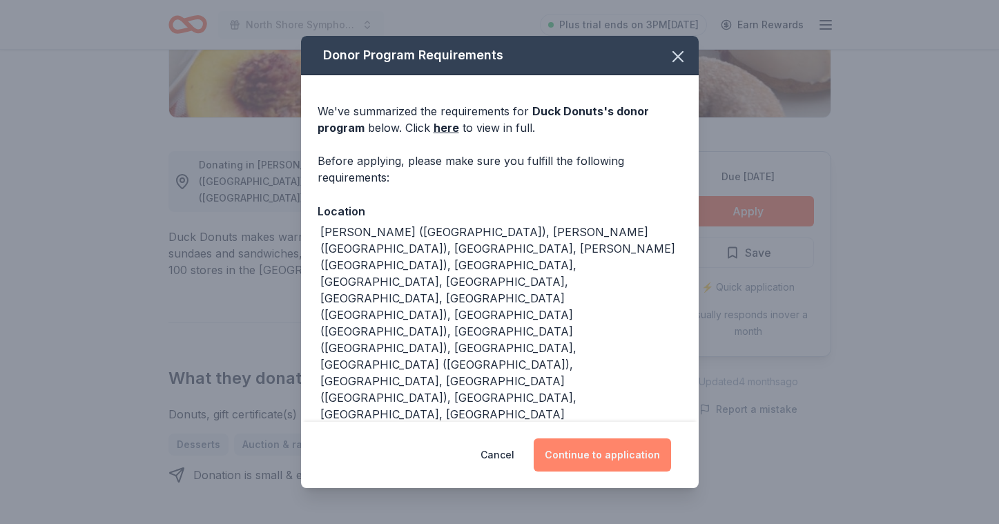
click at [646, 439] on button "Continue to application" at bounding box center [602, 455] width 137 height 33
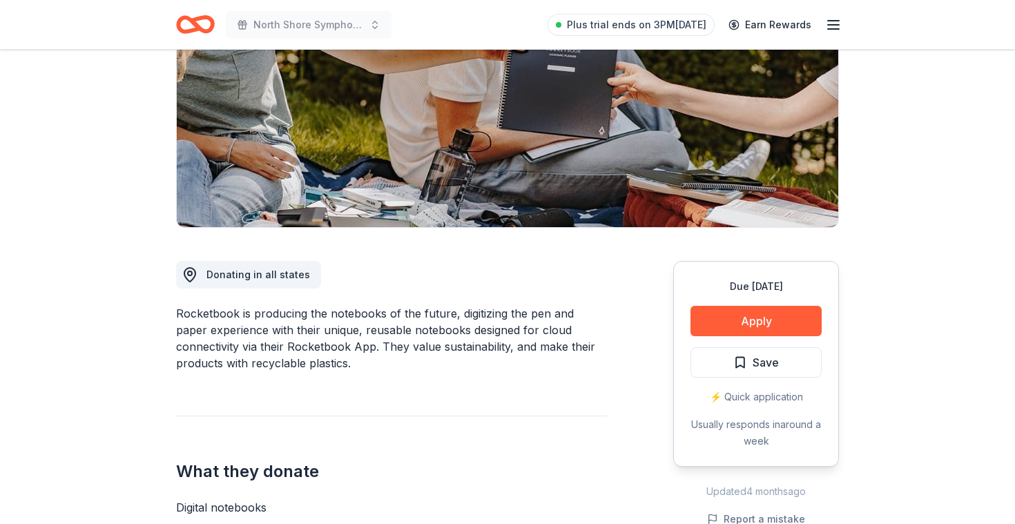
scroll to position [193, 0]
click at [763, 320] on button "Apply" at bounding box center [756, 320] width 131 height 30
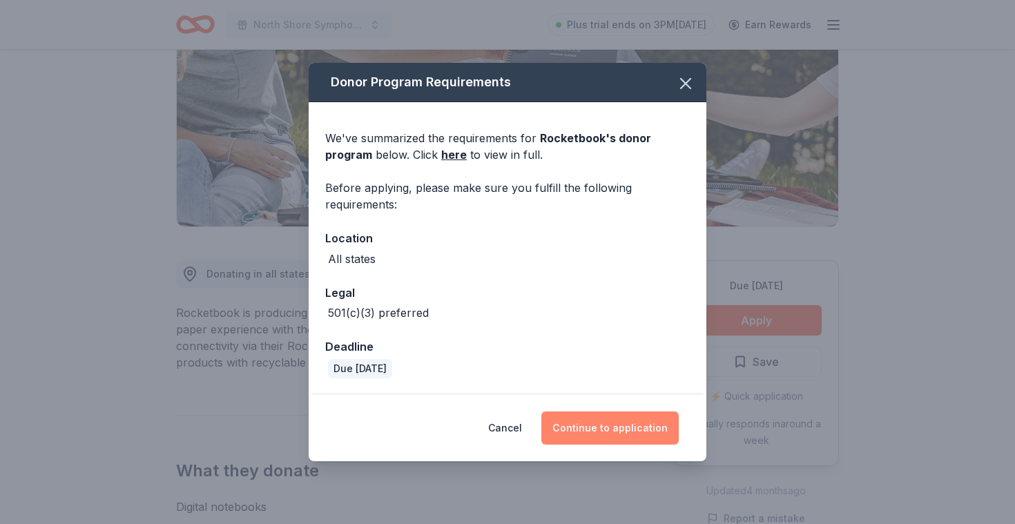
click at [620, 430] on button "Continue to application" at bounding box center [609, 428] width 137 height 33
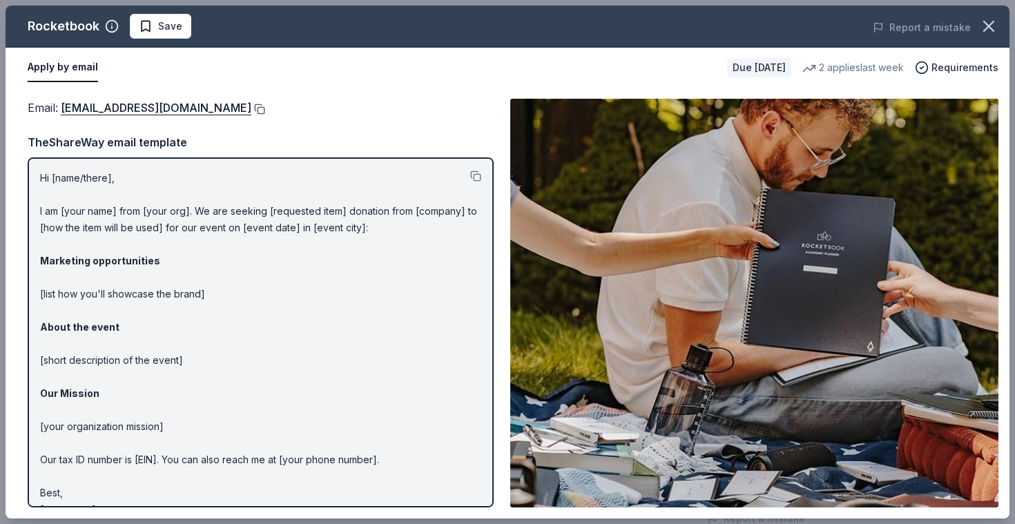
click at [265, 104] on button at bounding box center [258, 109] width 14 height 11
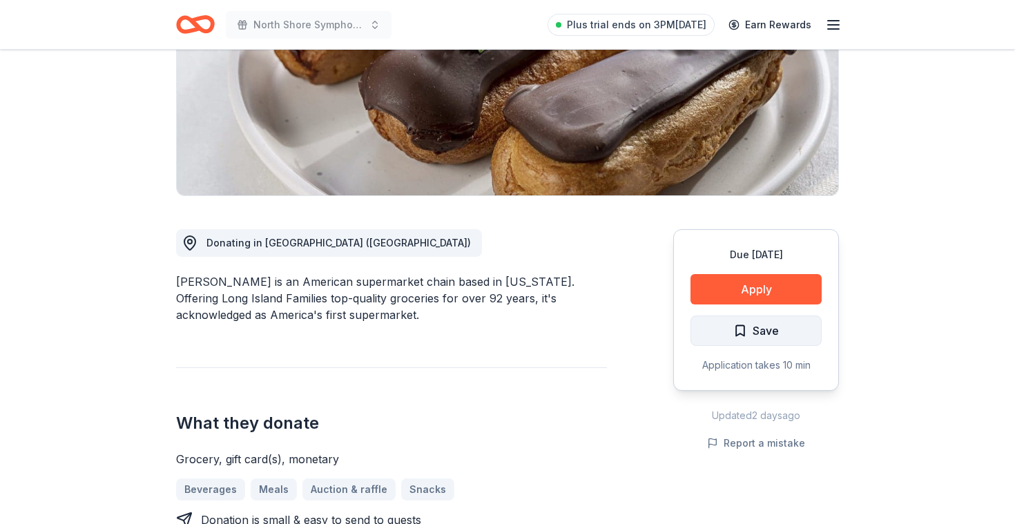
scroll to position [229, 0]
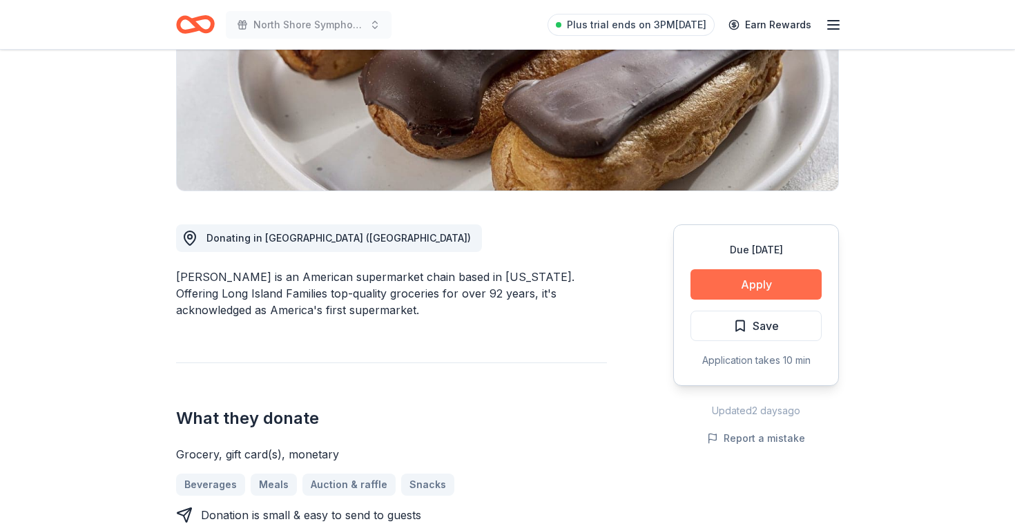
click at [779, 294] on button "Apply" at bounding box center [756, 284] width 131 height 30
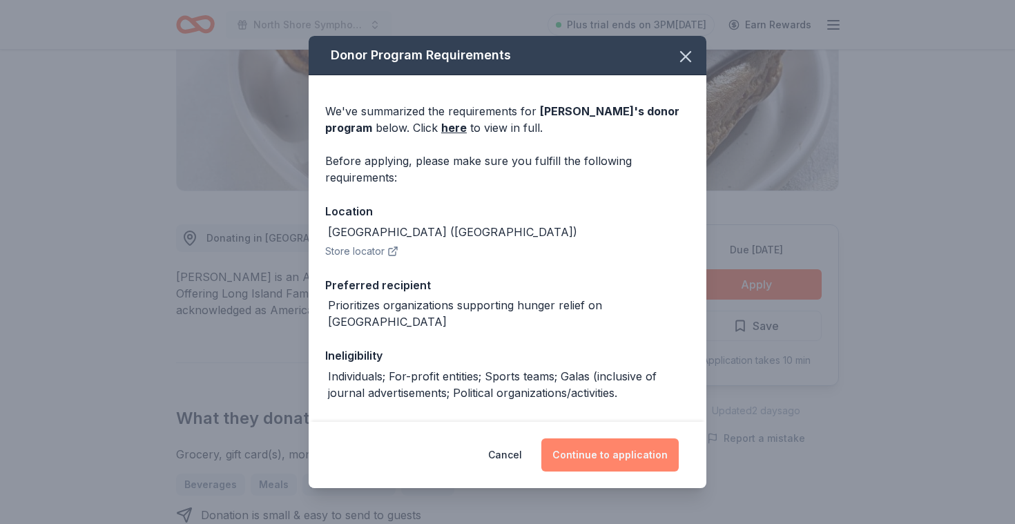
click at [604, 462] on button "Continue to application" at bounding box center [609, 455] width 137 height 33
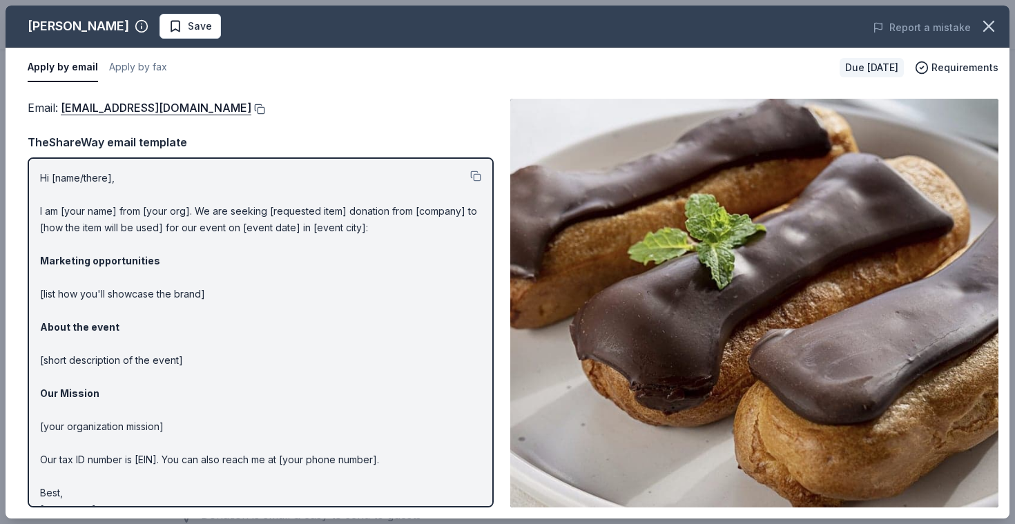
click at [251, 108] on button at bounding box center [258, 109] width 14 height 11
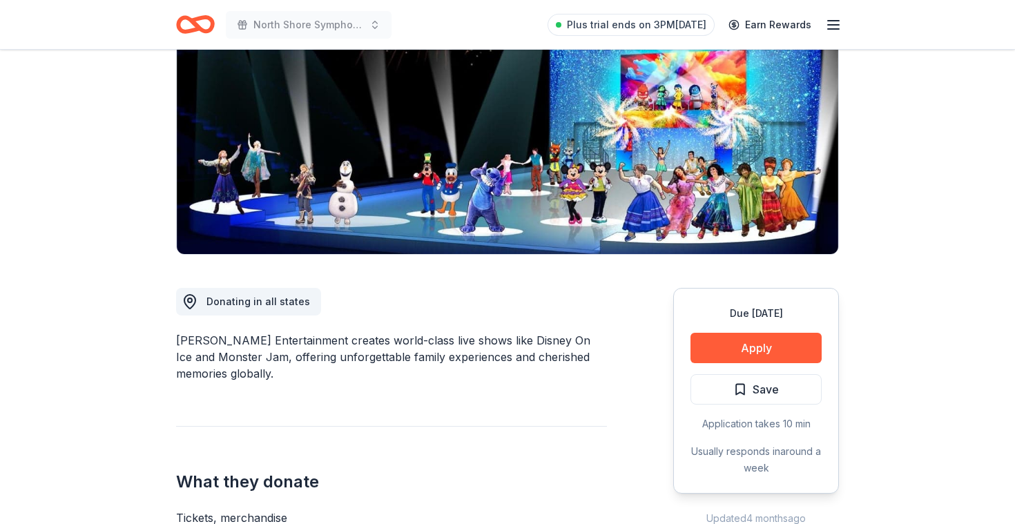
scroll to position [143, 0]
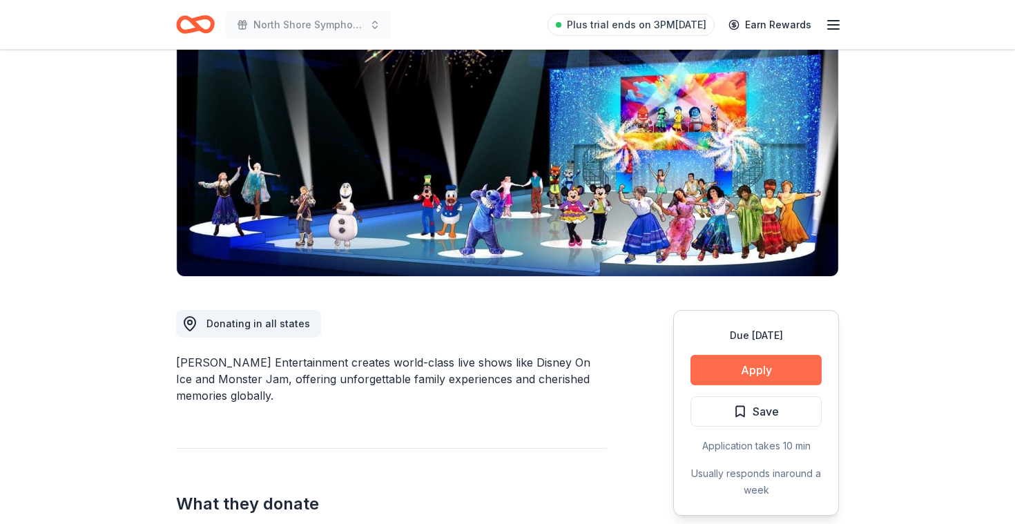
click at [758, 367] on button "Apply" at bounding box center [756, 370] width 131 height 30
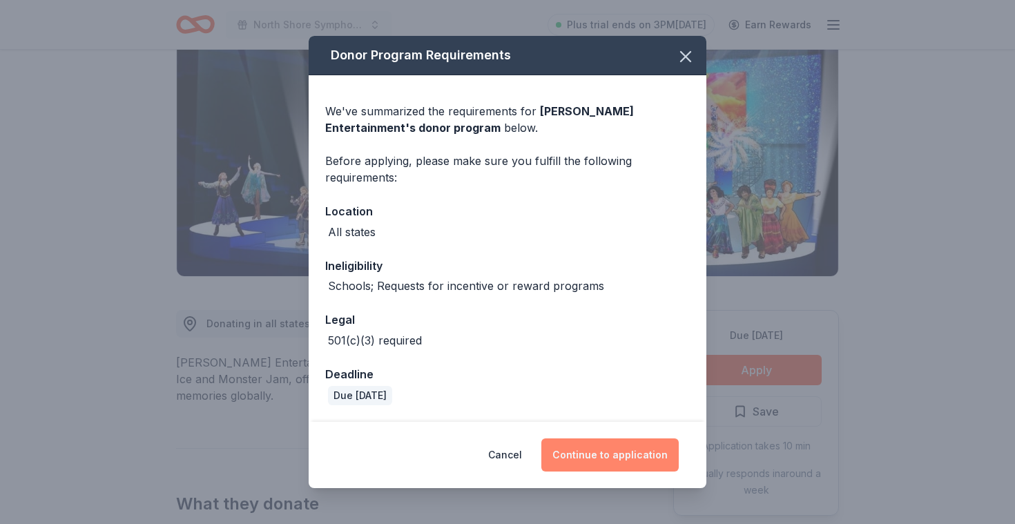
click at [620, 448] on button "Continue to application" at bounding box center [609, 455] width 137 height 33
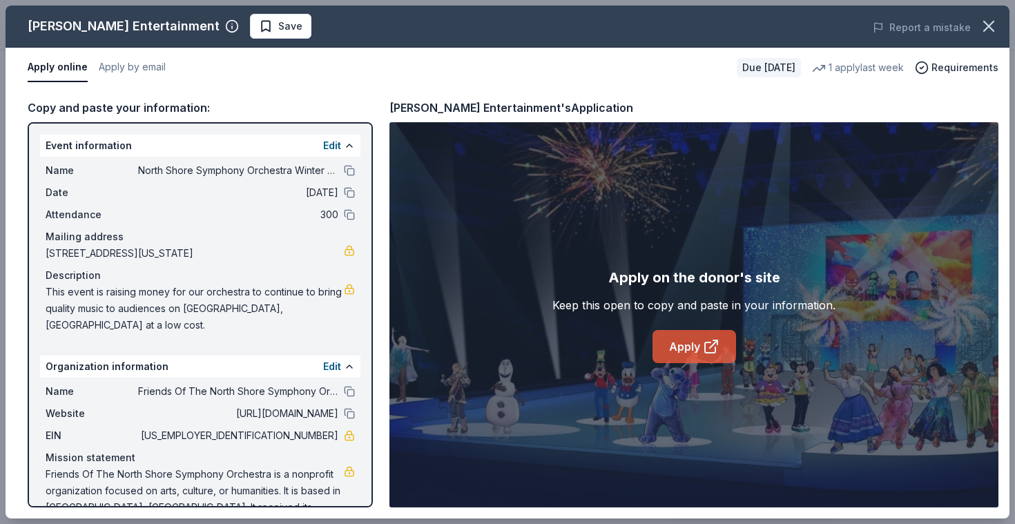
click at [693, 338] on link "Apply" at bounding box center [695, 346] width 84 height 33
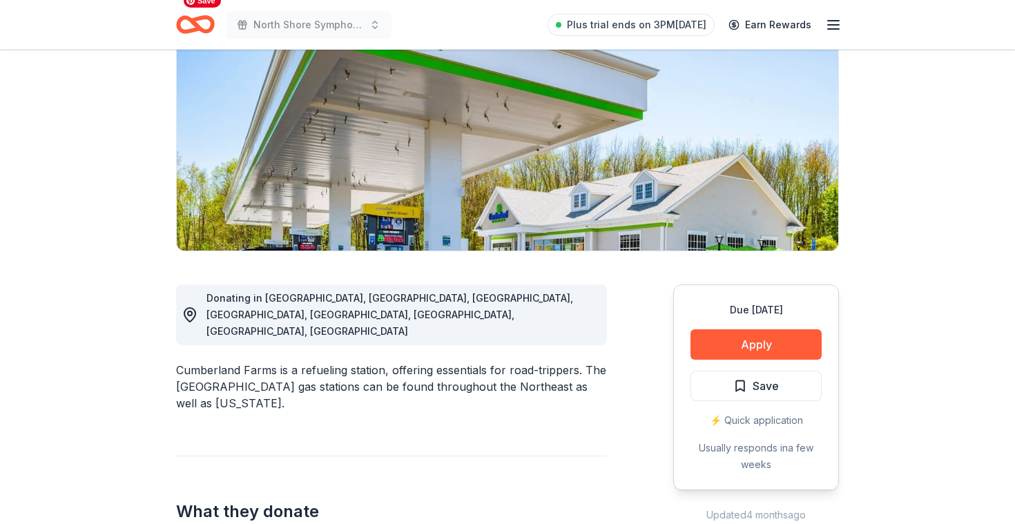
scroll to position [169, 0]
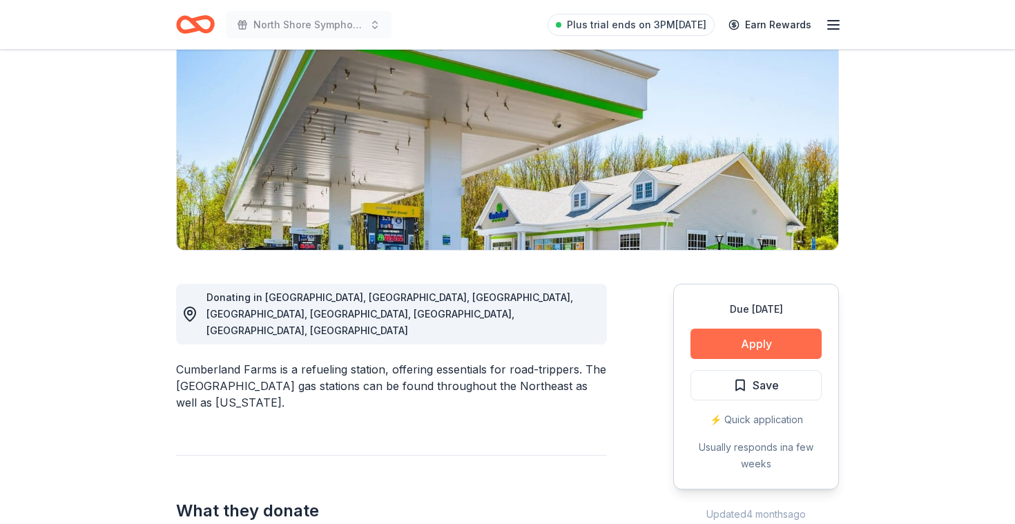
click at [754, 344] on button "Apply" at bounding box center [756, 344] width 131 height 30
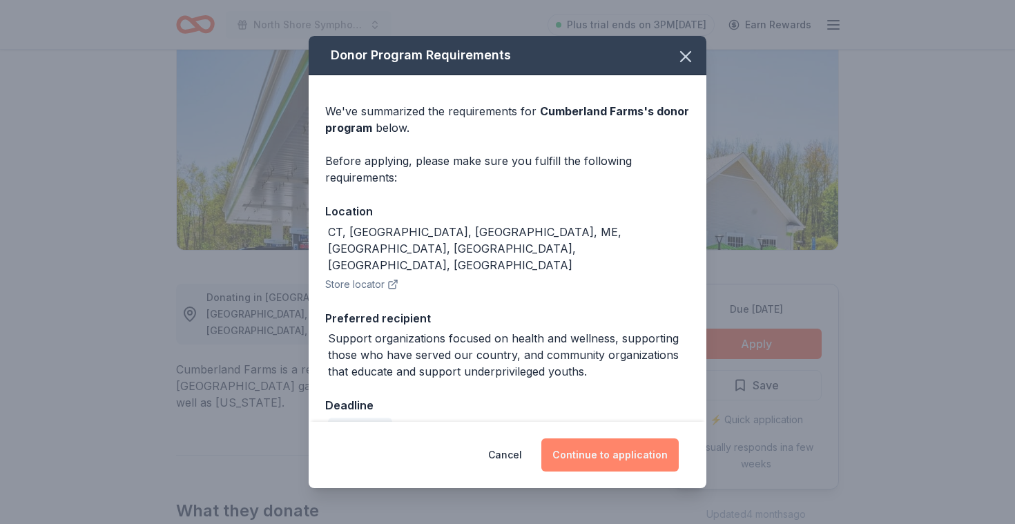
click at [593, 445] on button "Continue to application" at bounding box center [609, 455] width 137 height 33
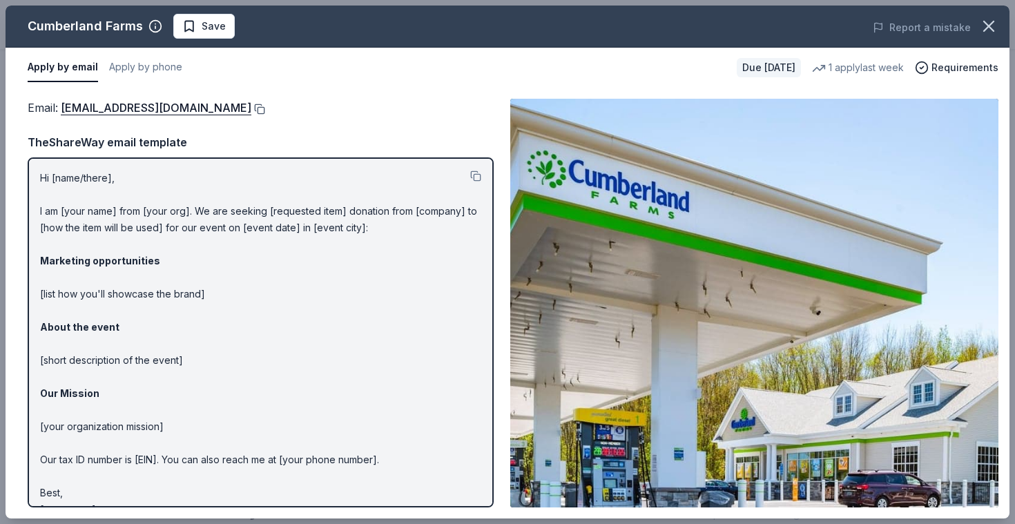
click at [251, 110] on button at bounding box center [258, 109] width 14 height 11
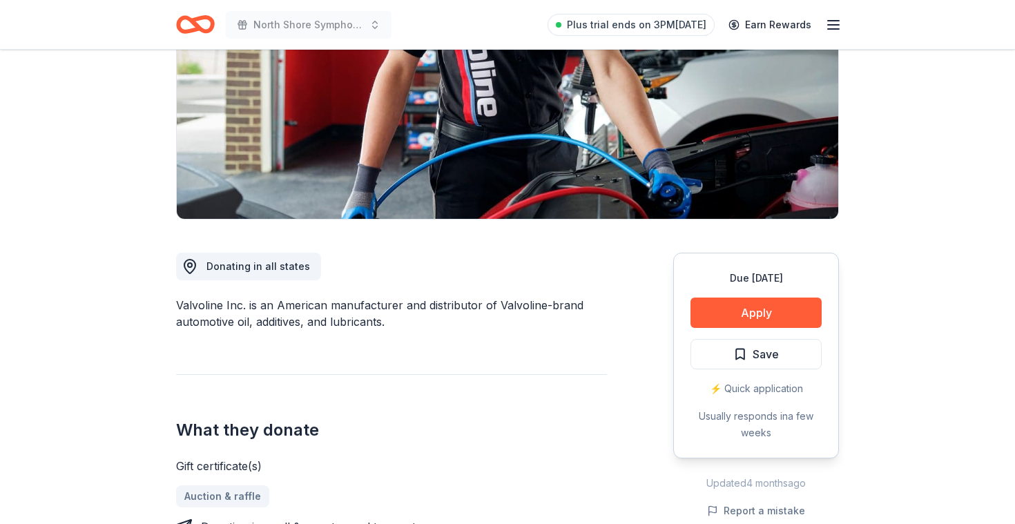
scroll to position [204, 0]
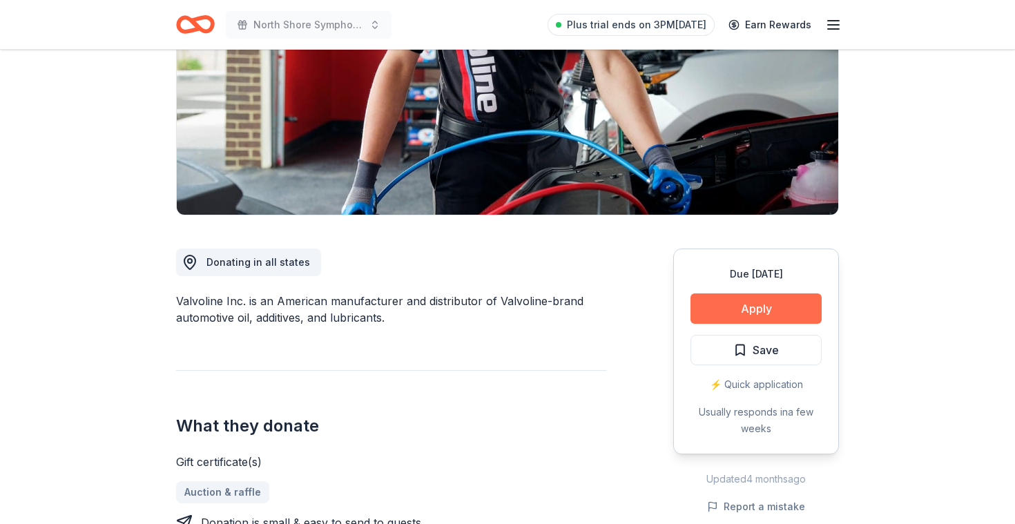
click at [770, 309] on button "Apply" at bounding box center [756, 309] width 131 height 30
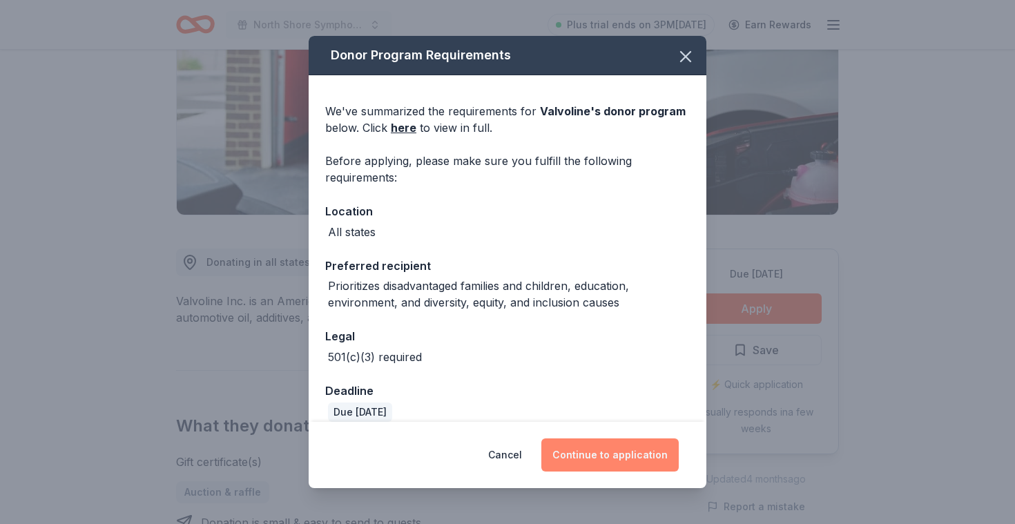
click at [591, 441] on button "Continue to application" at bounding box center [609, 455] width 137 height 33
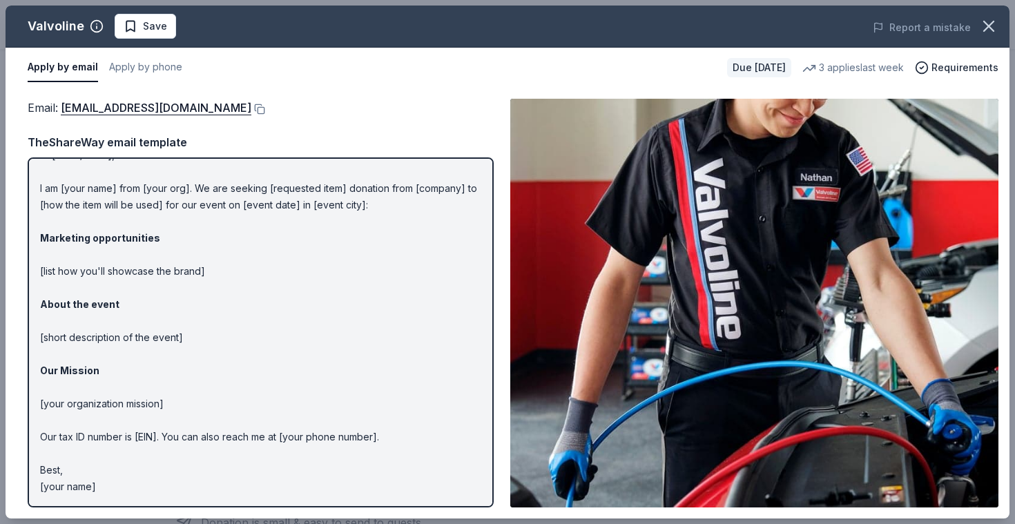
scroll to position [0, 0]
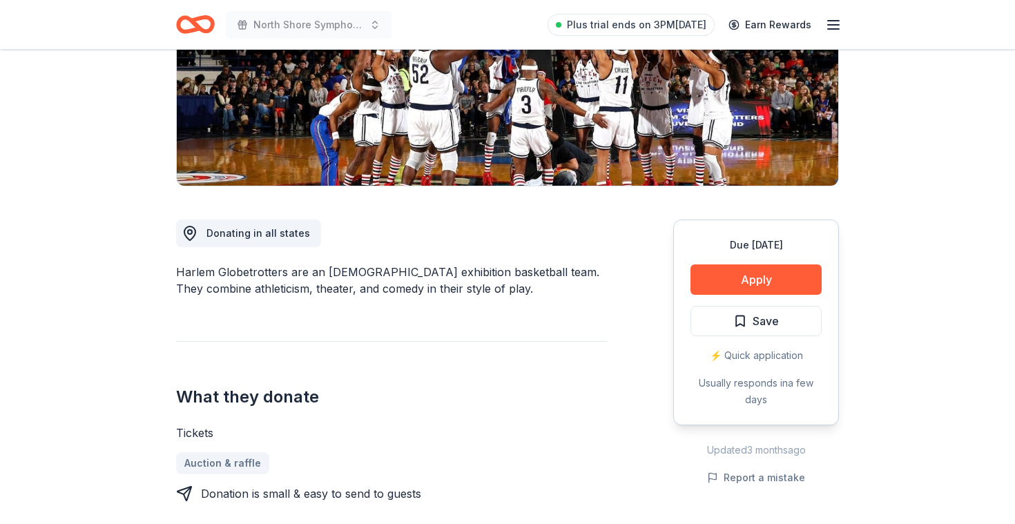
scroll to position [236, 0]
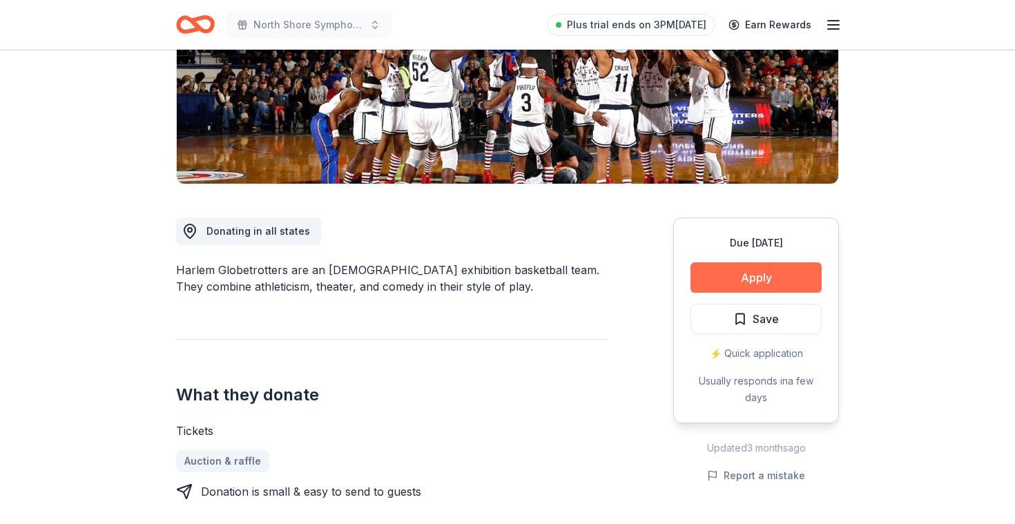
click at [721, 282] on button "Apply" at bounding box center [756, 277] width 131 height 30
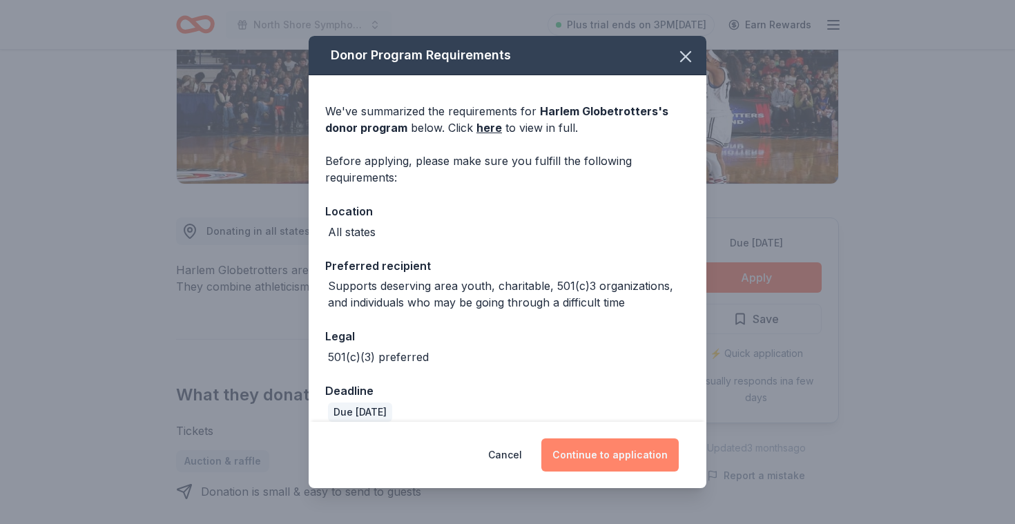
click at [581, 441] on button "Continue to application" at bounding box center [609, 455] width 137 height 33
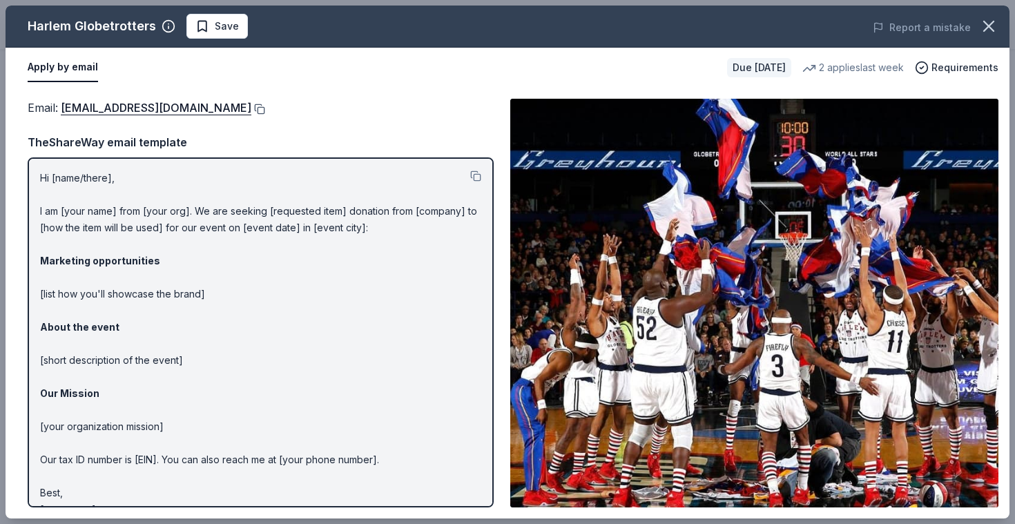
click at [251, 111] on button at bounding box center [258, 109] width 14 height 11
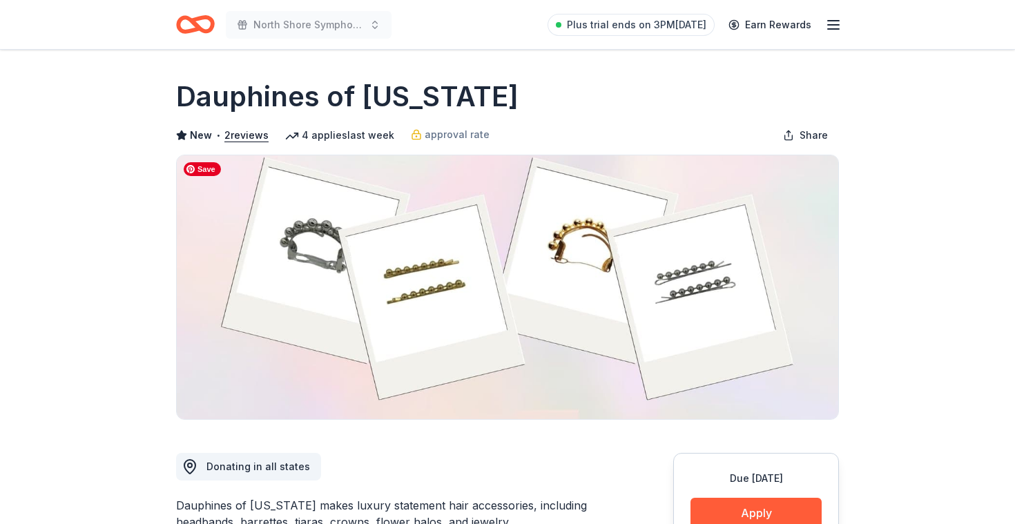
scroll to position [274, 0]
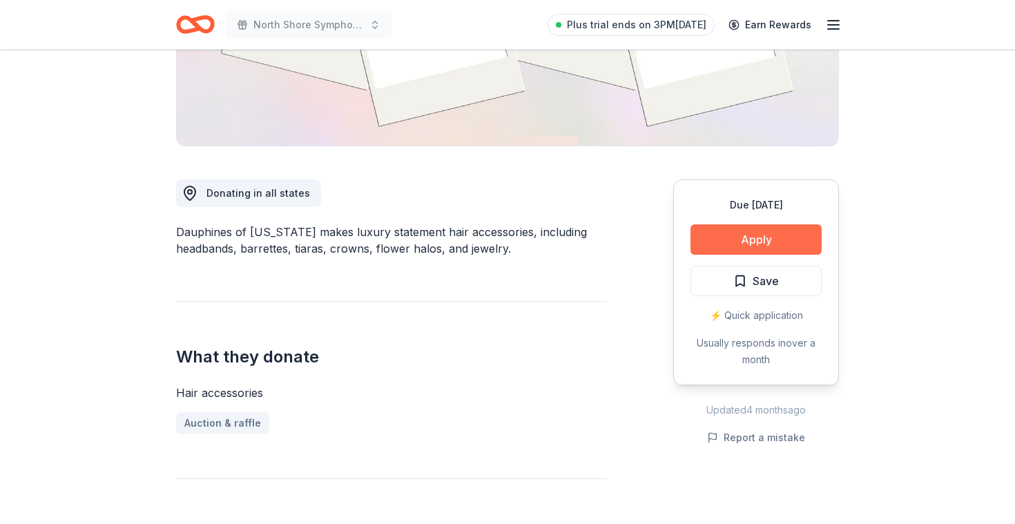
click at [771, 244] on button "Apply" at bounding box center [756, 239] width 131 height 30
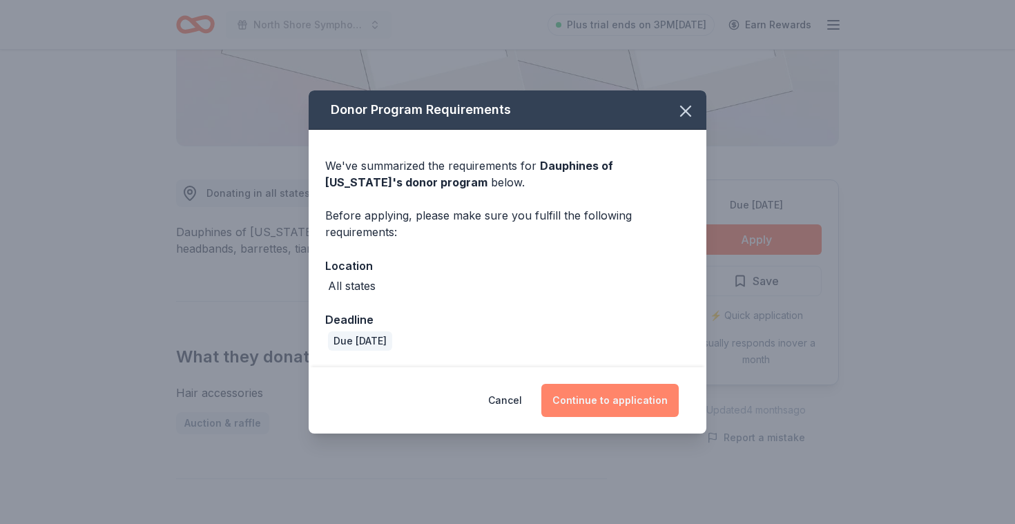
click at [593, 401] on button "Continue to application" at bounding box center [609, 400] width 137 height 33
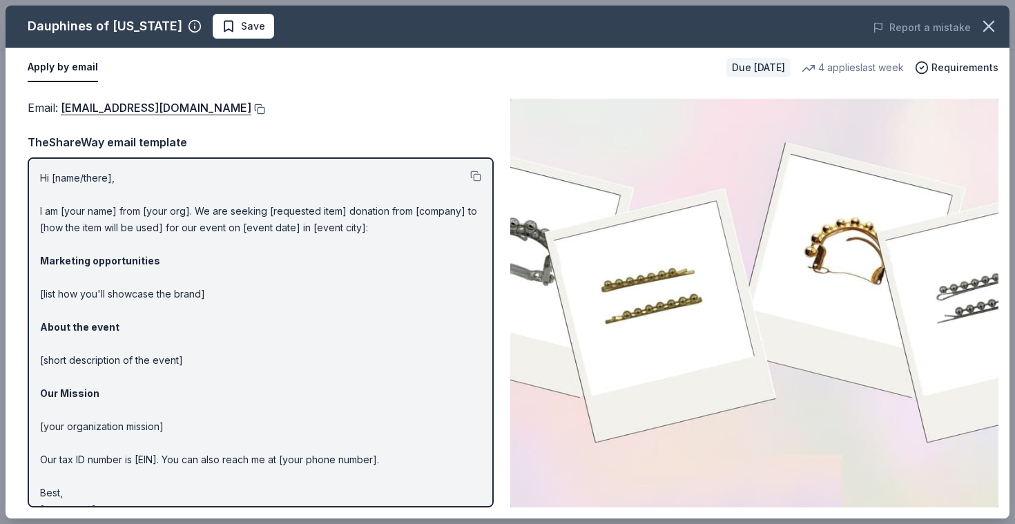
click at [265, 108] on button at bounding box center [258, 109] width 14 height 11
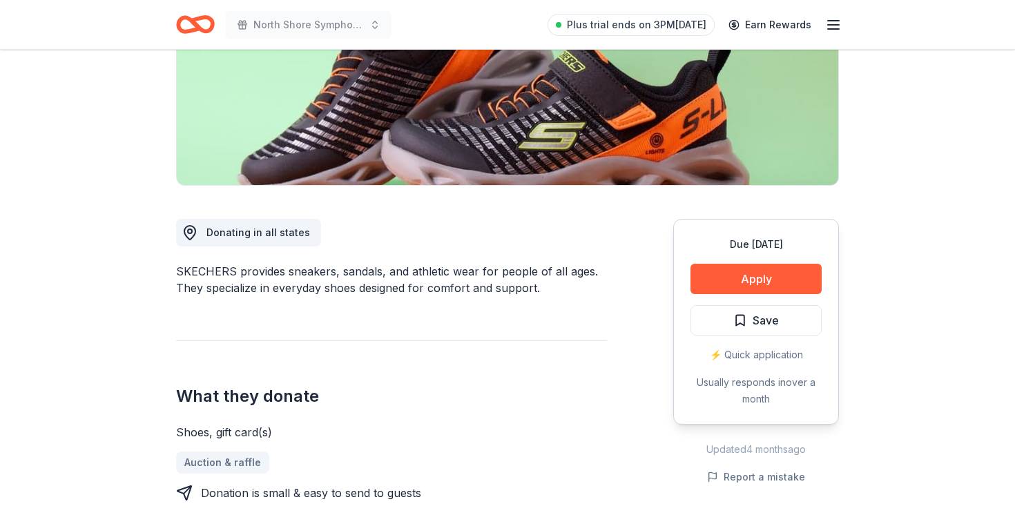
scroll to position [243, 0]
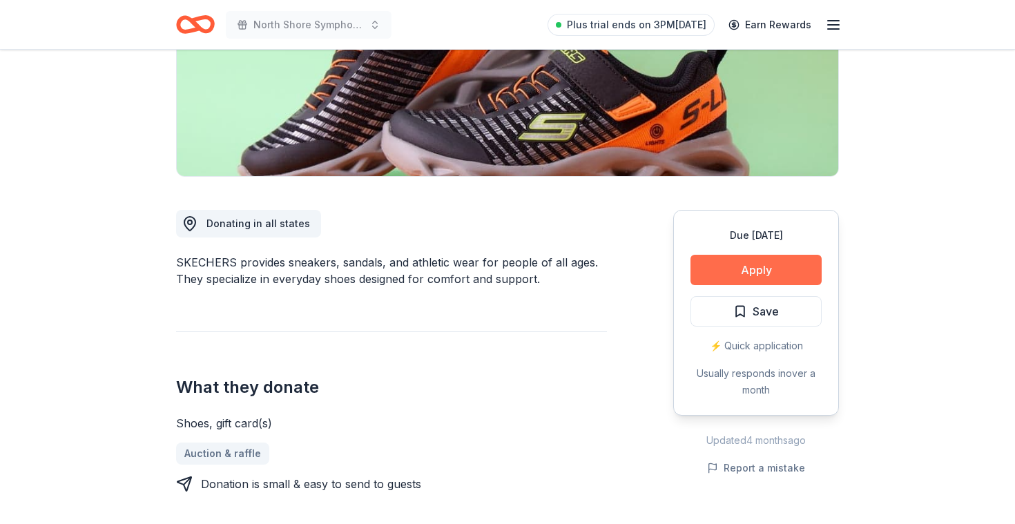
click at [779, 273] on button "Apply" at bounding box center [756, 270] width 131 height 30
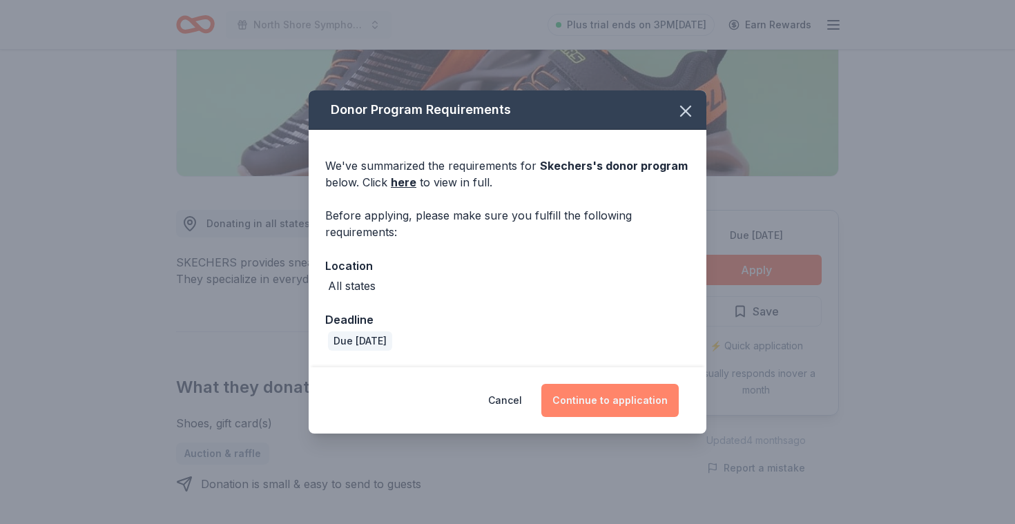
click at [599, 398] on button "Continue to application" at bounding box center [609, 400] width 137 height 33
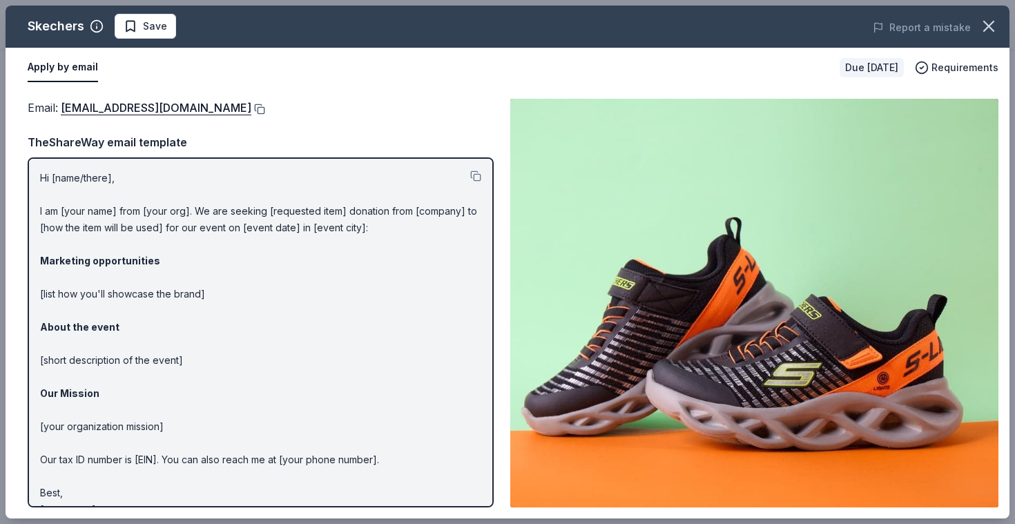
click at [251, 107] on button at bounding box center [258, 109] width 14 height 11
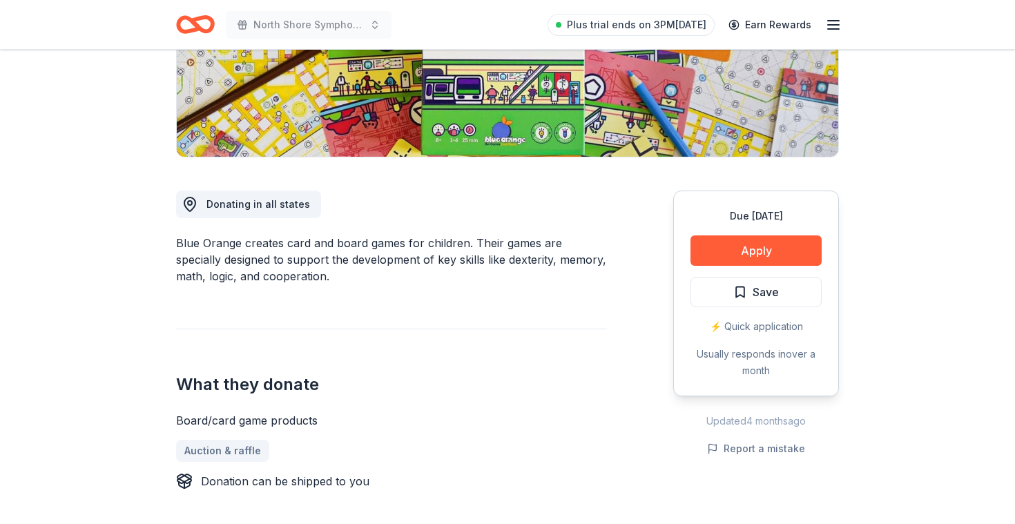
scroll to position [264, 0]
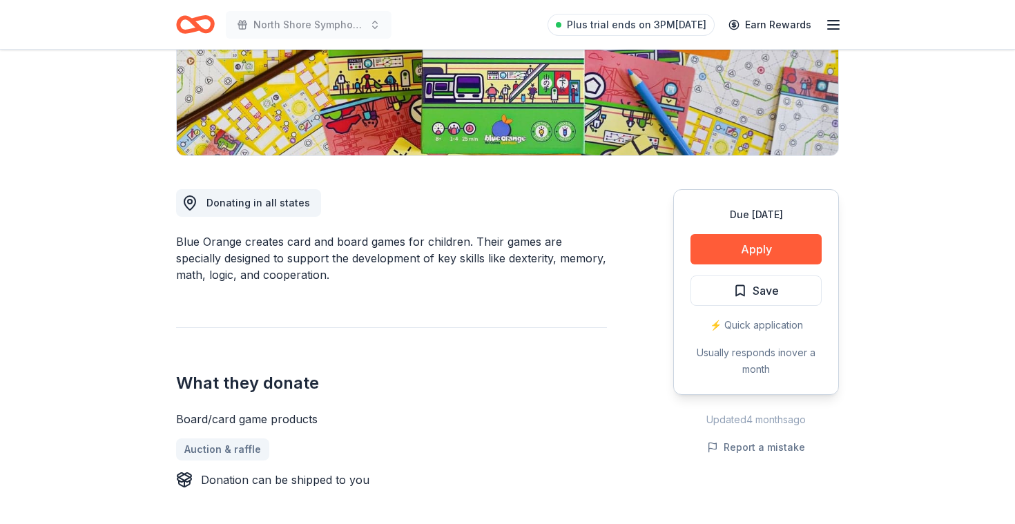
drag, startPoint x: 176, startPoint y: 237, endPoint x: 338, endPoint y: 257, distance: 162.9
click at [338, 257] on div "Blue Orange creates card and board games for children. Their games are speciall…" at bounding box center [391, 258] width 431 height 50
drag, startPoint x: 315, startPoint y: 287, endPoint x: 173, endPoint y: 237, distance: 150.9
drag, startPoint x: 173, startPoint y: 237, endPoint x: 372, endPoint y: 277, distance: 203.6
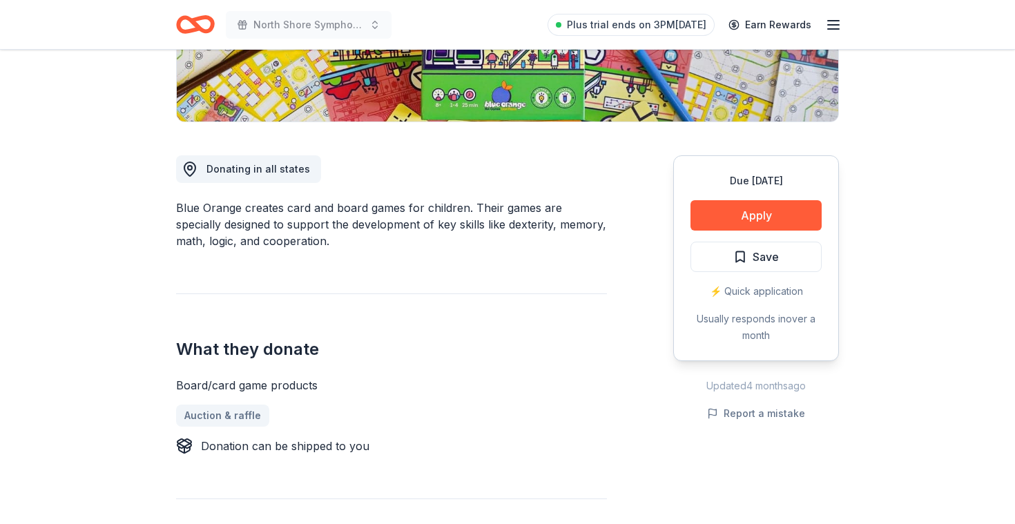
scroll to position [300, 0]
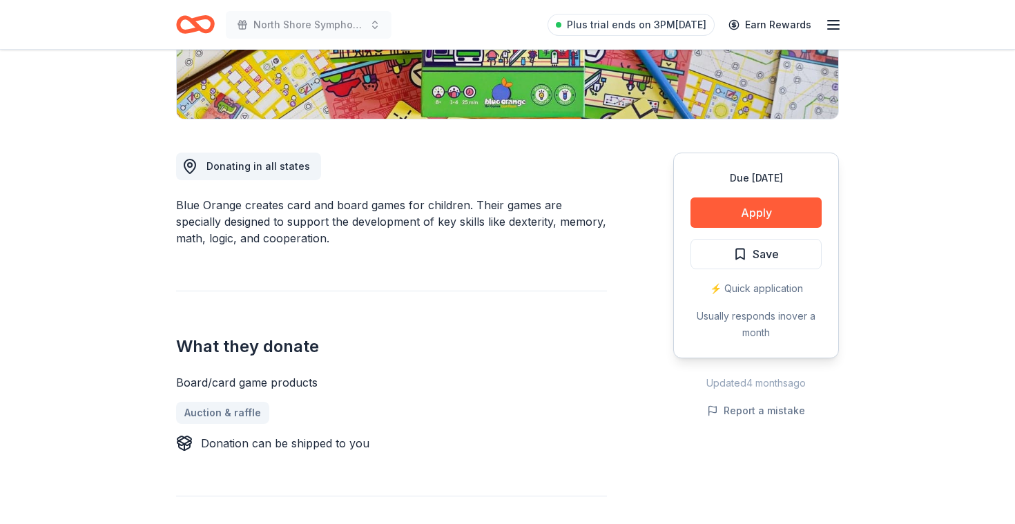
drag, startPoint x: 434, startPoint y: 203, endPoint x: 542, endPoint y: 229, distance: 111.6
click at [543, 229] on div "Blue Orange creates card and board games for children. Their games are speciall…" at bounding box center [391, 222] width 431 height 50
click at [542, 229] on div "Blue Orange creates card and board games for children. Their games are speciall…" at bounding box center [391, 222] width 431 height 50
drag, startPoint x: 328, startPoint y: 247, endPoint x: 211, endPoint y: 207, distance: 124.1
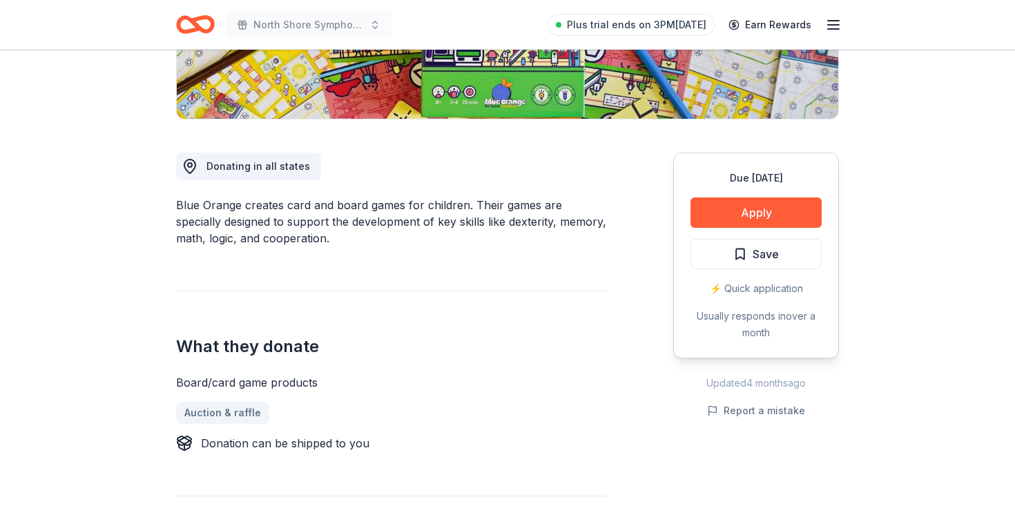
click at [211, 207] on div "Blue Orange creates card and board games for children. Their games are speciall…" at bounding box center [391, 222] width 431 height 50
click at [784, 218] on button "Apply" at bounding box center [756, 213] width 131 height 30
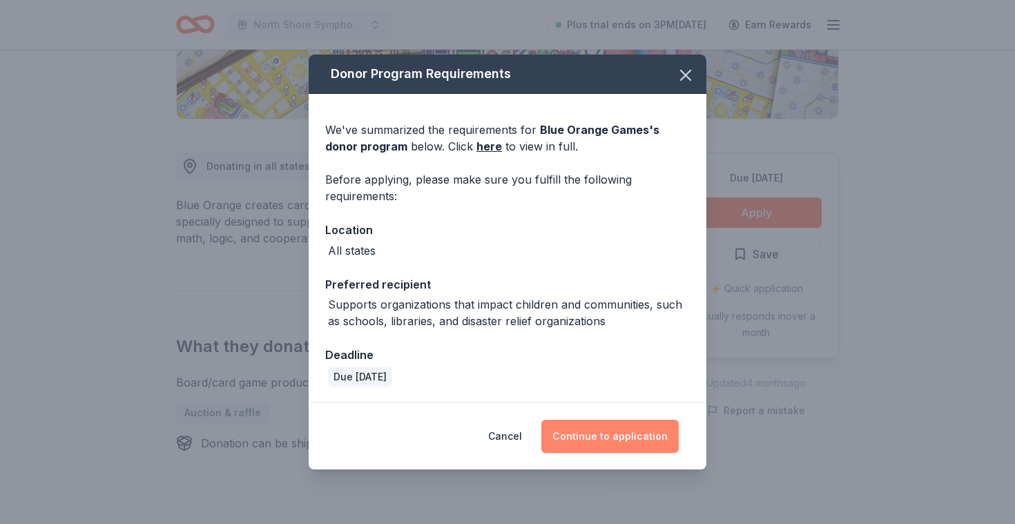
click at [587, 433] on button "Continue to application" at bounding box center [609, 436] width 137 height 33
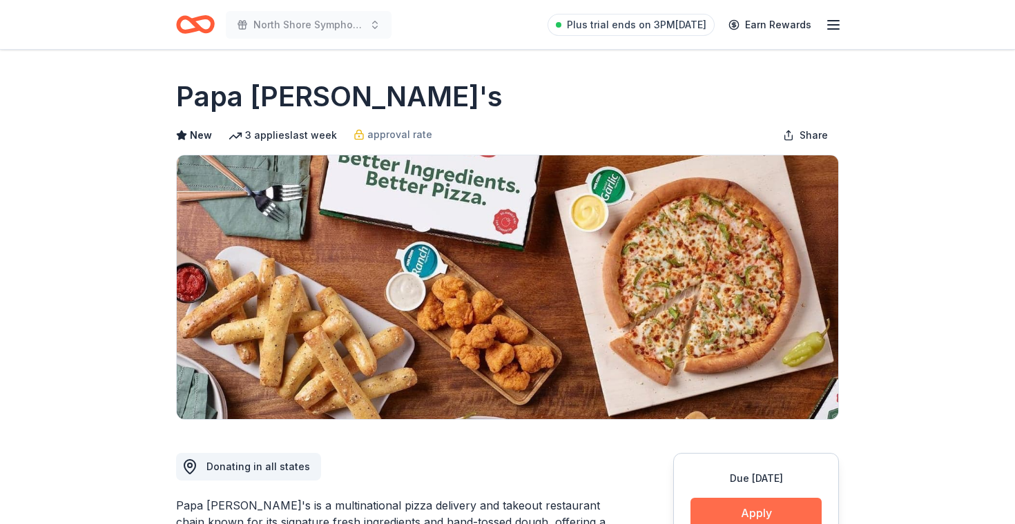
click at [749, 511] on button "Apply" at bounding box center [756, 513] width 131 height 30
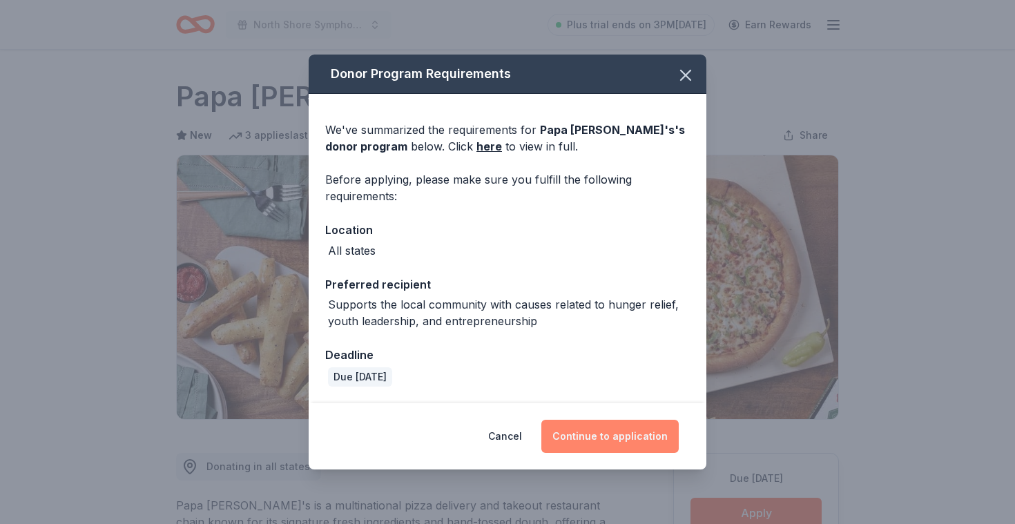
click at [608, 432] on button "Continue to application" at bounding box center [609, 436] width 137 height 33
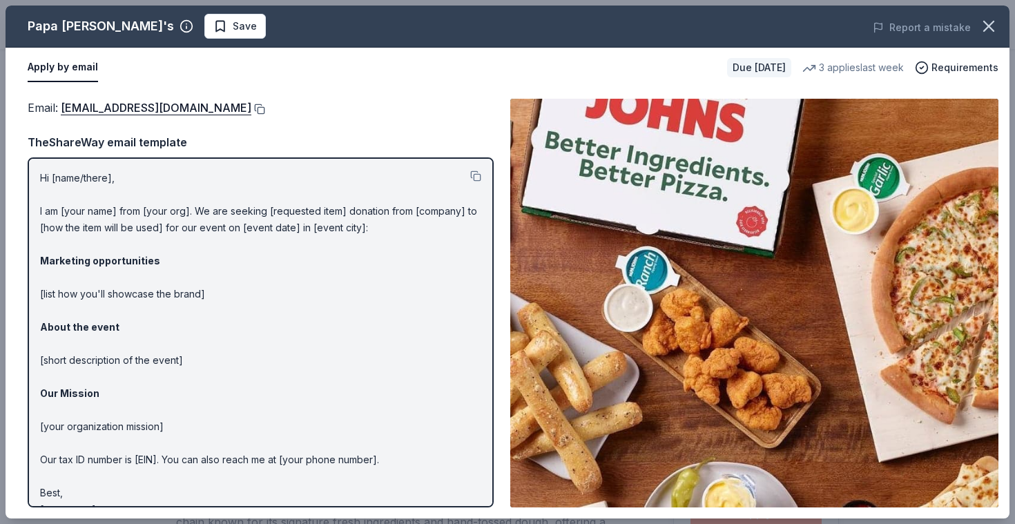
click at [251, 108] on button at bounding box center [258, 109] width 14 height 11
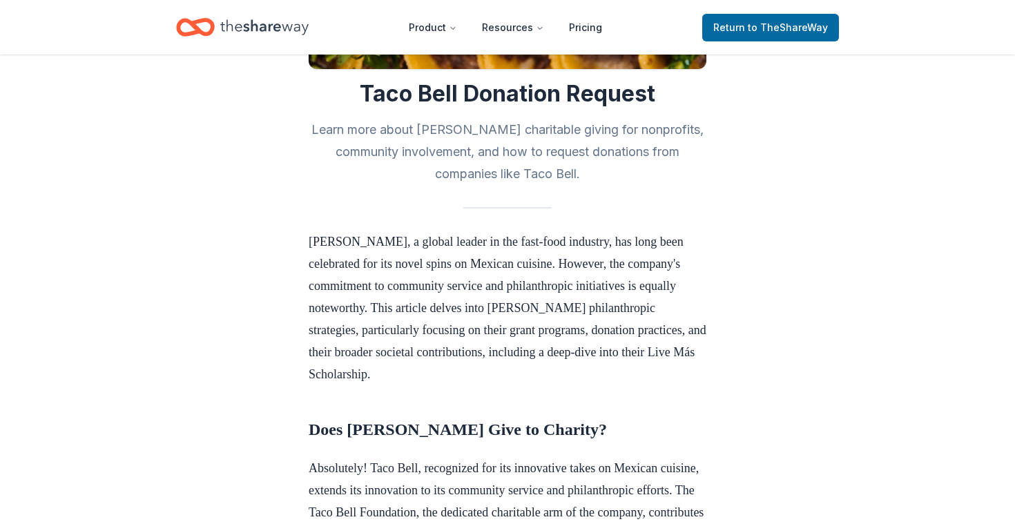
scroll to position [269, 0]
